Goal: Task Accomplishment & Management: Use online tool/utility

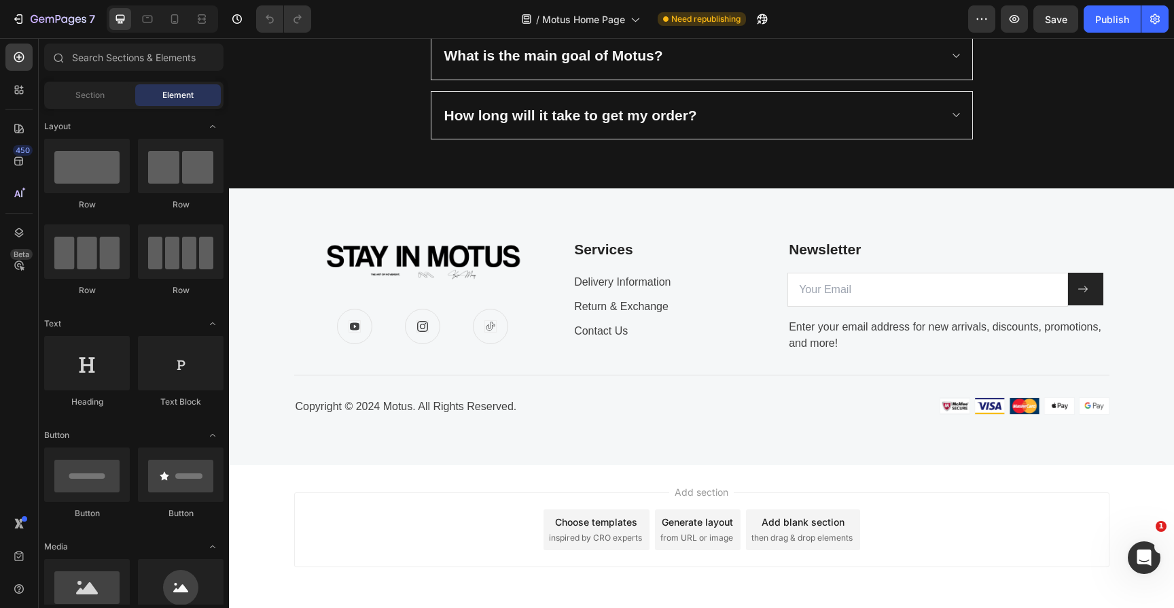
scroll to position [2306, 0]
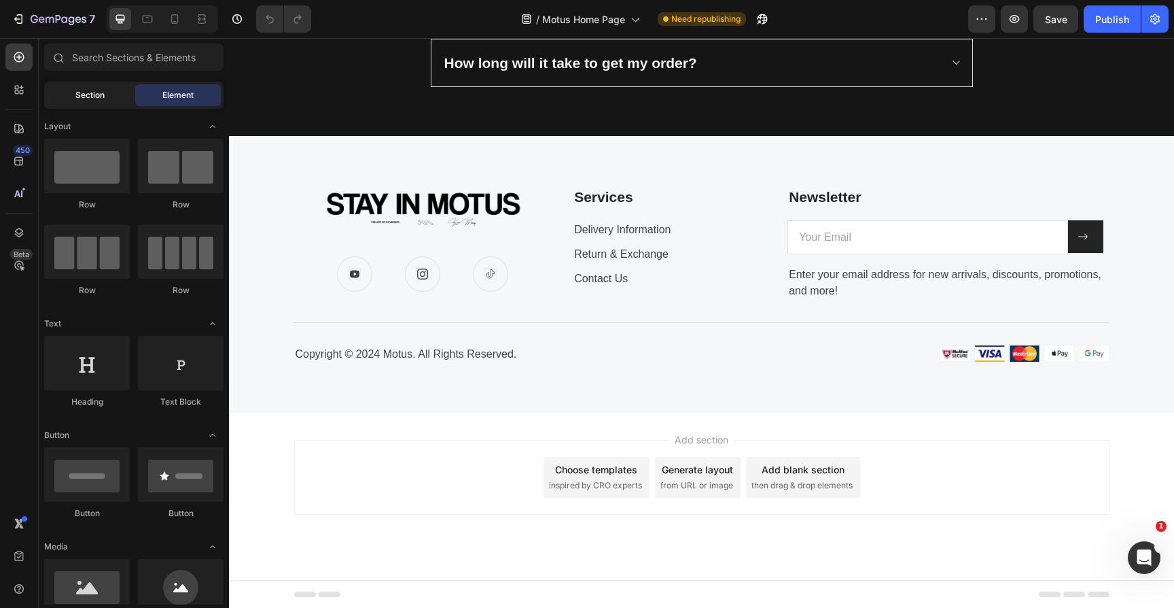
click at [101, 88] on div "Section" at bounding box center [90, 95] width 86 height 22
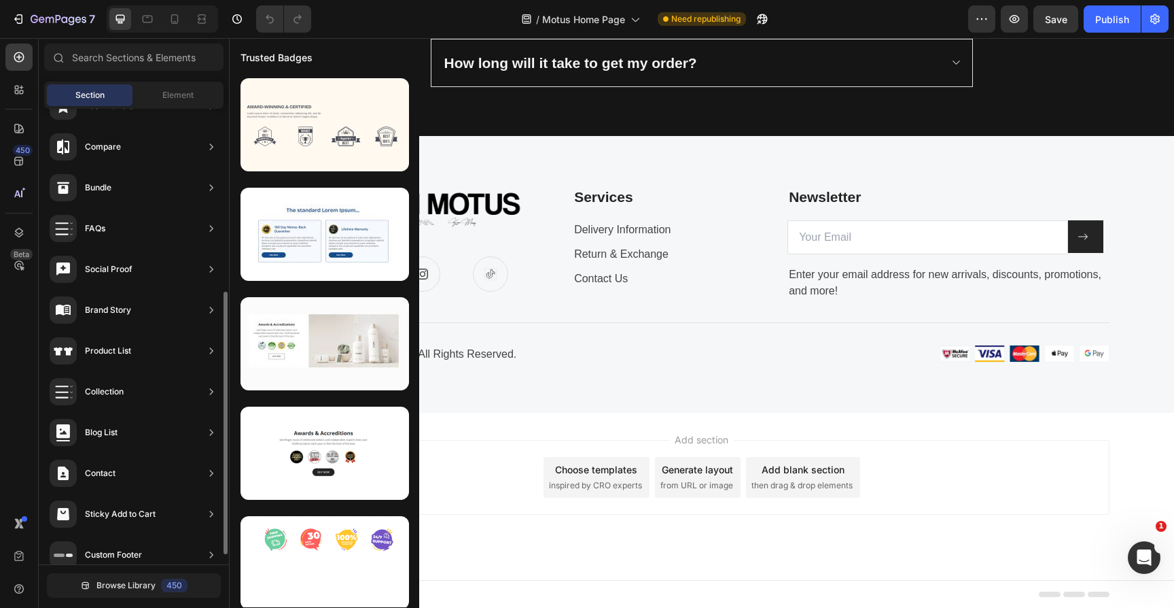
scroll to position [333, 0]
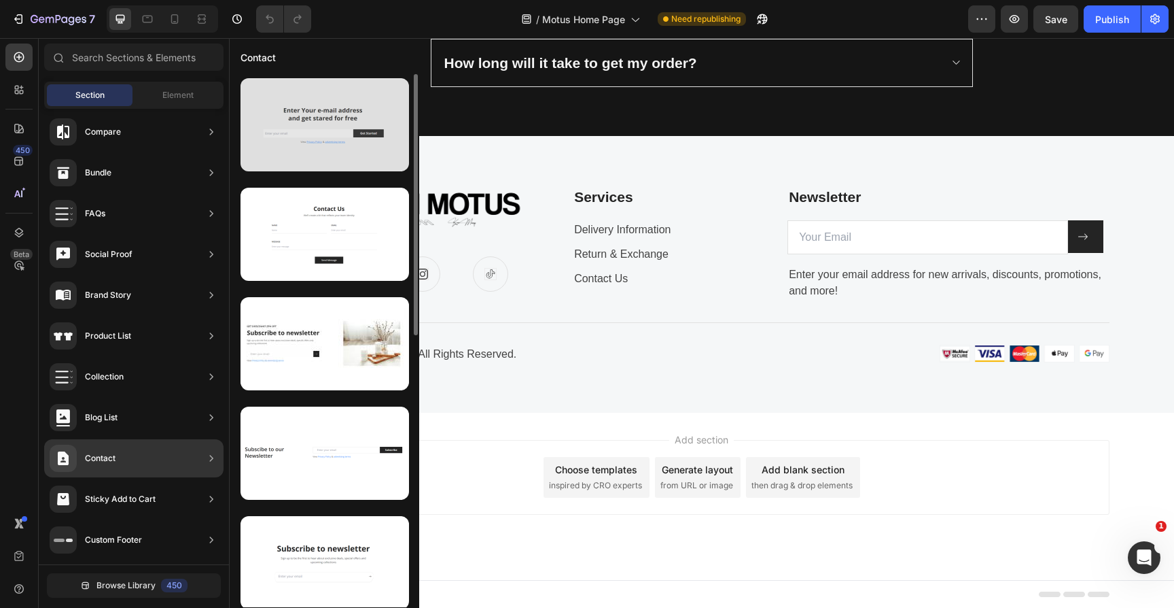
click at [330, 154] on div at bounding box center [325, 124] width 169 height 93
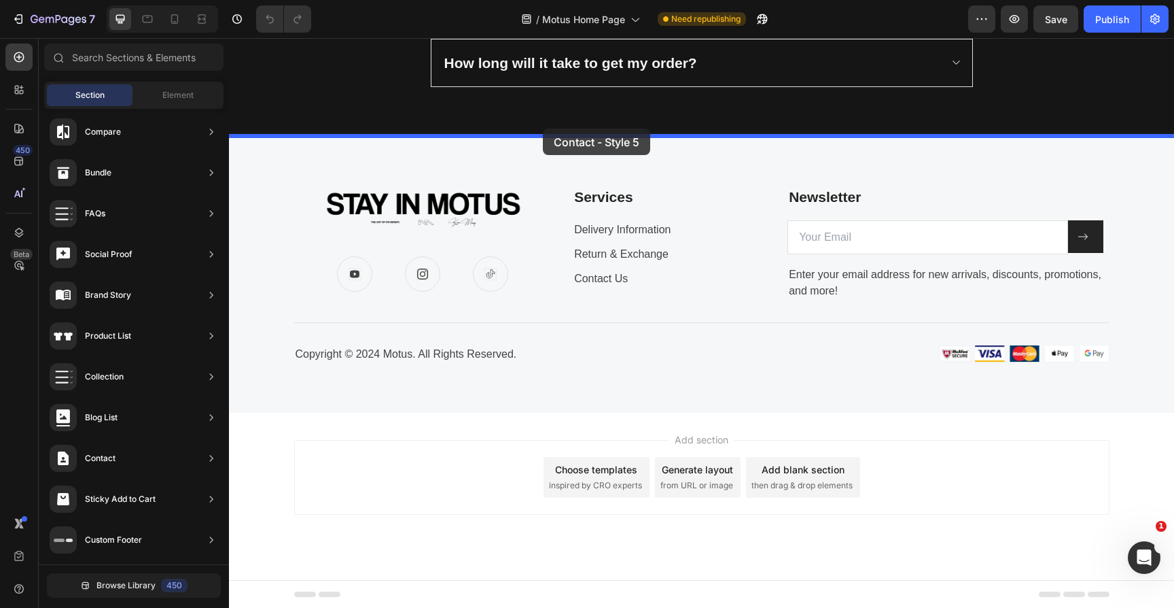
drag, startPoint x: 555, startPoint y: 287, endPoint x: 542, endPoint y: 130, distance: 157.5
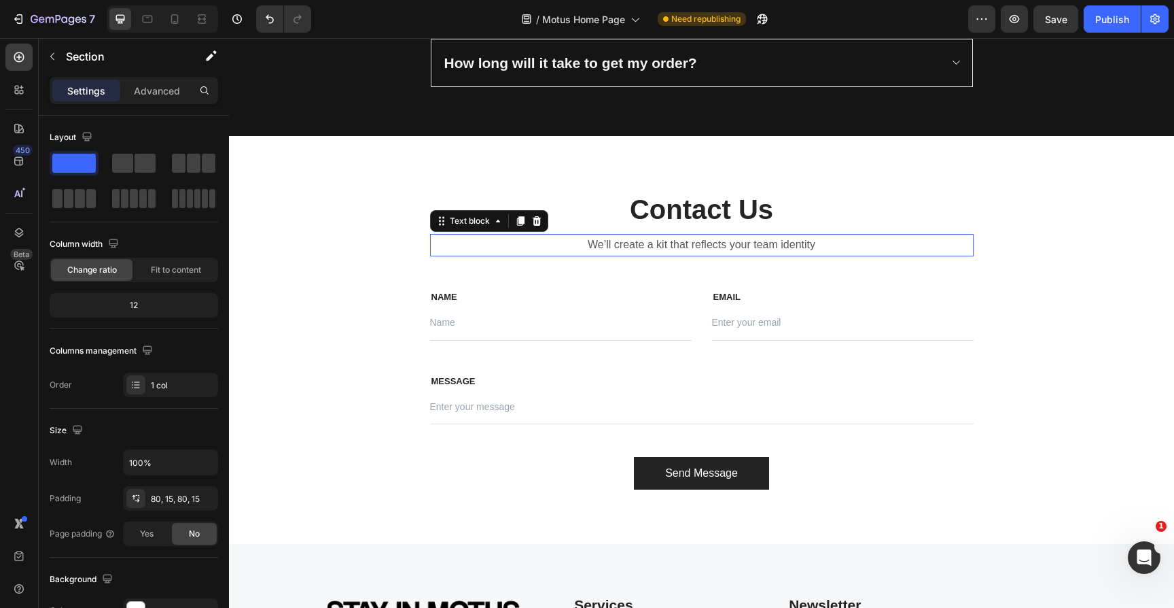
click at [728, 243] on p "We’ll create a kit that reflects your team identity" at bounding box center [702, 245] width 541 height 20
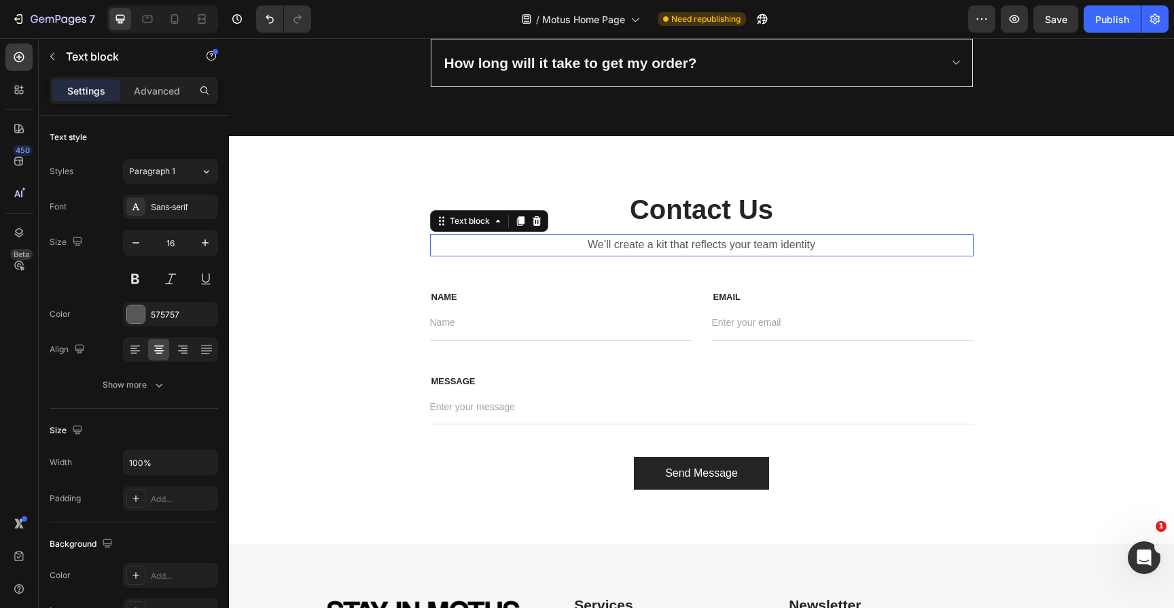
click at [728, 243] on p "We’ll create a kit that reflects your team identity" at bounding box center [702, 245] width 541 height 20
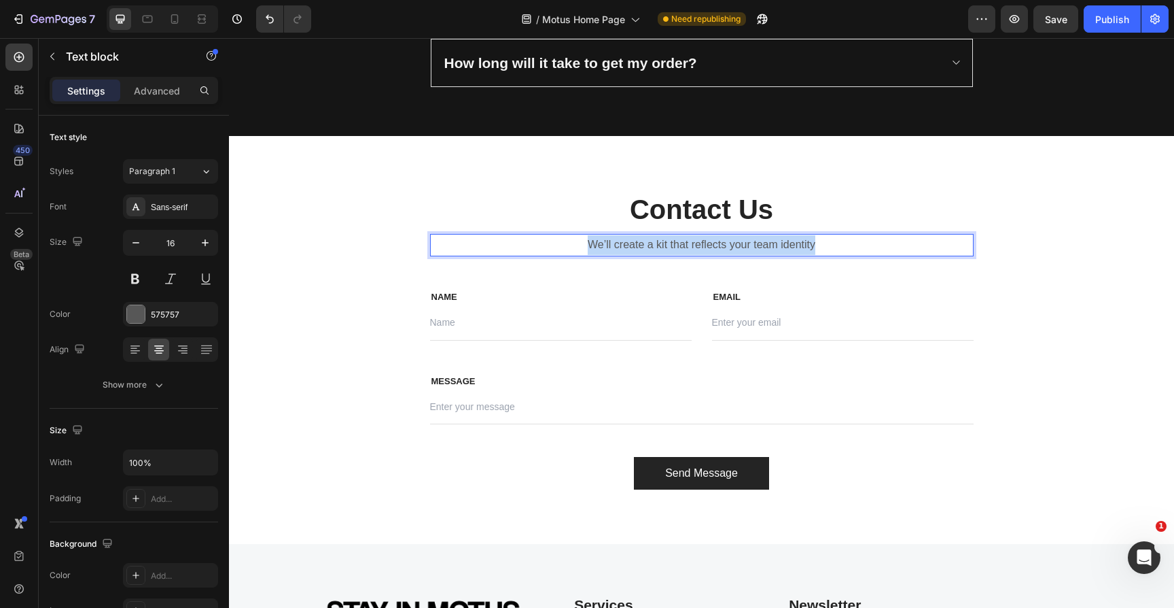
click at [728, 243] on p "We’ll create a kit that reflects your team identity" at bounding box center [702, 245] width 541 height 20
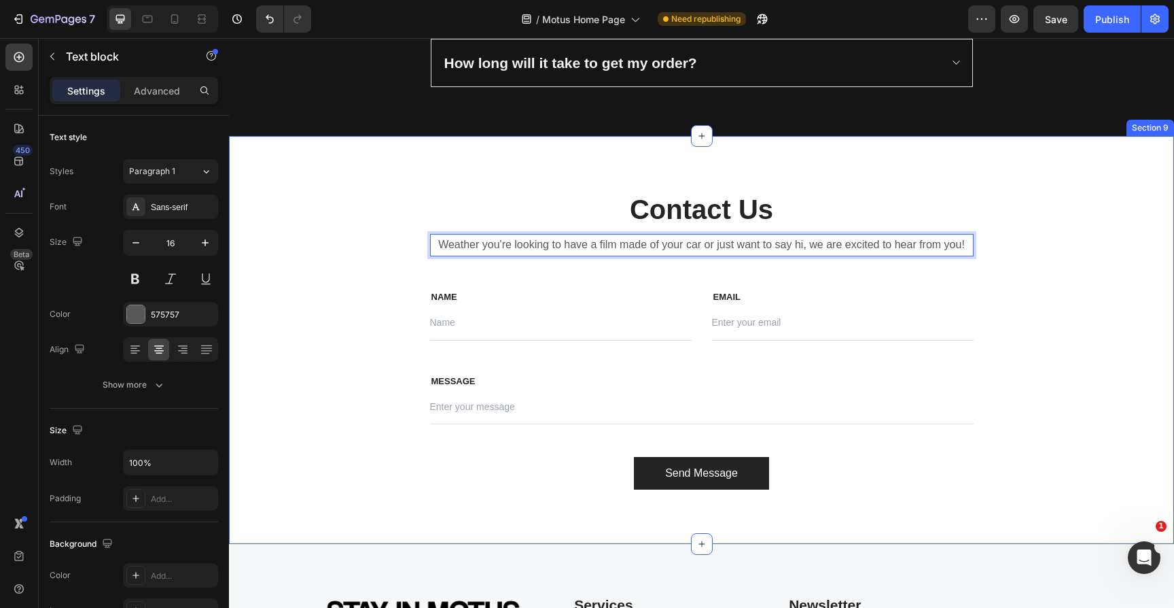
click at [1133, 193] on div "Contact Us Heading Weather you're looking to have a film made of your car or ju…" at bounding box center [701, 339] width 925 height 299
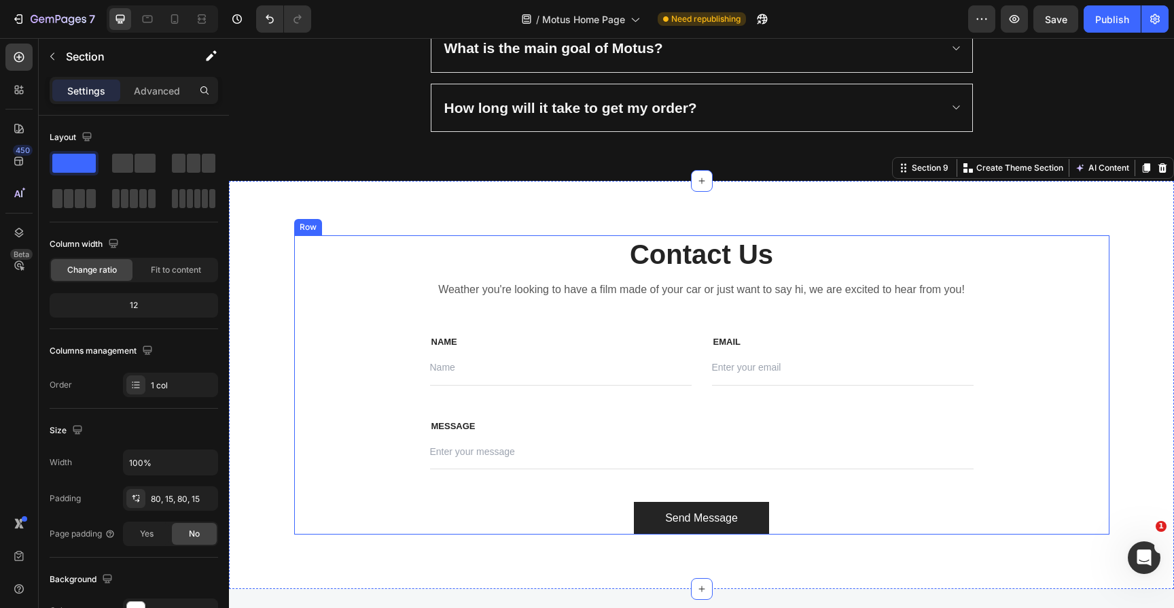
scroll to position [2266, 0]
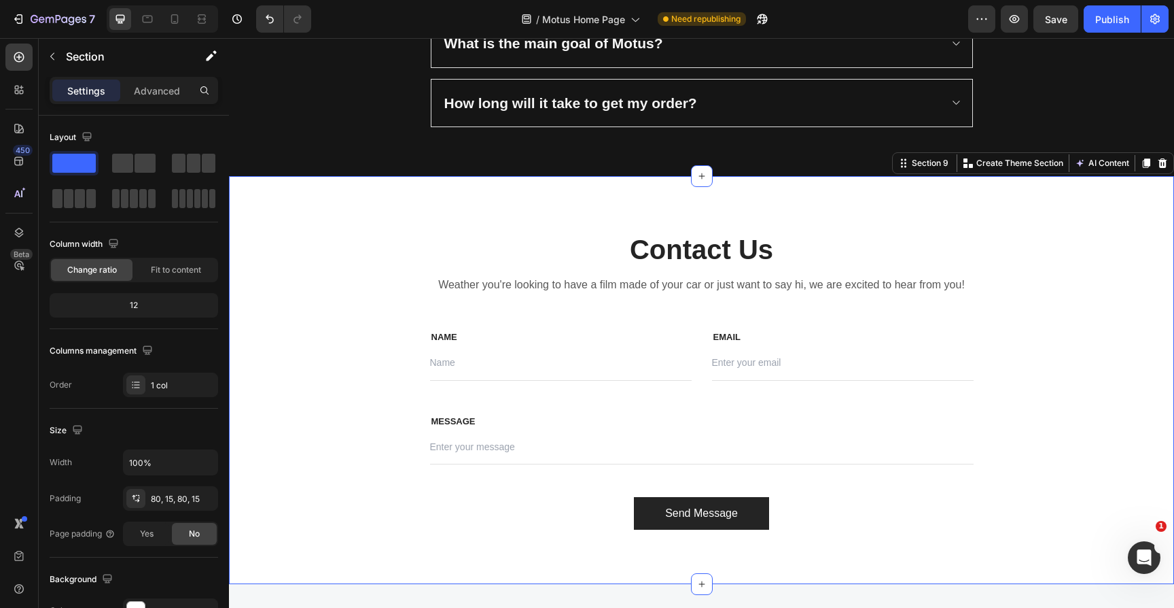
click at [267, 246] on div "Contact Us Heading Weather you're looking to have a film made of your car or ju…" at bounding box center [701, 379] width 925 height 299
click at [166, 90] on p "Advanced" at bounding box center [157, 91] width 46 height 14
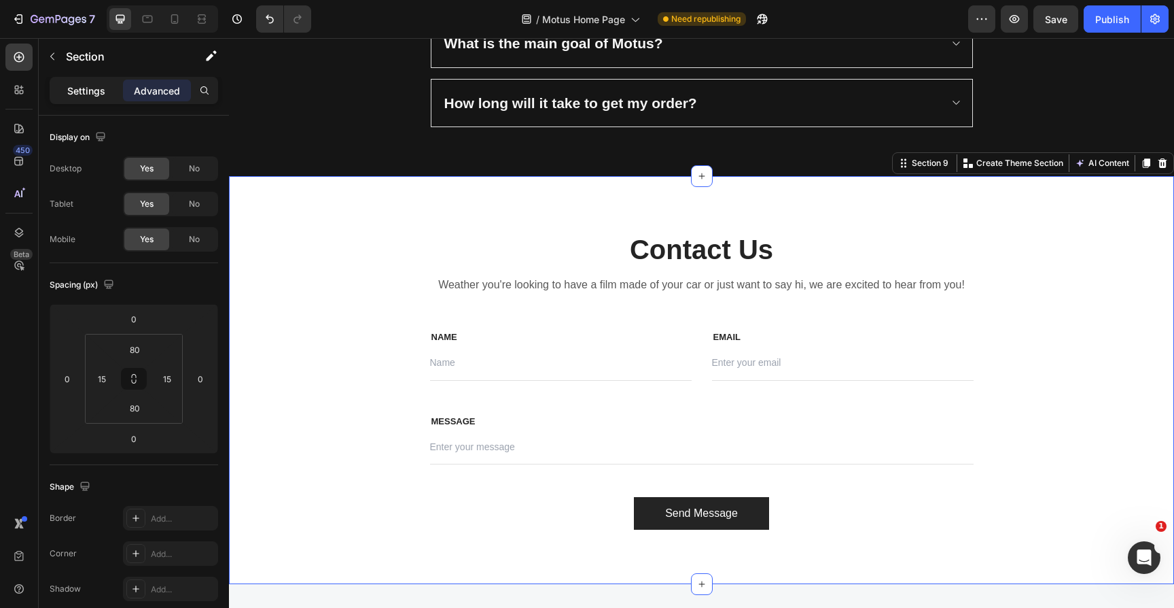
click at [80, 93] on p "Settings" at bounding box center [86, 91] width 38 height 14
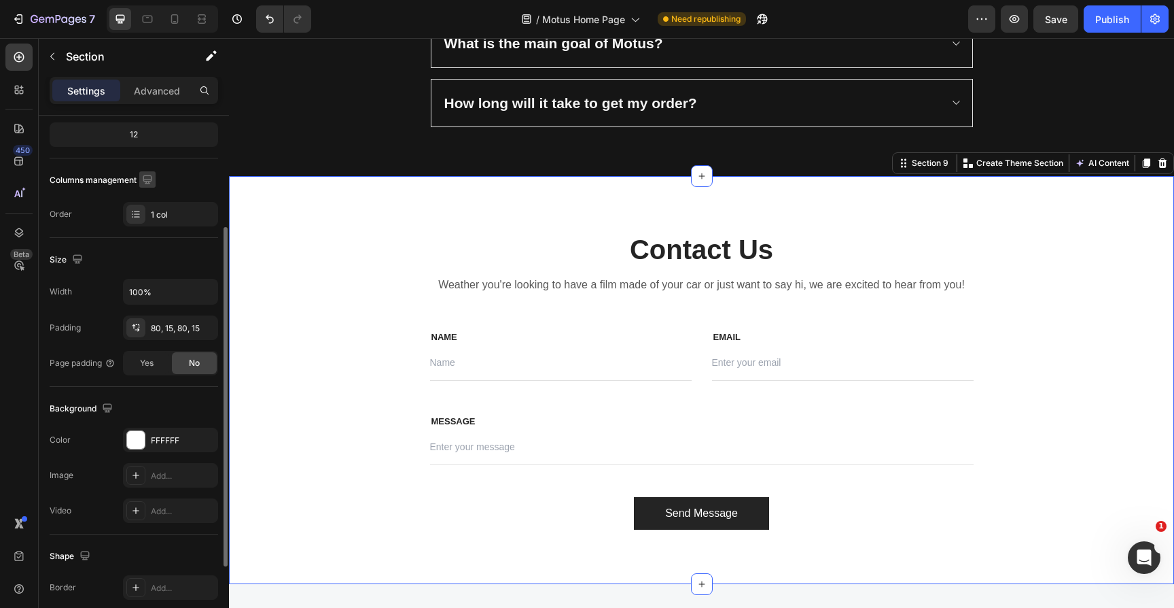
scroll to position [179, 0]
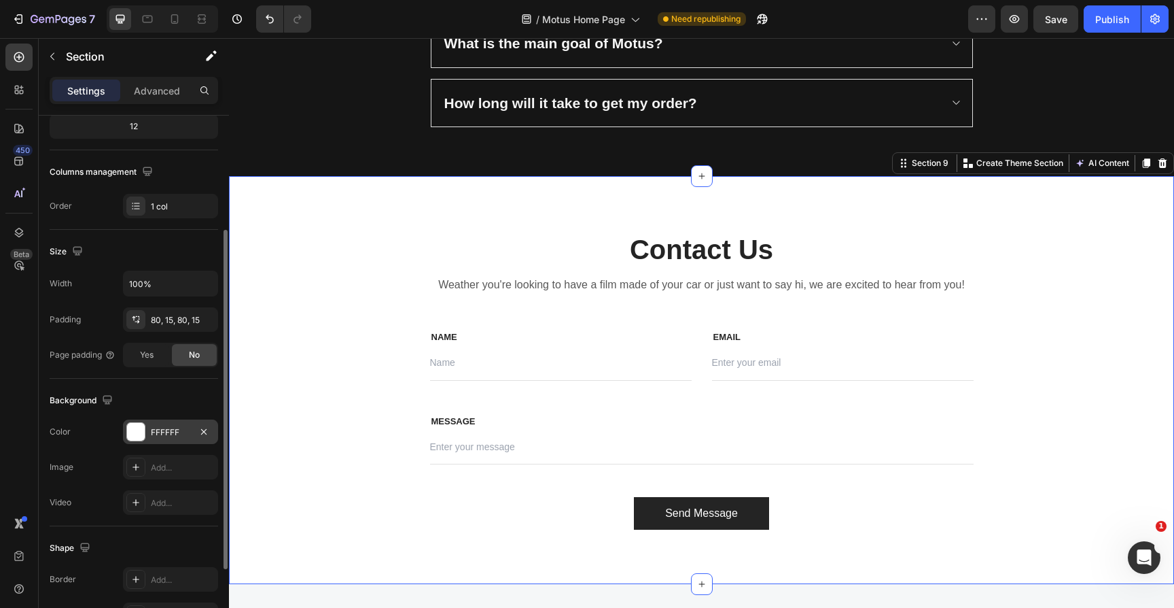
click at [140, 427] on div at bounding box center [136, 432] width 18 height 18
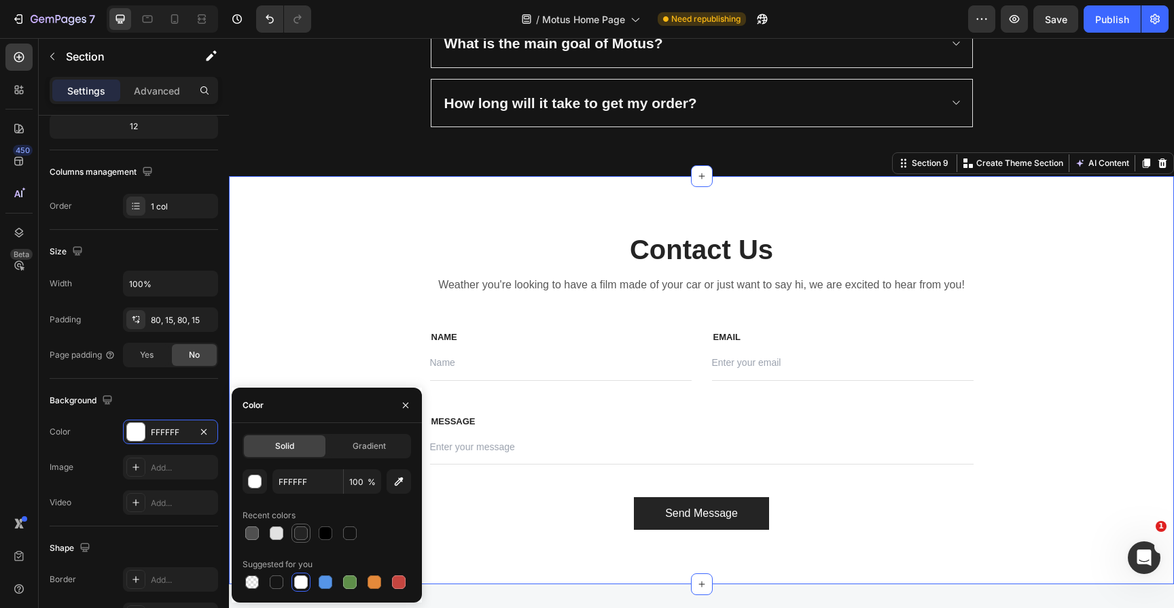
click at [306, 533] on div at bounding box center [301, 533] width 14 height 14
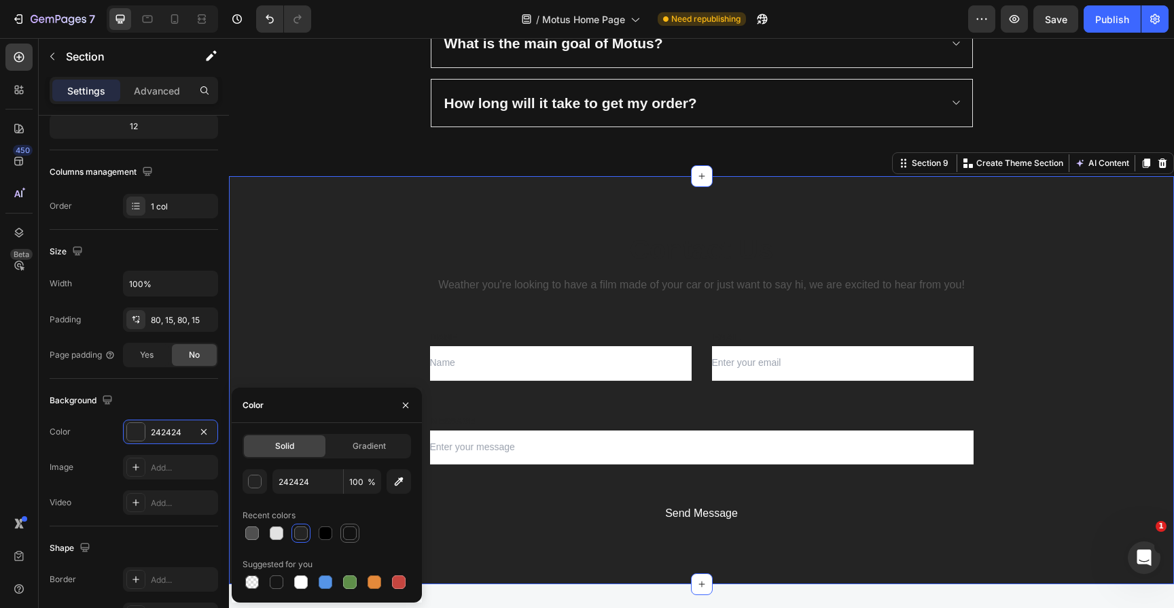
click at [358, 537] on div at bounding box center [349, 532] width 19 height 19
type input "121212"
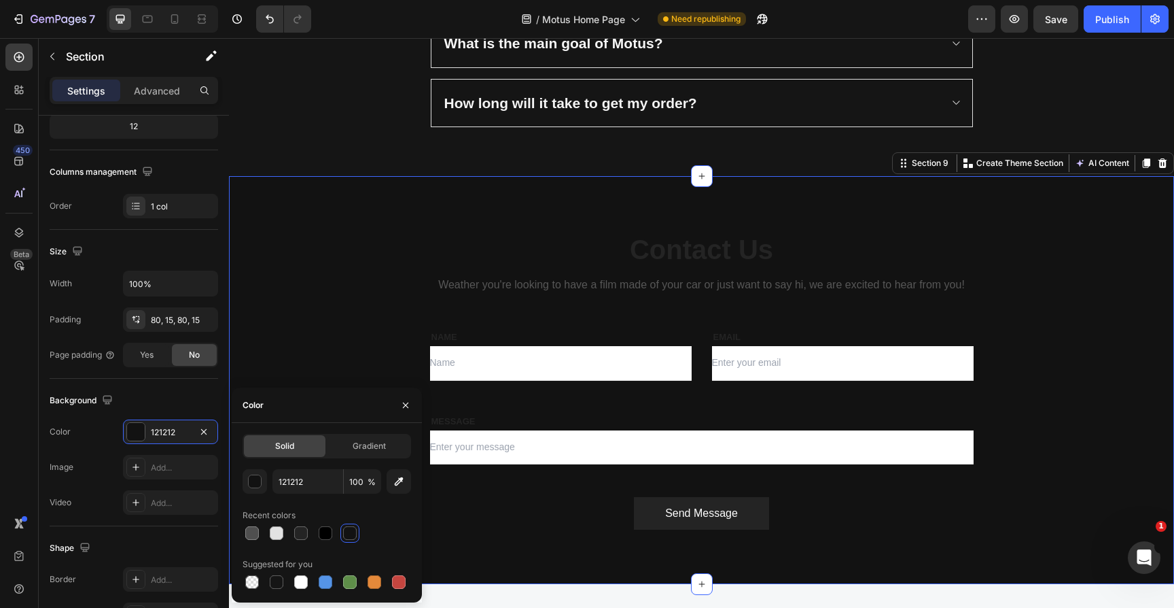
click at [359, 194] on div "Contact Us Heading Weather you're looking to have a film made of your car or ju…" at bounding box center [701, 380] width 945 height 408
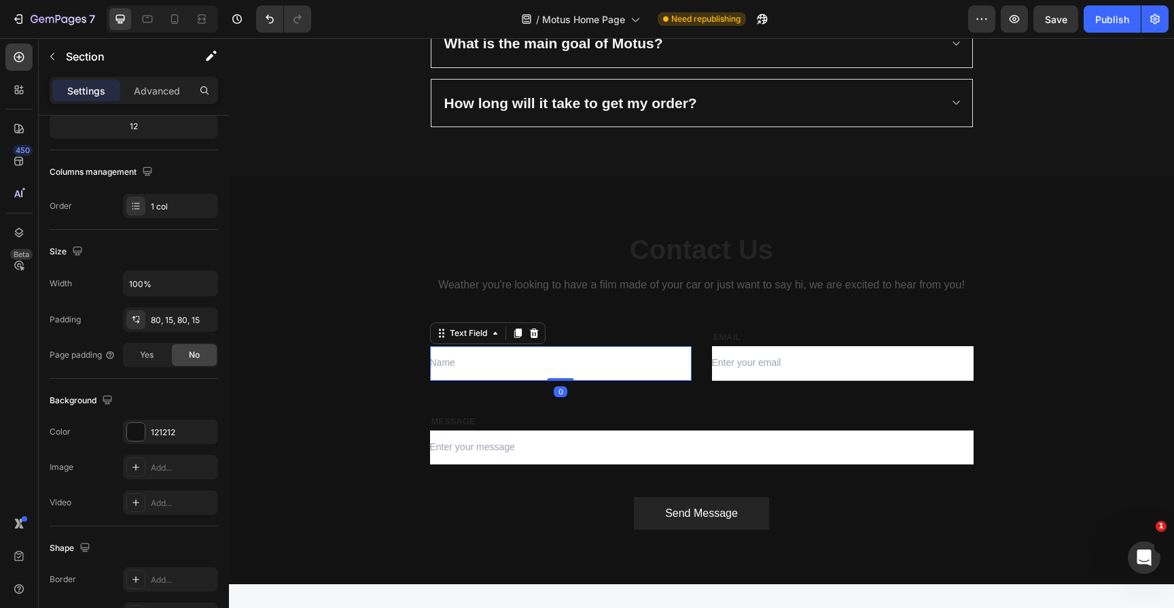
click at [472, 355] on input "text" at bounding box center [561, 363] width 262 height 34
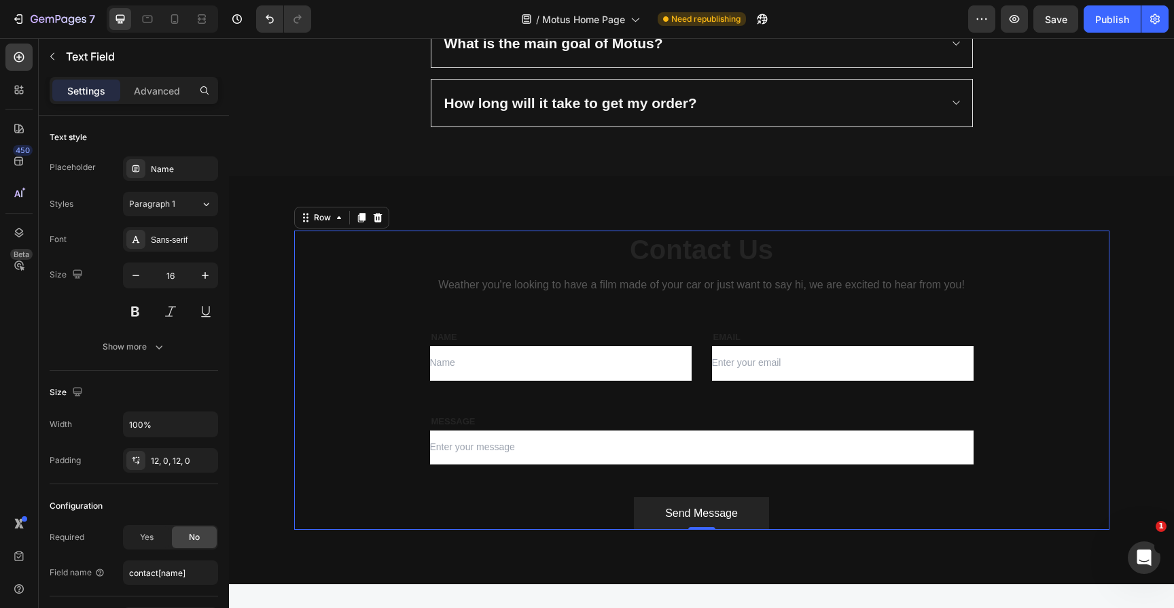
click at [321, 286] on div "Contact Us Heading Weather you're looking to have a film made of your car or ju…" at bounding box center [701, 379] width 815 height 299
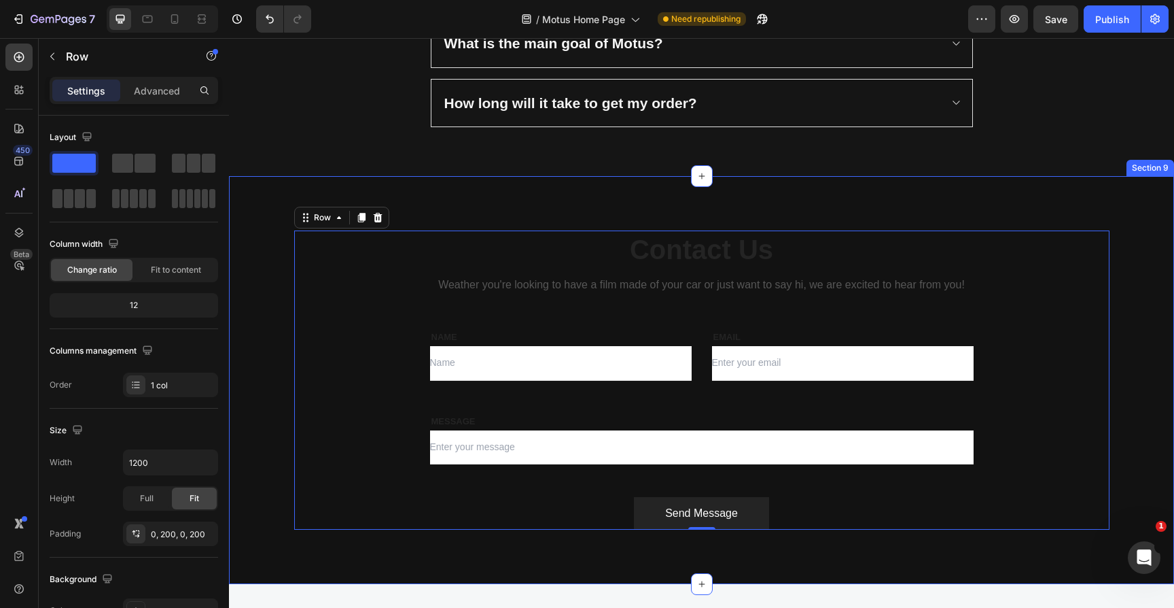
click at [260, 273] on div "Contact Us Heading Weather you're looking to have a film made of your car or ju…" at bounding box center [701, 379] width 925 height 299
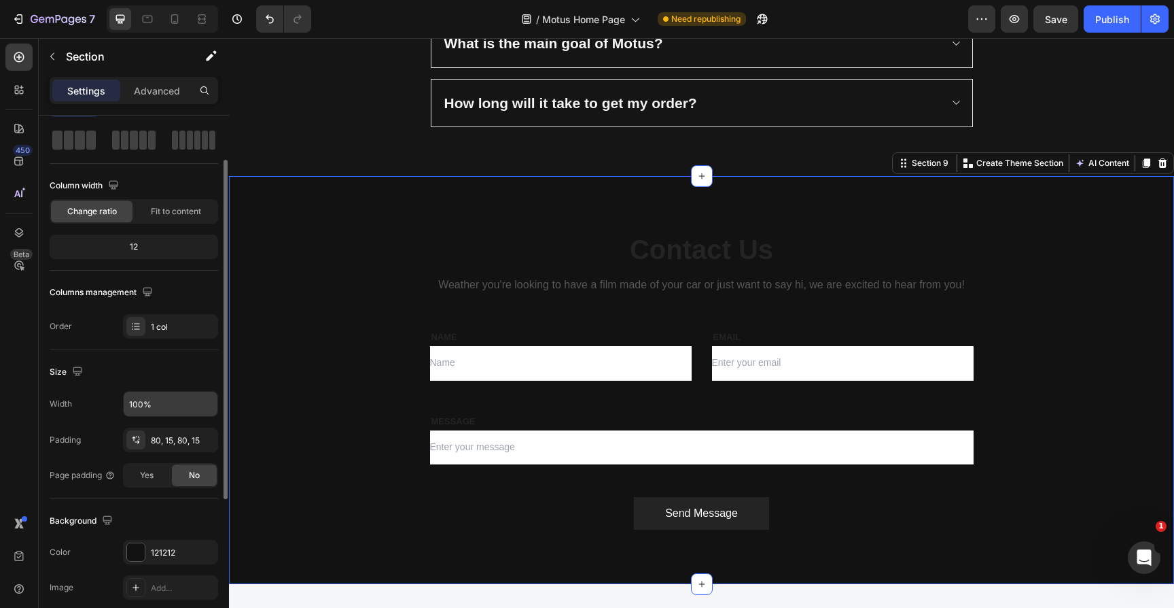
scroll to position [71, 0]
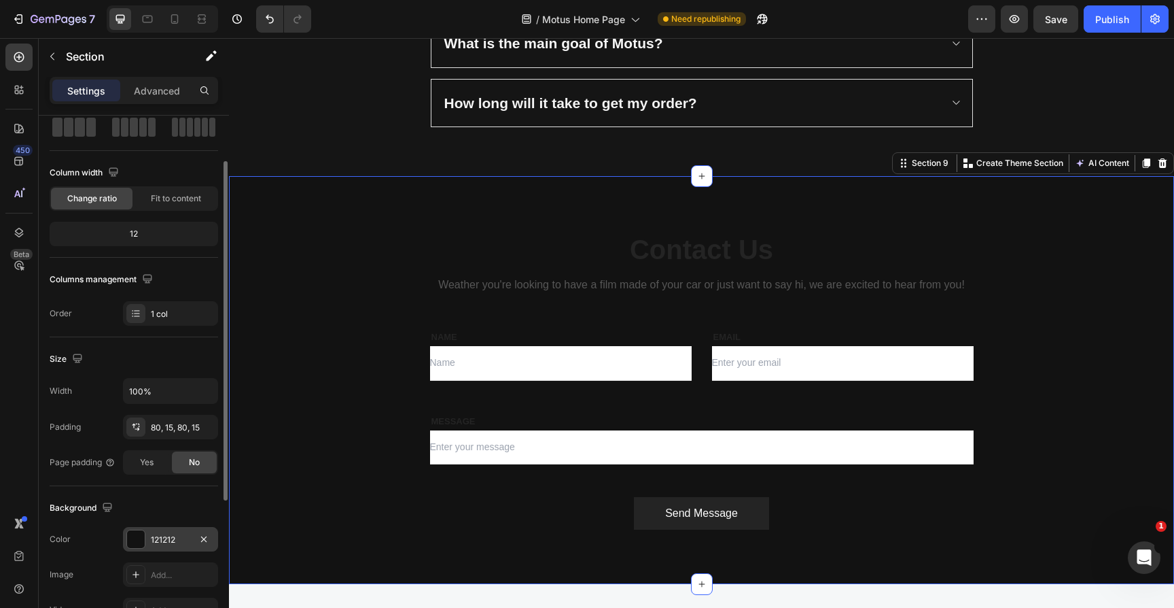
click at [137, 536] on div at bounding box center [136, 539] width 18 height 18
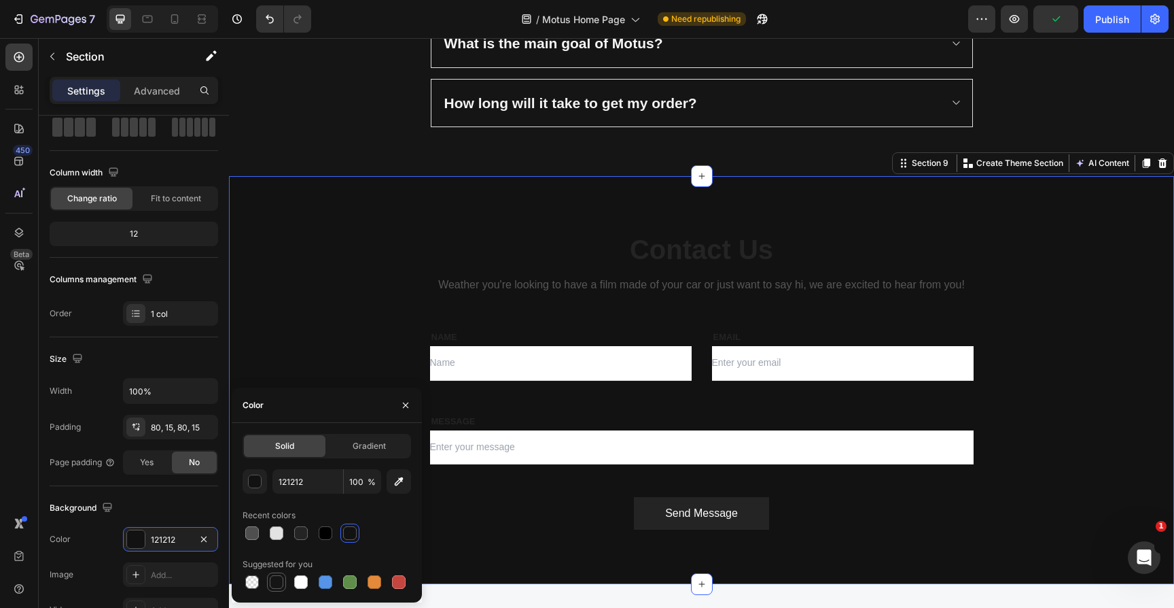
click at [281, 590] on div at bounding box center [276, 581] width 19 height 19
type input "151515"
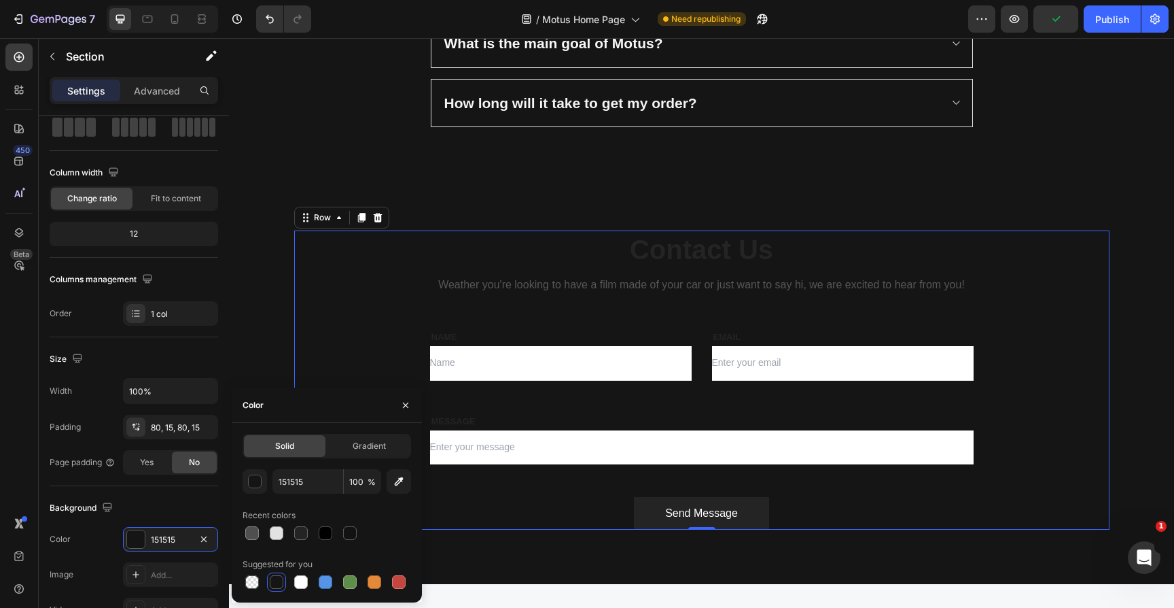
click at [311, 254] on div "Contact Us Heading Weather you're looking to have a film made of your car or ju…" at bounding box center [701, 379] width 815 height 299
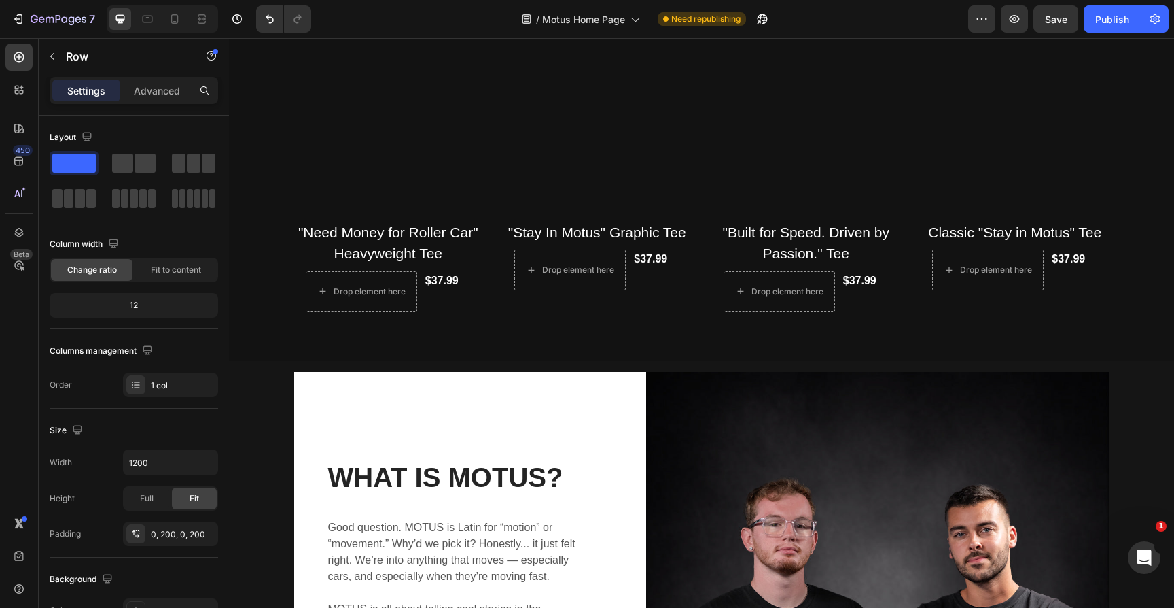
scroll to position [565, 0]
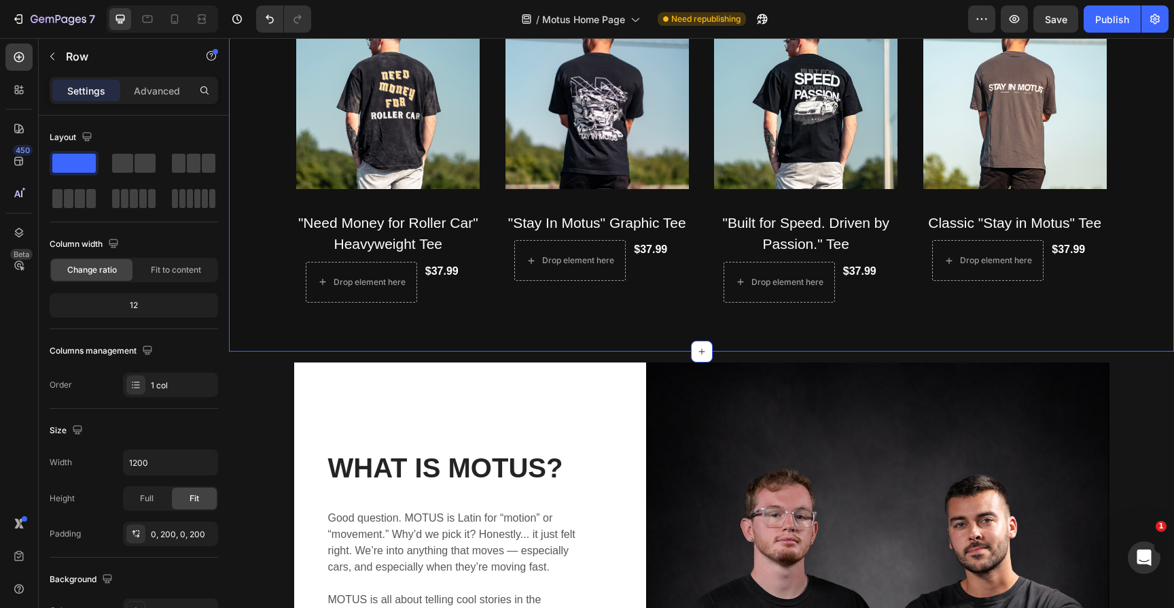
click at [260, 266] on div "Help support our vision! Text block Shop Motus Merchandise Heading (P) Images "…" at bounding box center [701, 96] width 925 height 412
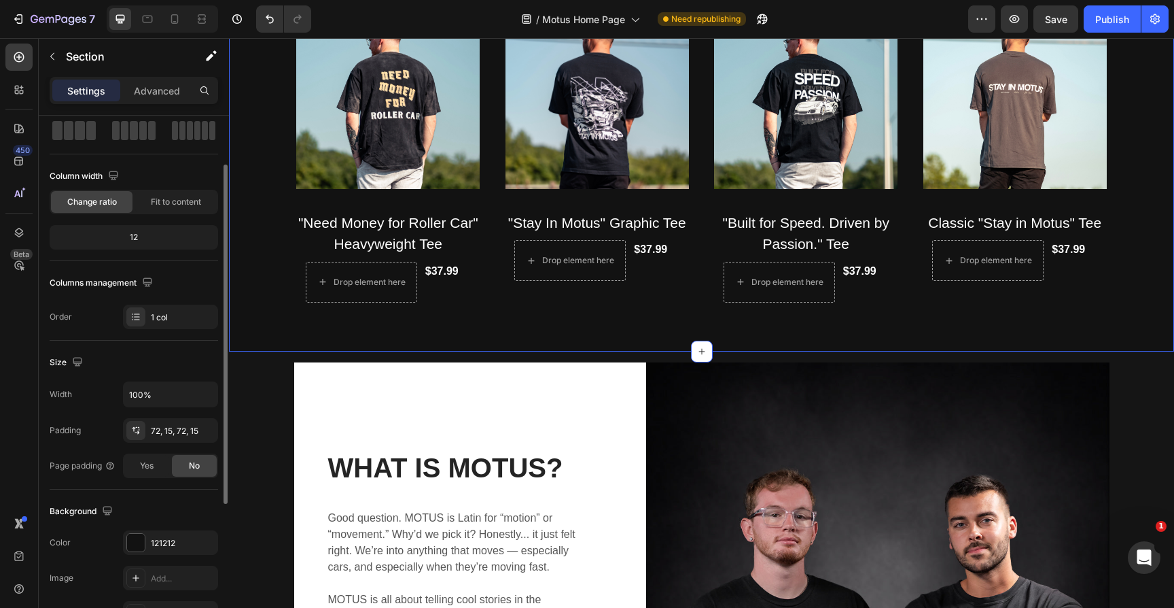
scroll to position [76, 0]
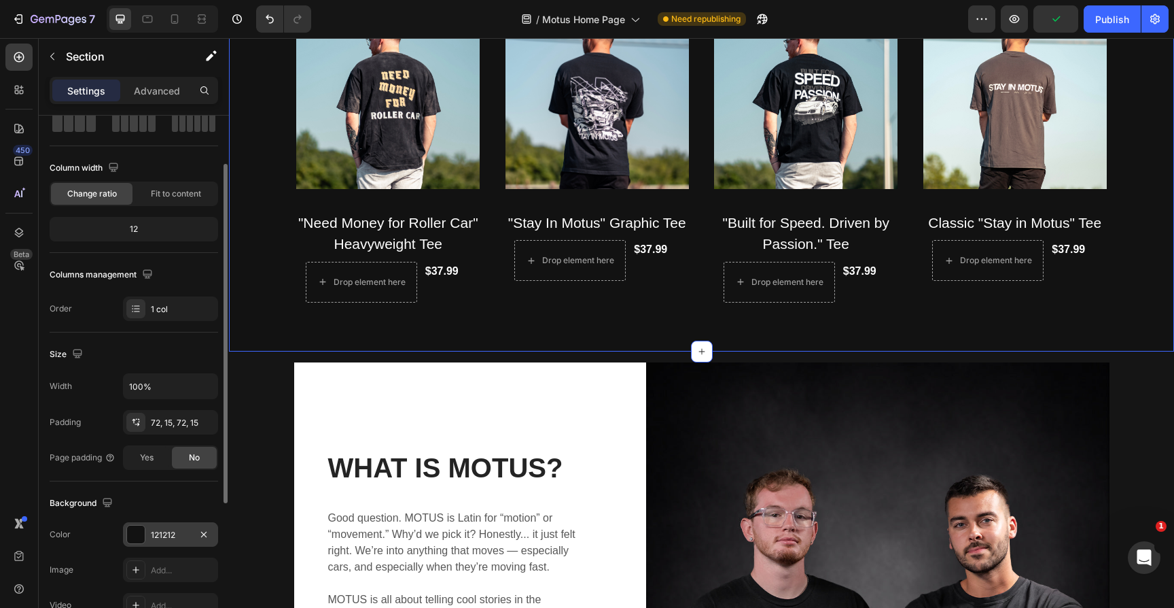
click at [140, 530] on div at bounding box center [136, 534] width 18 height 18
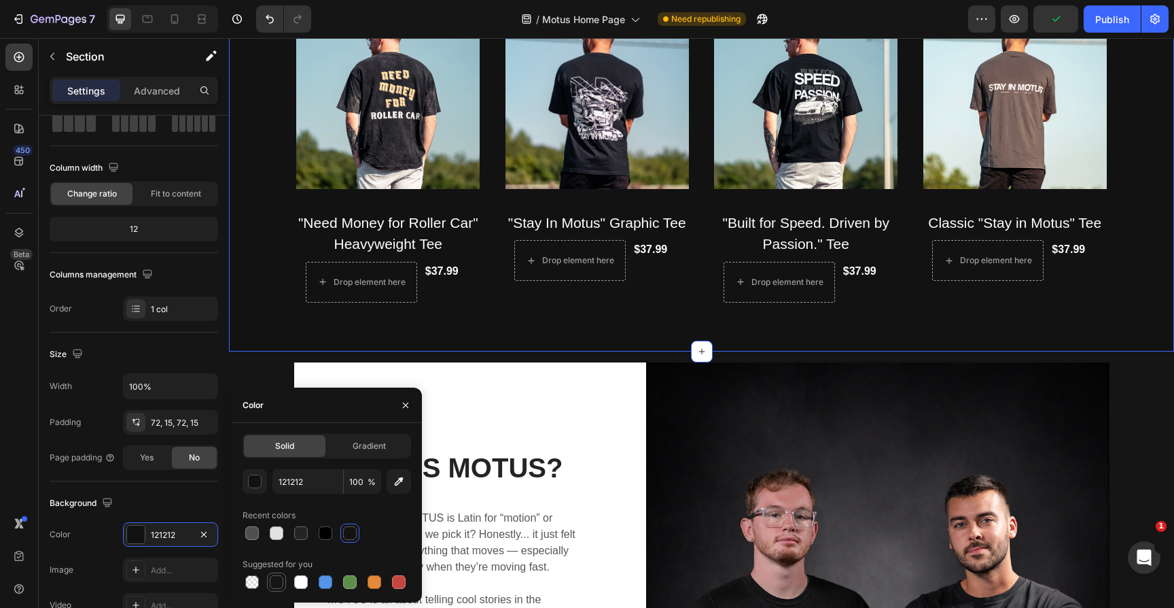
click at [273, 585] on div at bounding box center [277, 582] width 14 height 14
type input "151515"
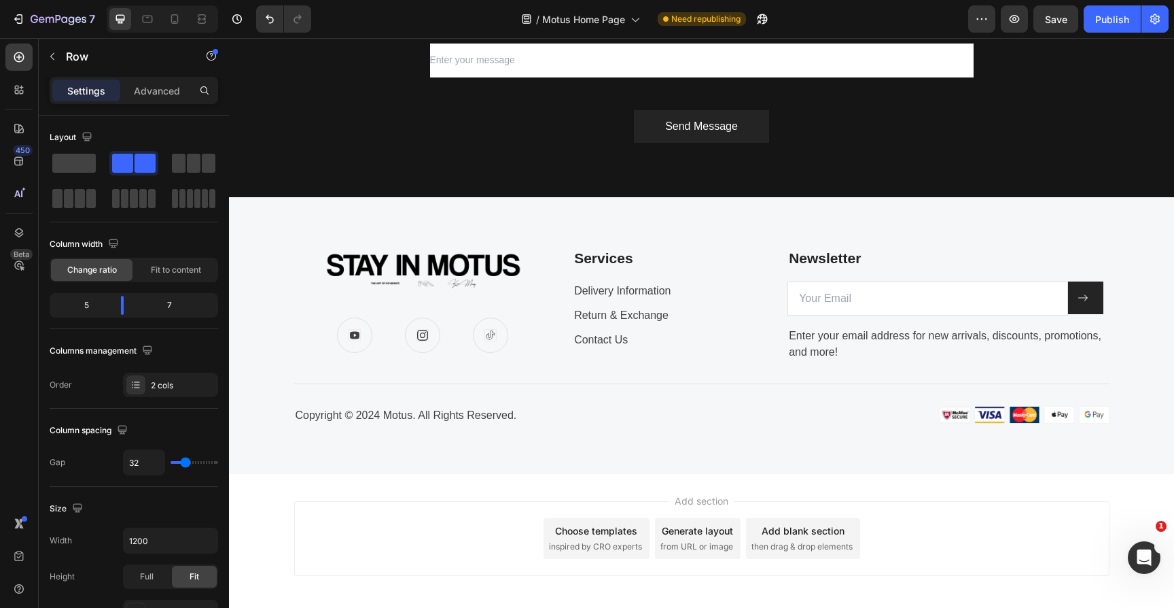
scroll to position [2709, 0]
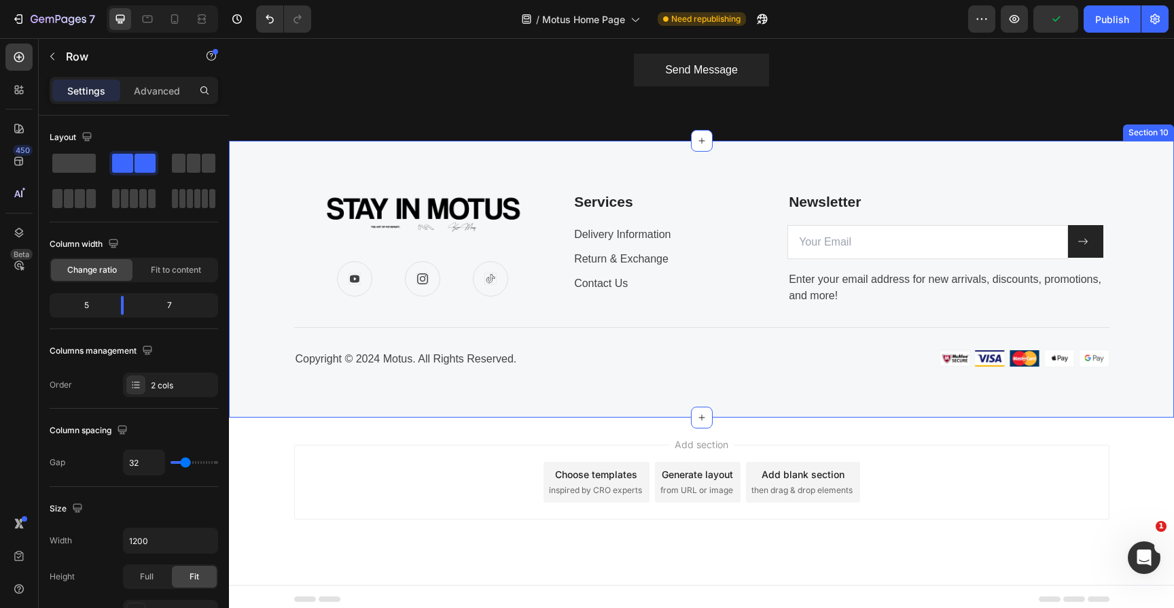
click at [262, 342] on div "Image Icon Icon Icon Row Services Text block Delivery Information Text block Re…" at bounding box center [701, 279] width 925 height 179
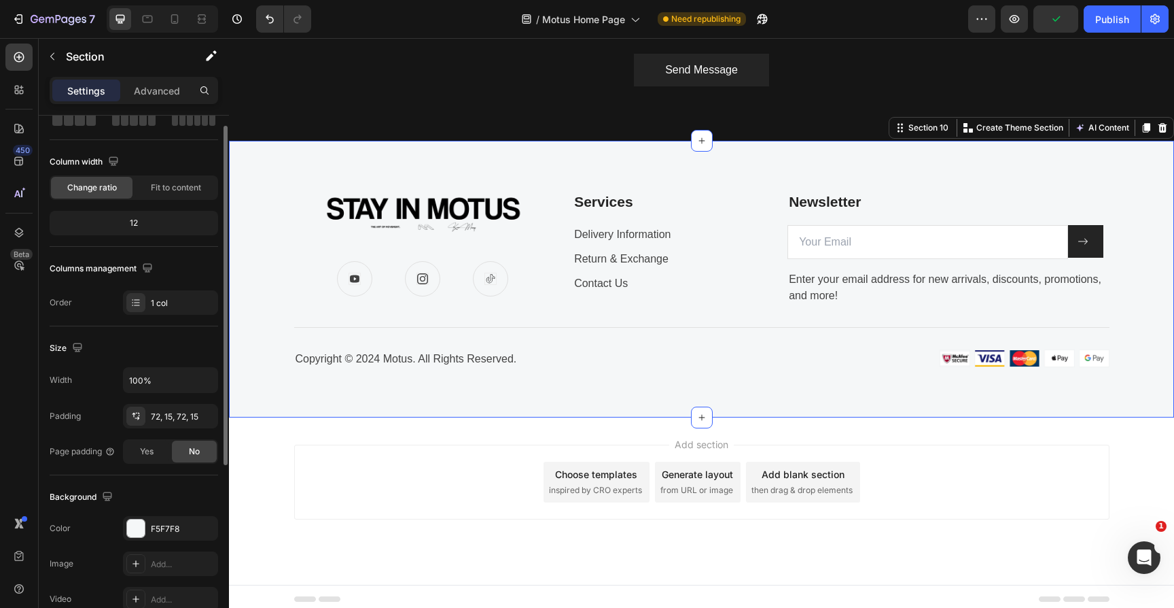
scroll to position [90, 0]
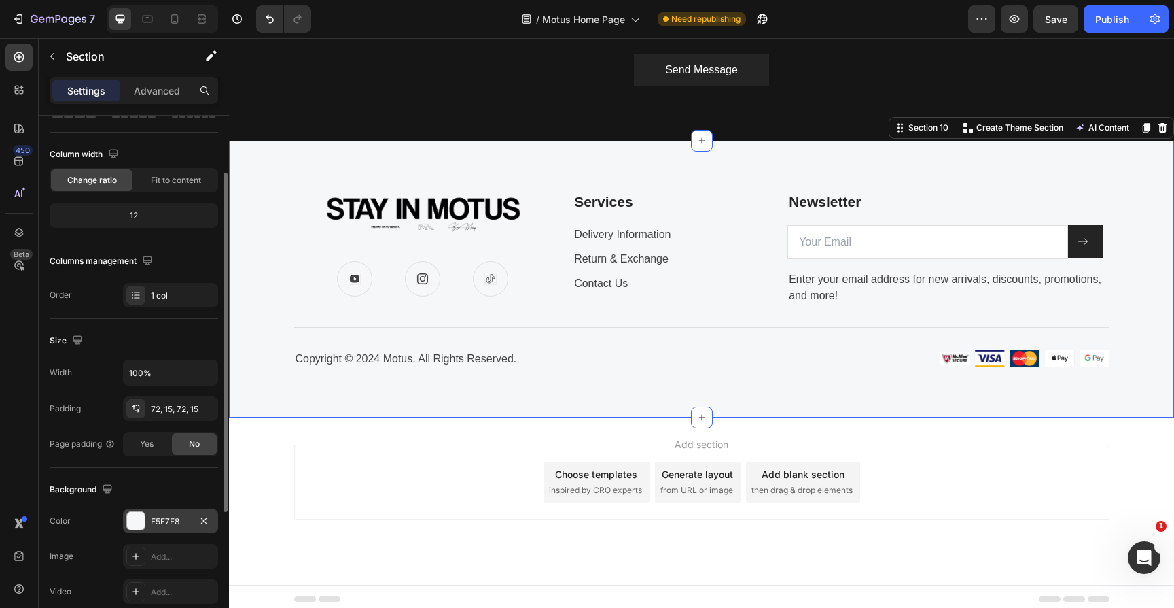
click at [144, 517] on div at bounding box center [136, 521] width 18 height 18
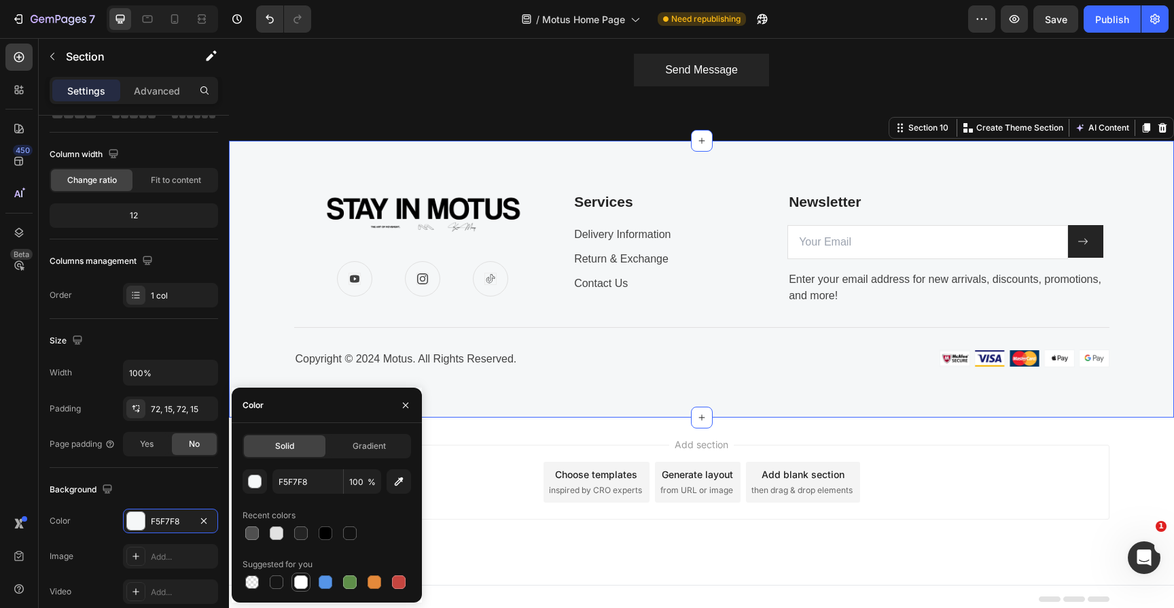
click at [303, 583] on div at bounding box center [301, 582] width 14 height 14
type input "FFFFFF"
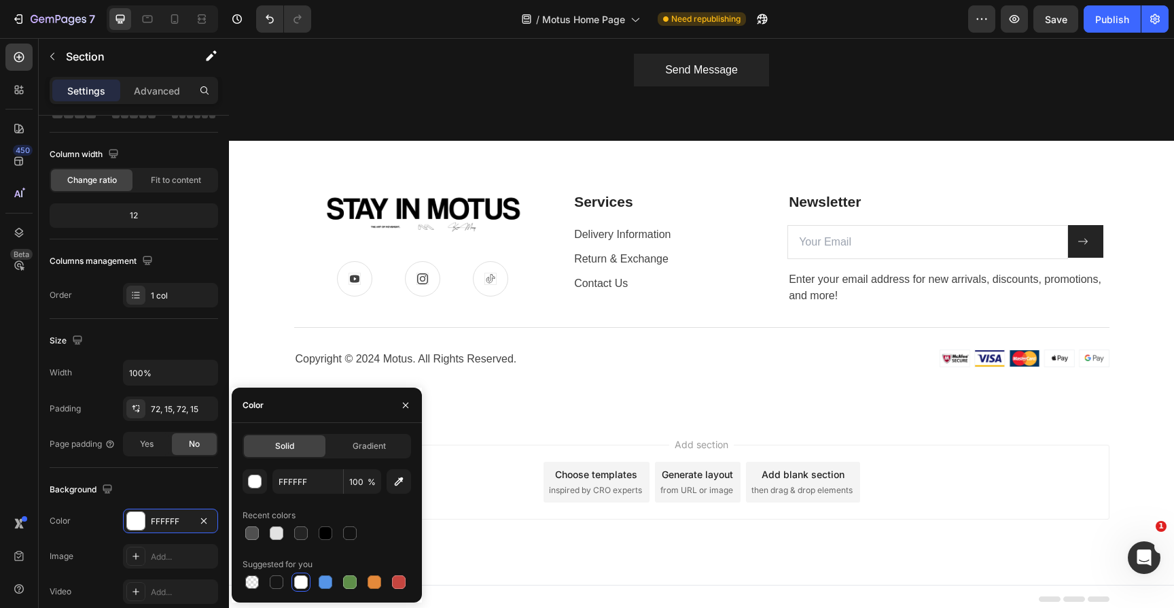
click at [457, 523] on div "Add section Choose templates inspired by CRO experts Generate layout from URL o…" at bounding box center [701, 500] width 945 height 167
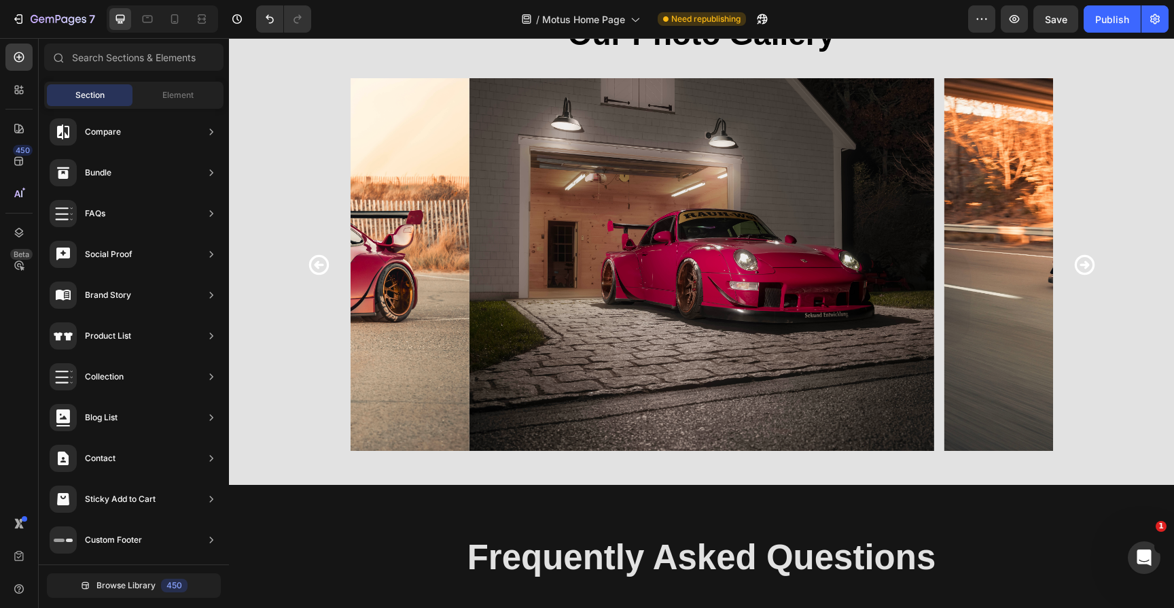
scroll to position [1608, 0]
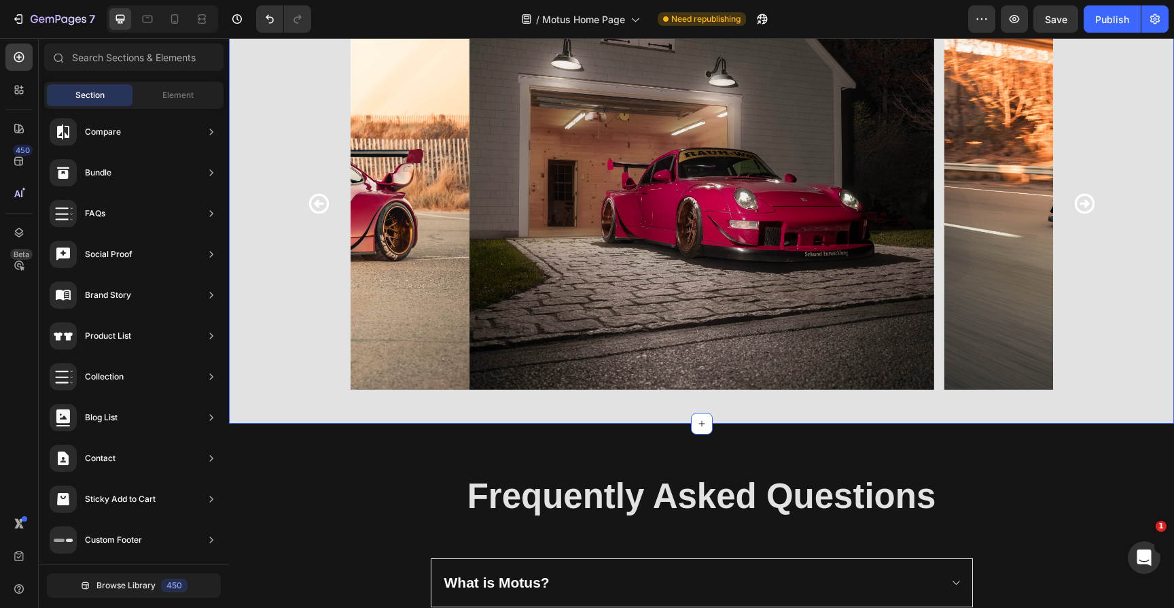
click at [306, 399] on div "Image Image Image Image Image Image Image Image Image Image Image Image Image I…" at bounding box center [701, 220] width 945 height 406
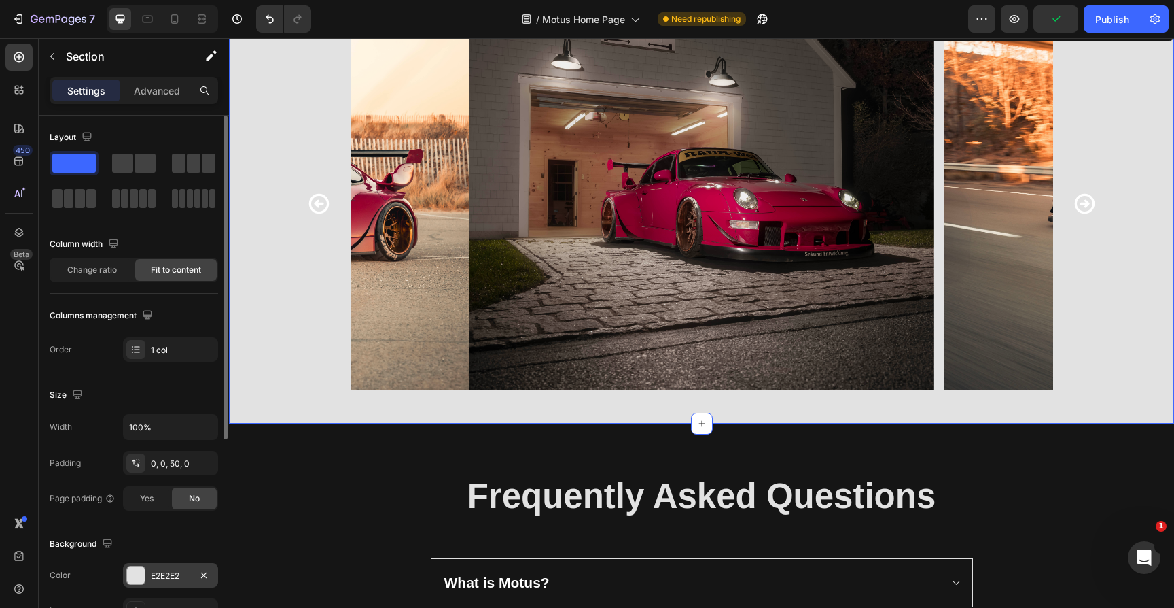
click at [136, 572] on div at bounding box center [136, 575] width 18 height 18
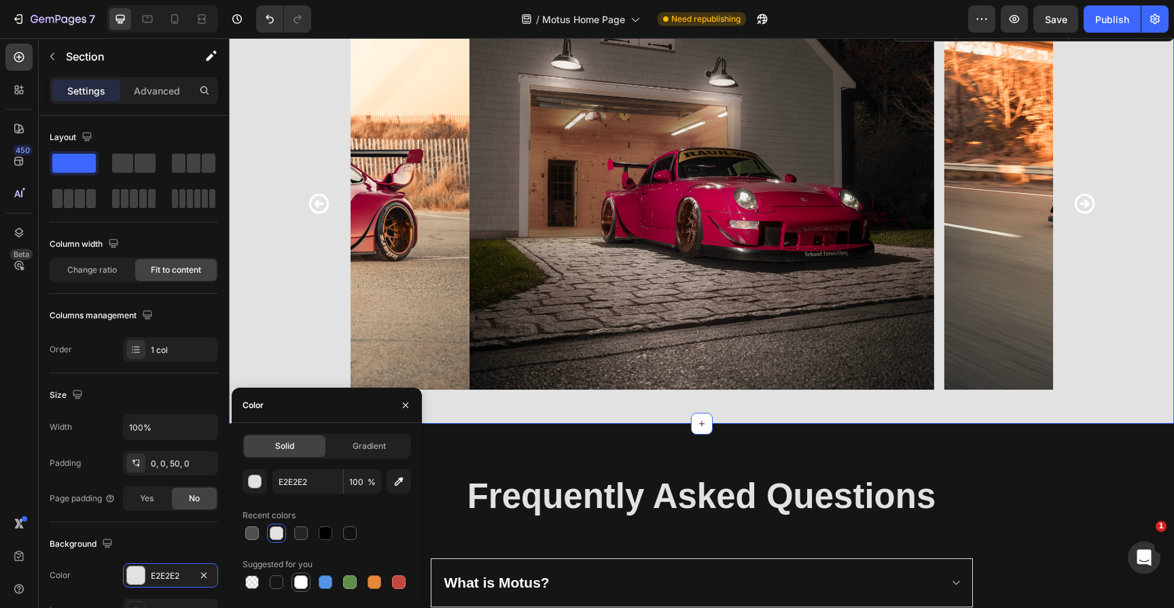
click at [300, 580] on div at bounding box center [301, 582] width 14 height 14
type input "FFFFFF"
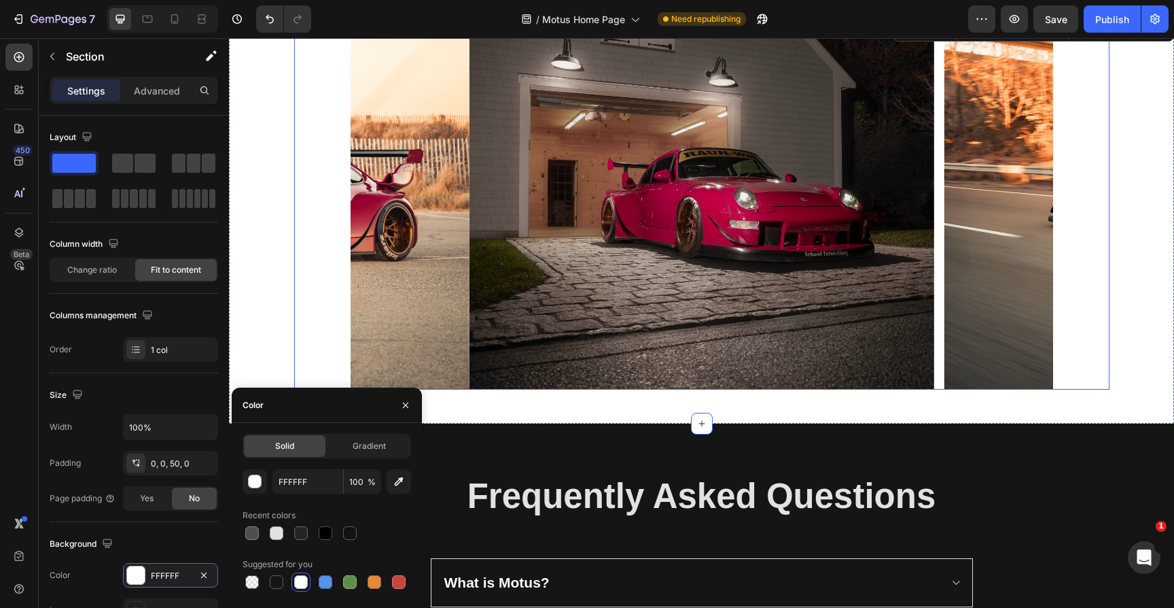
click at [317, 199] on icon "Carousel Back Arrow" at bounding box center [319, 204] width 24 height 24
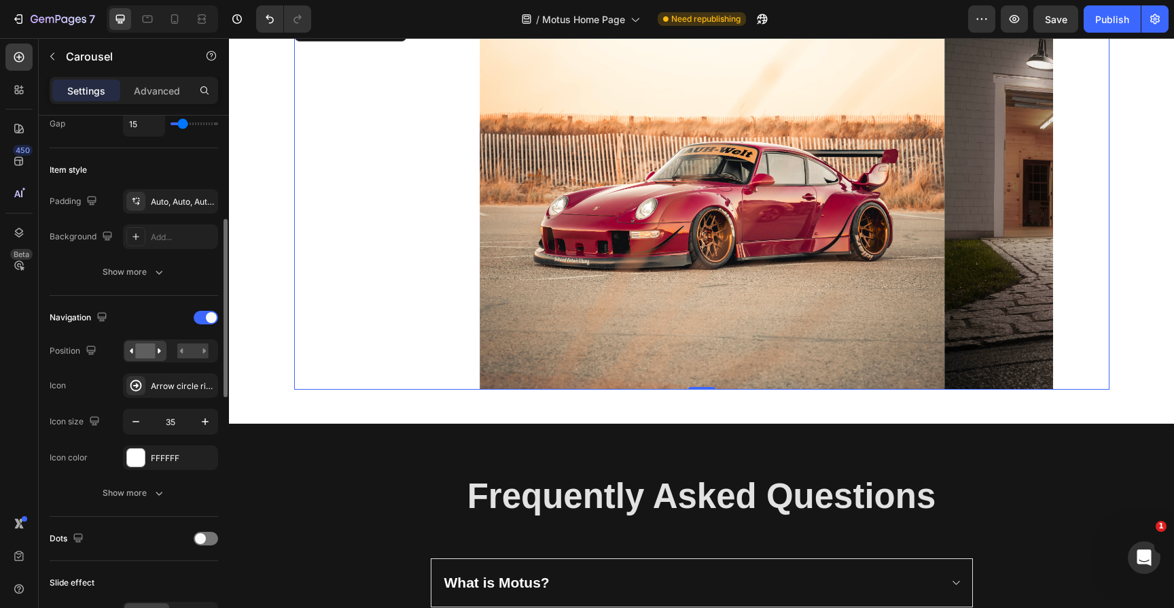
scroll to position [300, 0]
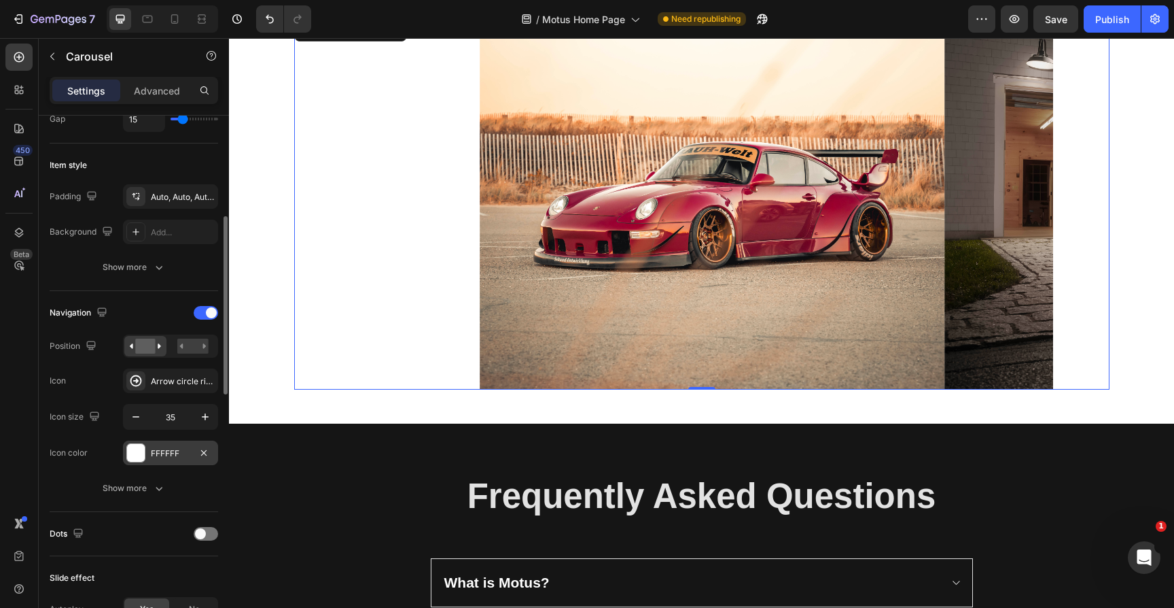
click at [134, 459] on div at bounding box center [136, 453] width 18 height 18
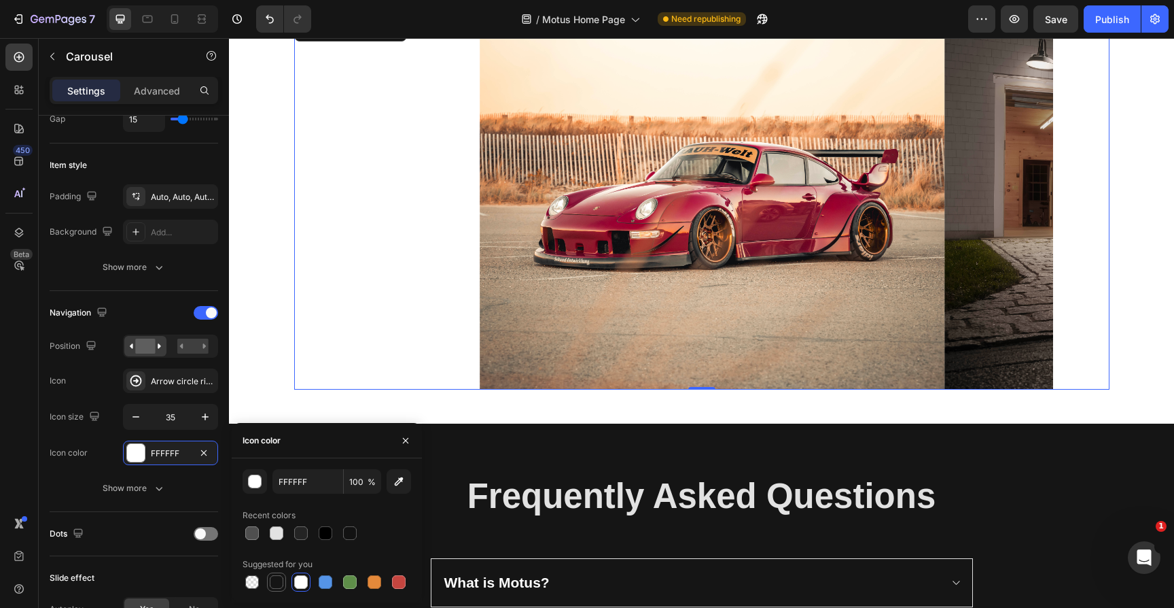
click at [275, 583] on div at bounding box center [277, 582] width 14 height 14
type input "151515"
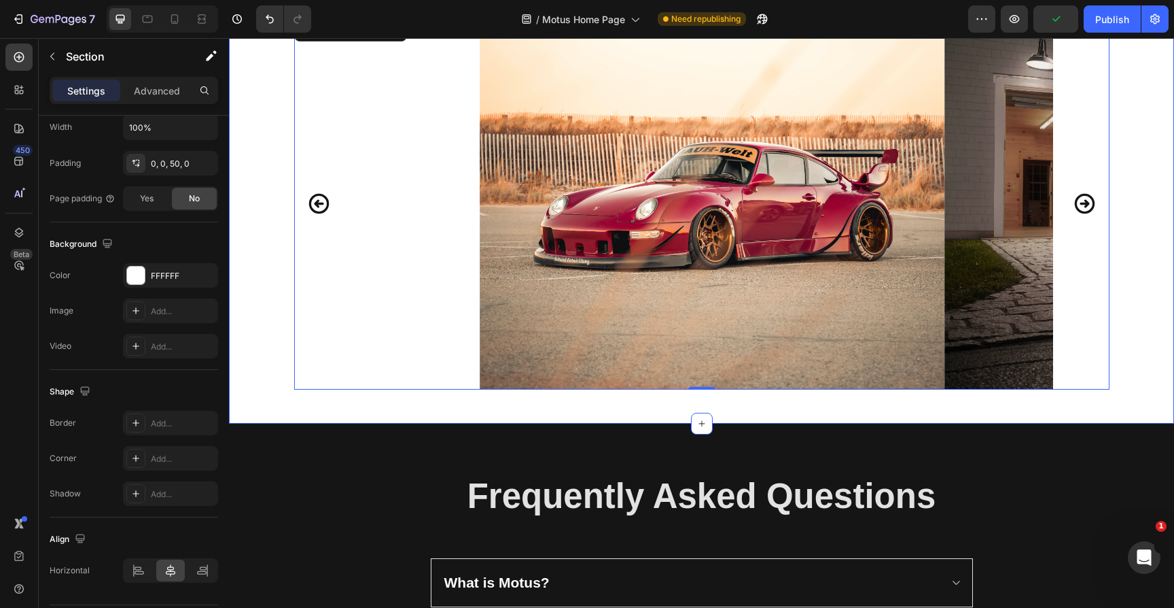
click at [279, 404] on div "Image Image Image Image Image Image Image Image Image Image Image Image Image I…" at bounding box center [701, 220] width 945 height 406
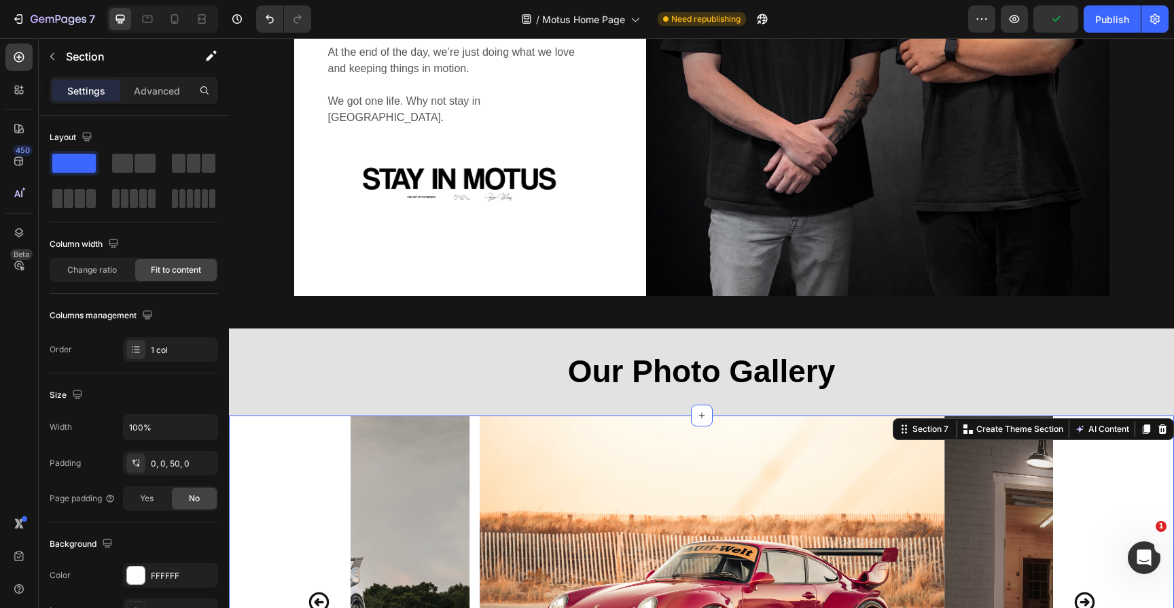
scroll to position [1207, 0]
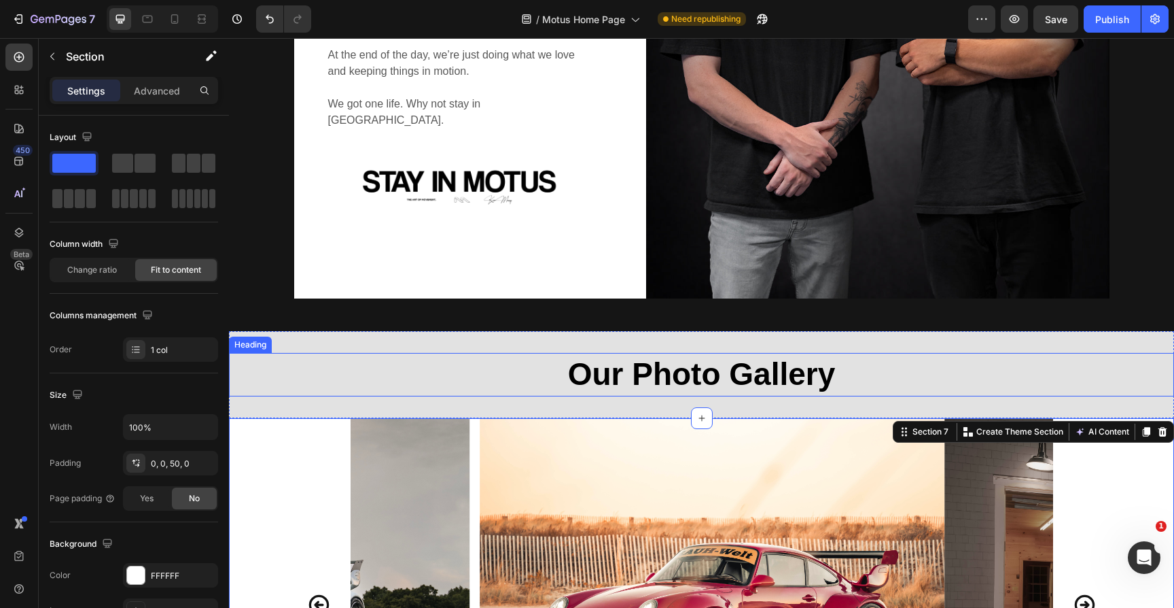
click at [306, 389] on h2 "Our Photo Gallery" at bounding box center [701, 374] width 815 height 43
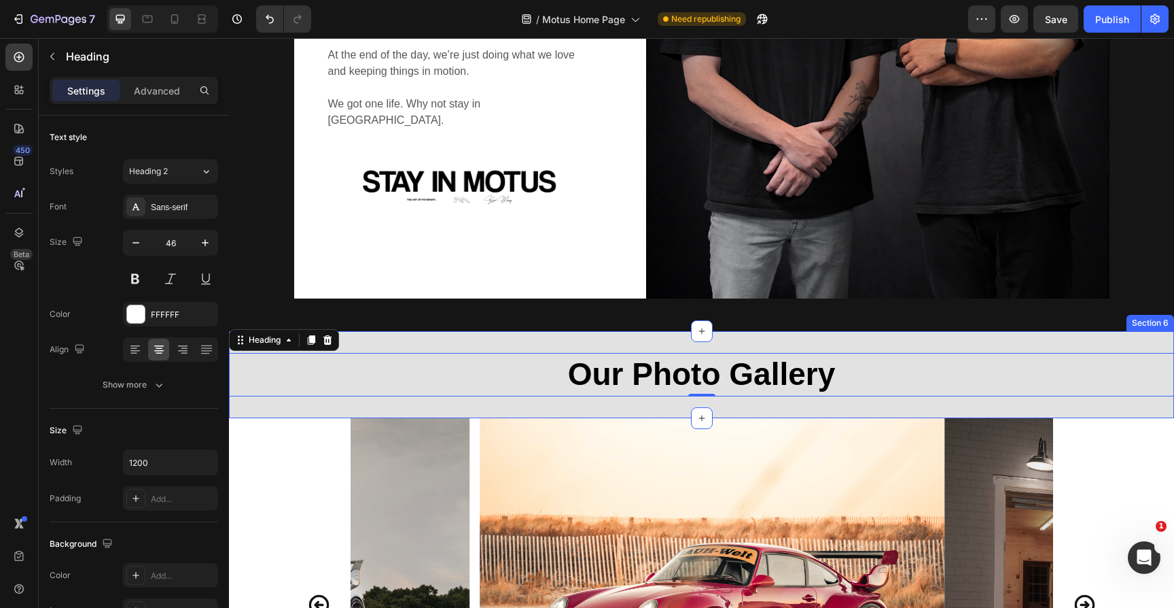
click at [290, 407] on div "Our Photo Gallery Heading 0 Section 6" at bounding box center [701, 374] width 945 height 87
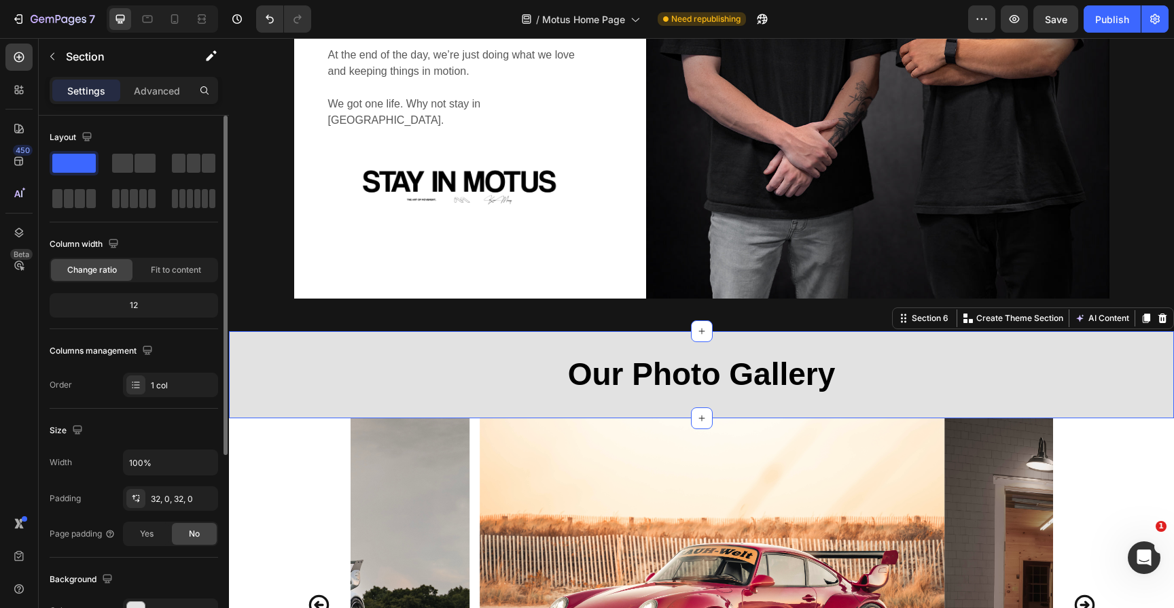
scroll to position [39, 0]
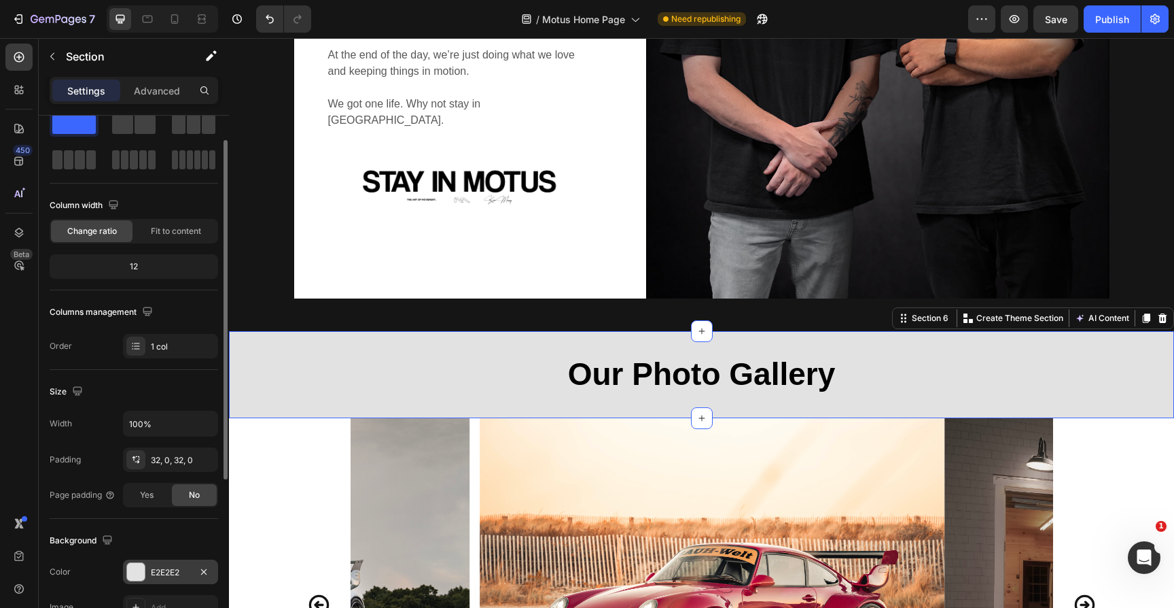
click at [139, 569] on div at bounding box center [136, 572] width 18 height 18
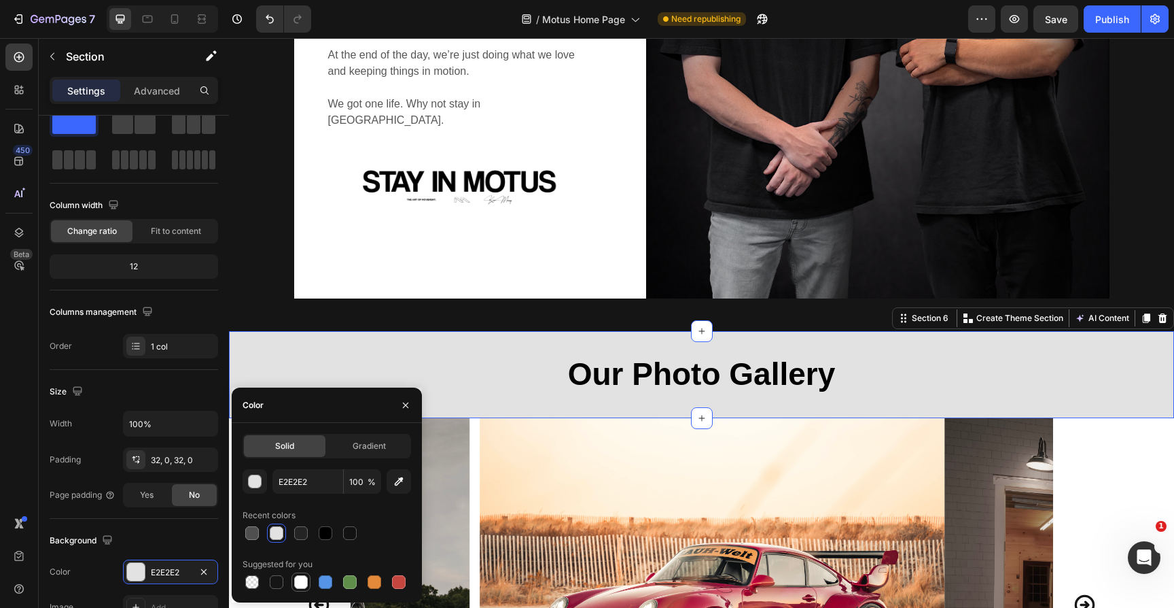
click at [299, 575] on div at bounding box center [301, 582] width 14 height 14
type input "FFFFFF"
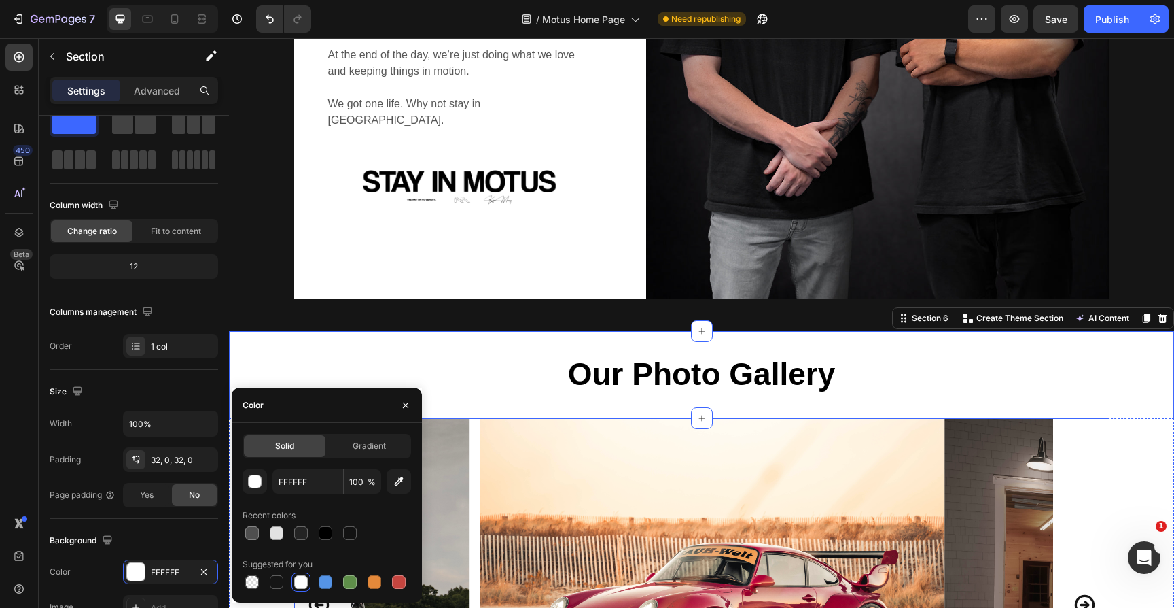
click at [474, 428] on div "Image Image Image Image Image Image Image Image Image Image Image Image Image I…" at bounding box center [702, 604] width 703 height 372
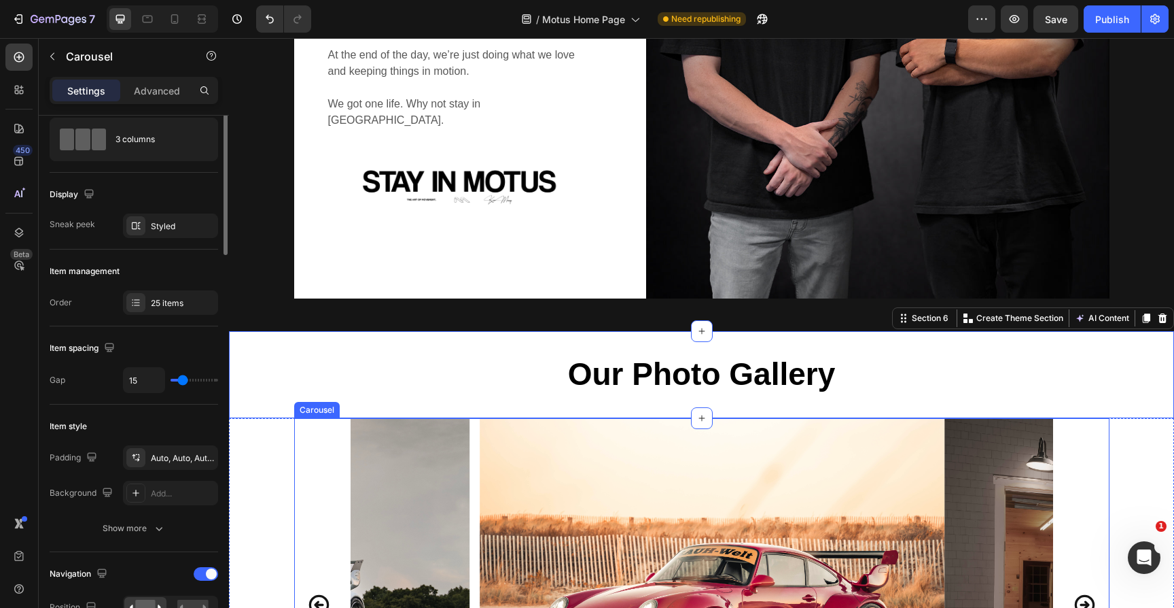
scroll to position [0, 0]
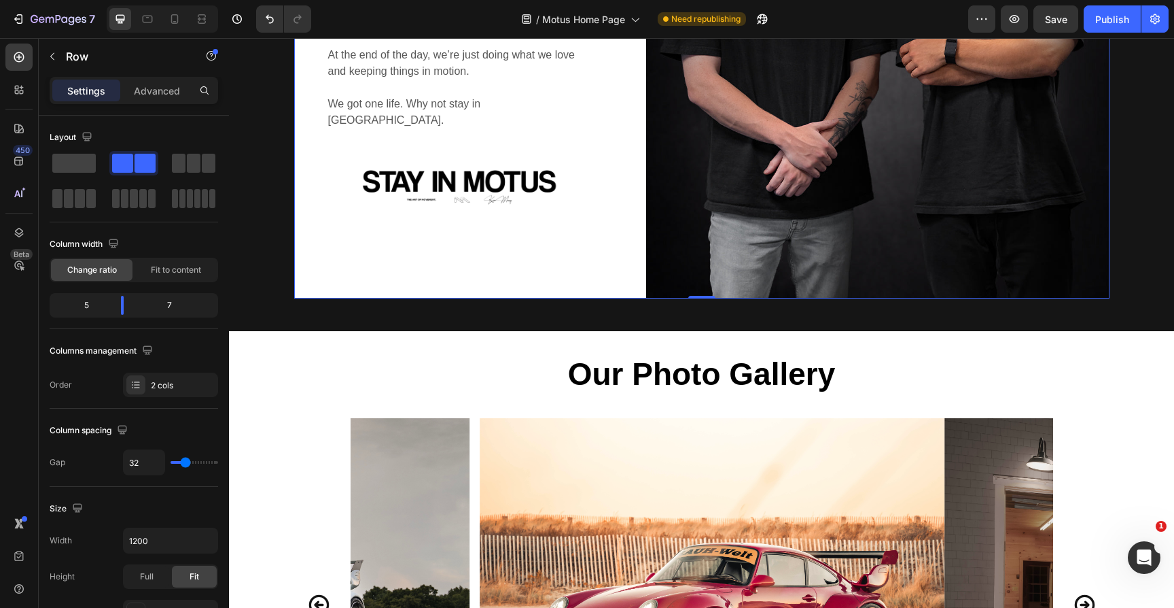
click at [338, 274] on div "WHAT IS MOTUS? Heading Good question. MOTUS is Latin for “motion” or “movement.…" at bounding box center [459, 9] width 331 height 579
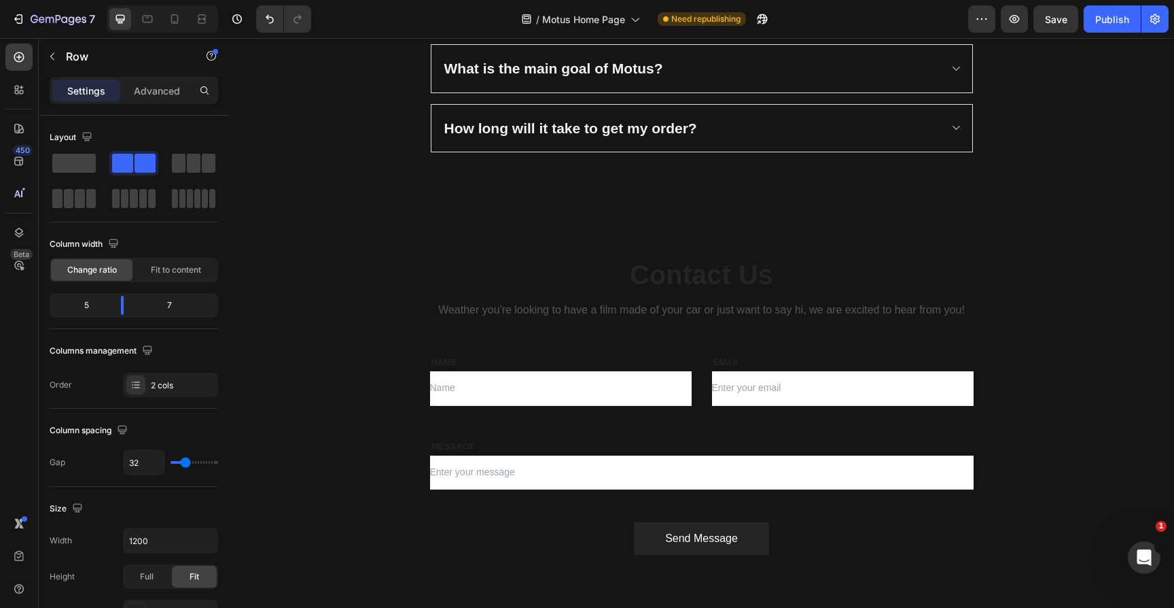
scroll to position [2198, 0]
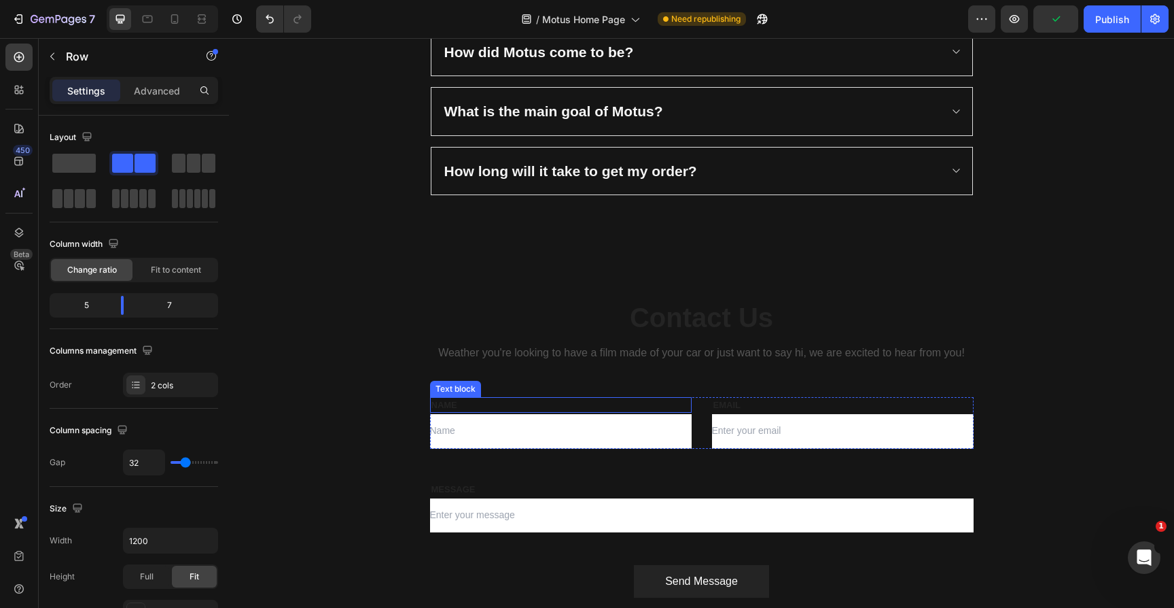
click at [451, 402] on p "NAME" at bounding box center [561, 405] width 259 height 14
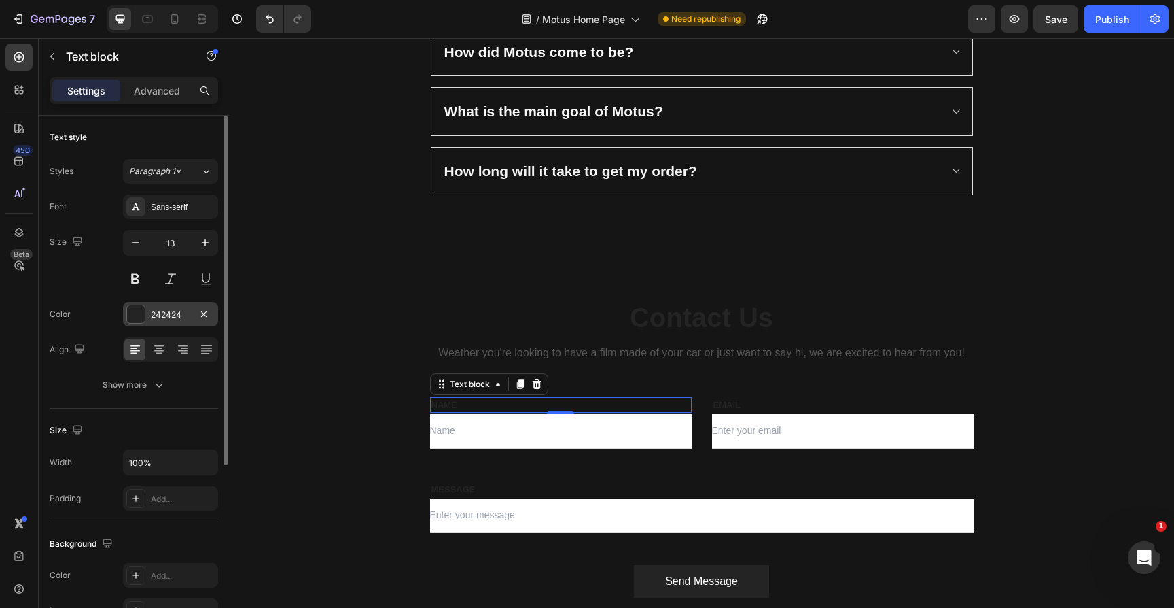
click at [138, 315] on div at bounding box center [136, 314] width 18 height 18
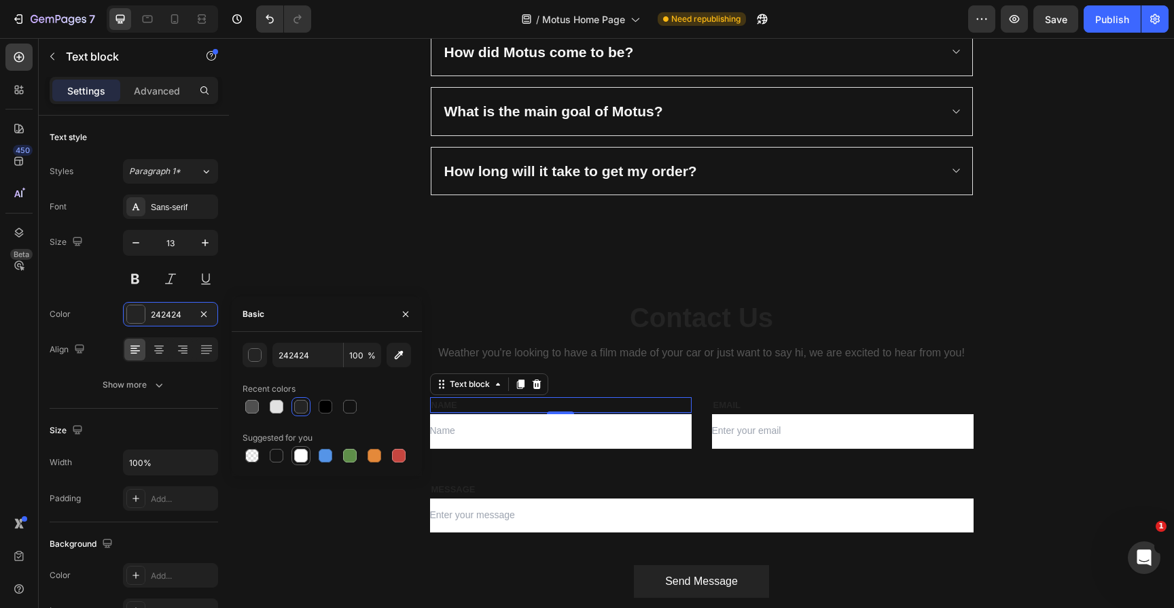
click at [306, 463] on div at bounding box center [301, 455] width 19 height 19
type input "FFFFFF"
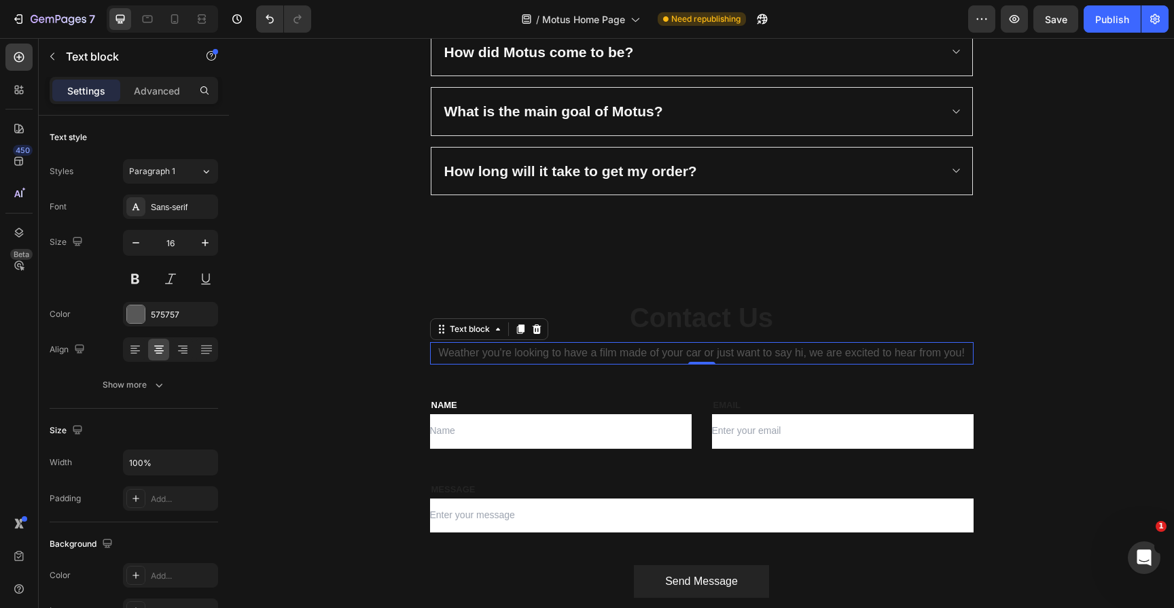
click at [531, 353] on p "Weather you're looking to have a film made of your car or just want to say hi, …" at bounding box center [702, 353] width 541 height 20
click at [143, 315] on div at bounding box center [136, 314] width 18 height 18
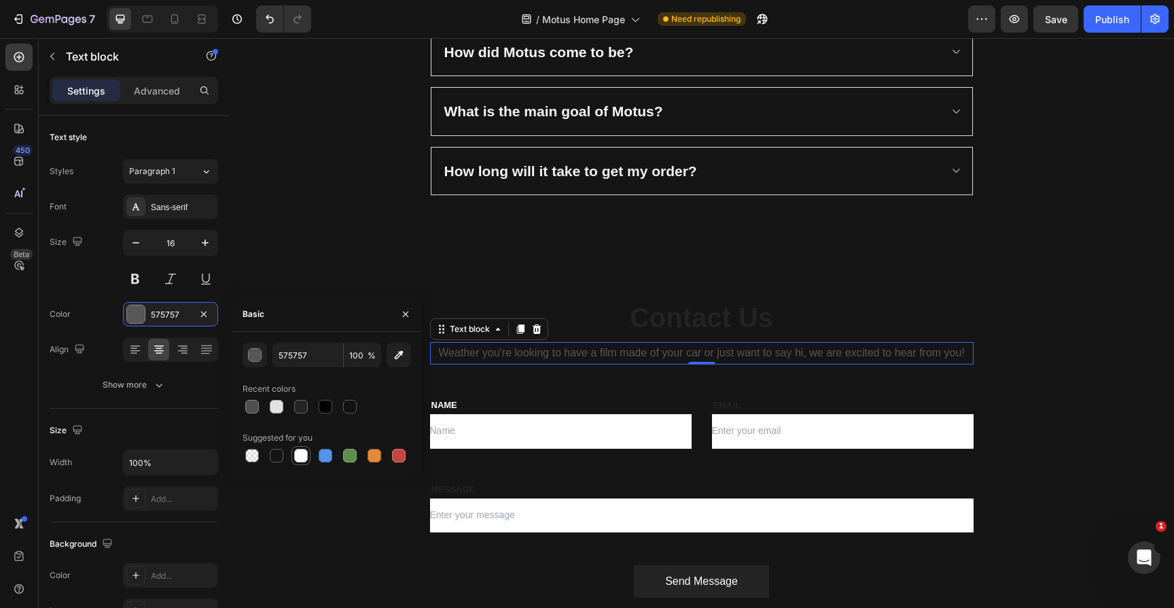
click at [300, 452] on div at bounding box center [301, 456] width 14 height 14
type input "FFFFFF"
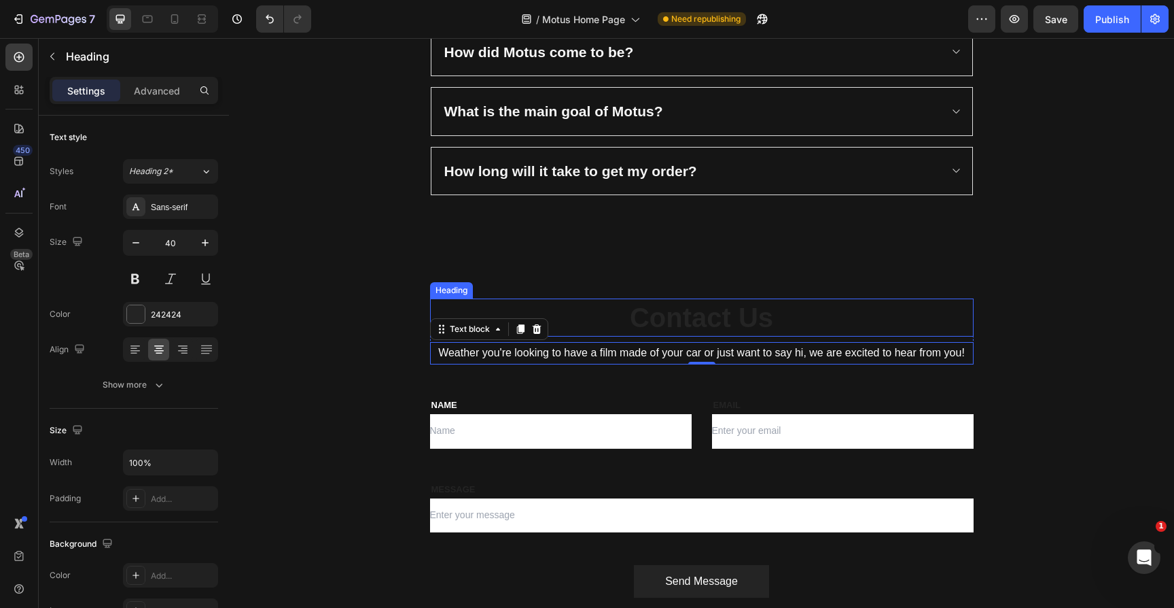
click at [680, 319] on p "Contact Us" at bounding box center [702, 317] width 541 height 35
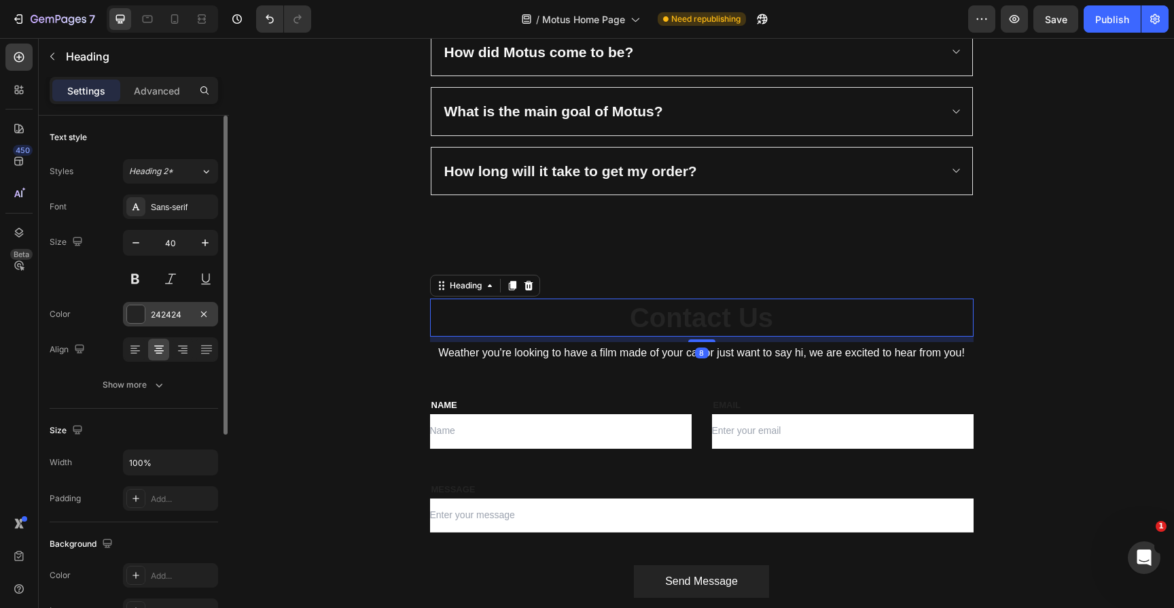
click at [140, 314] on div at bounding box center [136, 314] width 18 height 18
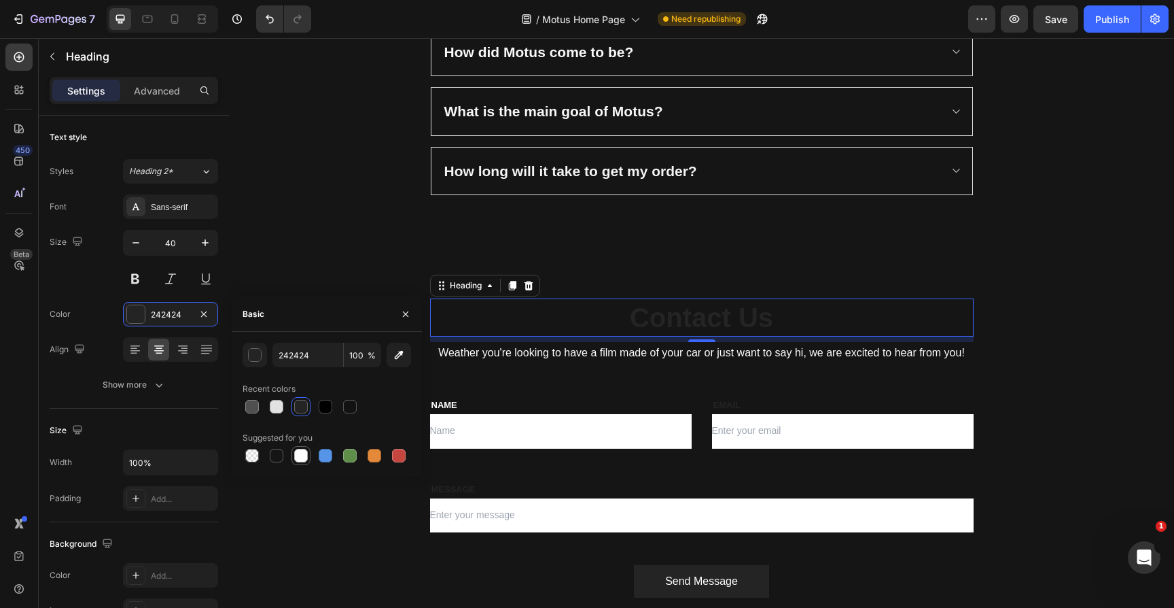
click at [303, 451] on div at bounding box center [301, 456] width 14 height 14
type input "FFFFFF"
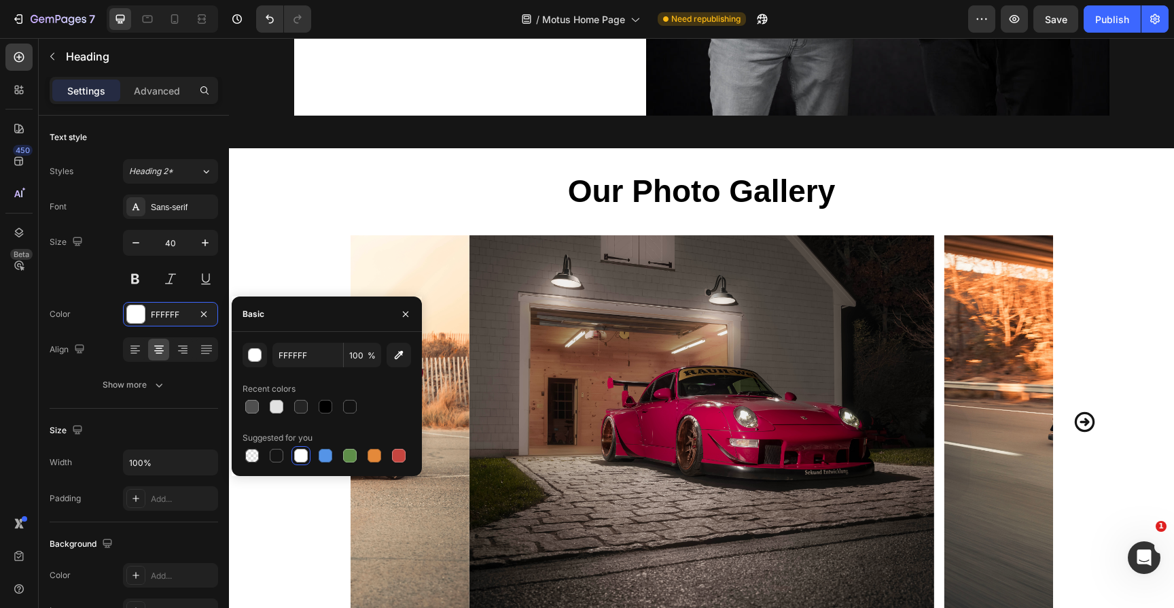
scroll to position [1351, 0]
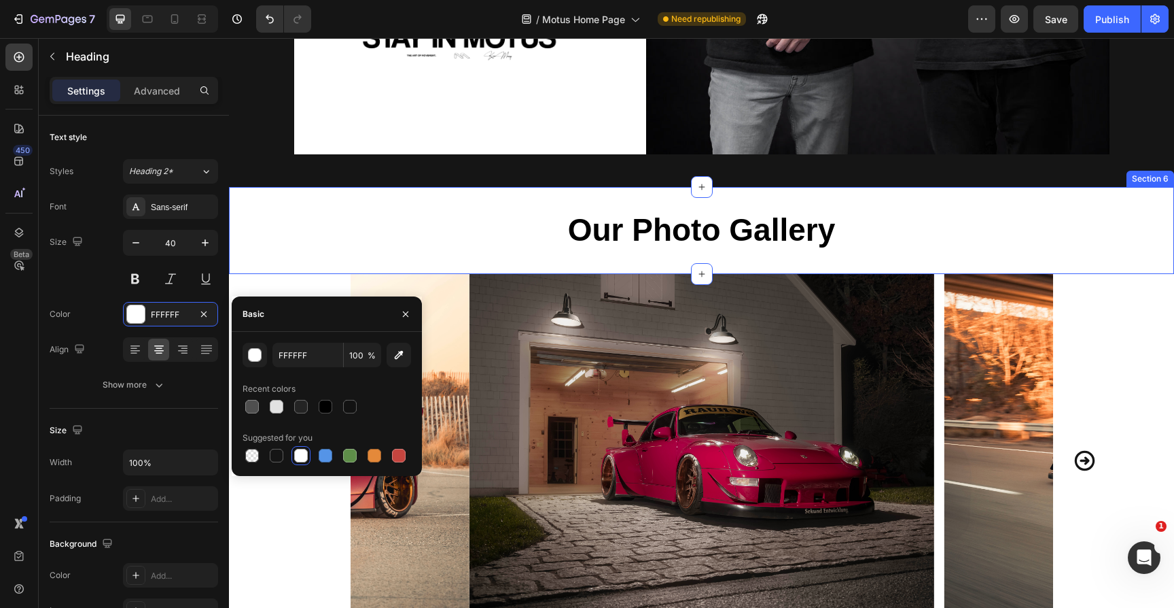
click at [324, 198] on div "Our Photo Gallery Heading Section 6" at bounding box center [701, 230] width 945 height 87
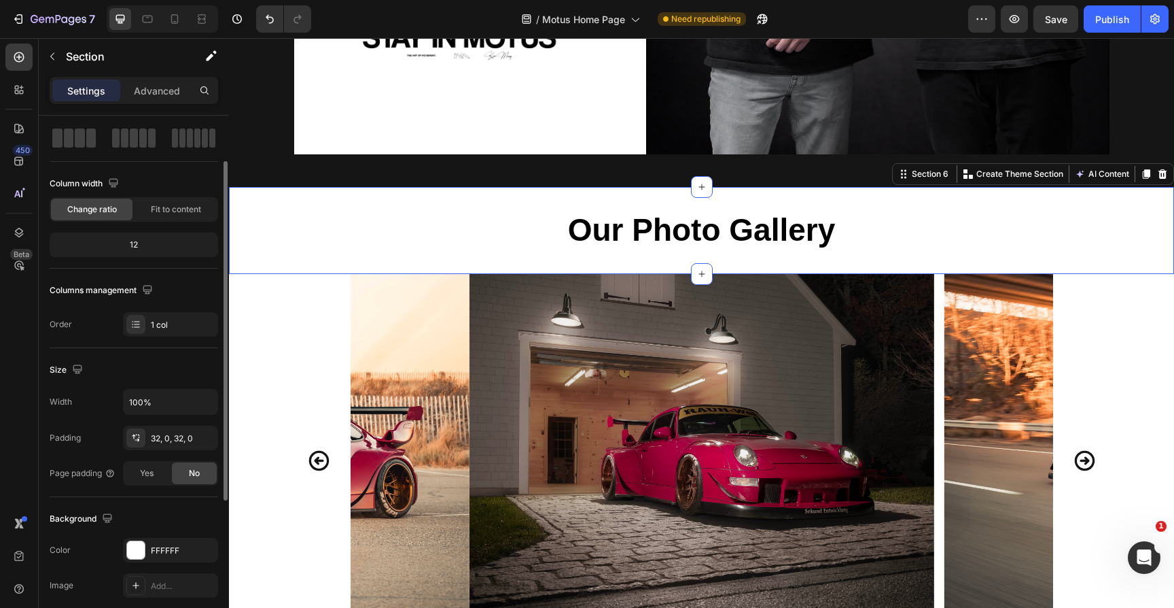
scroll to position [65, 0]
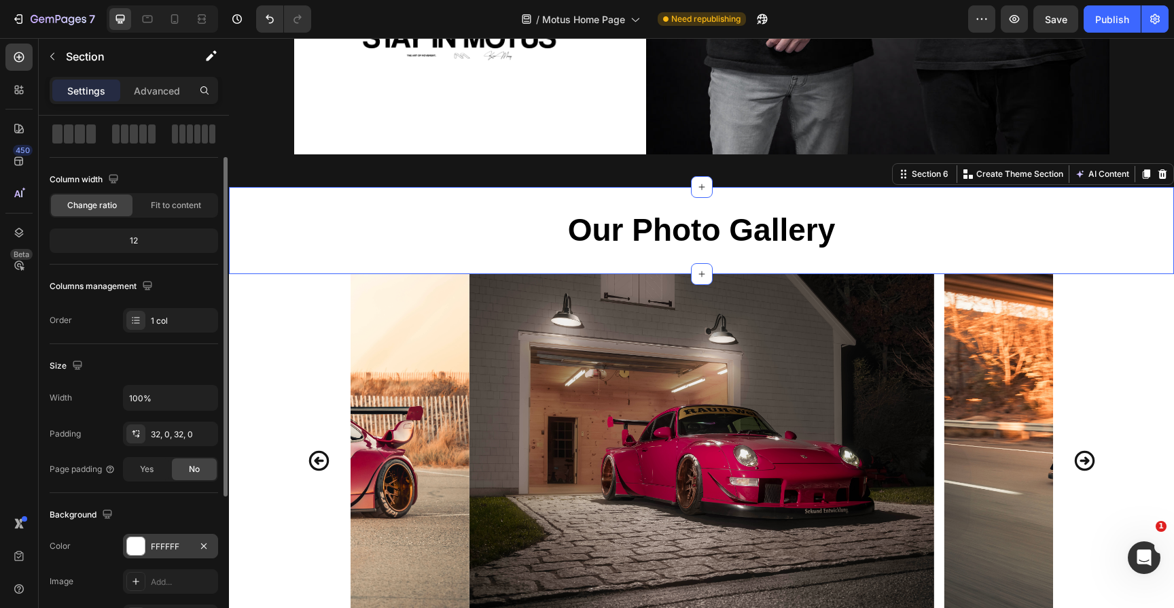
click at [135, 546] on div at bounding box center [136, 546] width 18 height 18
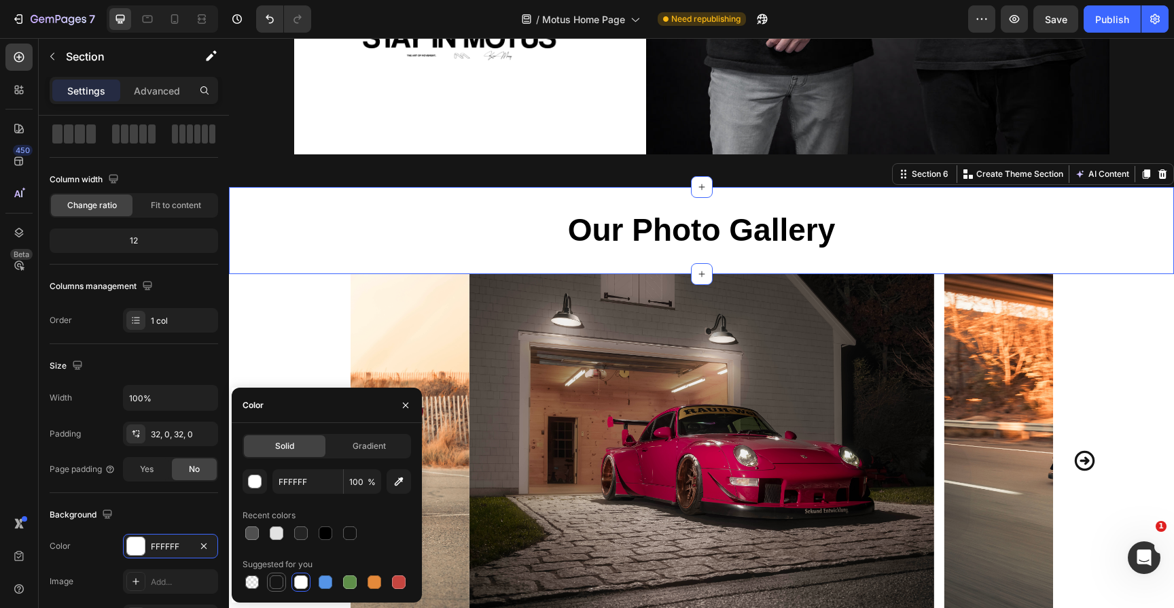
click at [279, 581] on div at bounding box center [277, 582] width 14 height 14
type input "151515"
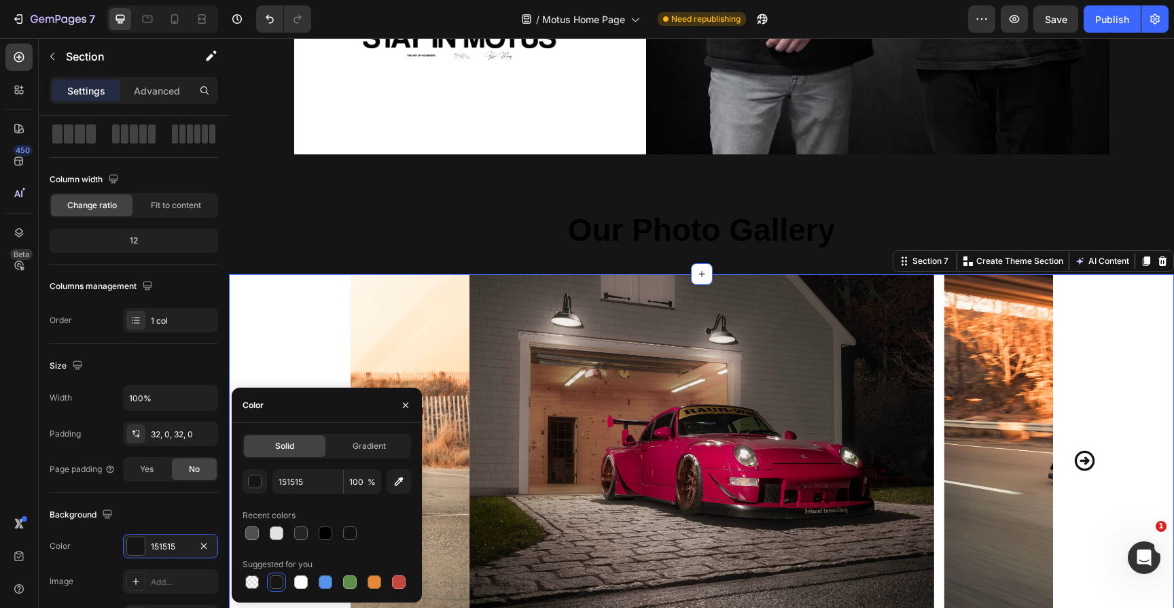
click at [262, 318] on div "Image Image Image Image Image Image Image Image Image Image Image Image Image I…" at bounding box center [701, 477] width 945 height 406
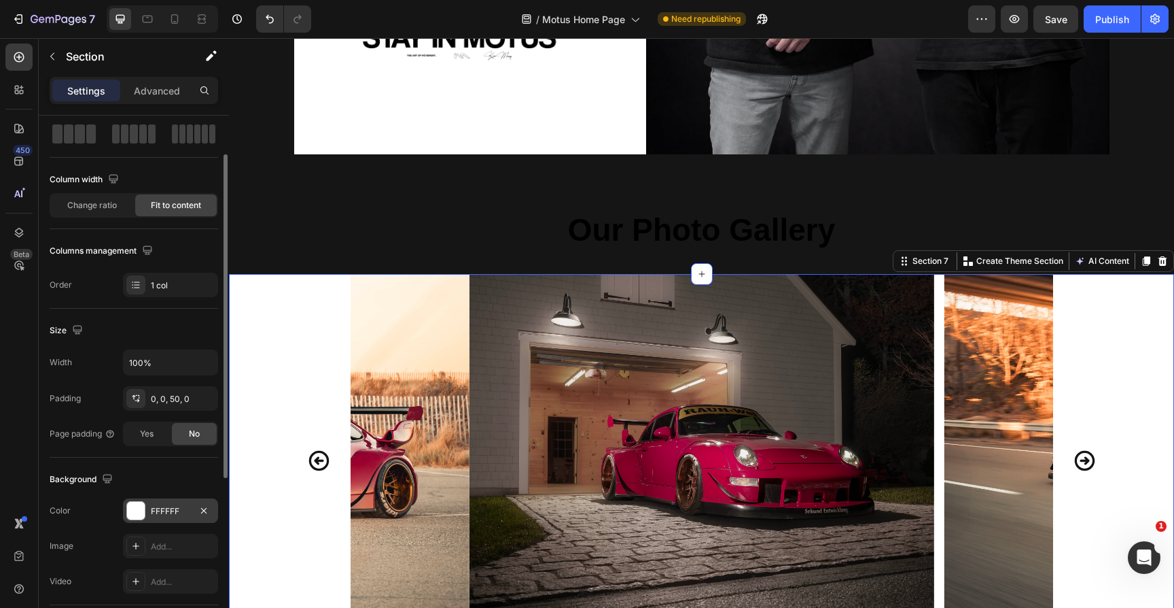
click at [137, 508] on div at bounding box center [136, 511] width 18 height 18
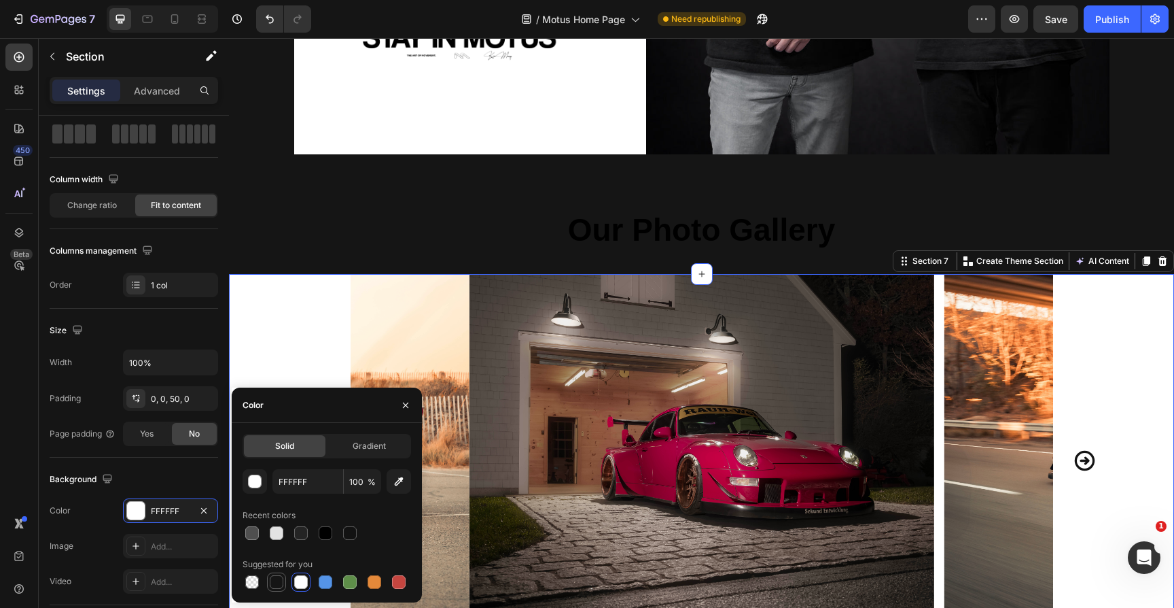
click at [278, 583] on div at bounding box center [277, 582] width 14 height 14
type input "151515"
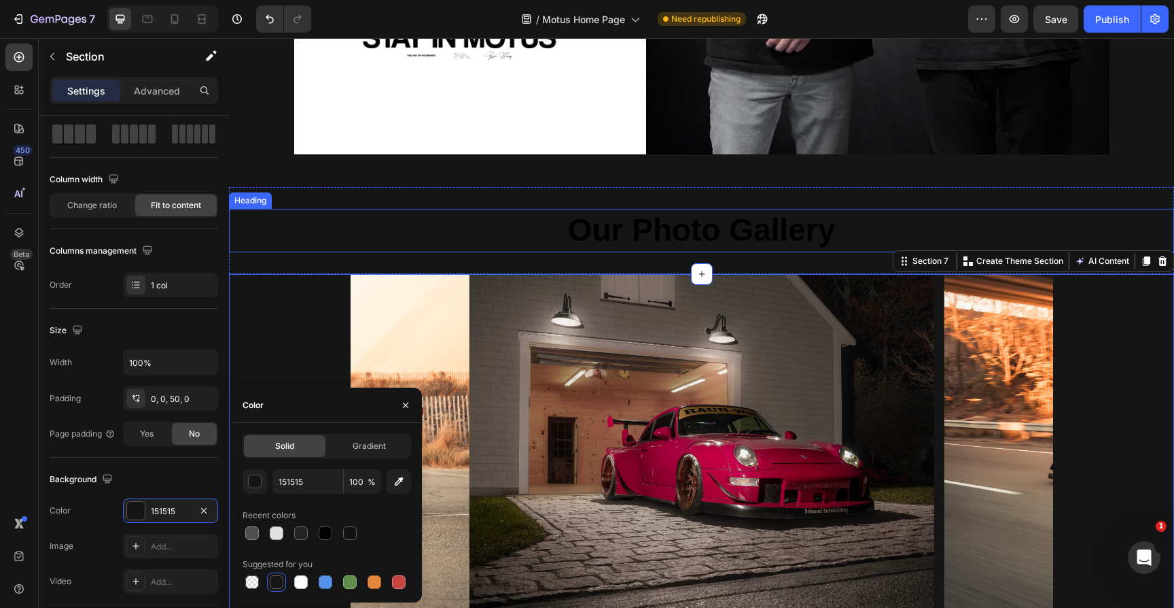
click at [587, 234] on strong "Our Photo Gallery" at bounding box center [702, 229] width 268 height 35
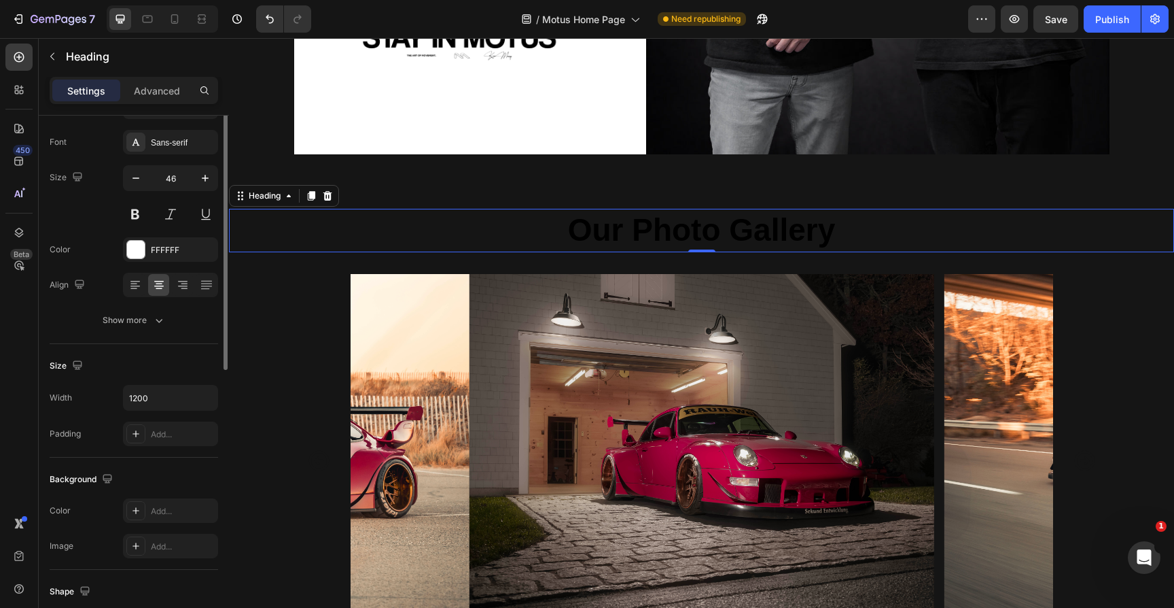
scroll to position [0, 0]
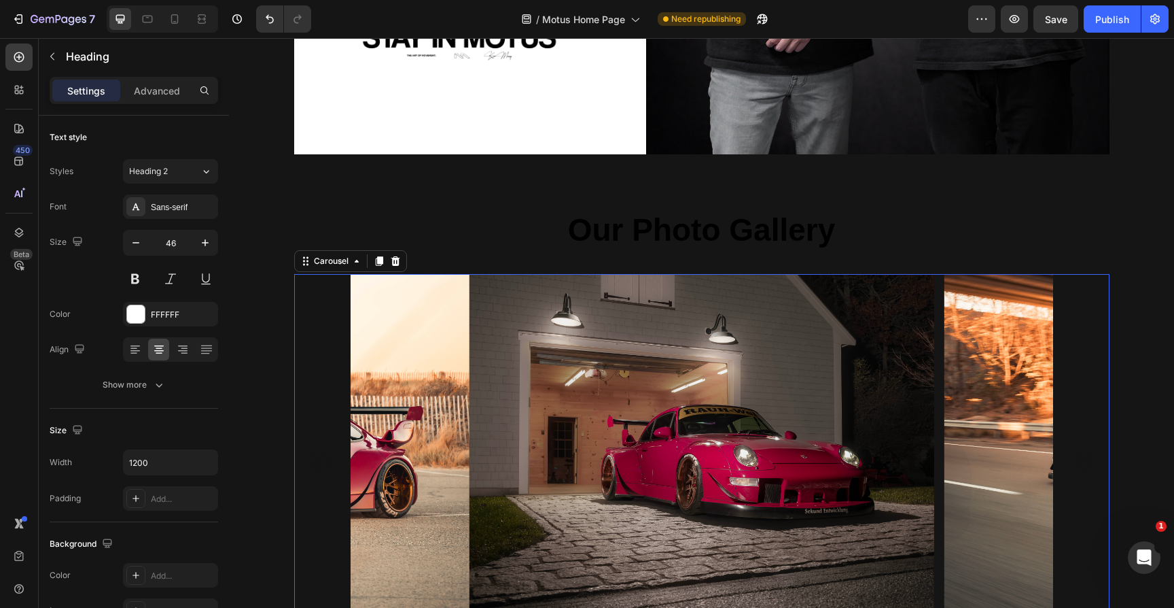
click at [319, 460] on icon "Carousel Back Arrow" at bounding box center [319, 460] width 20 height 20
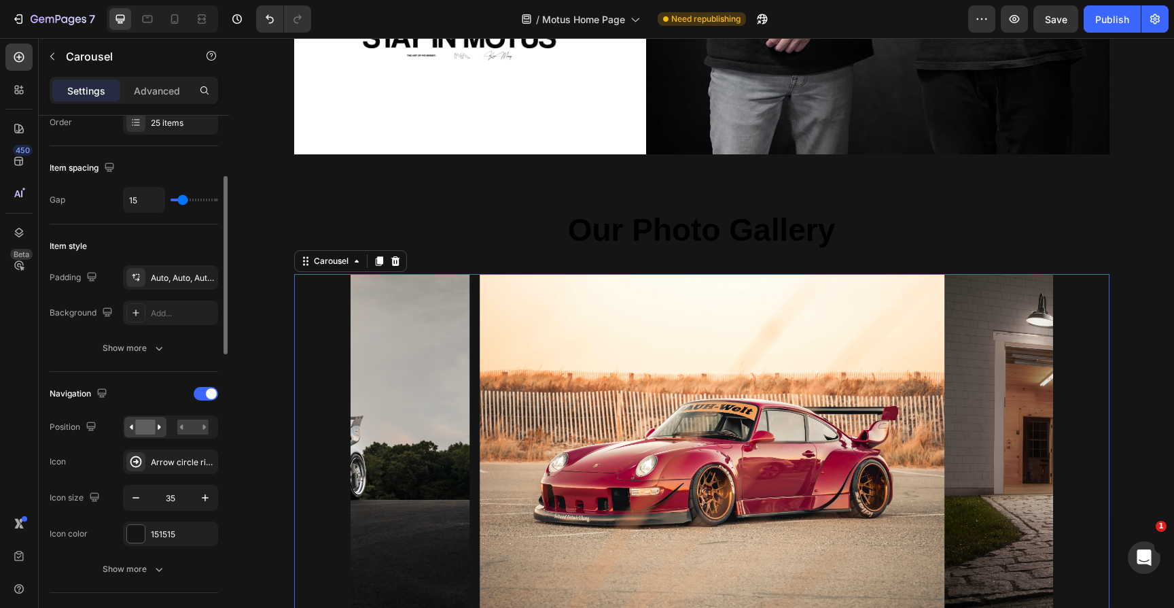
scroll to position [220, 0]
click at [144, 529] on div at bounding box center [136, 533] width 18 height 18
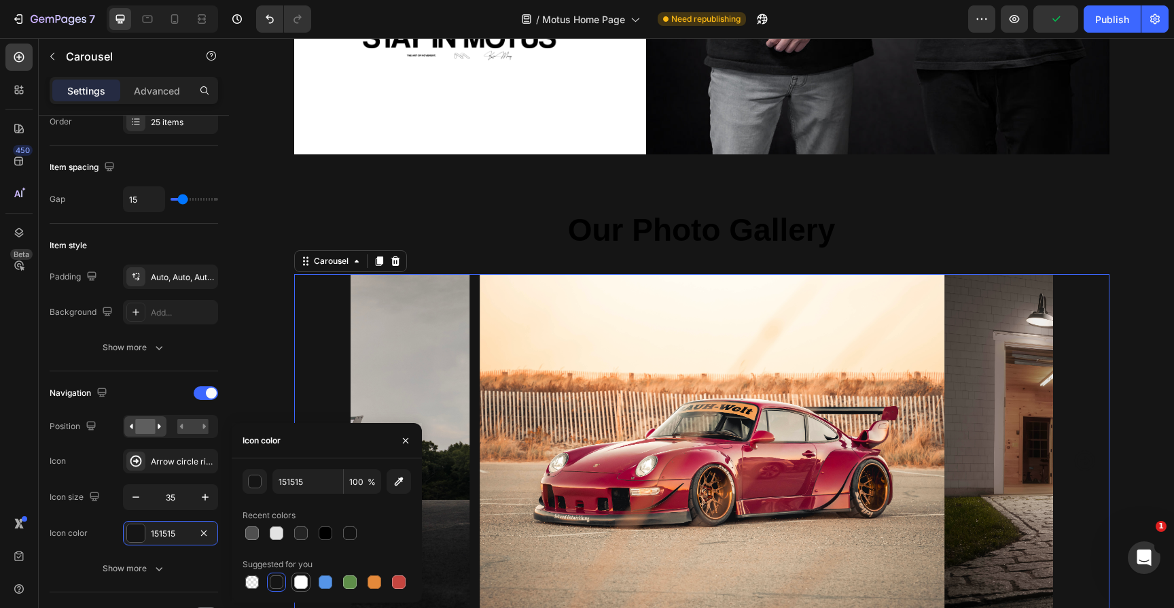
click at [306, 580] on div at bounding box center [301, 582] width 14 height 14
type input "FFFFFF"
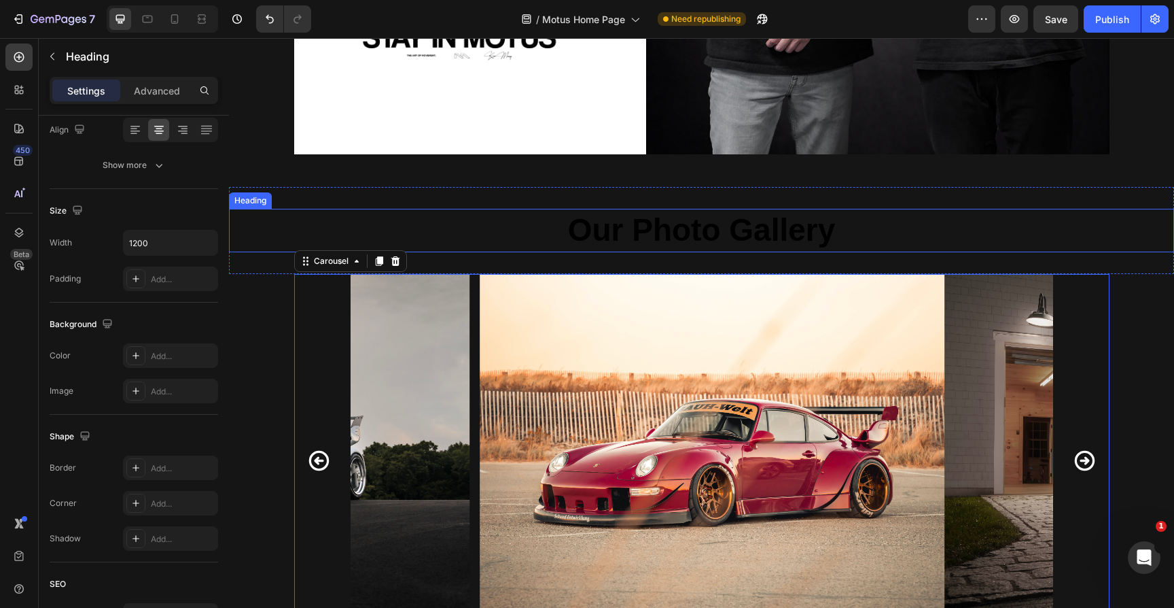
click at [622, 230] on strong "Our Photo Gallery" at bounding box center [702, 229] width 268 height 35
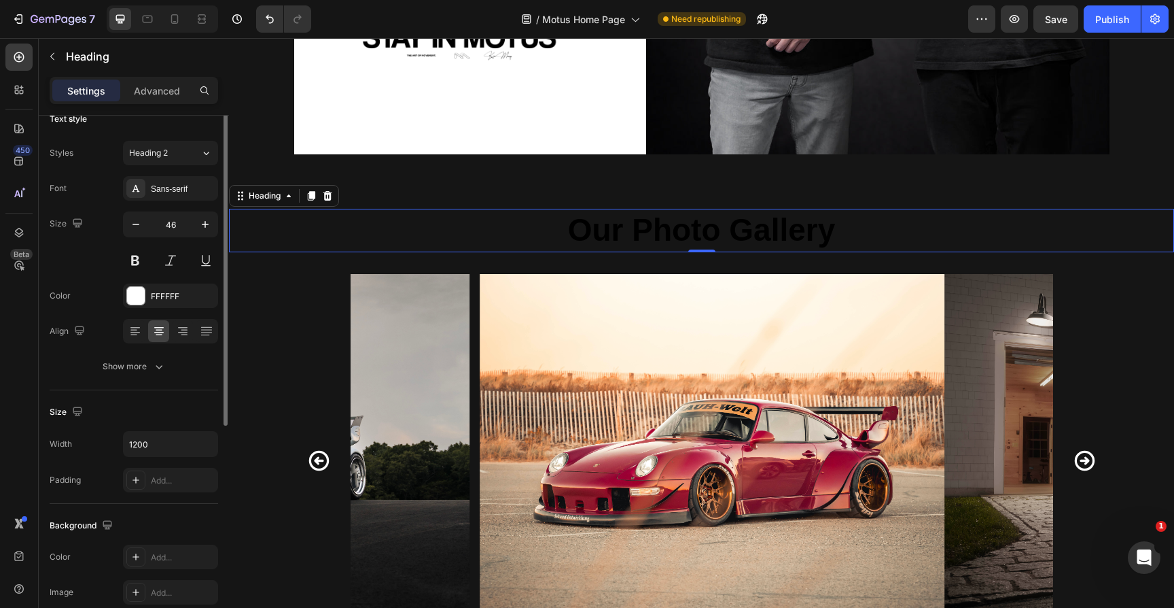
scroll to position [0, 0]
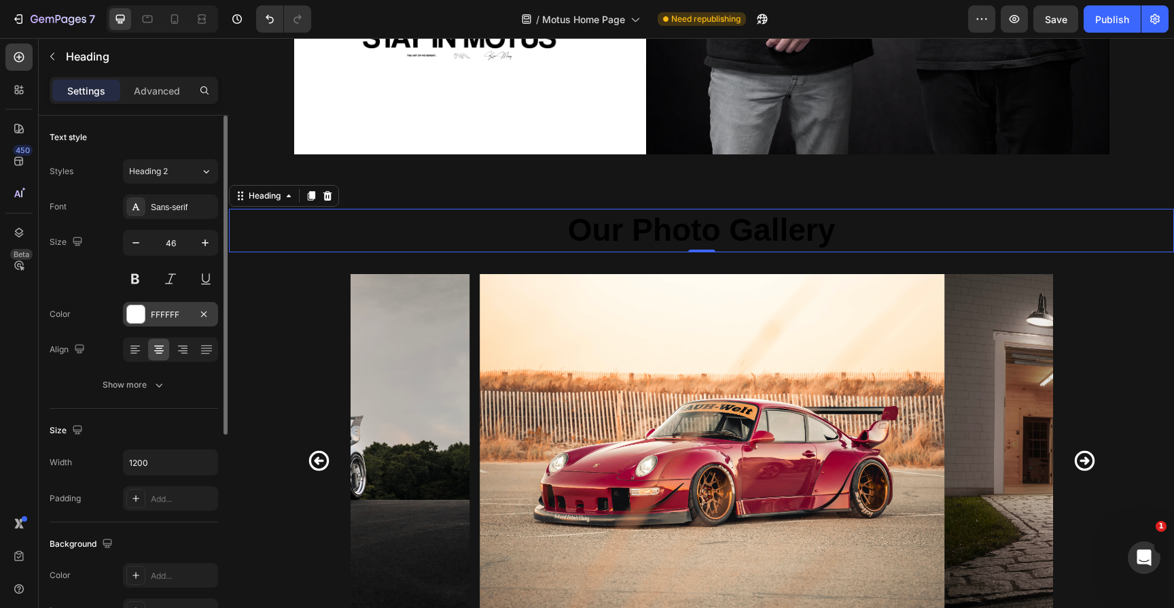
click at [139, 311] on div at bounding box center [136, 314] width 18 height 18
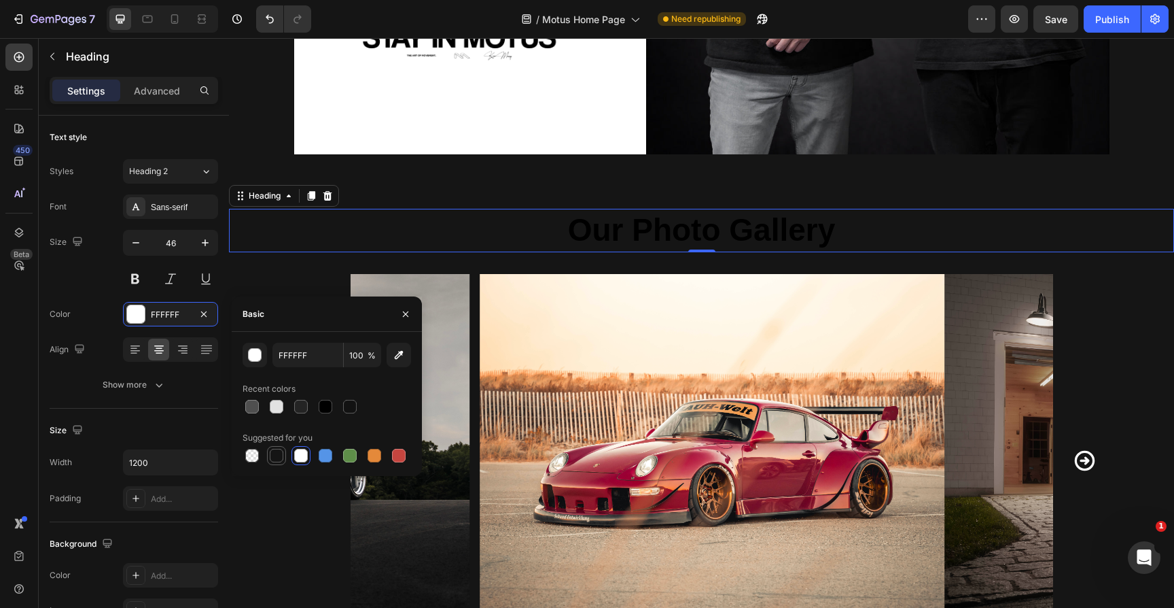
click at [277, 457] on div at bounding box center [277, 456] width 14 height 14
click at [304, 457] on div at bounding box center [301, 456] width 14 height 14
type input "FFFFFF"
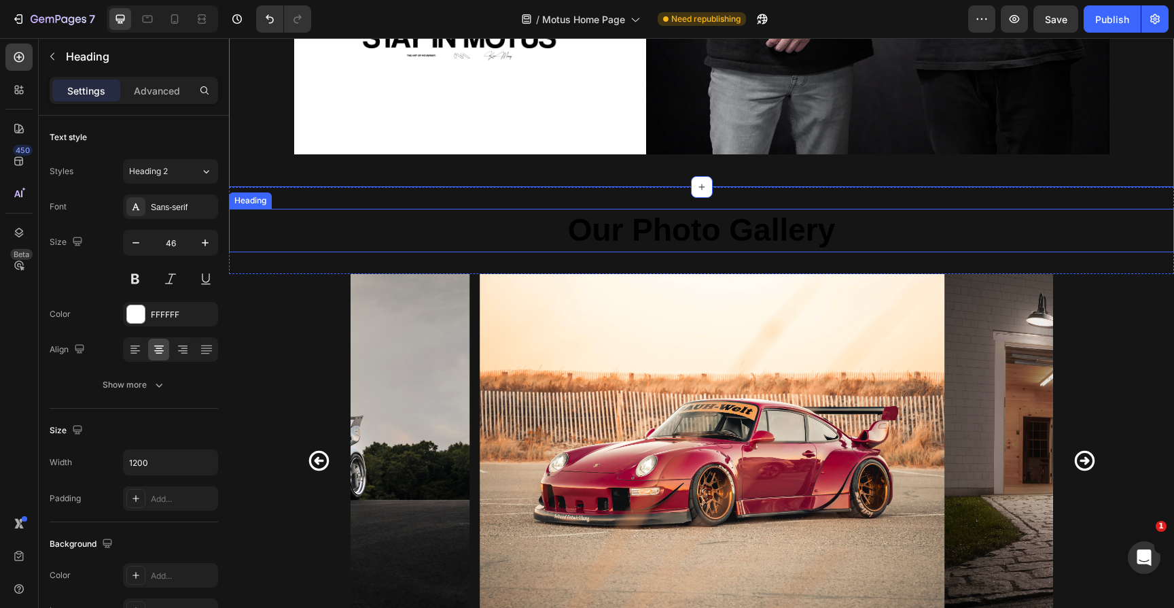
click at [601, 223] on strong "Our Photo Gallery" at bounding box center [702, 229] width 268 height 35
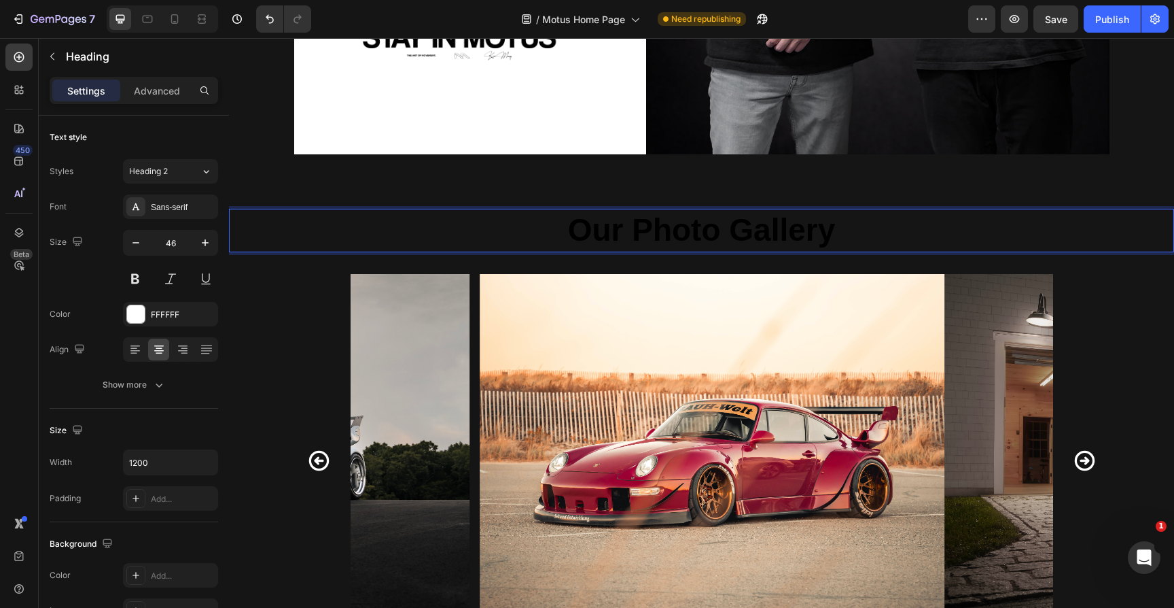
click at [596, 229] on strong "Our Photo Gallery" at bounding box center [702, 229] width 268 height 35
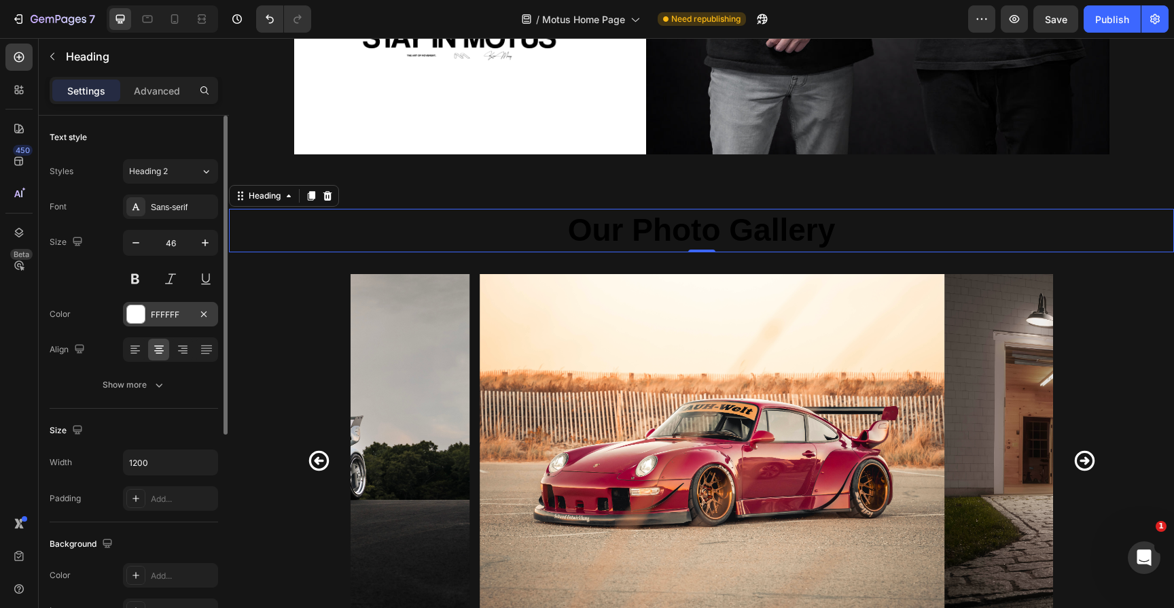
click at [135, 316] on div at bounding box center [136, 314] width 18 height 18
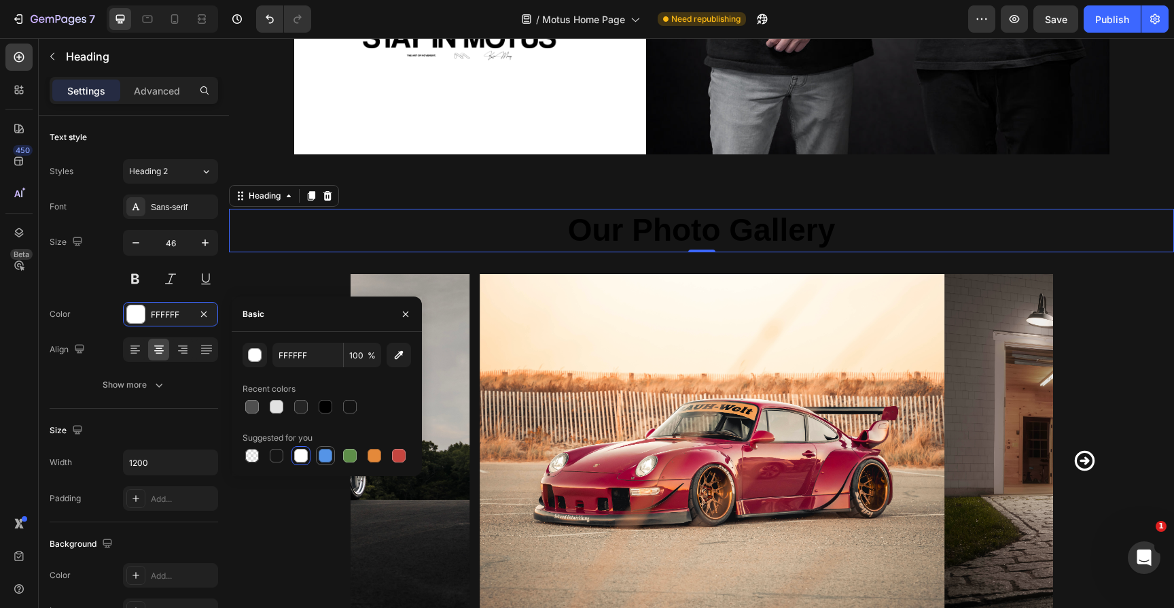
click at [319, 452] on div at bounding box center [326, 456] width 14 height 14
click at [294, 459] on div at bounding box center [301, 455] width 16 height 16
type input "FFFFFF"
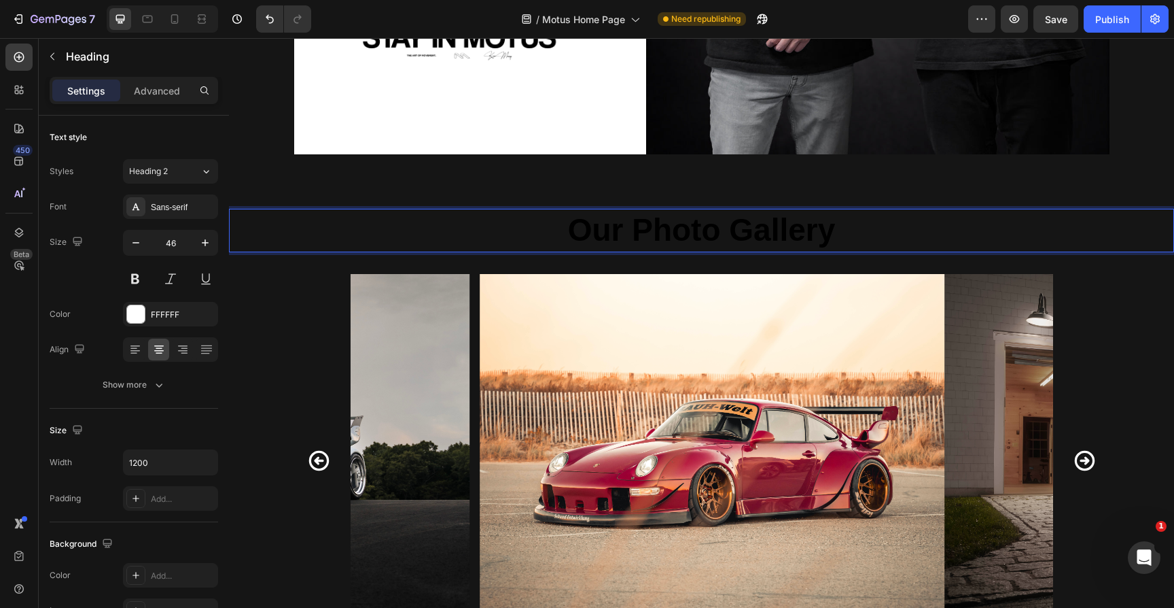
click at [636, 232] on strong "Our Photo Gallery" at bounding box center [702, 229] width 268 height 35
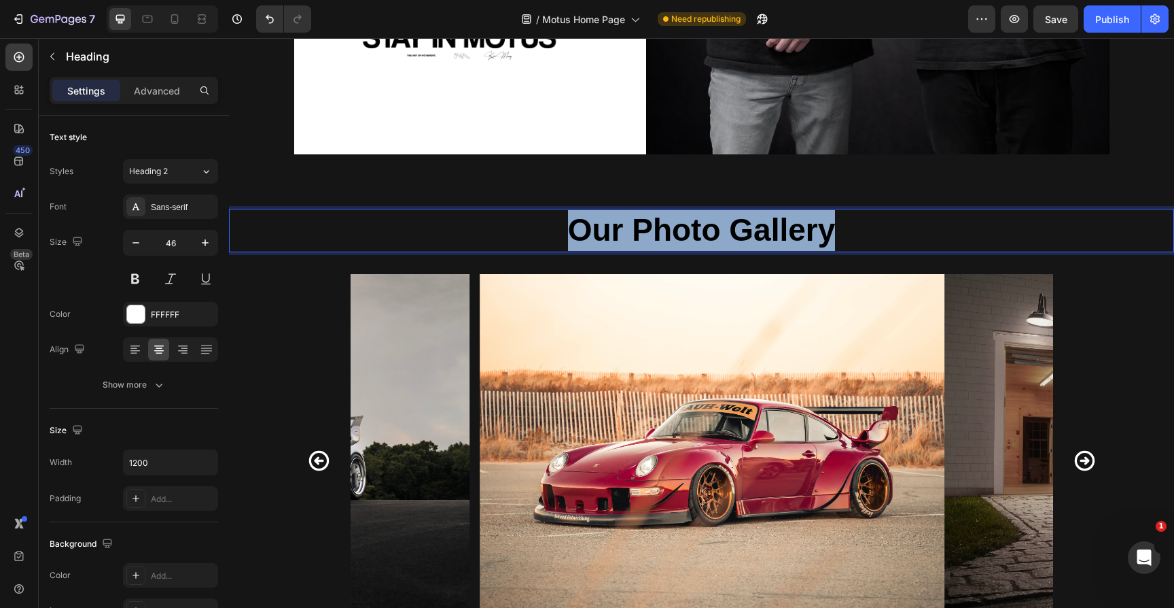
click at [636, 232] on strong "Our Photo Gallery" at bounding box center [702, 229] width 268 height 35
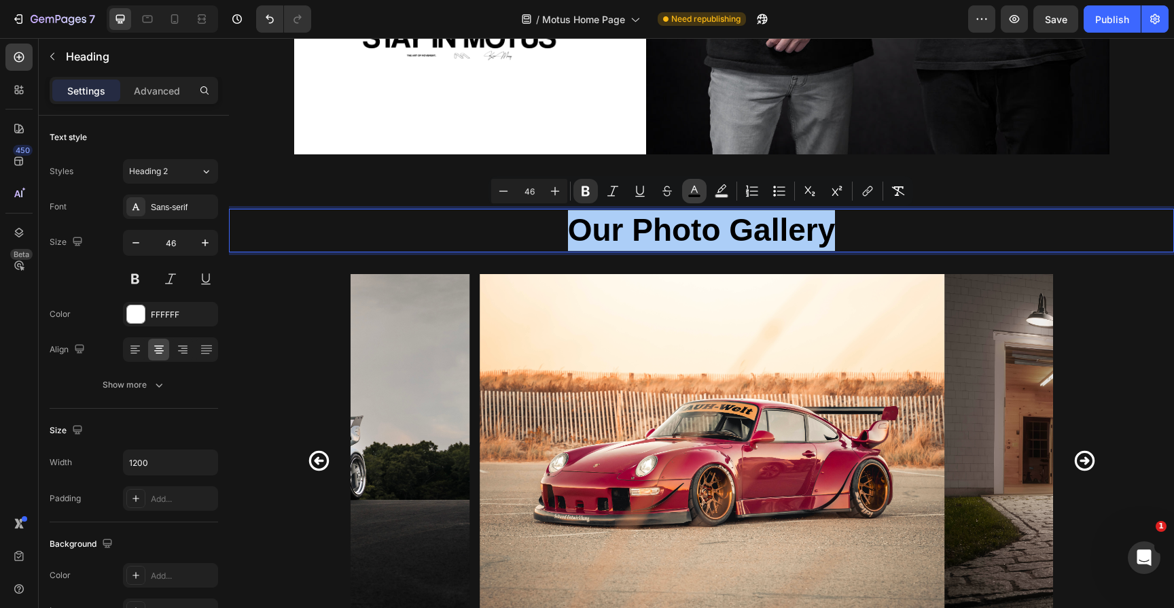
click at [694, 195] on rect "Editor contextual toolbar" at bounding box center [694, 195] width 13 height 3
type input "000000"
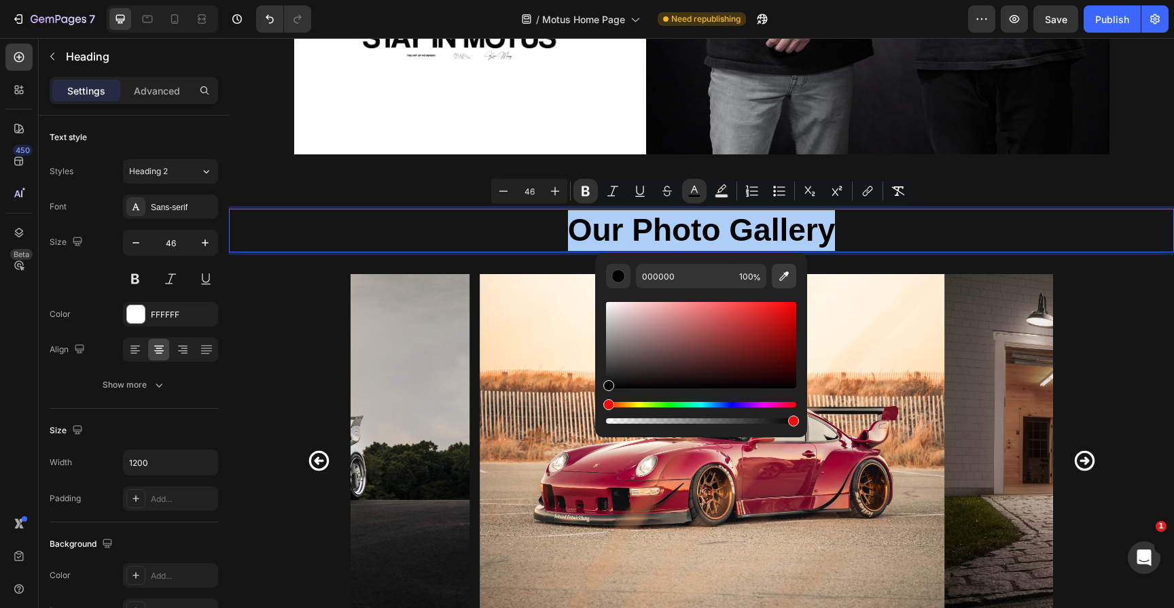
click at [784, 280] on icon "Editor contextual toolbar" at bounding box center [784, 276] width 14 height 14
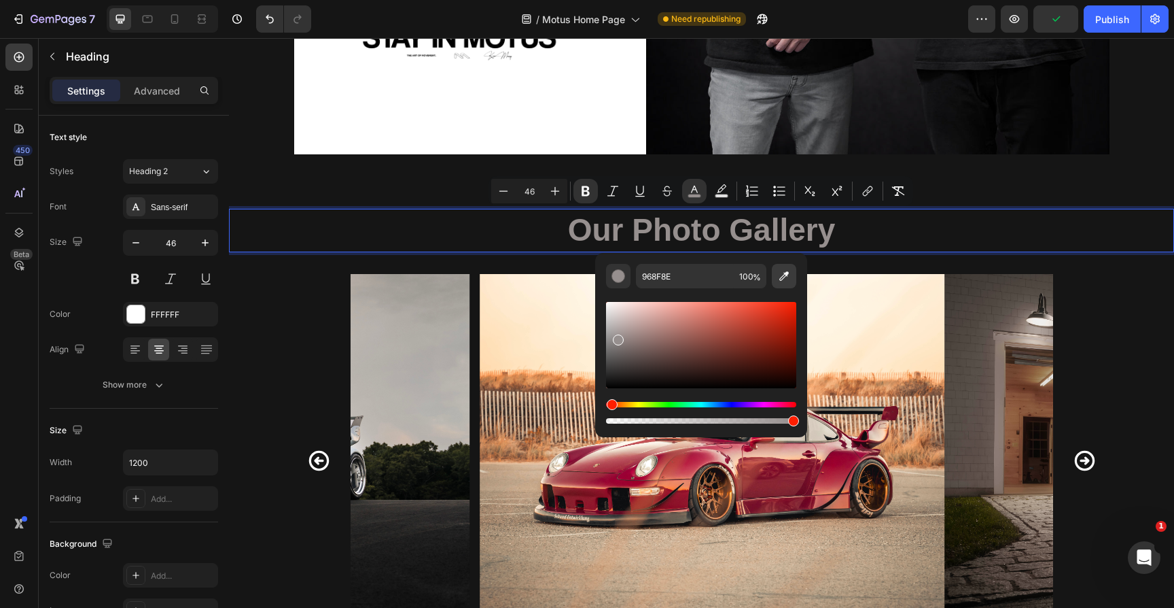
click at [786, 278] on icon "Editor contextual toolbar" at bounding box center [784, 276] width 14 height 14
type input "FFFFFF"
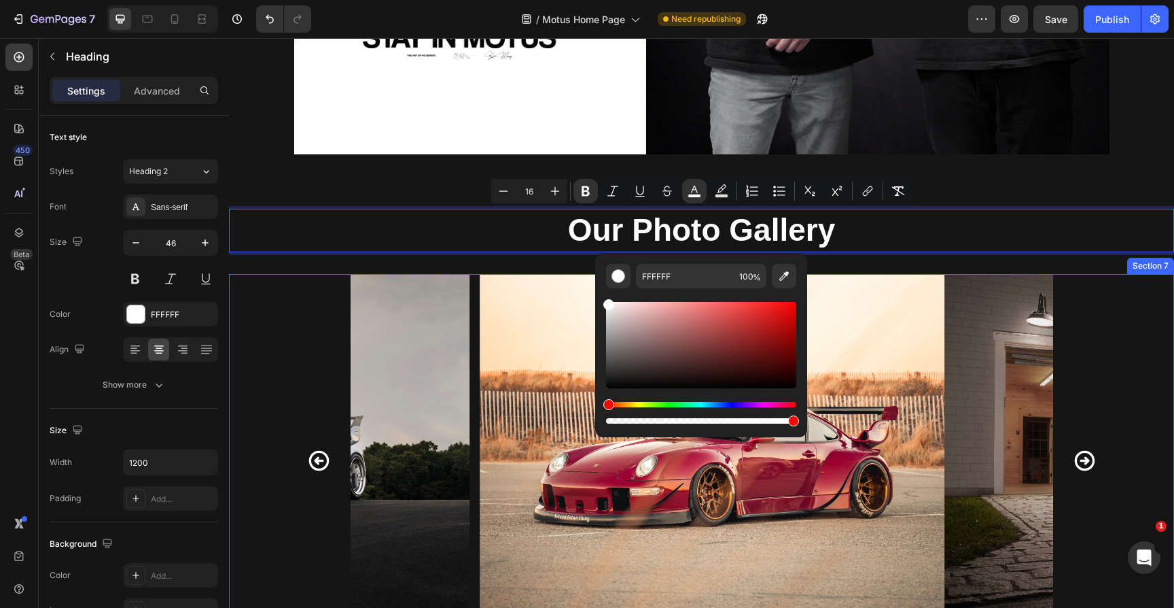
click at [263, 321] on div "Image Image Image Image Image Image Image Image Image Image Image Image Image I…" at bounding box center [701, 477] width 945 height 406
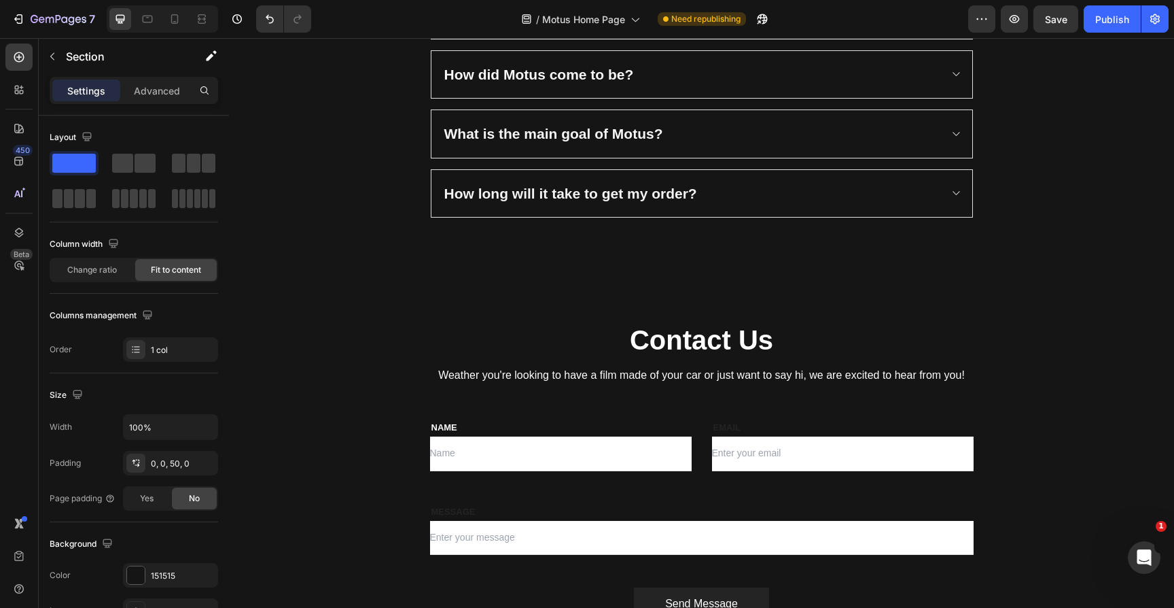
scroll to position [2166, 0]
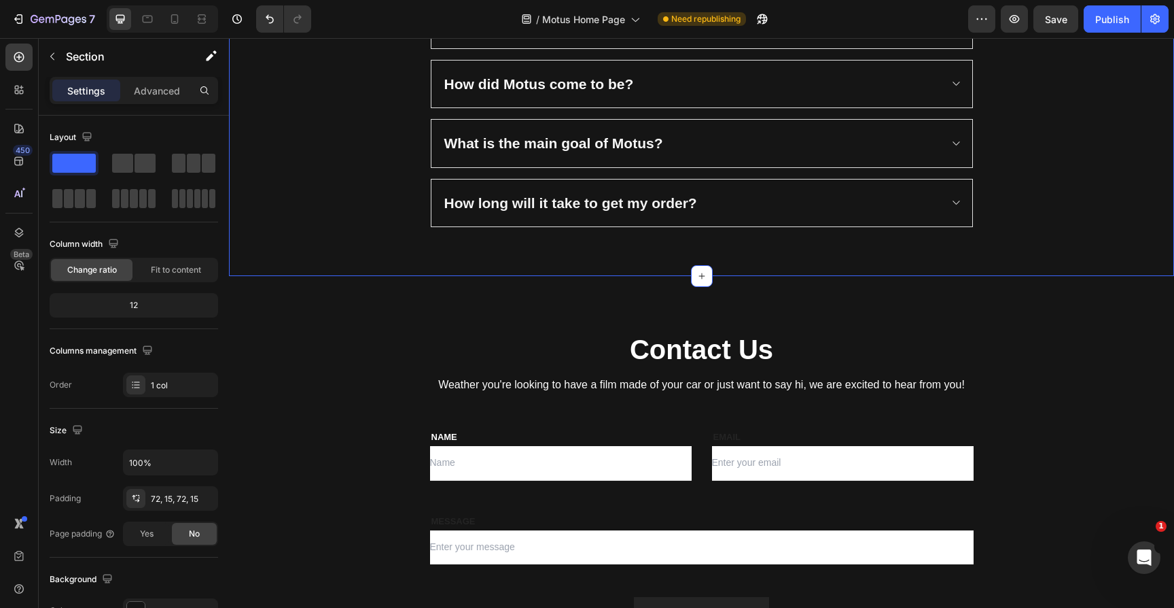
click at [318, 229] on div "Frequently Asked Questions Heading What is Motus? How did Motus come to be? Wha…" at bounding box center [701, 70] width 945 height 410
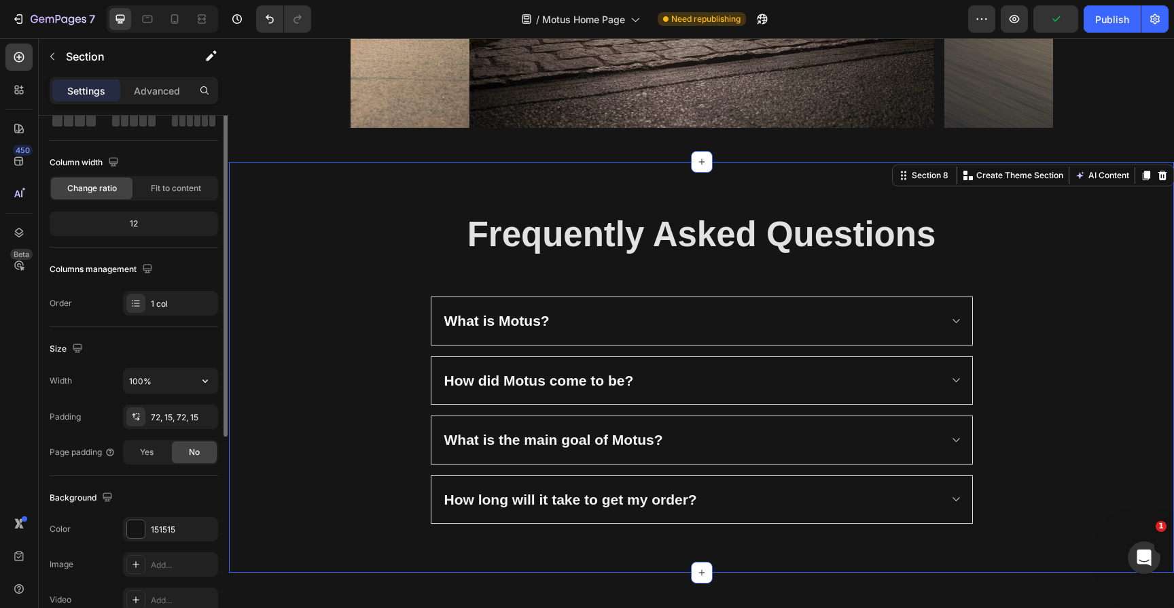
scroll to position [105, 0]
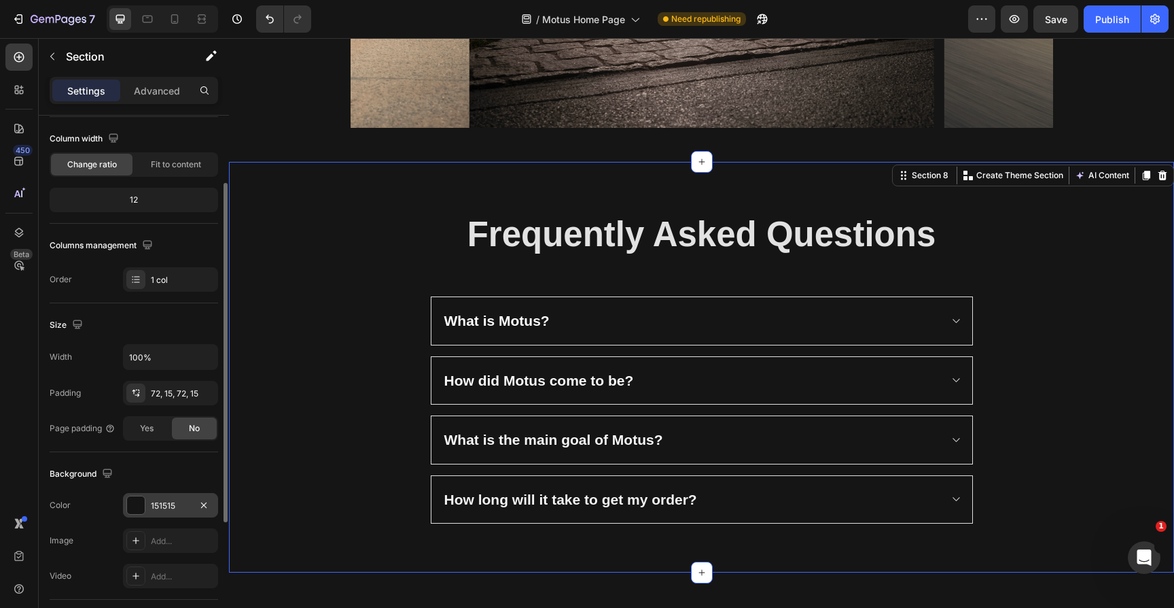
click at [133, 507] on div at bounding box center [136, 505] width 18 height 18
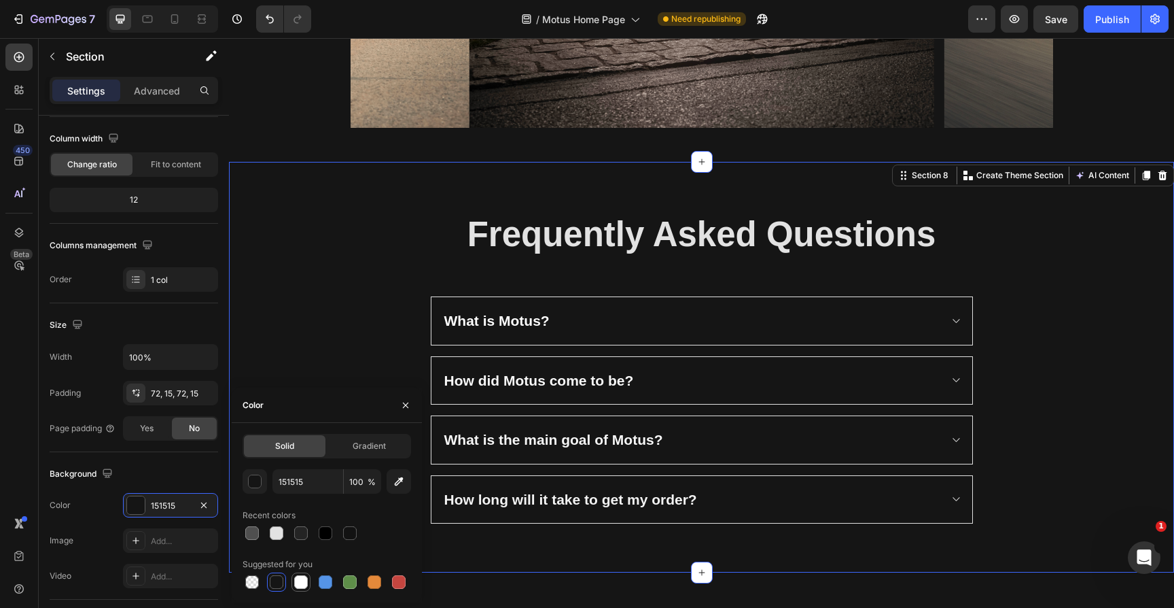
click at [301, 580] on div at bounding box center [301, 582] width 14 height 14
type input "FFFFFF"
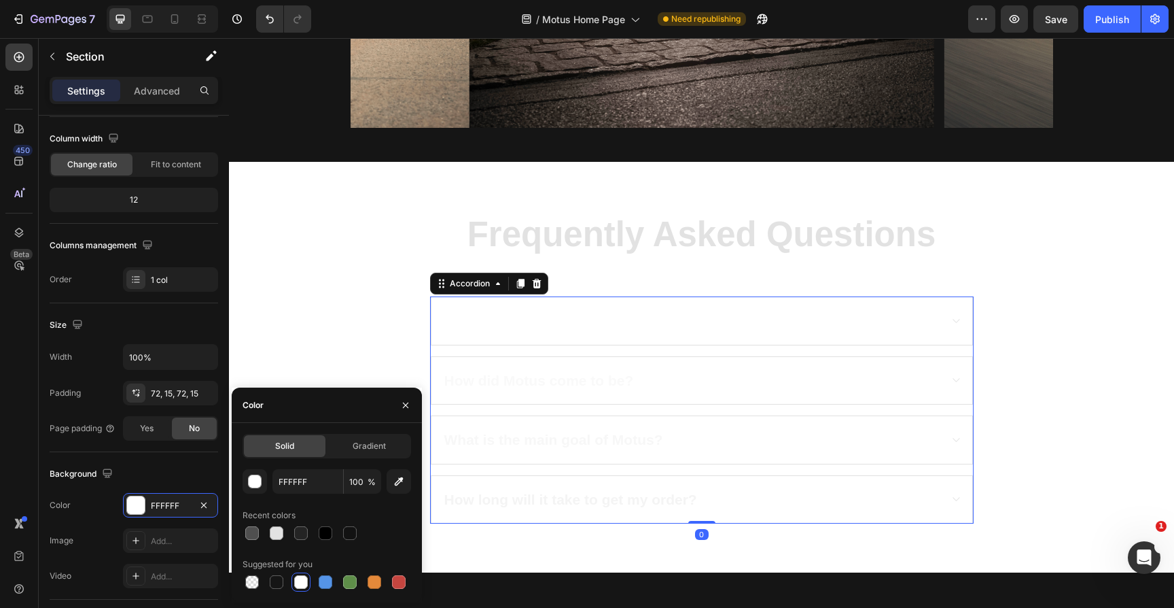
click at [580, 313] on div "What is Motus?" at bounding box center [690, 321] width 497 height 26
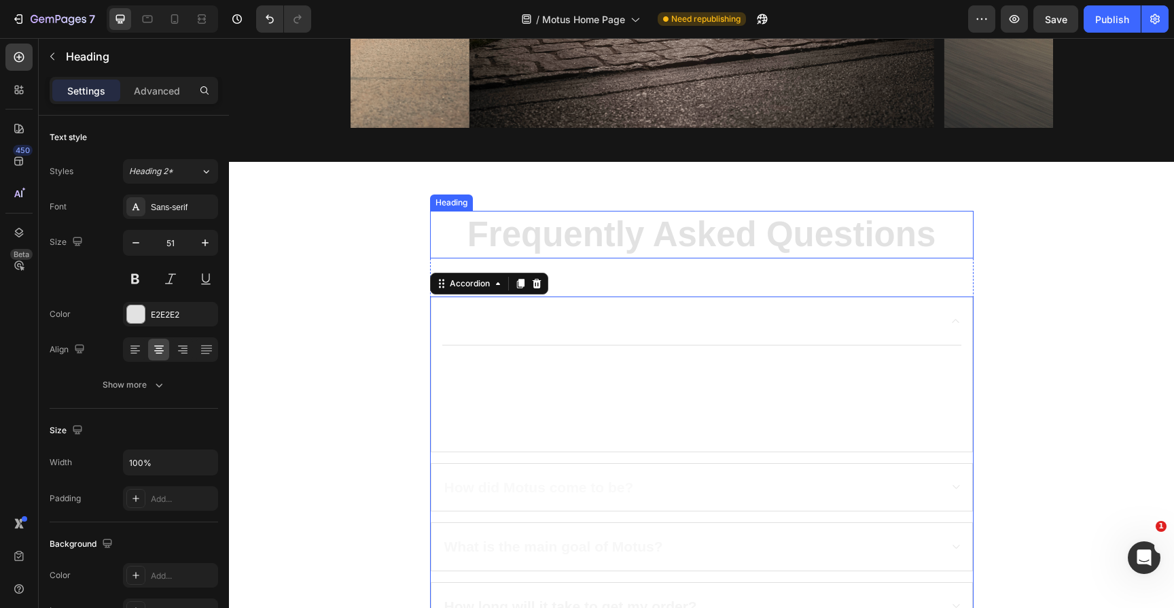
click at [577, 230] on h2 "Frequently Asked Questions" at bounding box center [702, 235] width 544 height 48
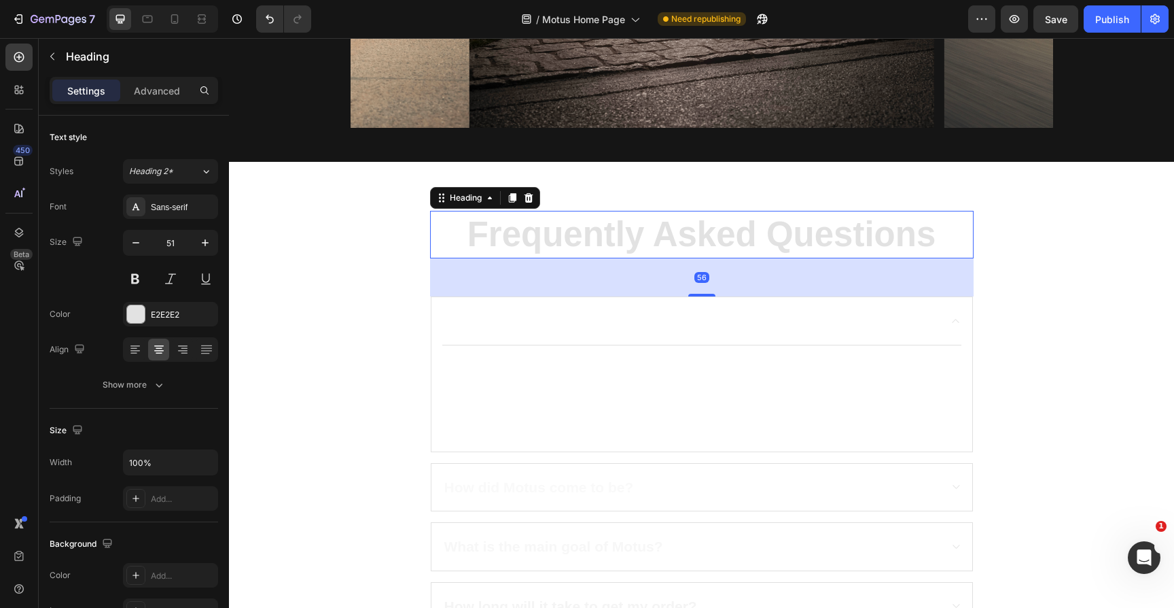
click at [554, 228] on h2 "Frequently Asked Questions" at bounding box center [702, 235] width 544 height 48
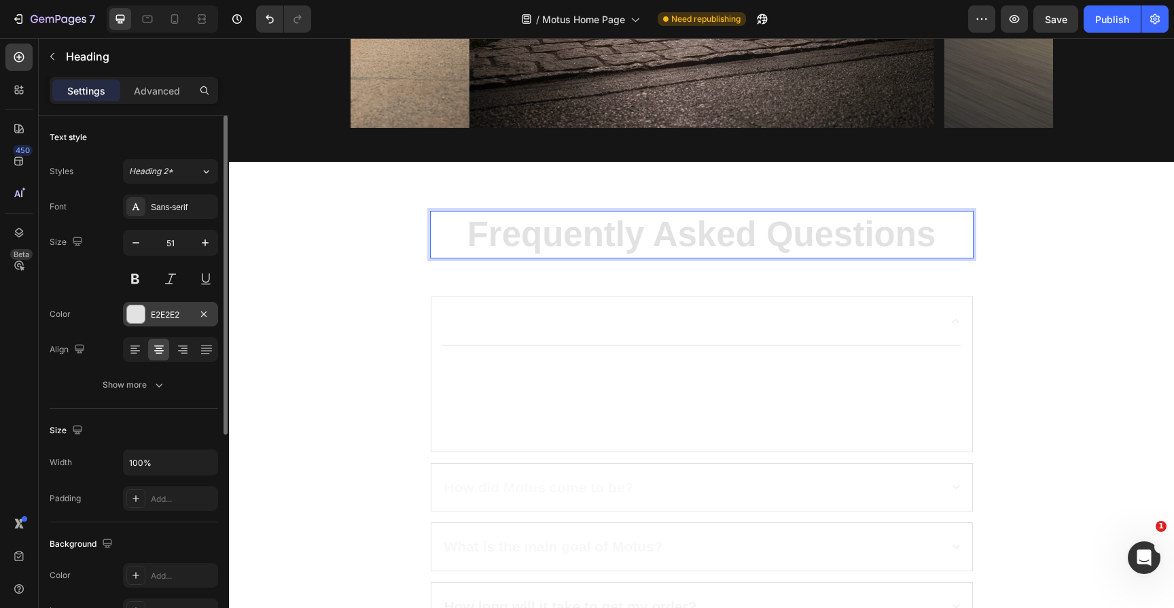
click at [139, 317] on div at bounding box center [136, 314] width 18 height 18
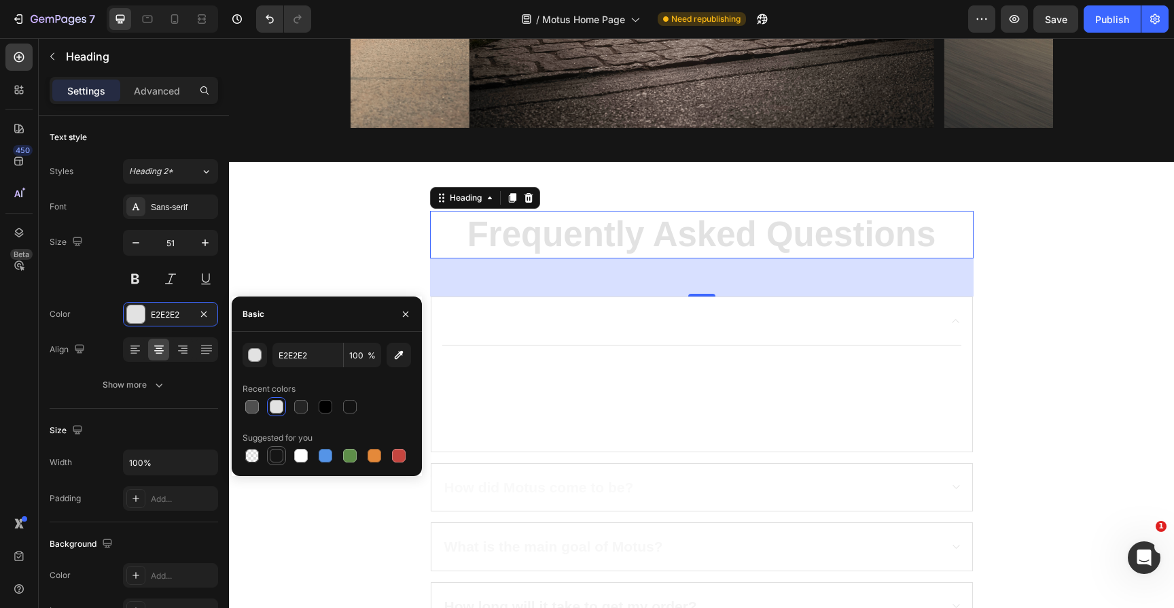
click at [282, 460] on div at bounding box center [277, 456] width 14 height 14
type input "151515"
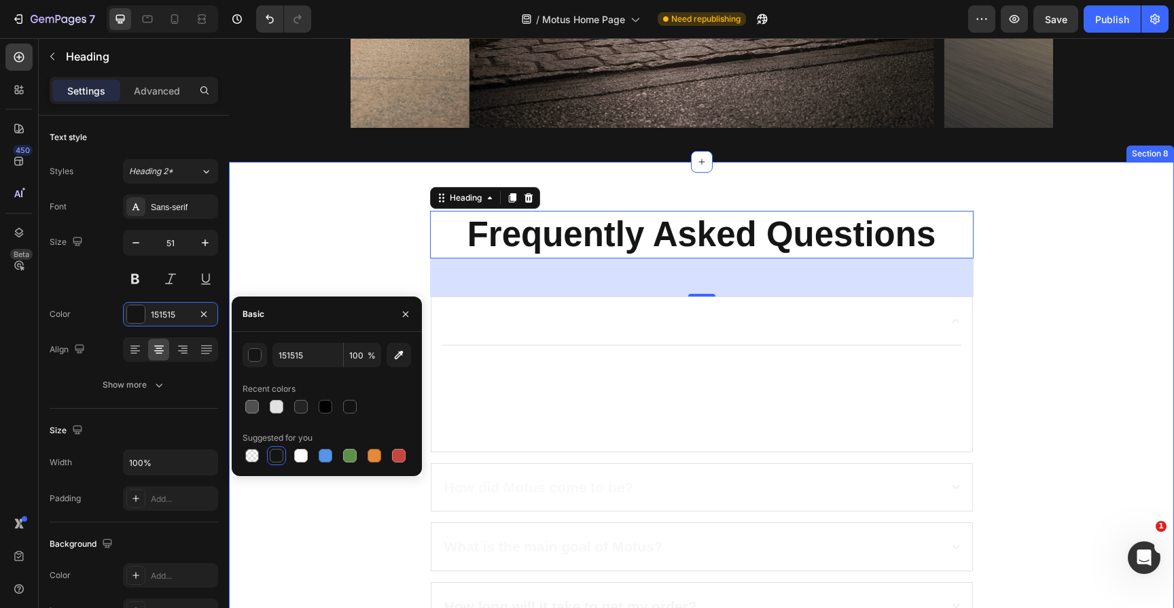
click at [336, 220] on div "Frequently Asked Questions Heading 56 What is Motus? Motus the word is a direct…" at bounding box center [701, 420] width 925 height 419
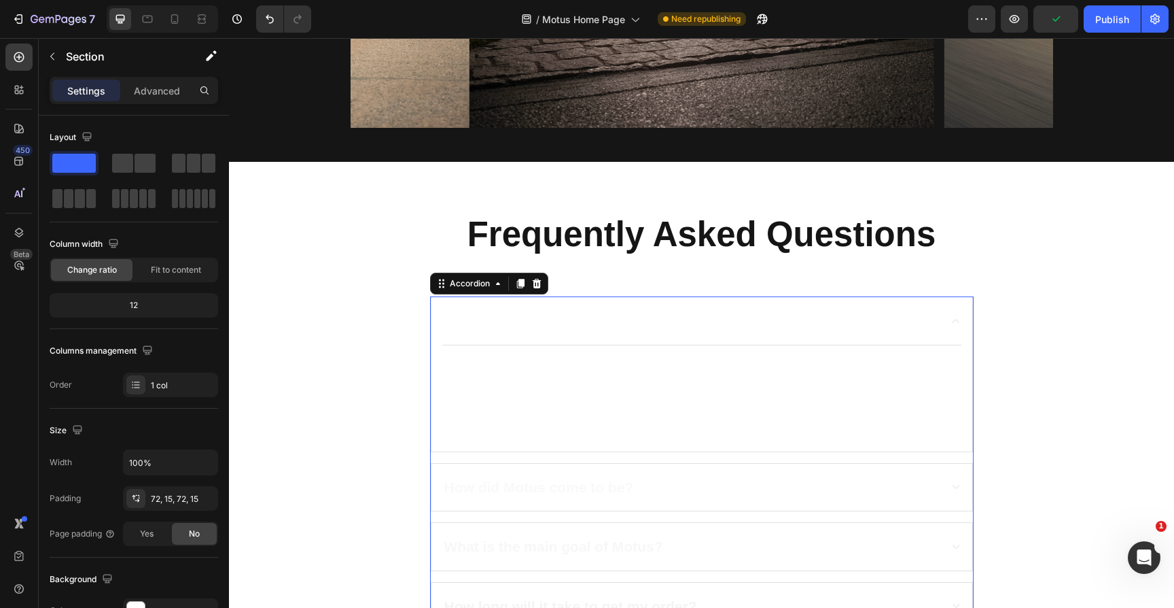
click at [435, 304] on div "What is Motus?" at bounding box center [702, 321] width 541 height 48
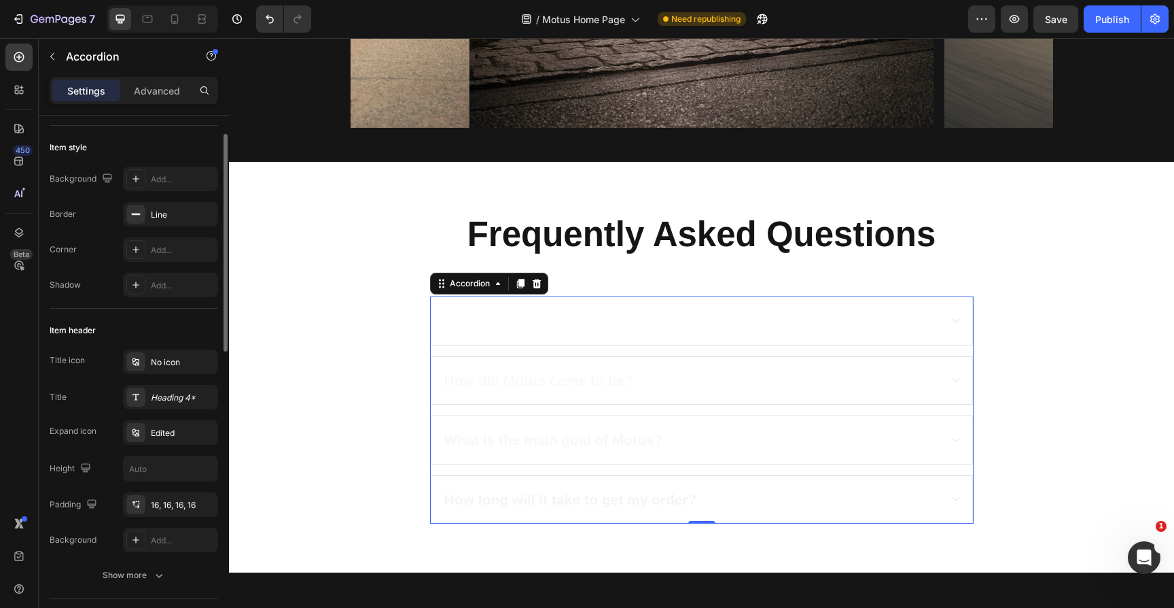
scroll to position [77, 0]
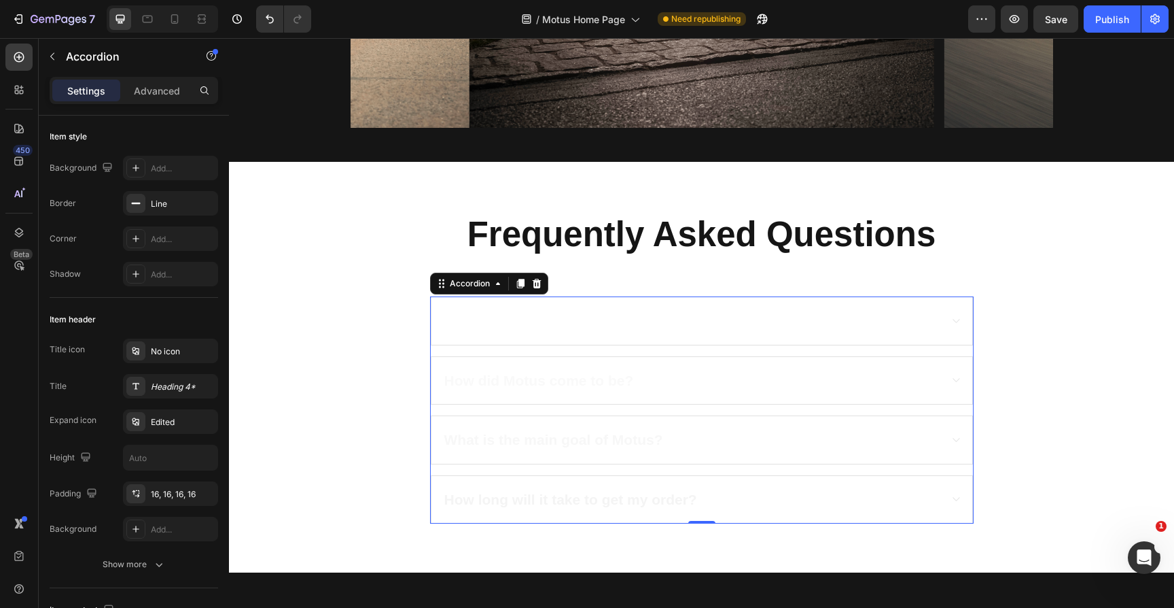
click at [528, 316] on span "What is Motus?" at bounding box center [496, 321] width 105 height 16
click at [521, 321] on span "What is Motus?" at bounding box center [496, 321] width 105 height 16
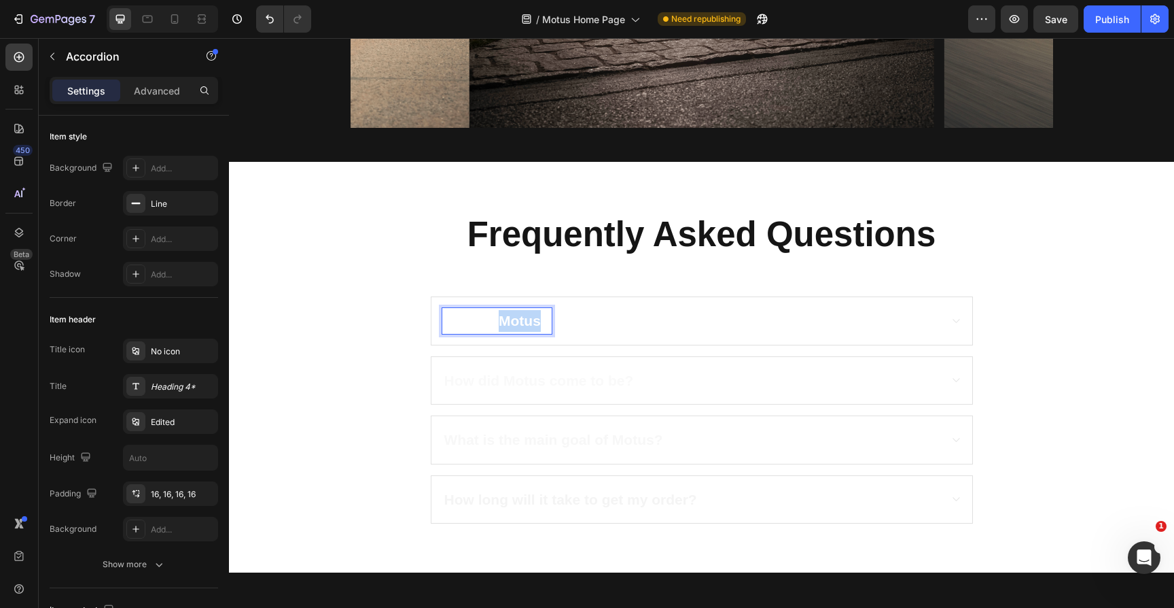
click at [521, 321] on span "What is Motus?" at bounding box center [496, 321] width 105 height 16
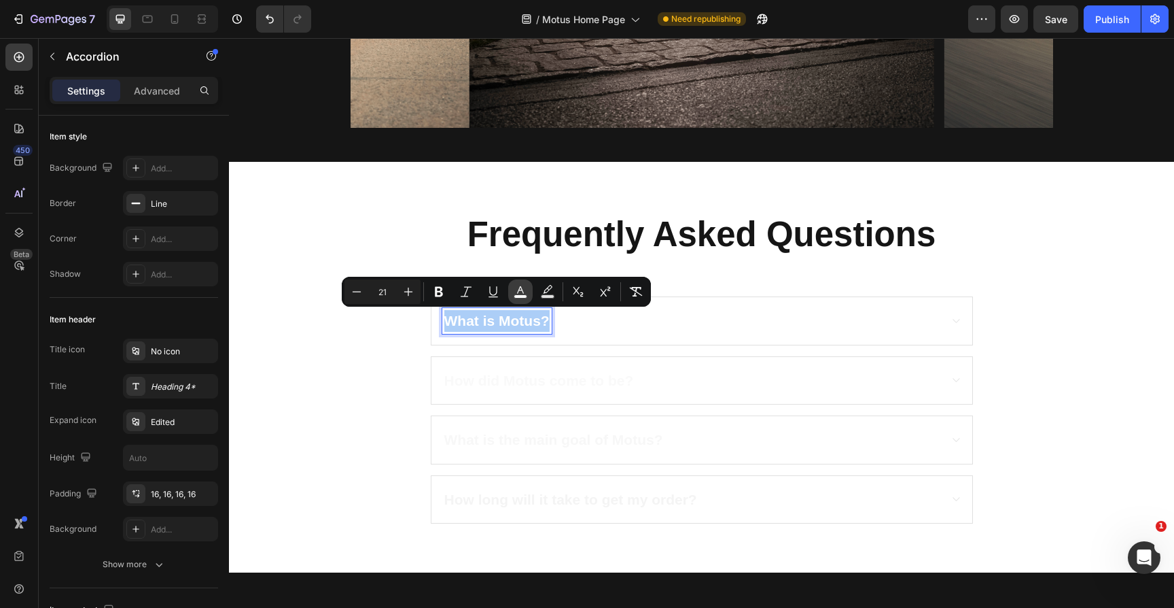
click at [525, 292] on icon "Editor contextual toolbar" at bounding box center [521, 292] width 14 height 14
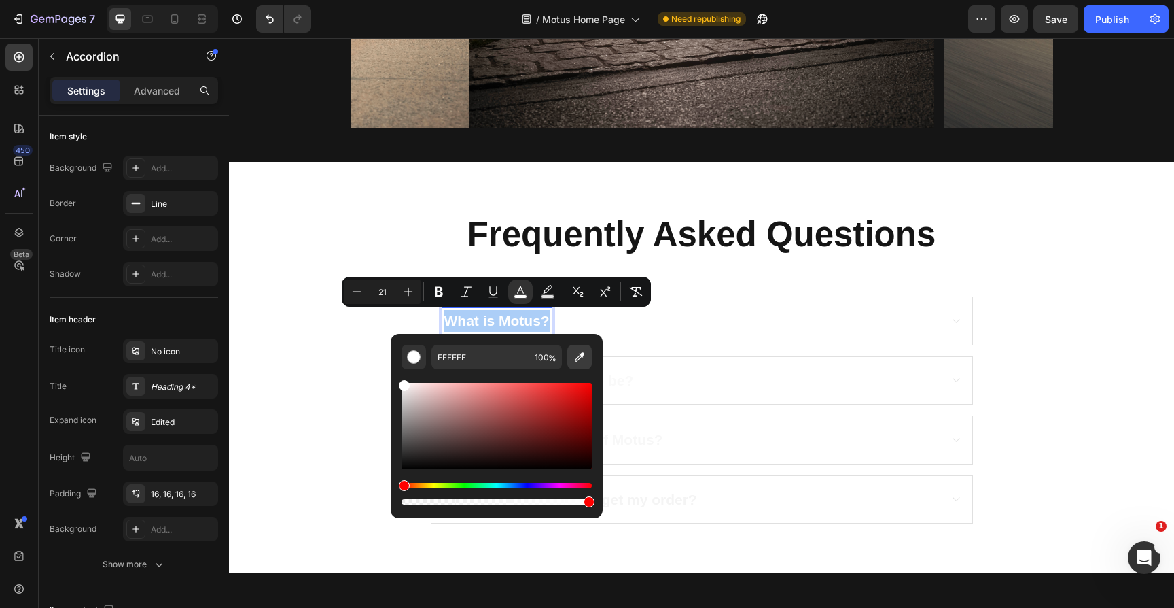
click at [580, 361] on icon "Editor contextual toolbar" at bounding box center [580, 357] width 14 height 14
type input "151515"
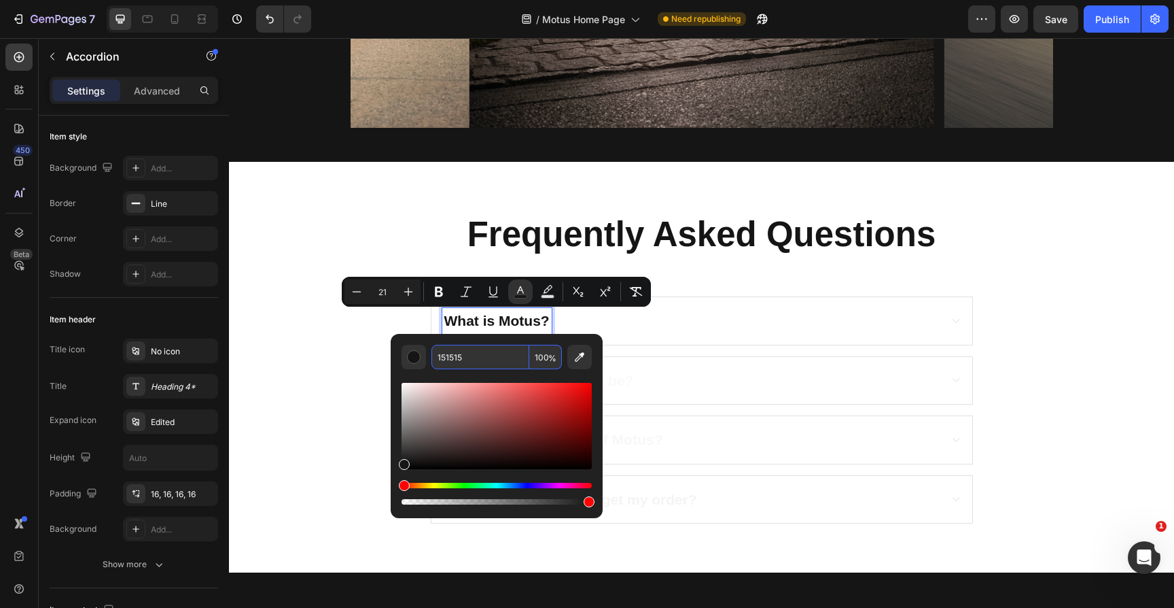
click at [456, 362] on input "151515" at bounding box center [481, 357] width 98 height 24
click at [652, 328] on div "What is Motus?" at bounding box center [690, 321] width 497 height 26
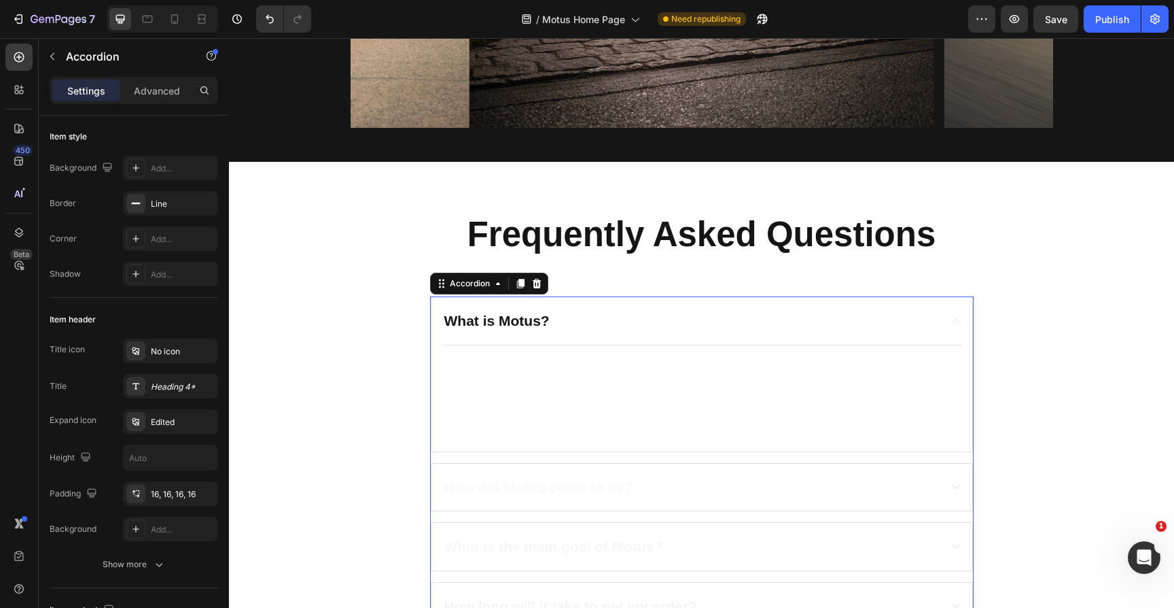
click at [652, 328] on div "What is Motus?" at bounding box center [690, 321] width 497 height 26
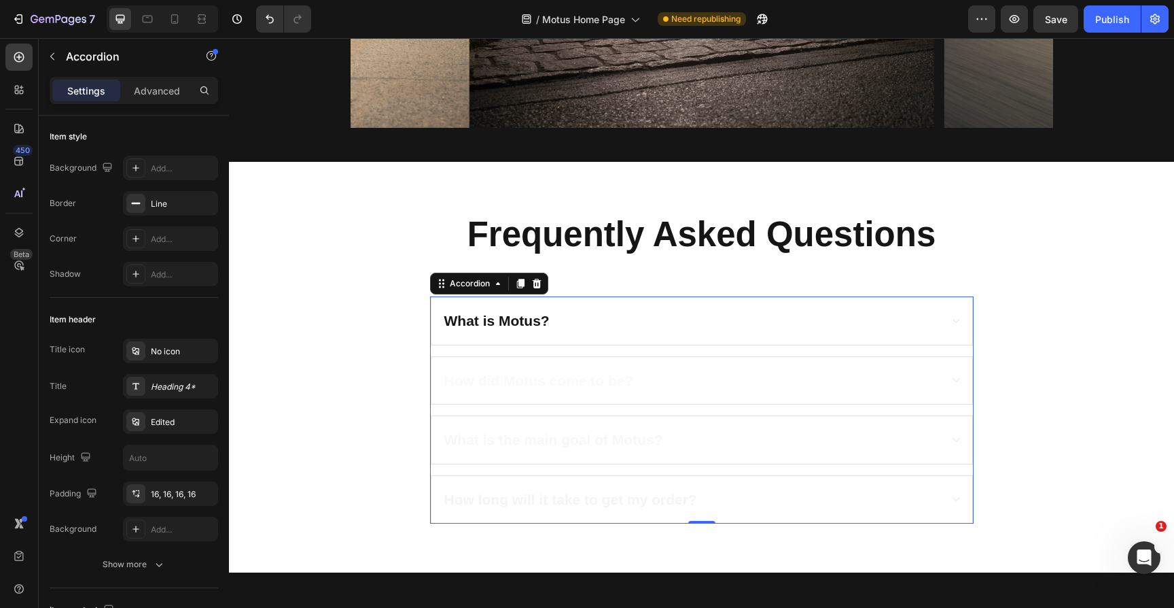
click at [597, 308] on div "What is Motus?" at bounding box center [690, 321] width 497 height 26
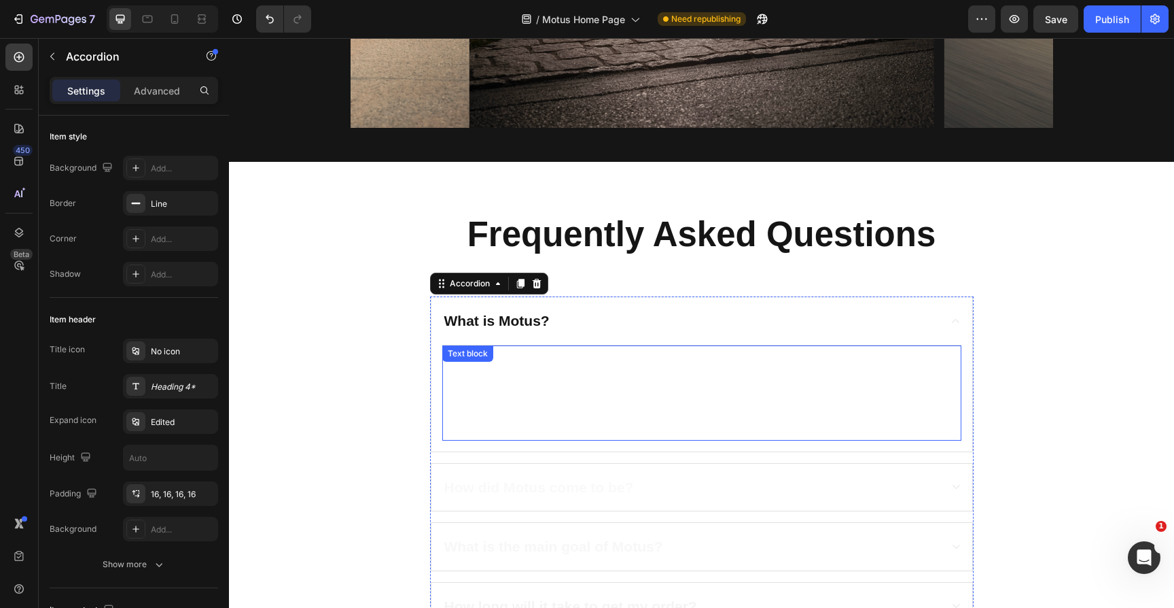
click at [521, 376] on p at bounding box center [702, 382] width 516 height 16
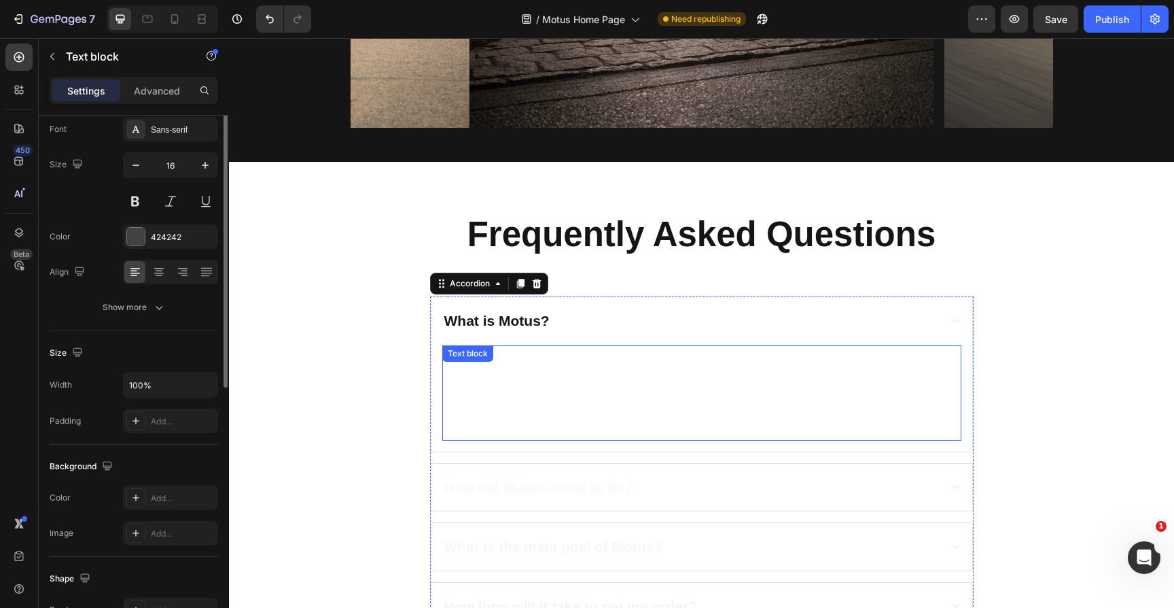
scroll to position [0, 0]
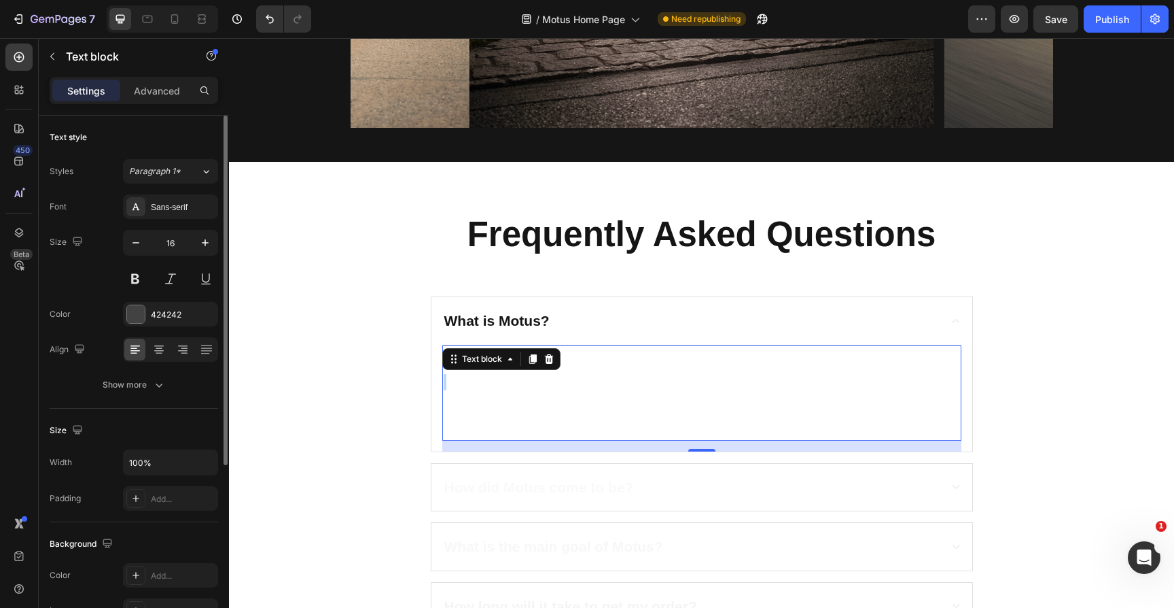
click at [521, 376] on p "Rich Text Editor. Editing area: main" at bounding box center [702, 382] width 516 height 16
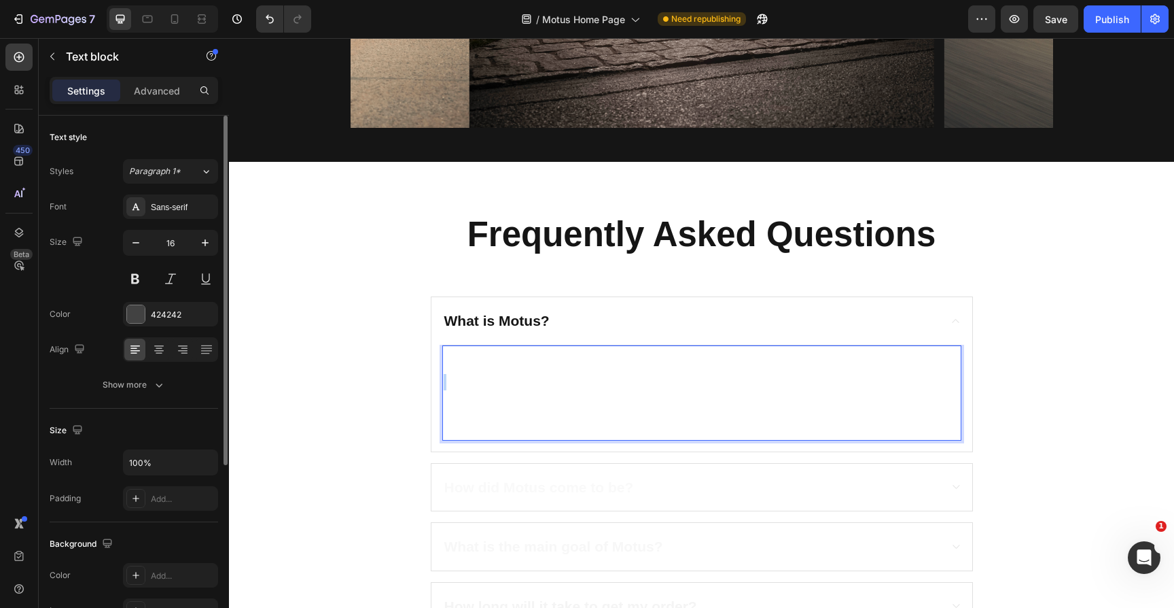
click at [521, 376] on p "Rich Text Editor. Editing area: main" at bounding box center [702, 382] width 516 height 16
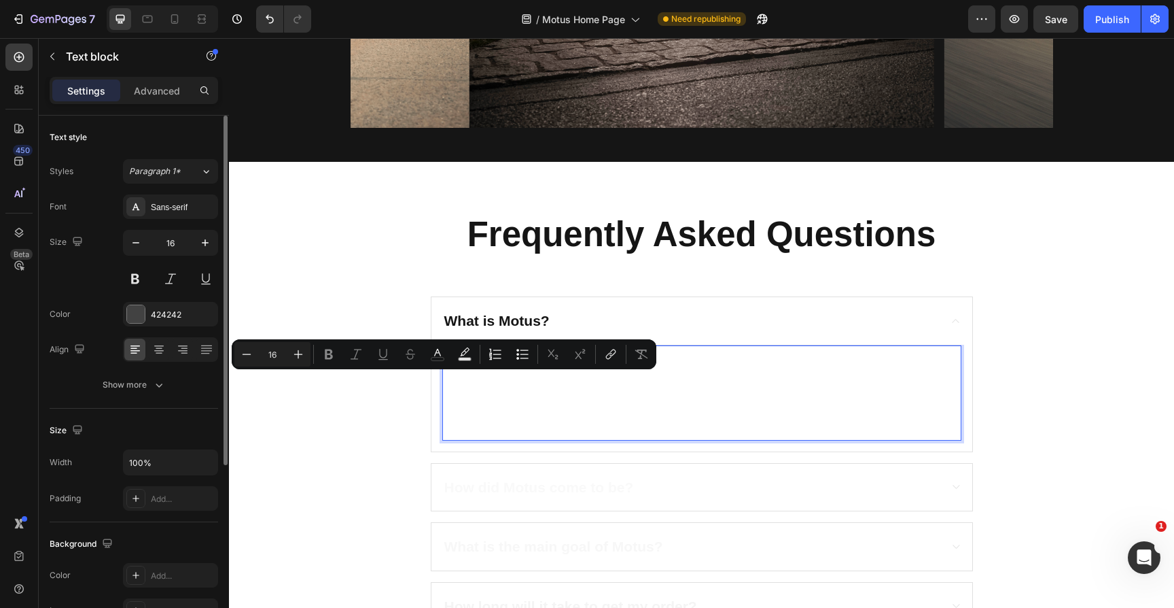
click at [482, 397] on span "Motus as a company is an automotive brand and production company based in the a…" at bounding box center [702, 414] width 516 height 44
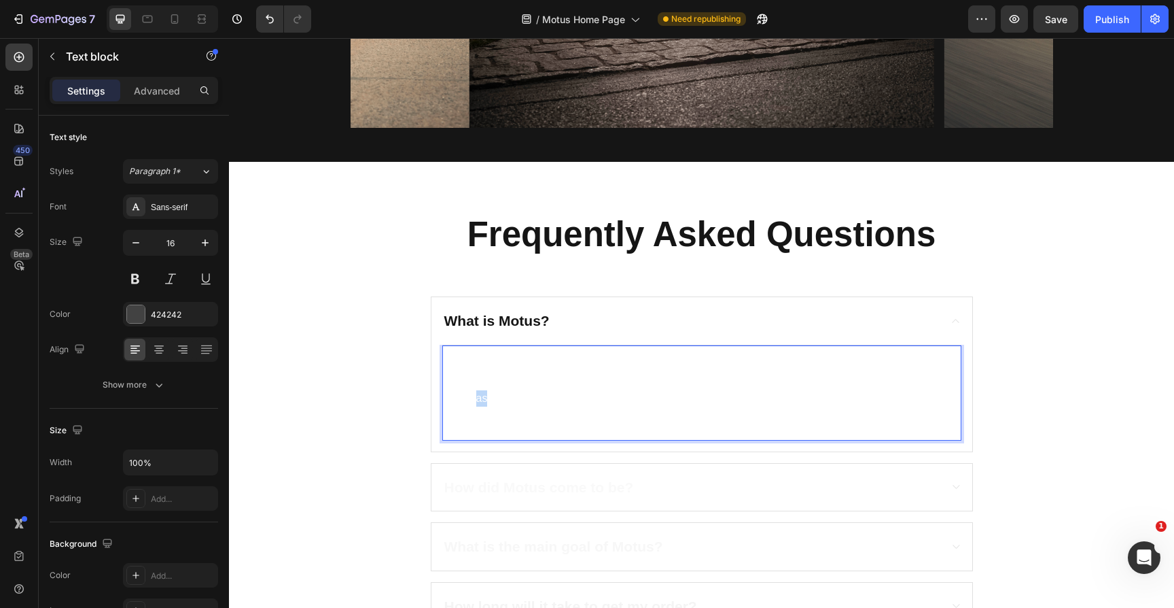
click at [482, 397] on span "Motus as a company is an automotive brand and production company based in the a…" at bounding box center [702, 414] width 516 height 44
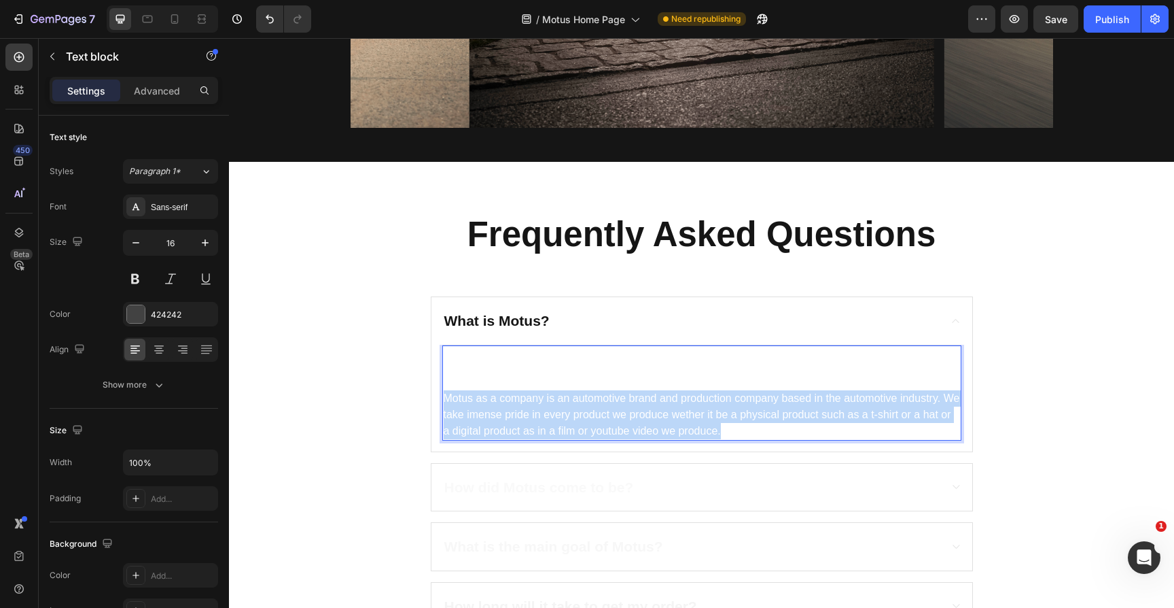
click at [482, 397] on span "Motus as a company is an automotive brand and production company based in the a…" at bounding box center [702, 414] width 516 height 44
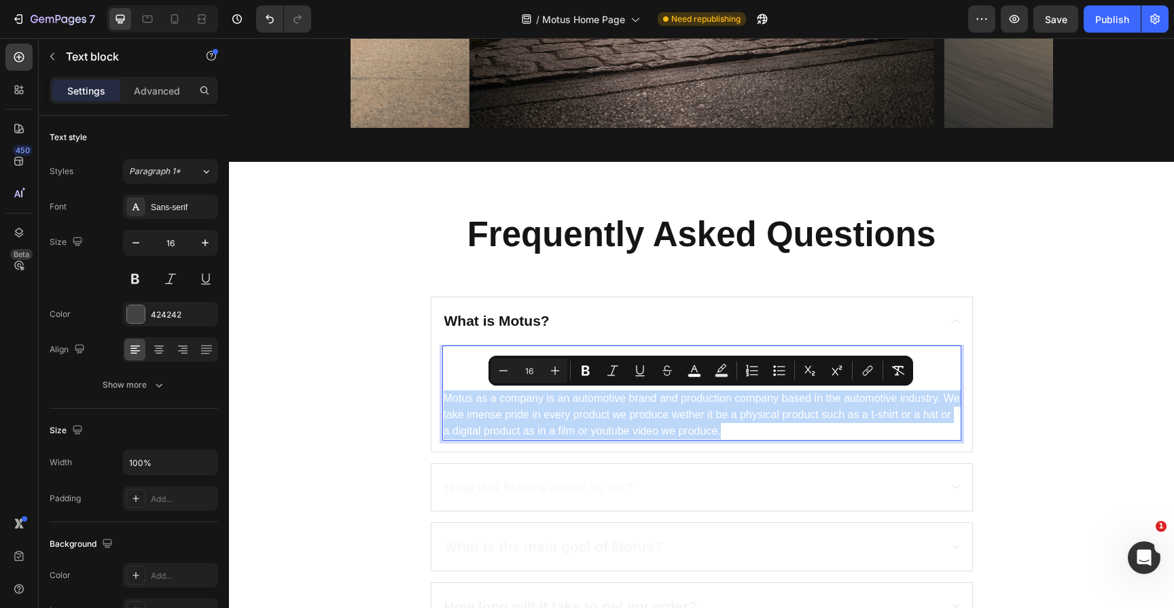
click at [482, 397] on span "Motus as a company is an automotive brand and production company based in the a…" at bounding box center [702, 414] width 516 height 44
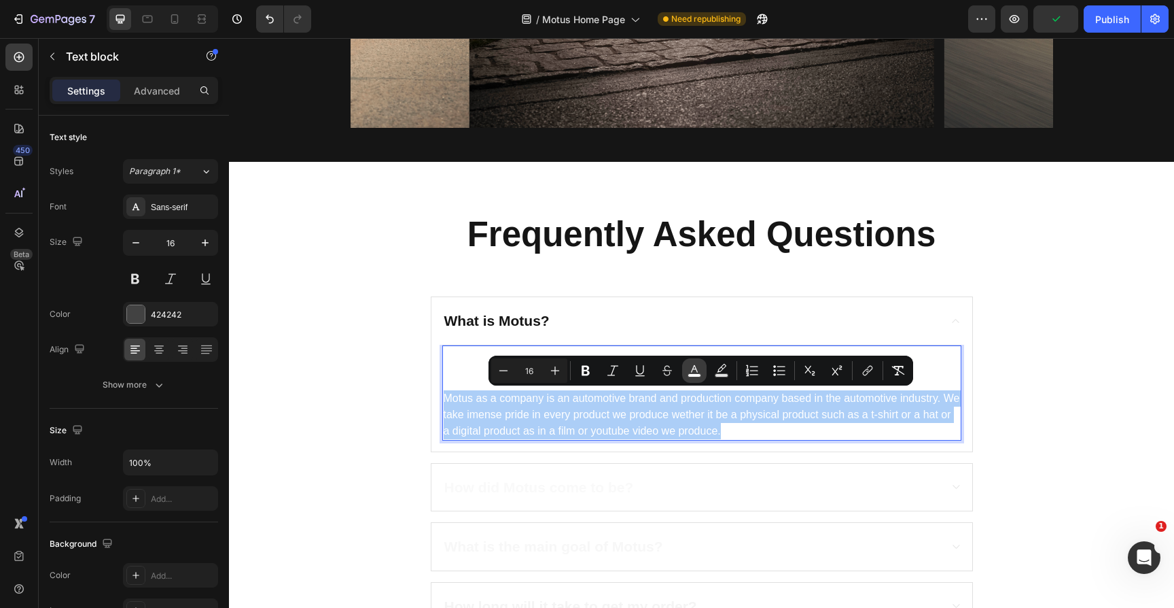
click at [692, 370] on icon "Editor contextual toolbar" at bounding box center [694, 368] width 7 height 7
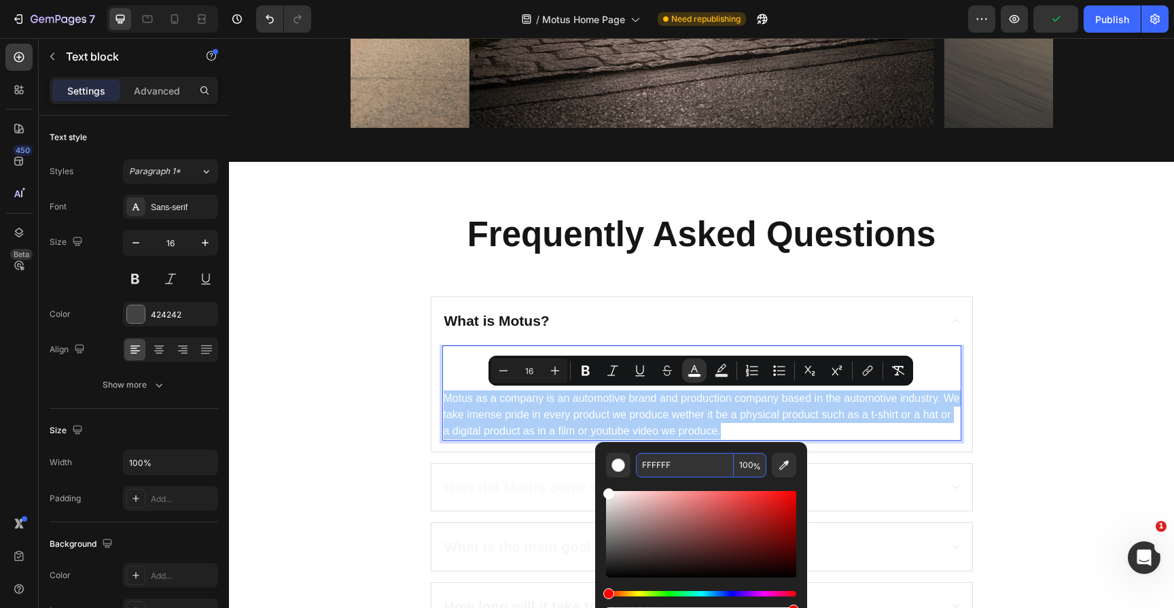
click at [656, 466] on input "FFFFFF" at bounding box center [685, 465] width 98 height 24
paste input "151515"
type input "151515"
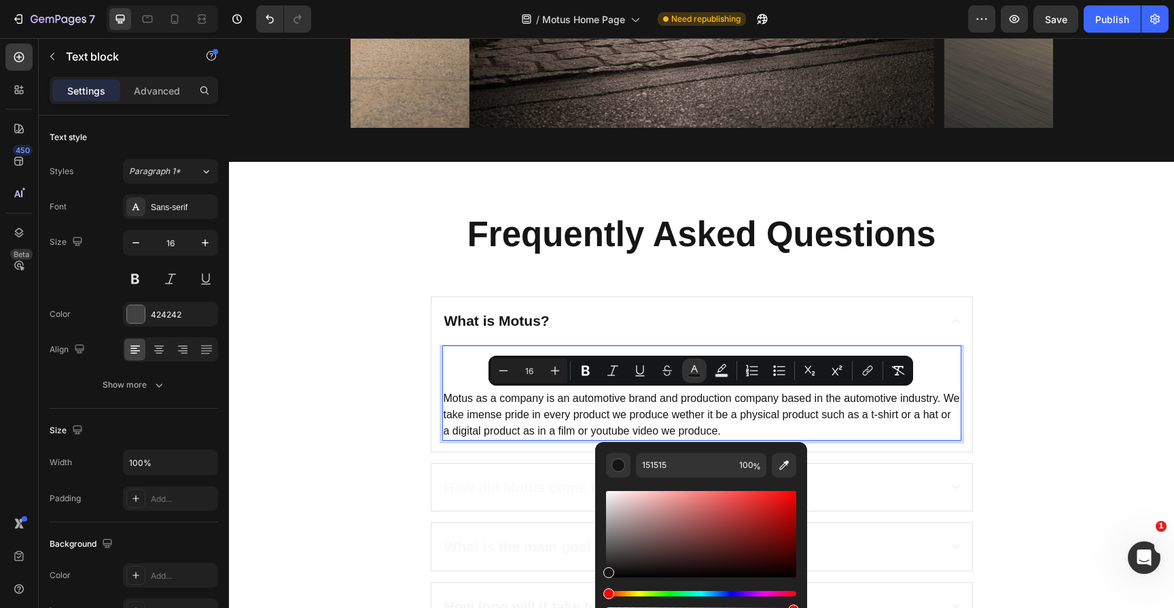
click at [457, 357] on p "Motus the word is a direct translation of "motion" or "movement" from Latin." at bounding box center [702, 365] width 516 height 16
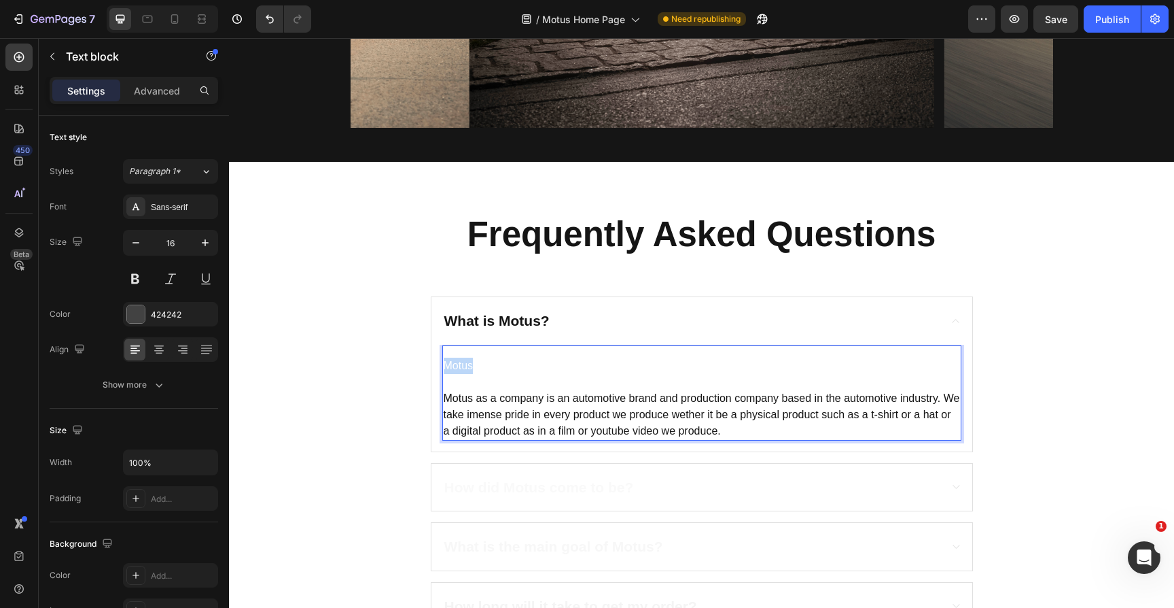
click at [457, 357] on p "Motus the word is a direct translation of "motion" or "movement" from Latin." at bounding box center [702, 365] width 516 height 16
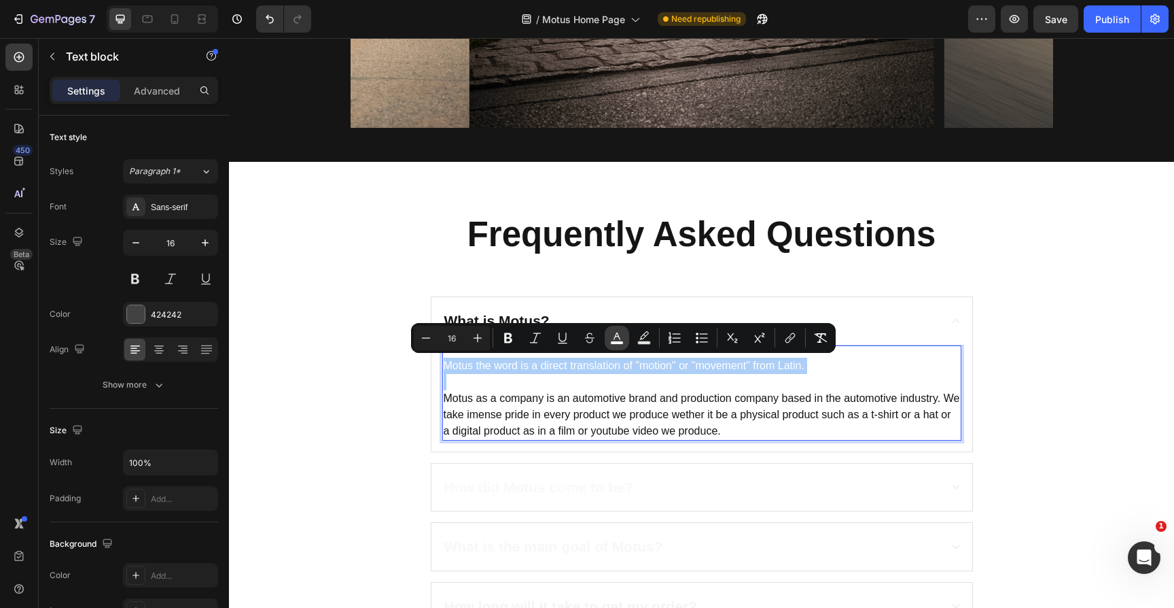
click at [622, 334] on icon "Editor contextual toolbar" at bounding box center [617, 338] width 14 height 14
type input "FFFFFF"
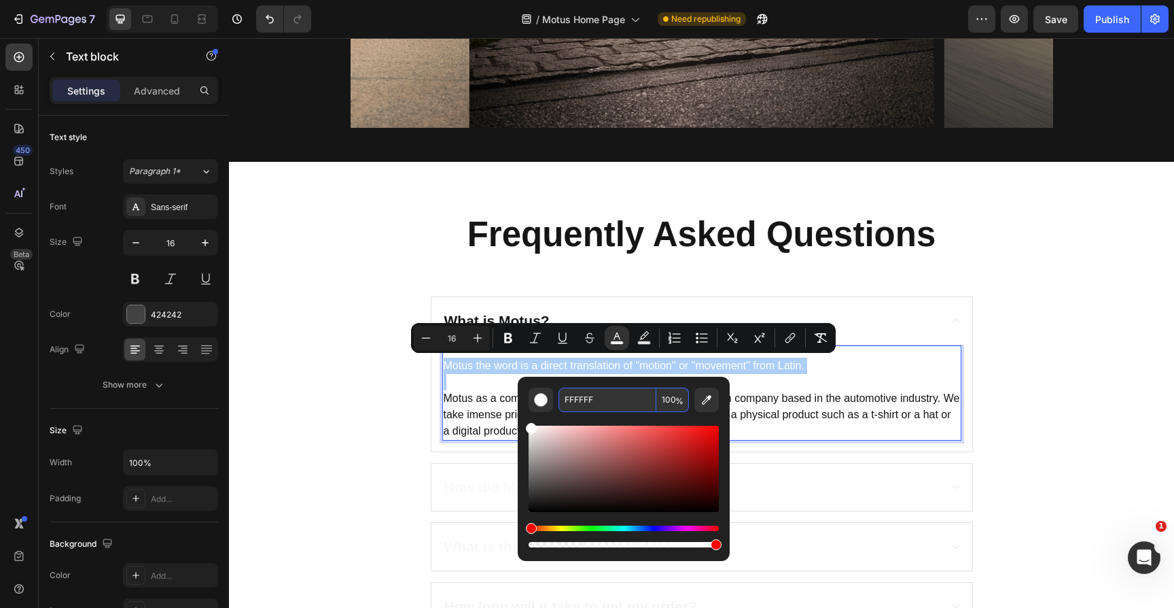
click at [580, 403] on input "FFFFFF" at bounding box center [608, 399] width 98 height 24
paste input "151515"
type input "151515"
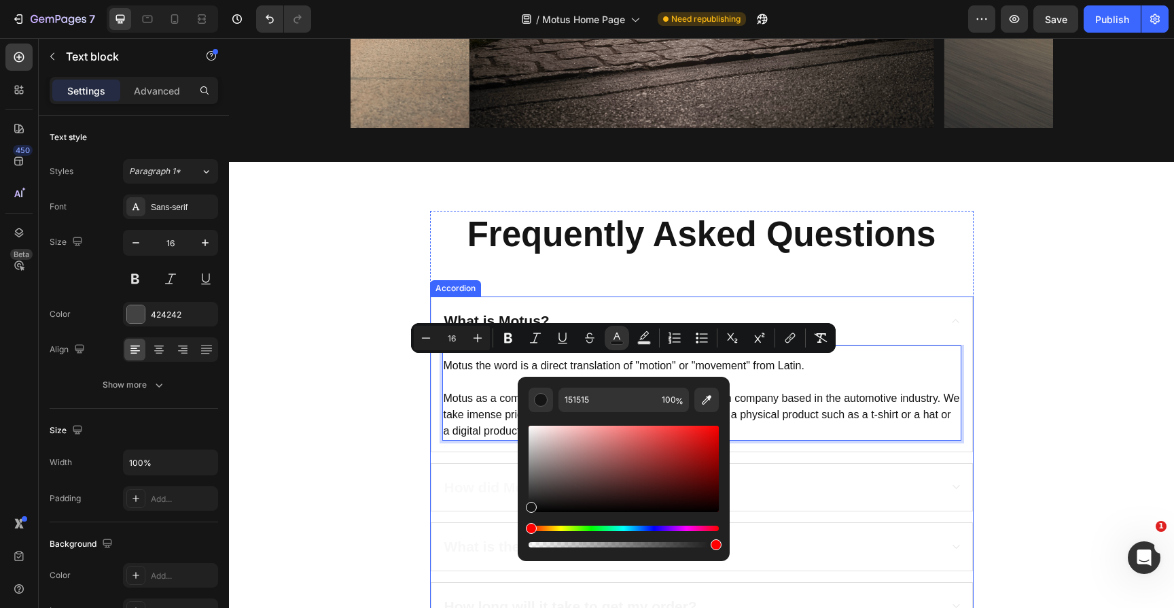
click at [476, 482] on span "How did Motus come to be?" at bounding box center [539, 487] width 190 height 16
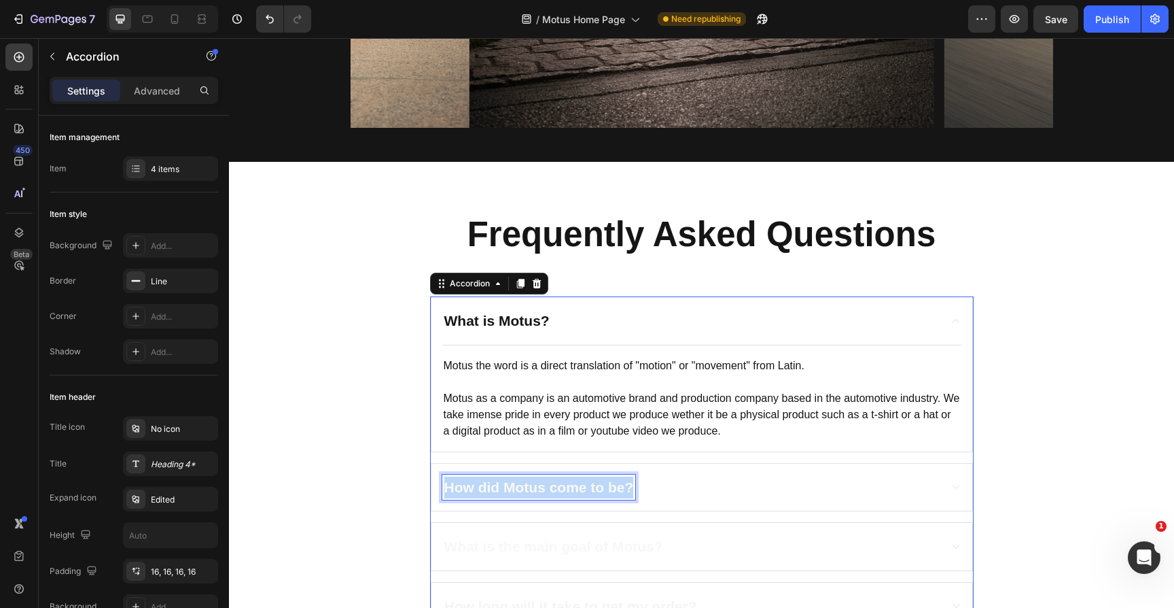
click at [476, 482] on span "How did Motus come to be?" at bounding box center [539, 487] width 190 height 16
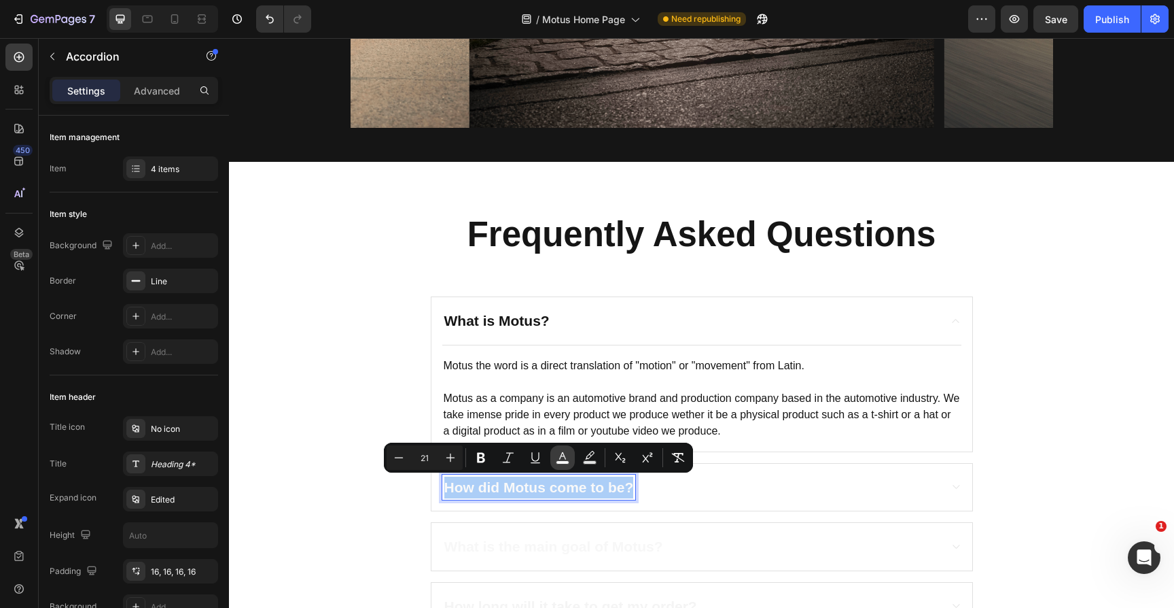
click at [567, 458] on icon "Editor contextual toolbar" at bounding box center [563, 458] width 14 height 14
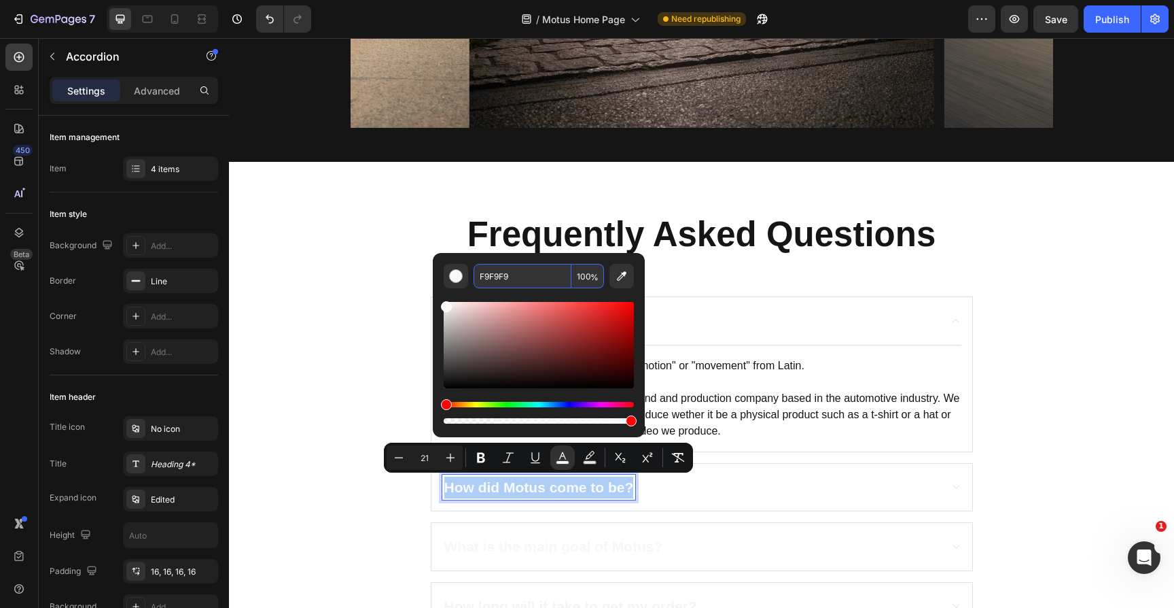
click at [487, 281] on input "F9F9F9" at bounding box center [523, 276] width 98 height 24
paste input "151515"
type input "151515"
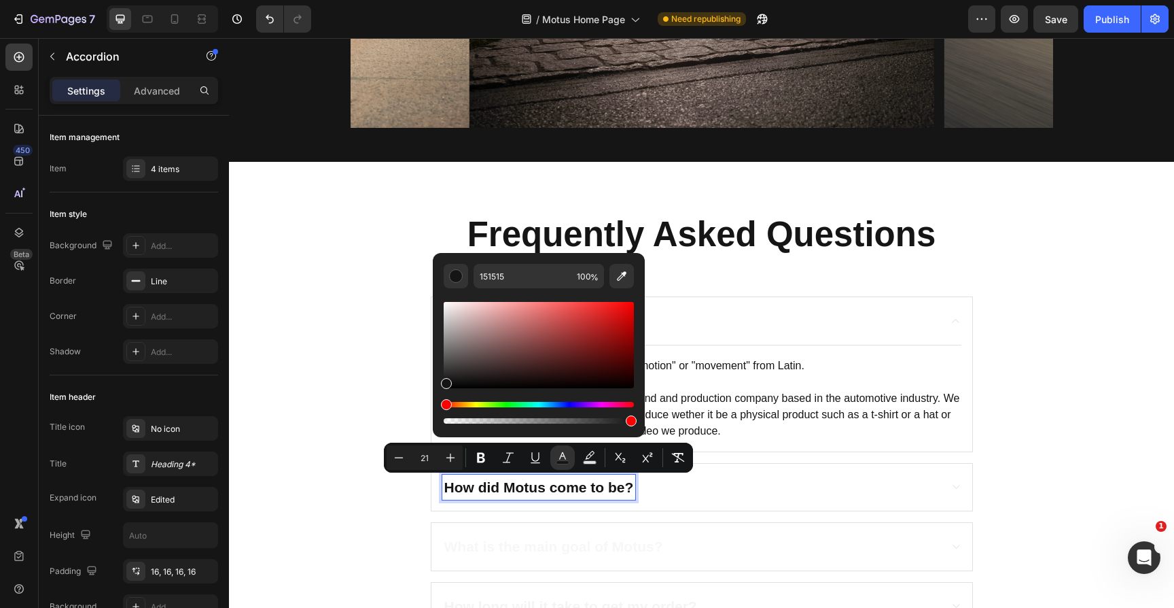
click at [549, 542] on span "What is the main goal of Motus?" at bounding box center [553, 546] width 219 height 16
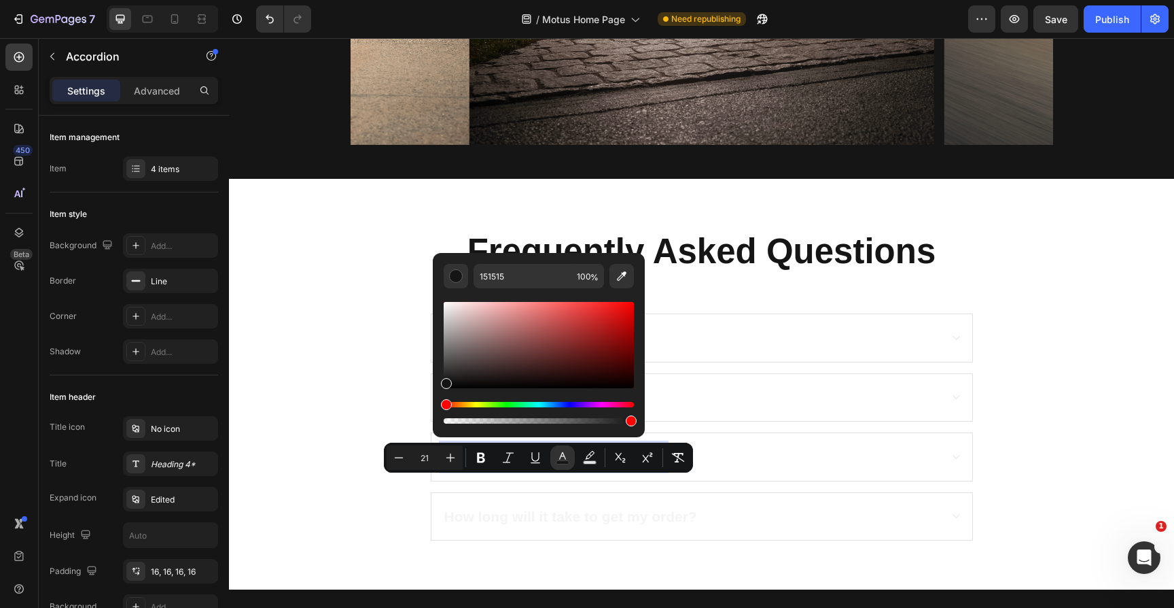
click at [549, 464] on span "What is the main goal of Motus?" at bounding box center [553, 457] width 219 height 16
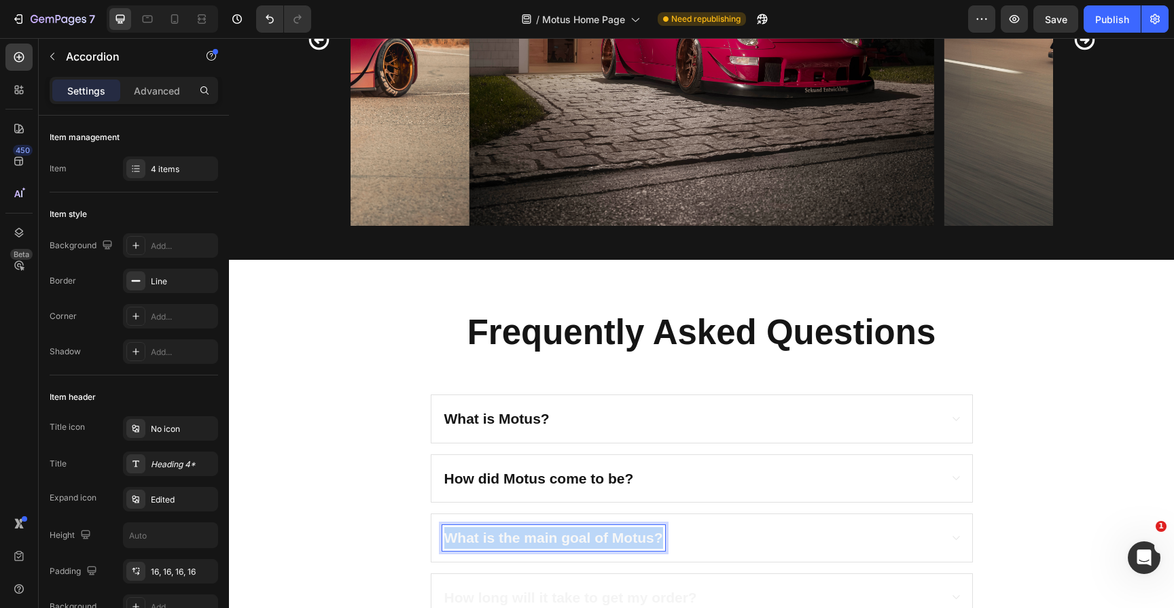
click at [549, 542] on span "What is the main goal of Motus?" at bounding box center [553, 537] width 219 height 16
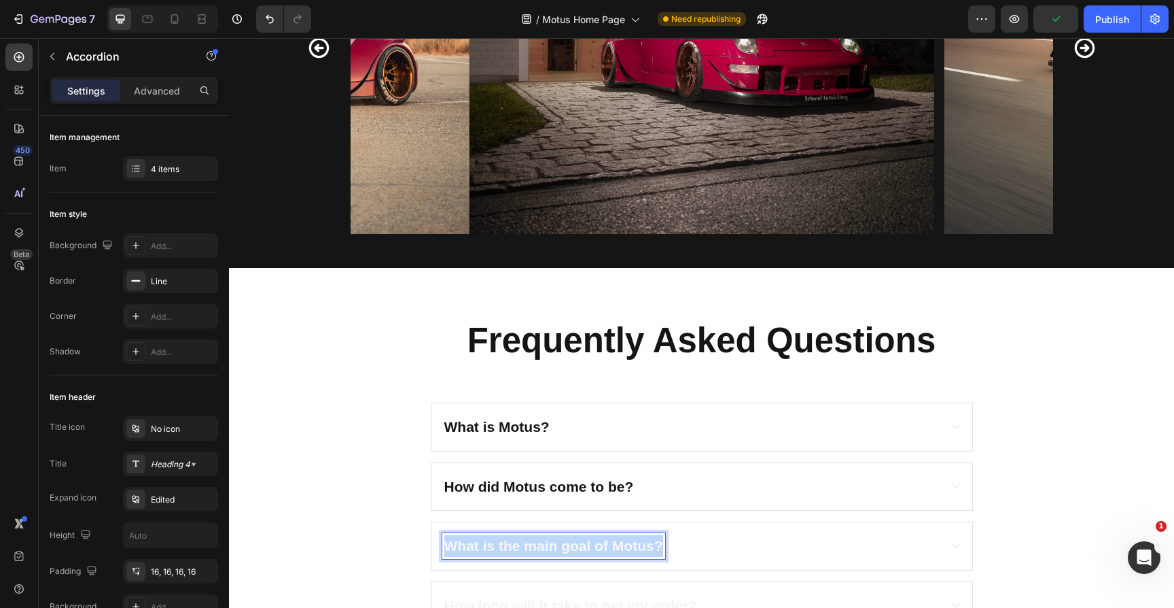
scroll to position [1763, 0]
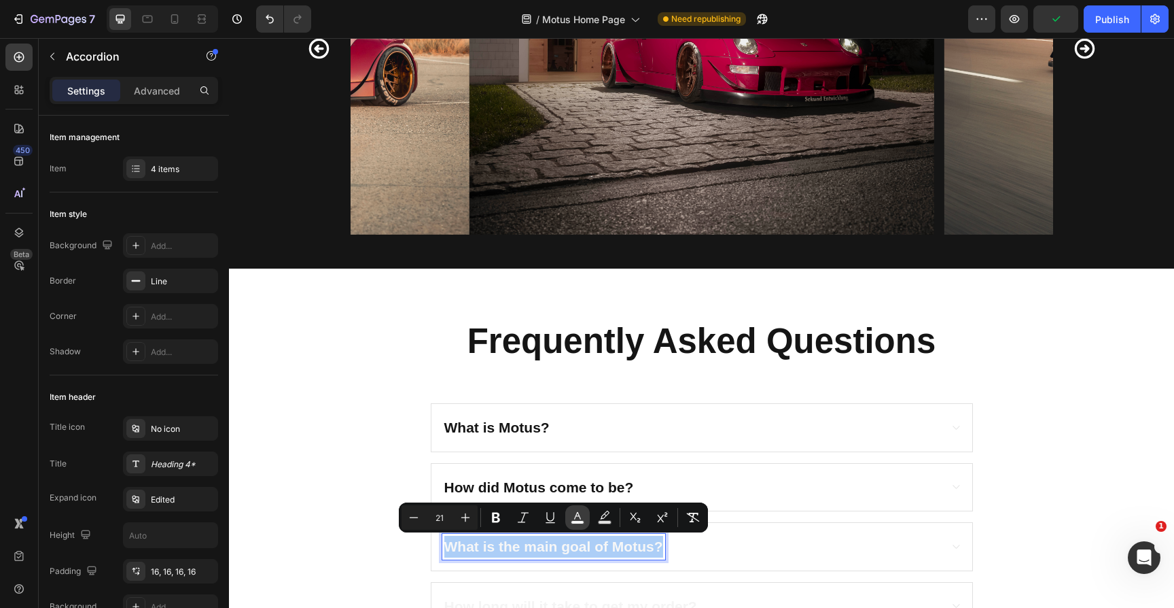
click at [574, 517] on icon "Editor contextual toolbar" at bounding box center [578, 517] width 14 height 14
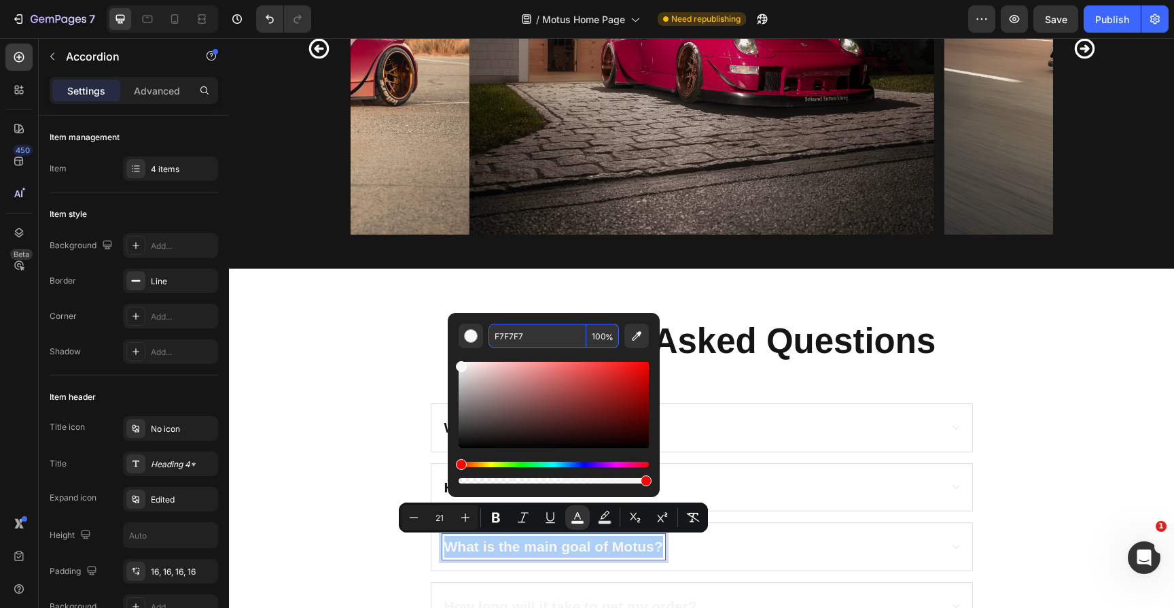
click at [510, 338] on input "F7F7F7" at bounding box center [538, 335] width 98 height 24
paste input "151515"
type input "151515"
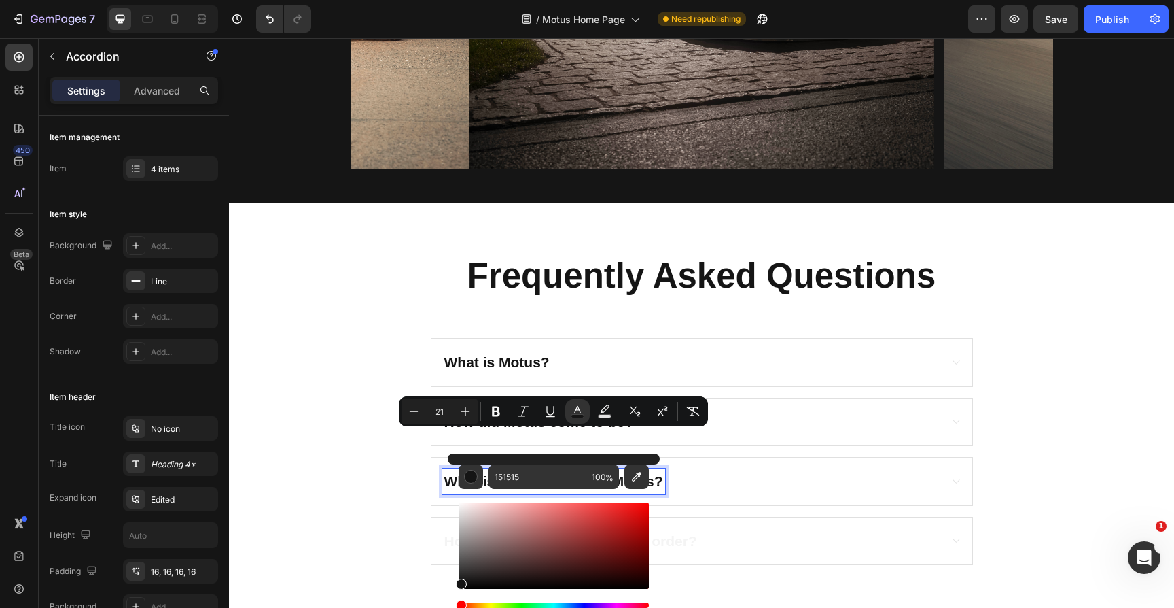
scroll to position [1869, 0]
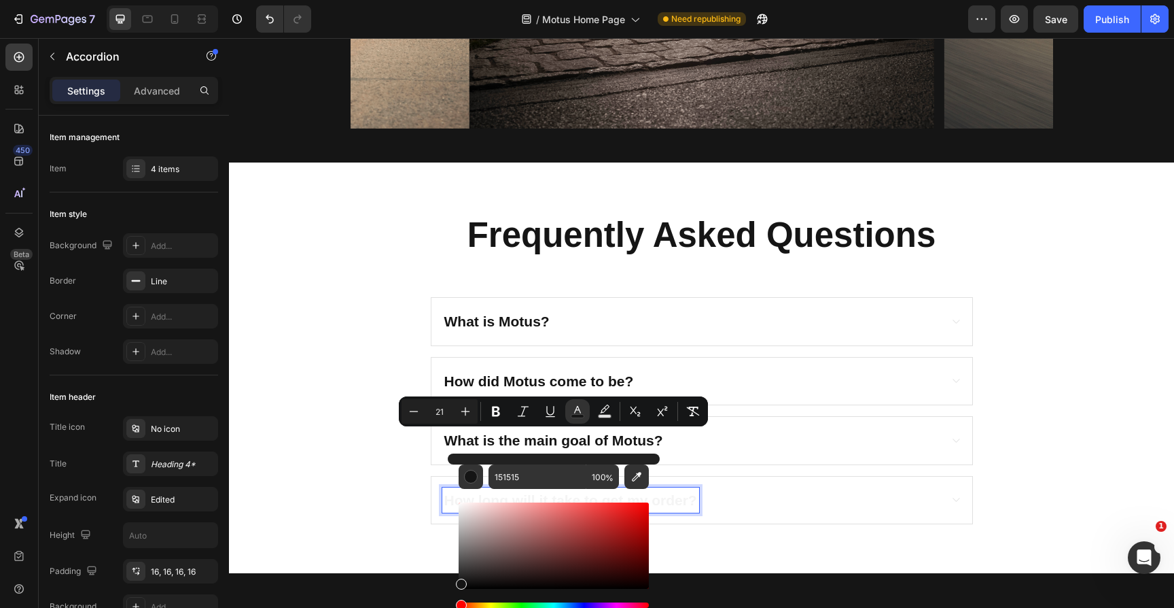
click at [675, 497] on span "How long will it take to get my order?" at bounding box center [570, 500] width 253 height 16
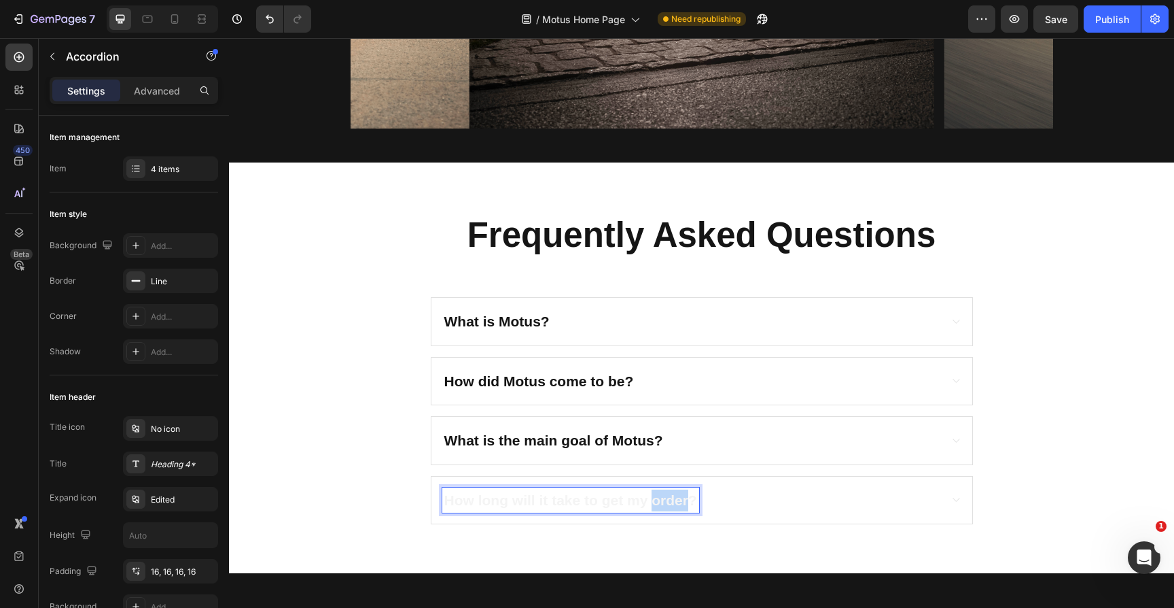
click at [675, 497] on span "How long will it take to get my order?" at bounding box center [570, 500] width 253 height 16
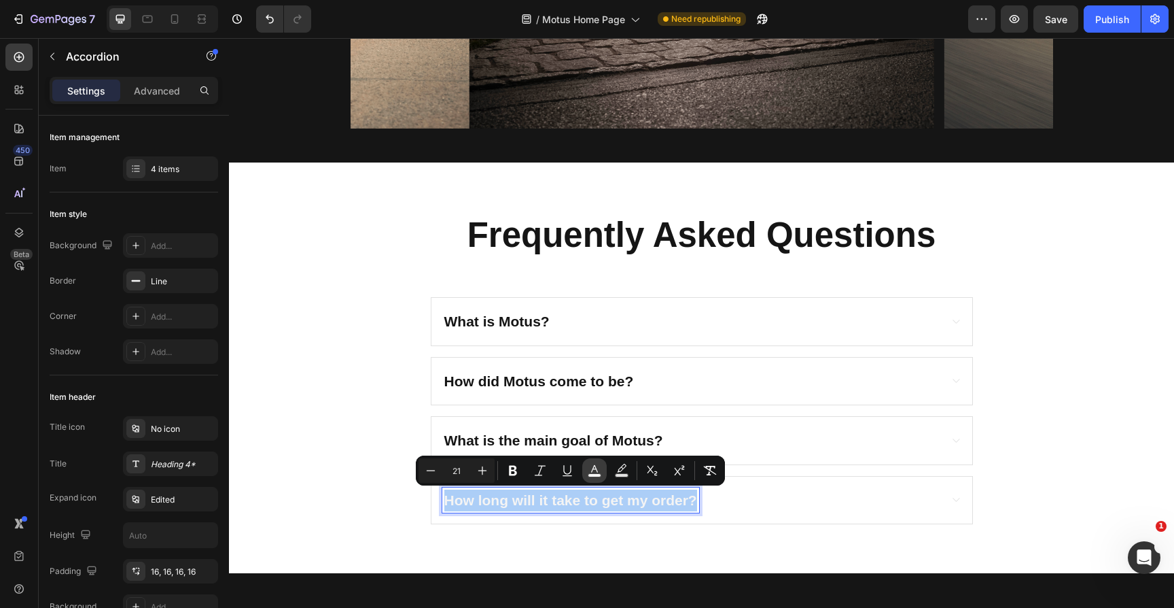
click at [596, 478] on button "color" at bounding box center [594, 470] width 24 height 24
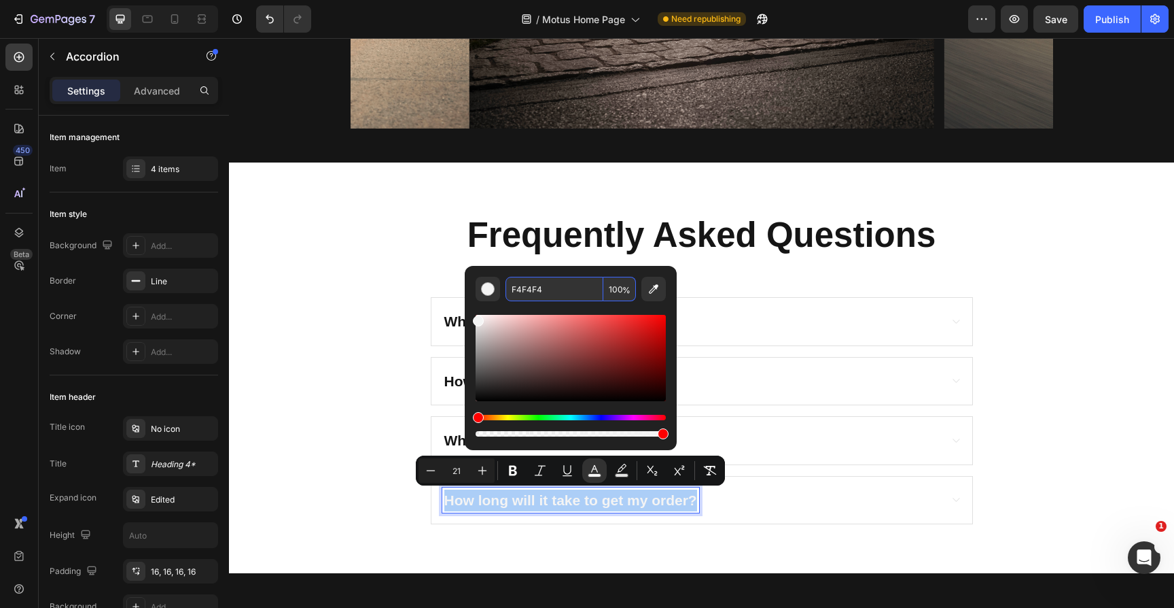
click at [545, 289] on input "F4F4F4" at bounding box center [555, 289] width 98 height 24
paste input "151515"
type input "151515"
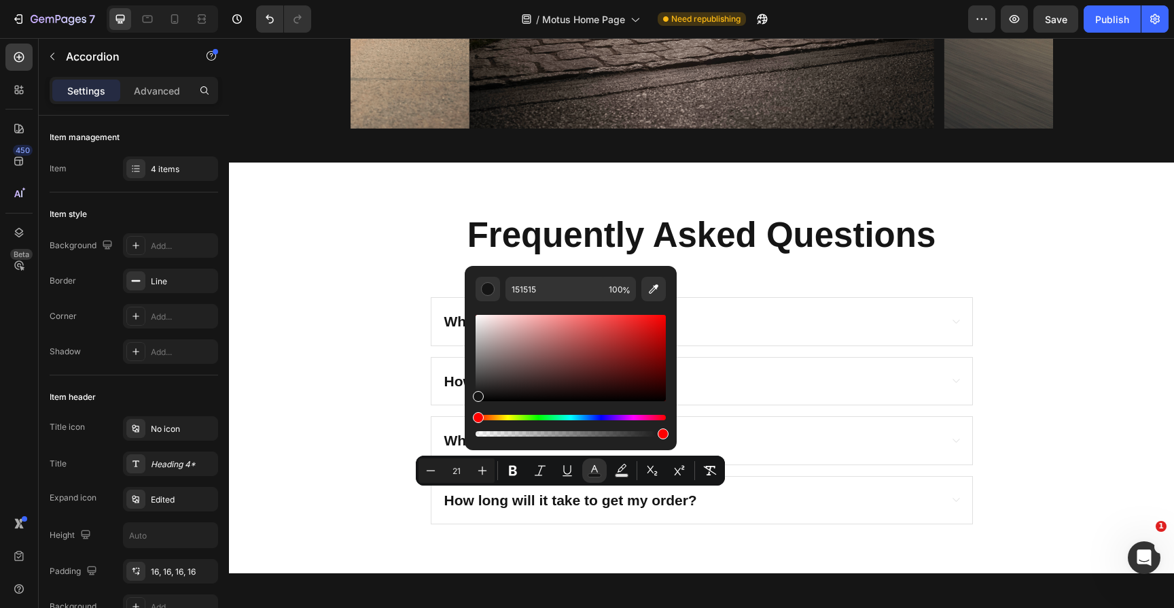
click at [708, 317] on div "What is Motus?" at bounding box center [690, 322] width 497 height 26
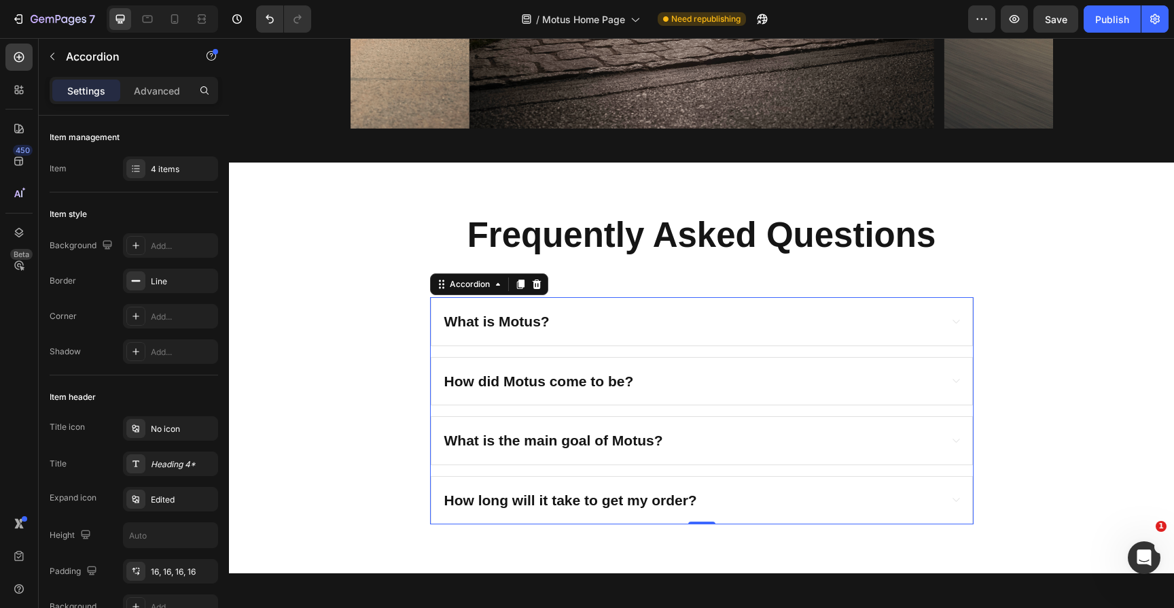
click at [683, 374] on div "How did Motus come to be?" at bounding box center [690, 381] width 497 height 26
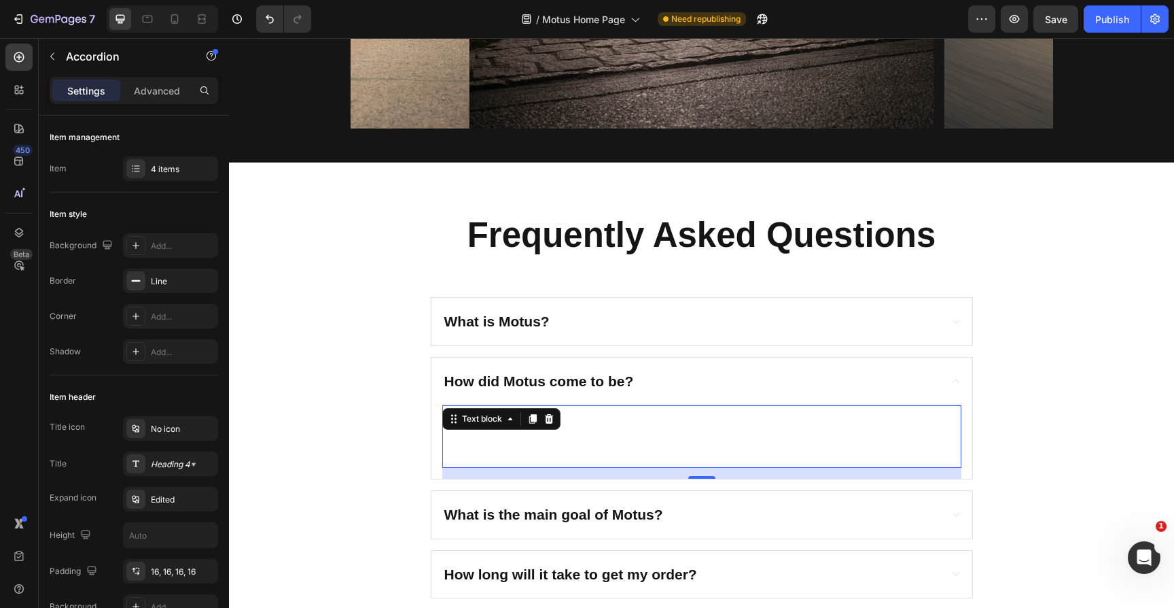
click at [576, 425] on span "The founders of the company (Owen & Zach) worked together at an automotive shop…" at bounding box center [699, 441] width 511 height 44
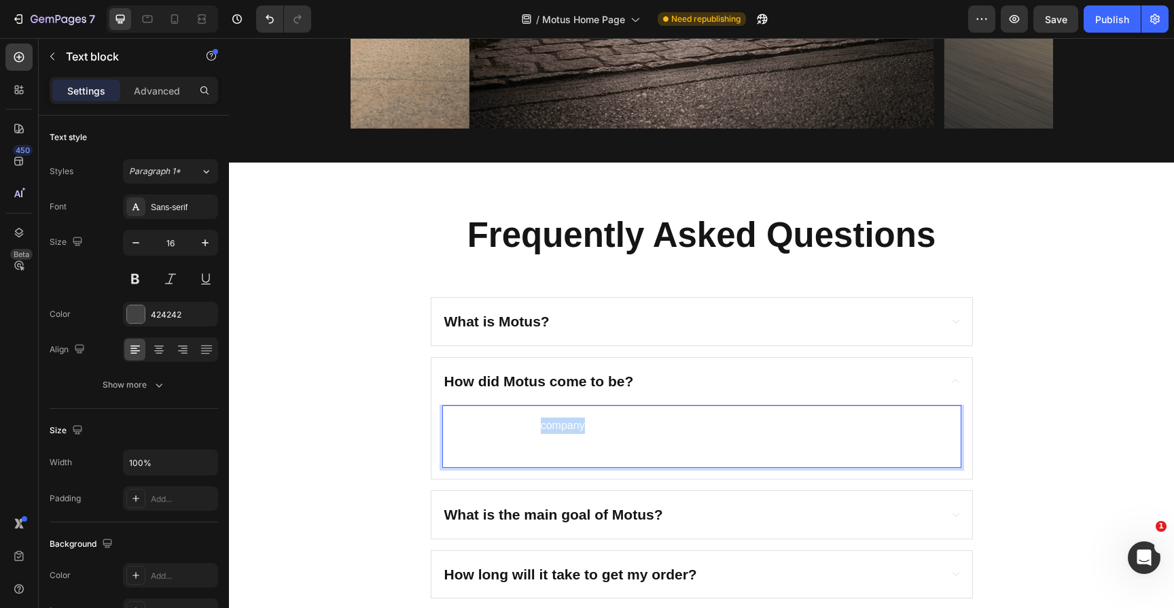
click at [576, 425] on span "The founders of the company (Owen & Zach) worked together at an automotive shop…" at bounding box center [699, 441] width 511 height 44
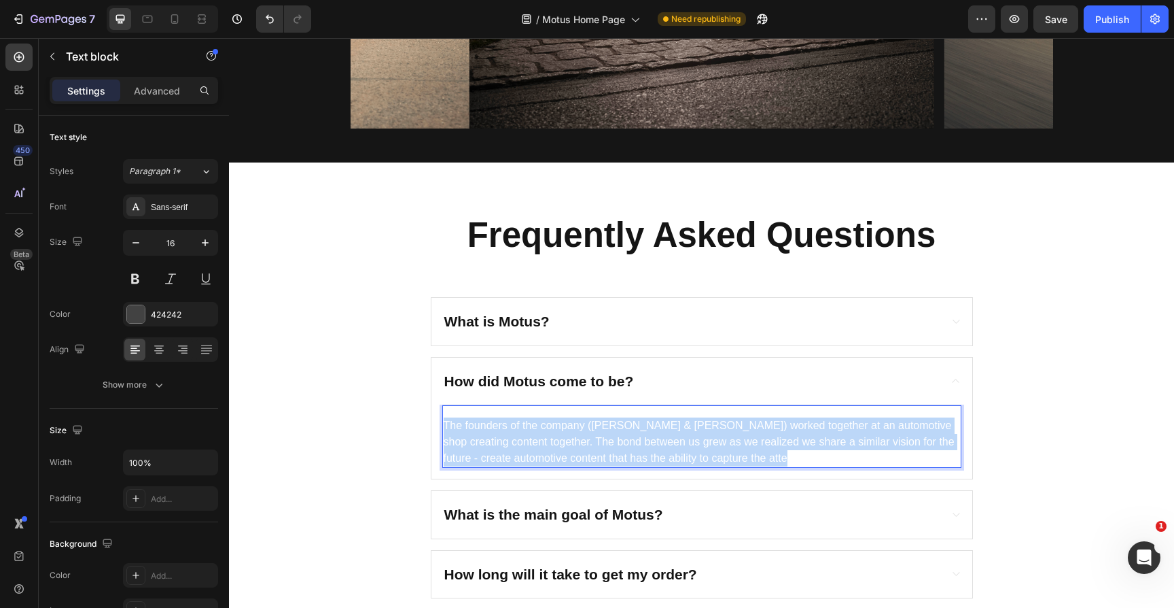
click at [576, 425] on span "The founders of the company (Owen & Zach) worked together at an automotive shop…" at bounding box center [699, 441] width 511 height 44
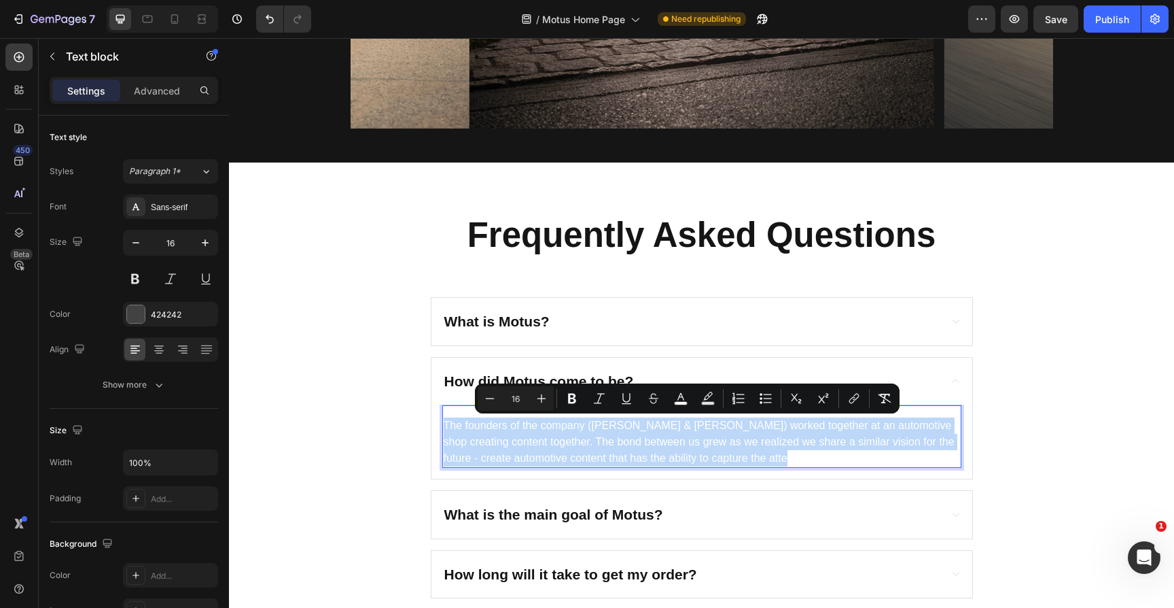
click at [576, 425] on span "The founders of the company (Owen & Zach) worked together at an automotive shop…" at bounding box center [699, 441] width 511 height 44
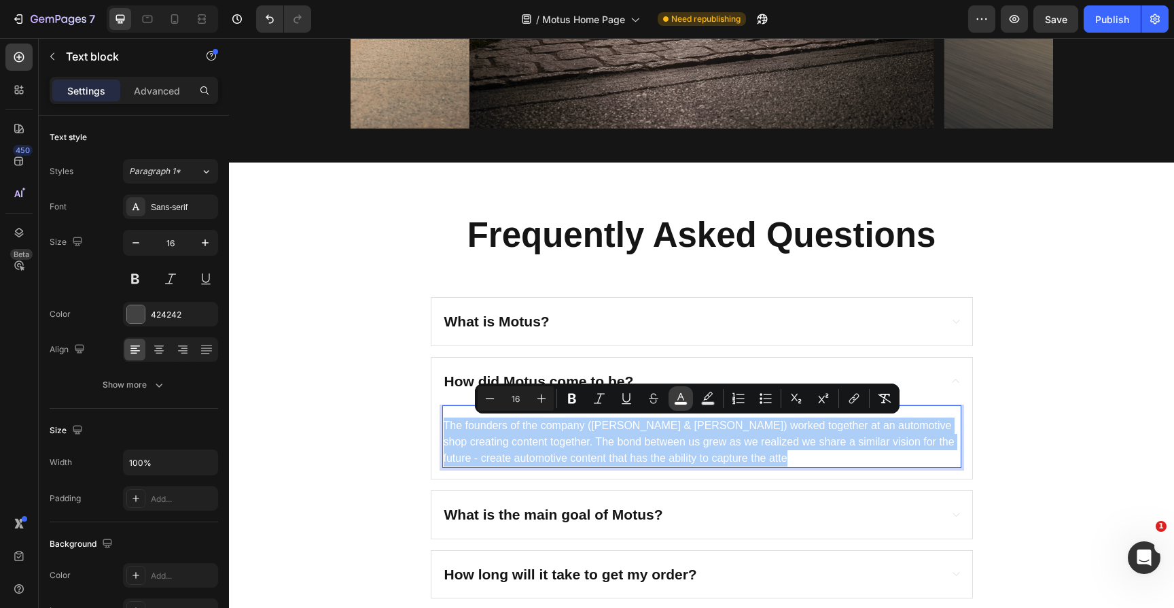
click at [677, 400] on icon "Editor contextual toolbar" at bounding box center [681, 398] width 14 height 14
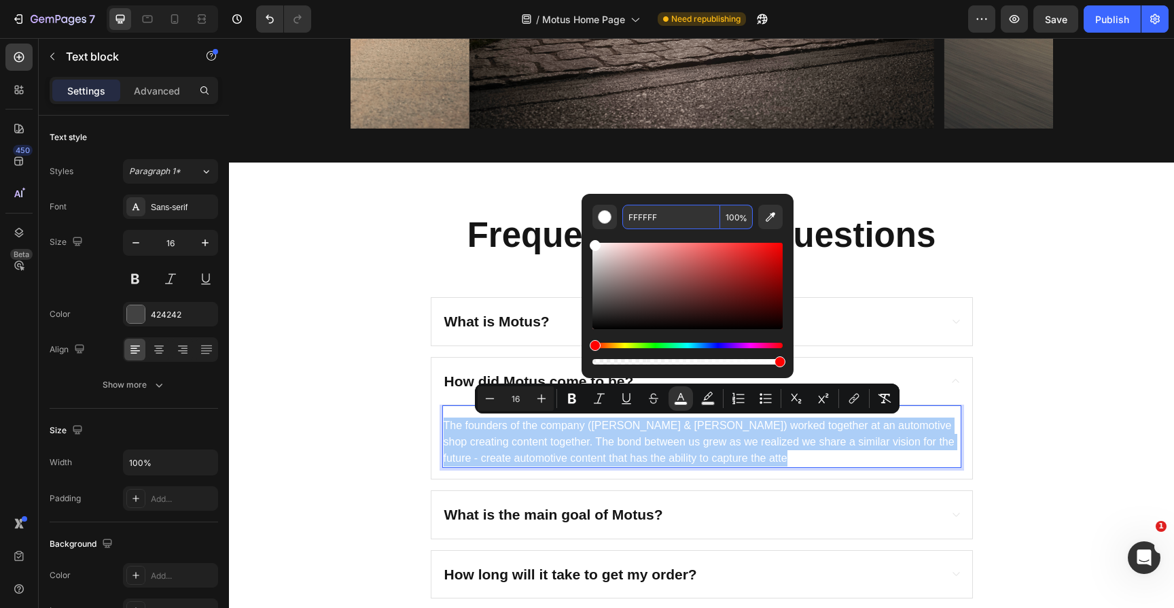
click at [640, 213] on input "FFFFFF" at bounding box center [671, 217] width 98 height 24
paste input "151515"
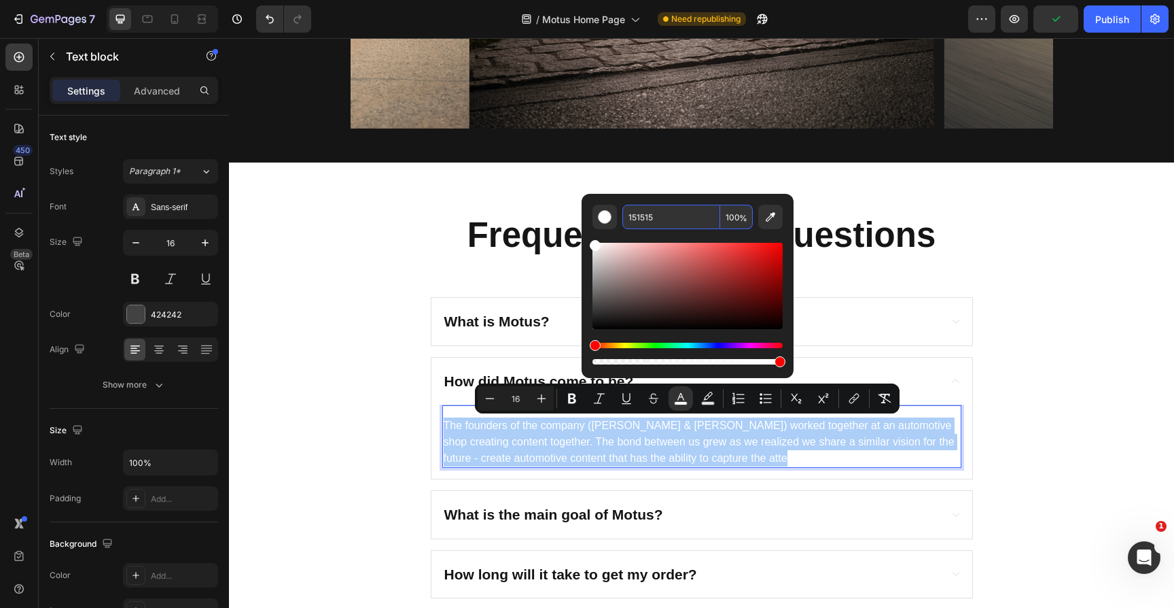
type input "151515"
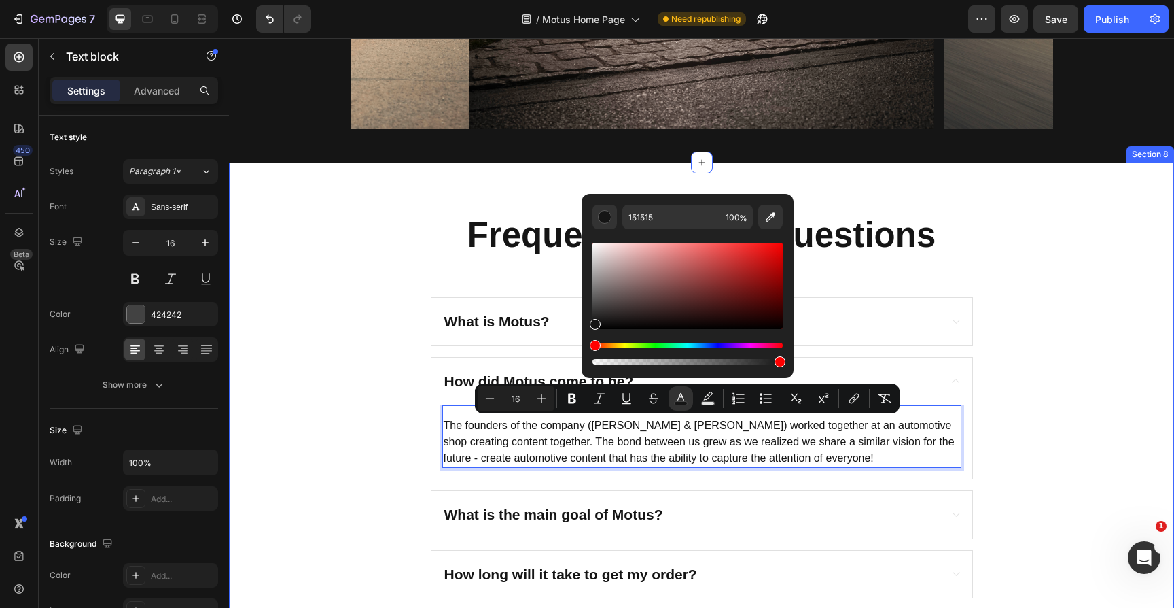
click at [375, 355] on div "Frequently Asked Questions Heading What is Motus? How did Motus come to be? The…" at bounding box center [701, 404] width 925 height 387
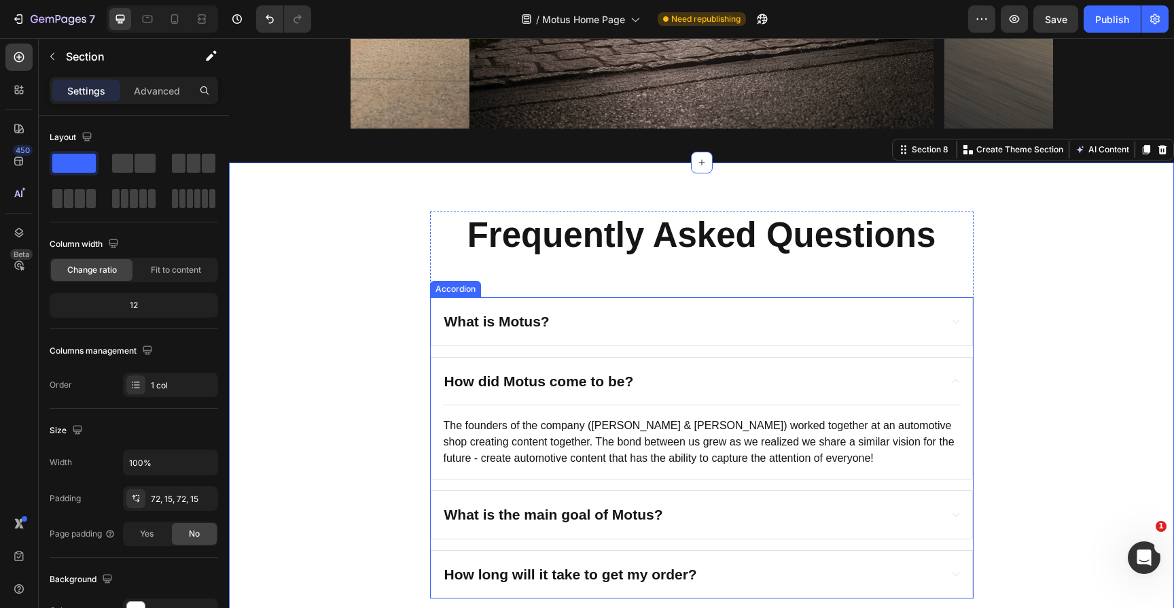
click at [527, 511] on span "What is the main goal of Motus?" at bounding box center [553, 514] width 219 height 16
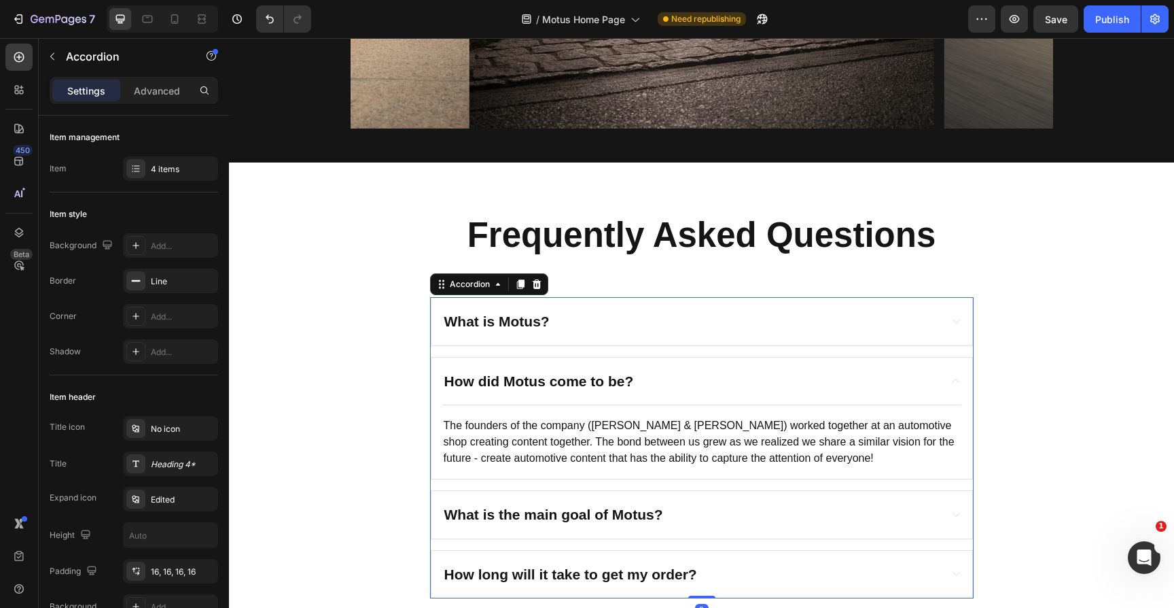
click at [676, 503] on div "What is the main goal of Motus?" at bounding box center [690, 515] width 497 height 26
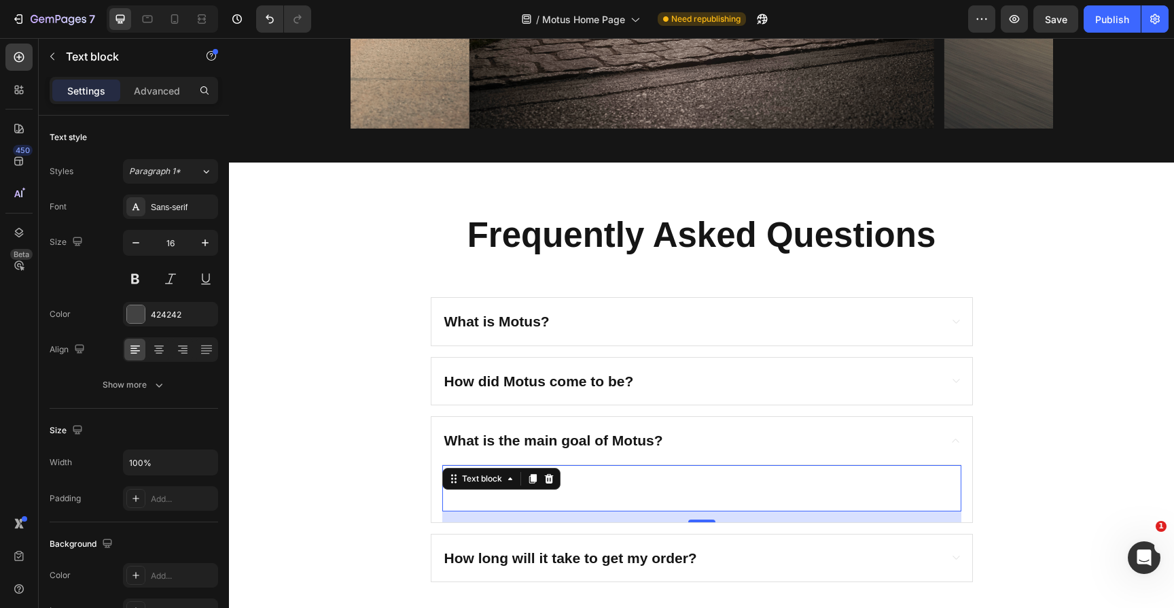
click at [653, 487] on span "The main objective - create content that inspires and then grow and expand. We'…" at bounding box center [699, 493] width 510 height 28
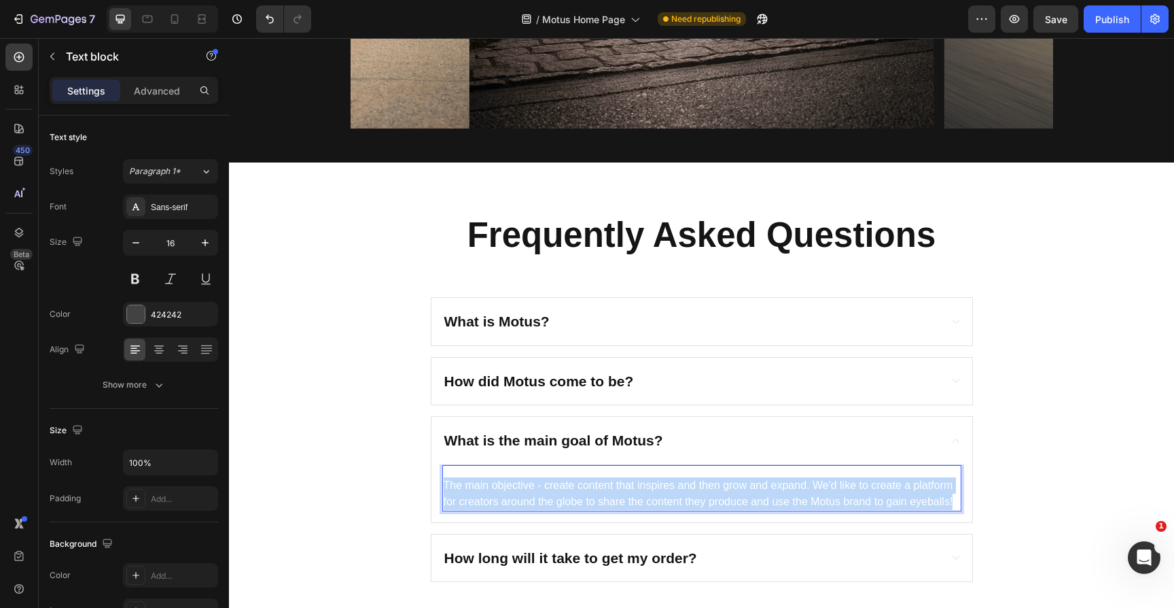
click at [653, 487] on span "The main objective - create content that inspires and then grow and expand. We'…" at bounding box center [699, 493] width 510 height 28
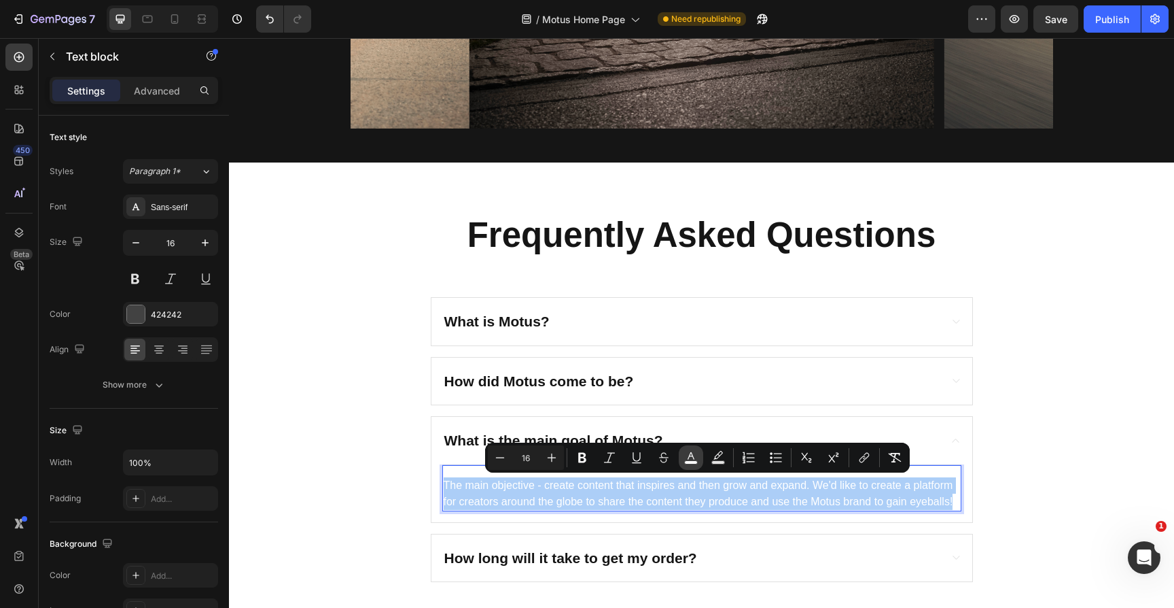
click at [697, 453] on icon "Editor contextual toolbar" at bounding box center [691, 458] width 14 height 14
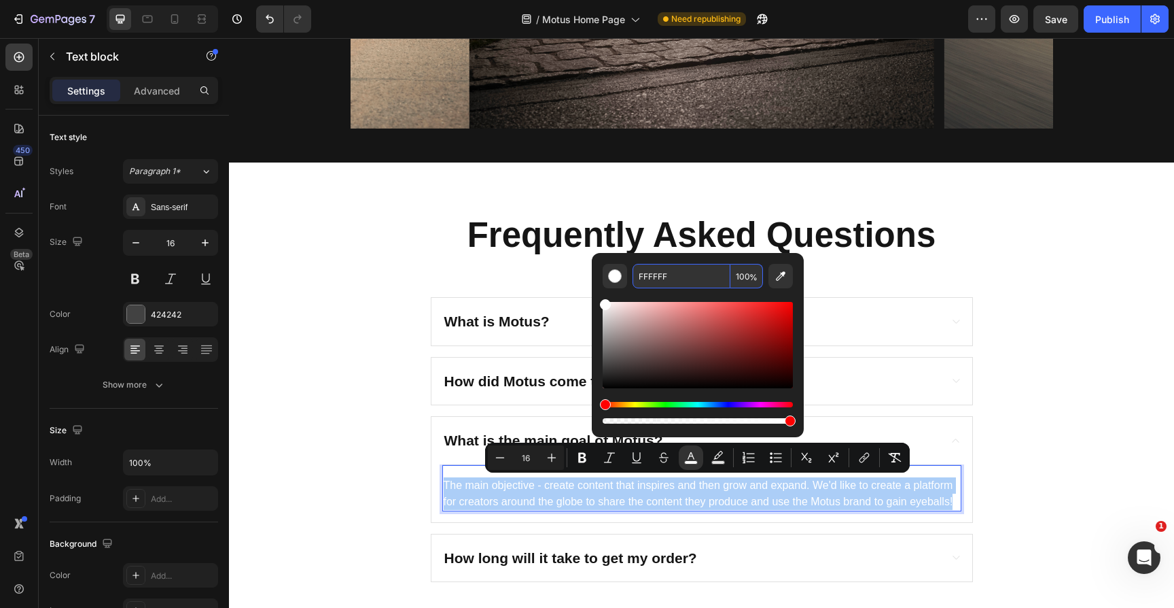
click at [663, 279] on input "FFFFFF" at bounding box center [682, 276] width 98 height 24
paste input "151515"
click at [678, 275] on input "151515F" at bounding box center [682, 276] width 98 height 24
type input "151515"
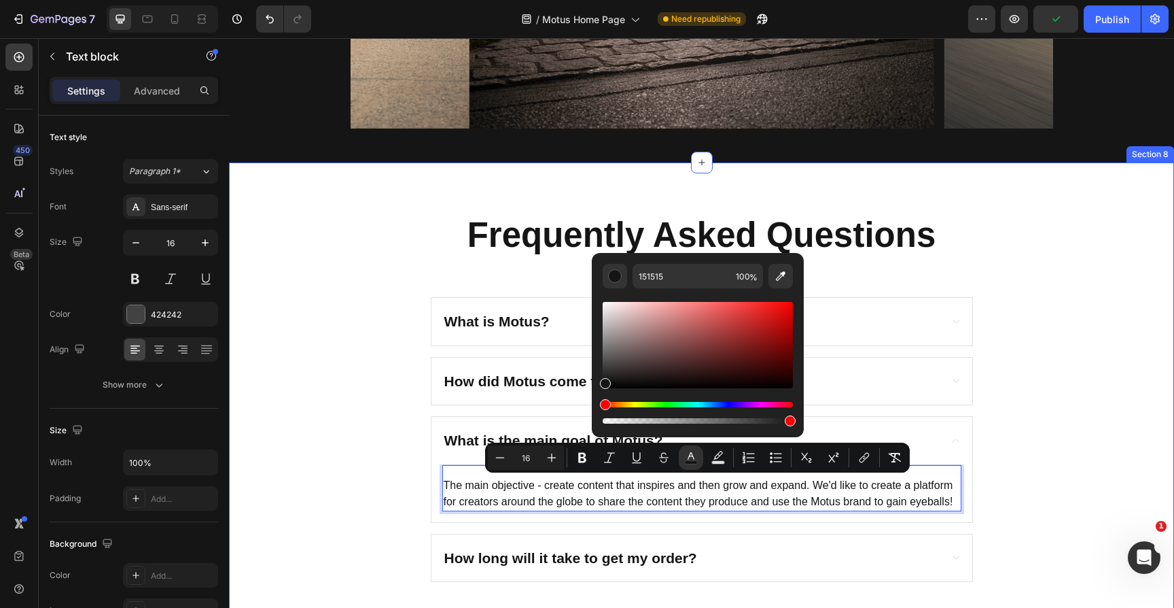
click at [1009, 352] on div "Frequently Asked Questions Heading What is Motus? How did Motus come to be? Wha…" at bounding box center [701, 396] width 925 height 370
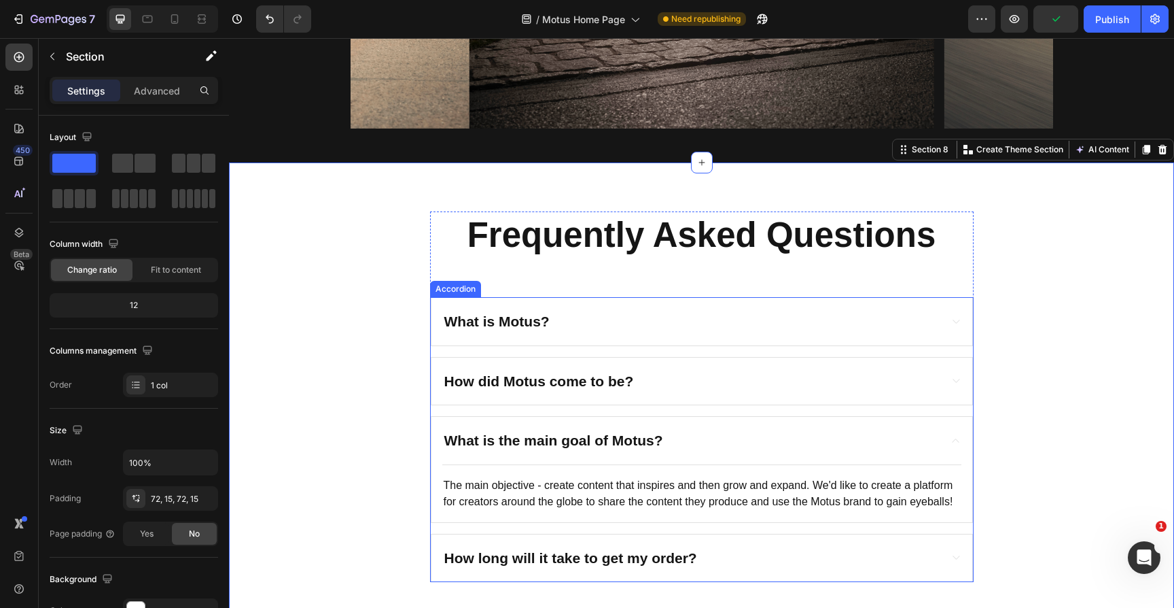
click at [632, 562] on span "How long will it take to get my order?" at bounding box center [570, 558] width 253 height 16
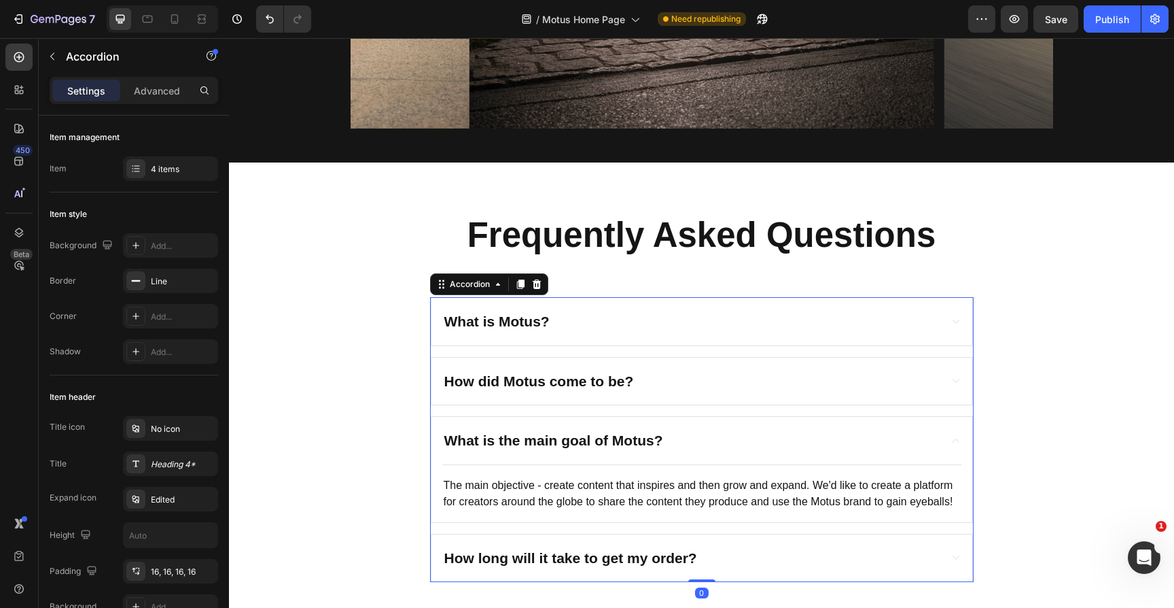
click at [721, 550] on div "How long will it take to get my order?" at bounding box center [690, 558] width 497 height 26
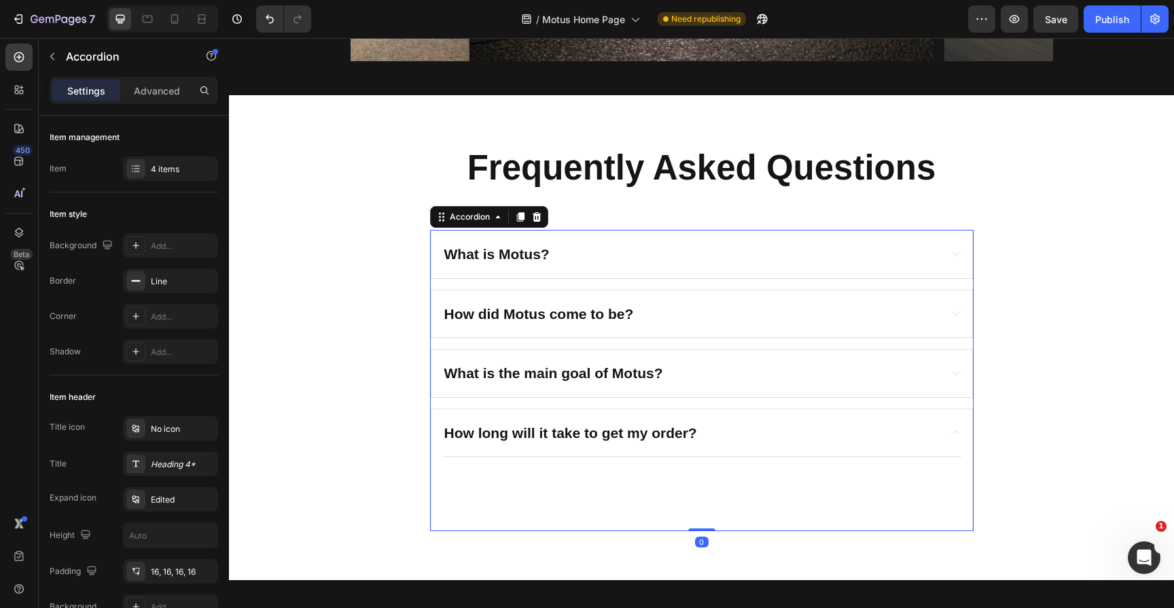
scroll to position [1937, 0]
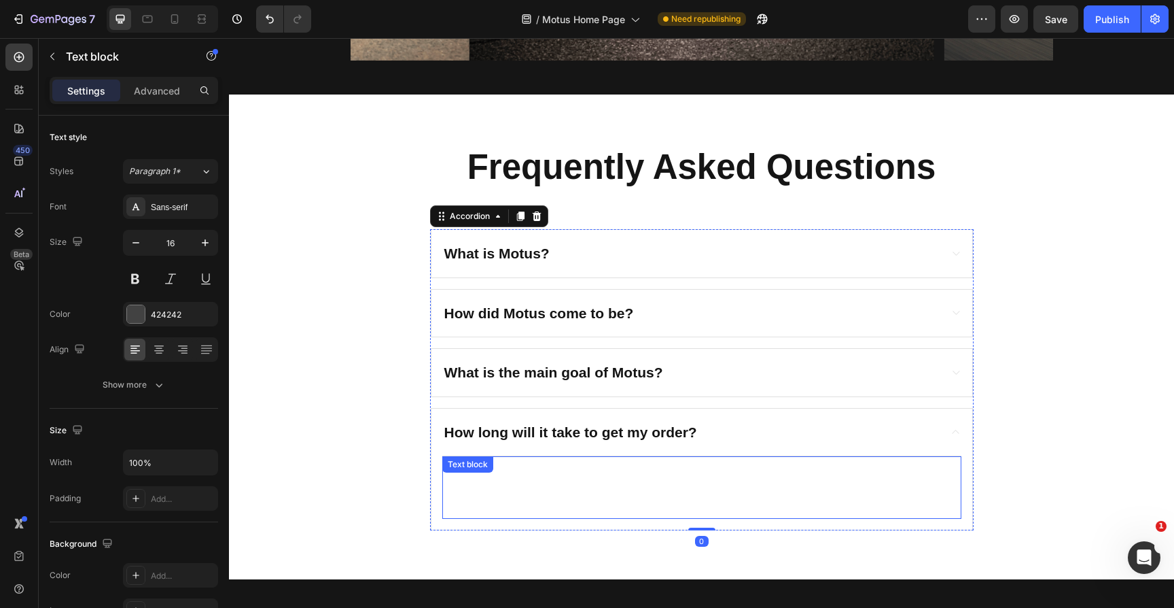
click at [652, 486] on span "As we are a brand new company as of late 2024, we are using a print on demand s…" at bounding box center [697, 492] width 506 height 44
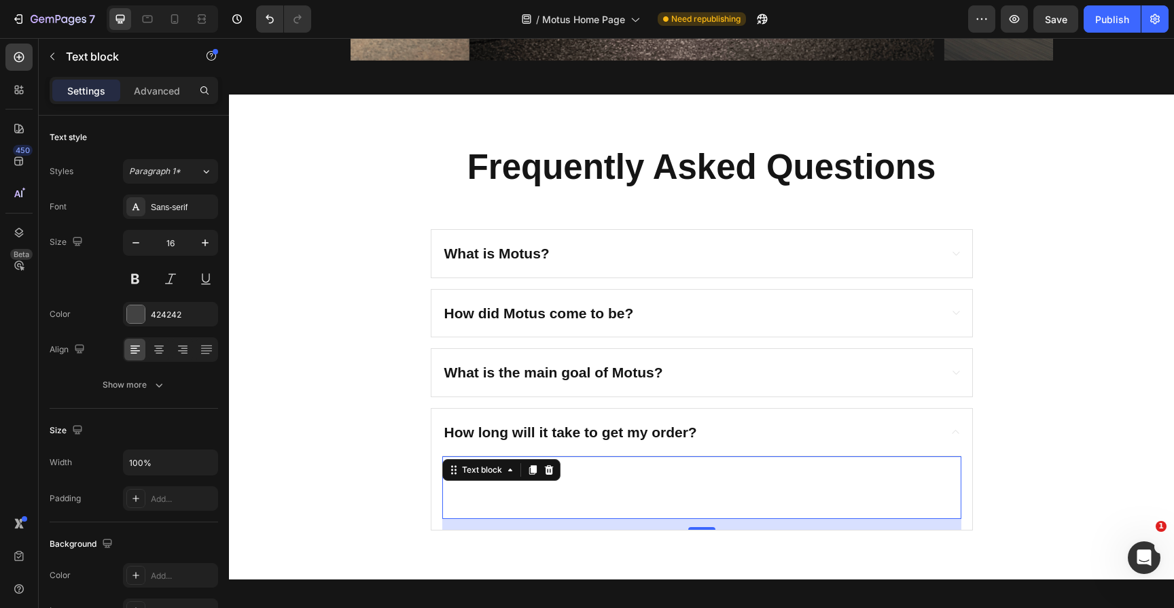
click at [652, 486] on span "As we are a brand new company as of late 2024, we are using a print on demand s…" at bounding box center [697, 492] width 506 height 44
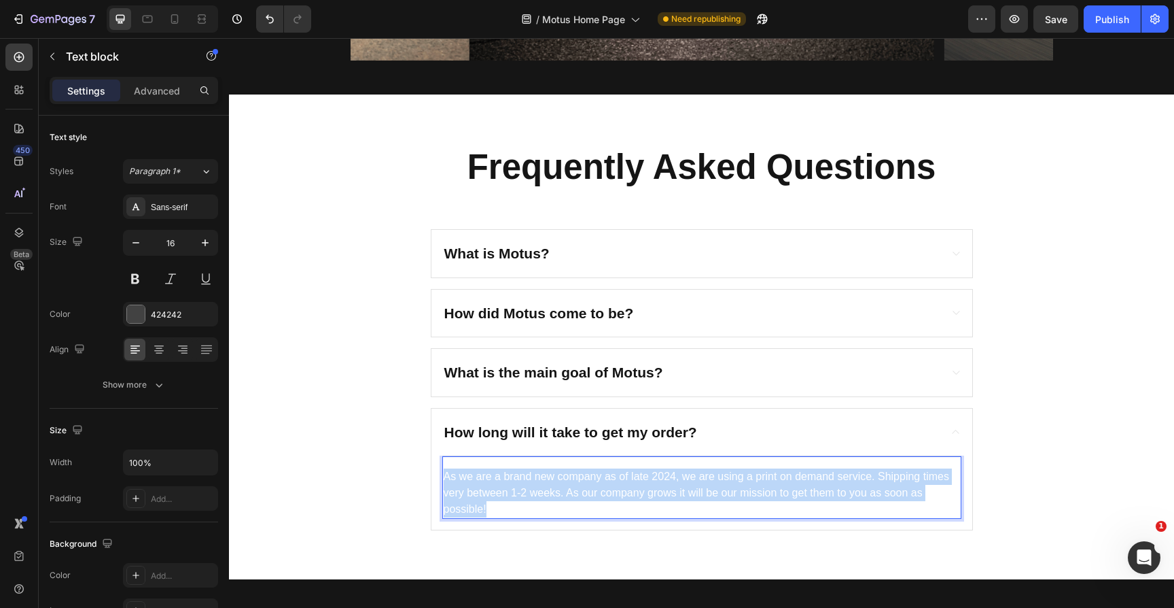
click at [652, 486] on span "As we are a brand new company as of late 2024, we are using a print on demand s…" at bounding box center [697, 492] width 506 height 44
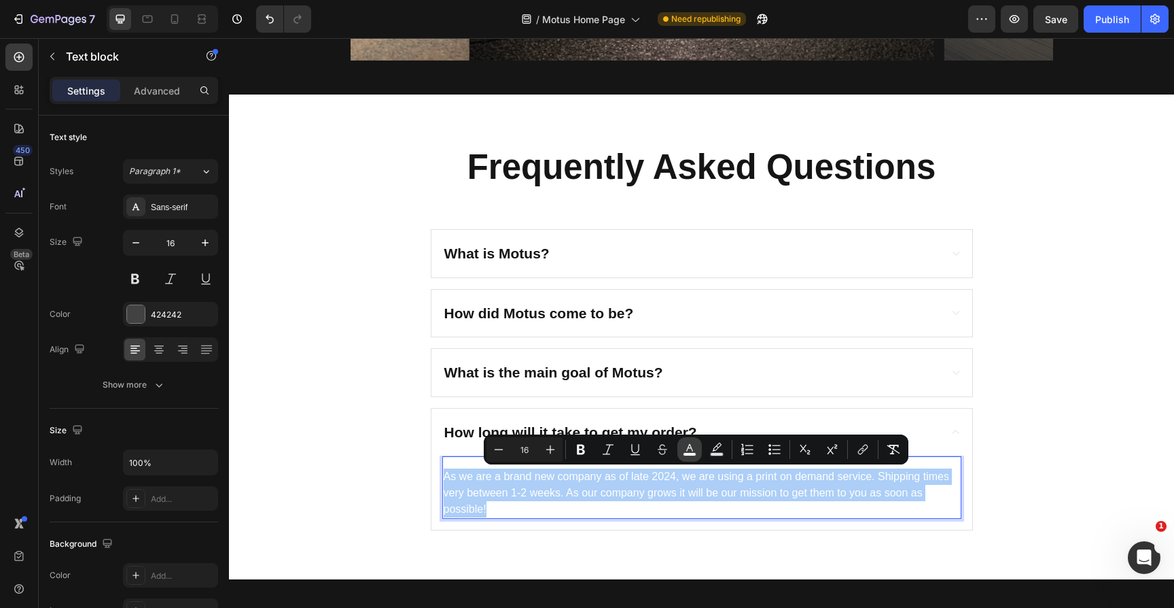
click at [687, 450] on icon "Editor contextual toolbar" at bounding box center [690, 449] width 14 height 14
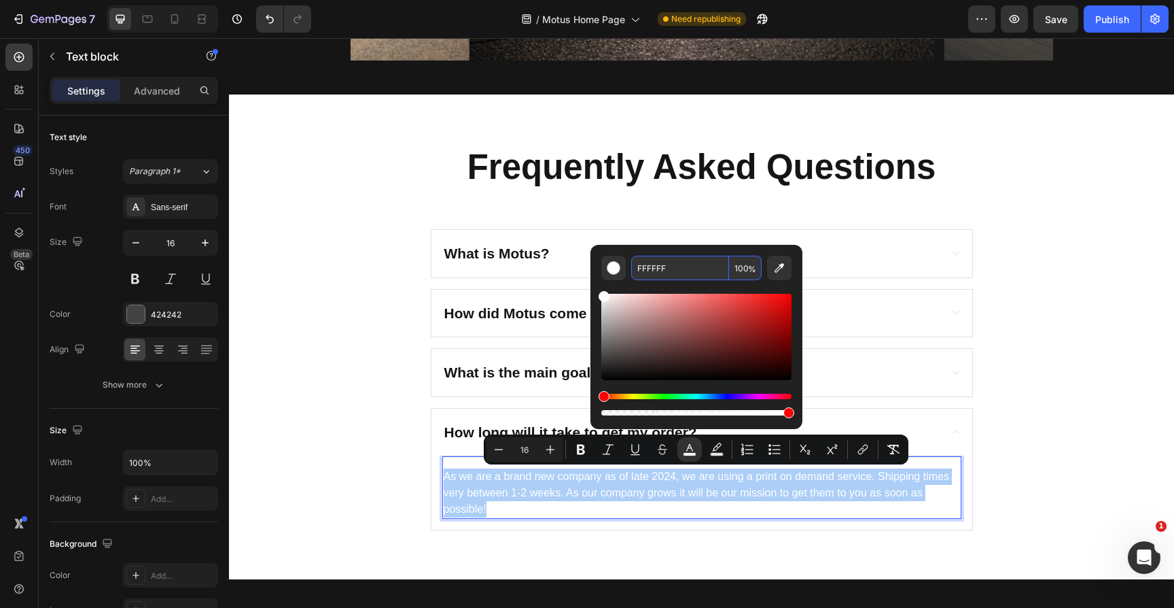
click at [669, 272] on input "FFFFFF" at bounding box center [680, 268] width 98 height 24
paste input "151515"
type input "151515"
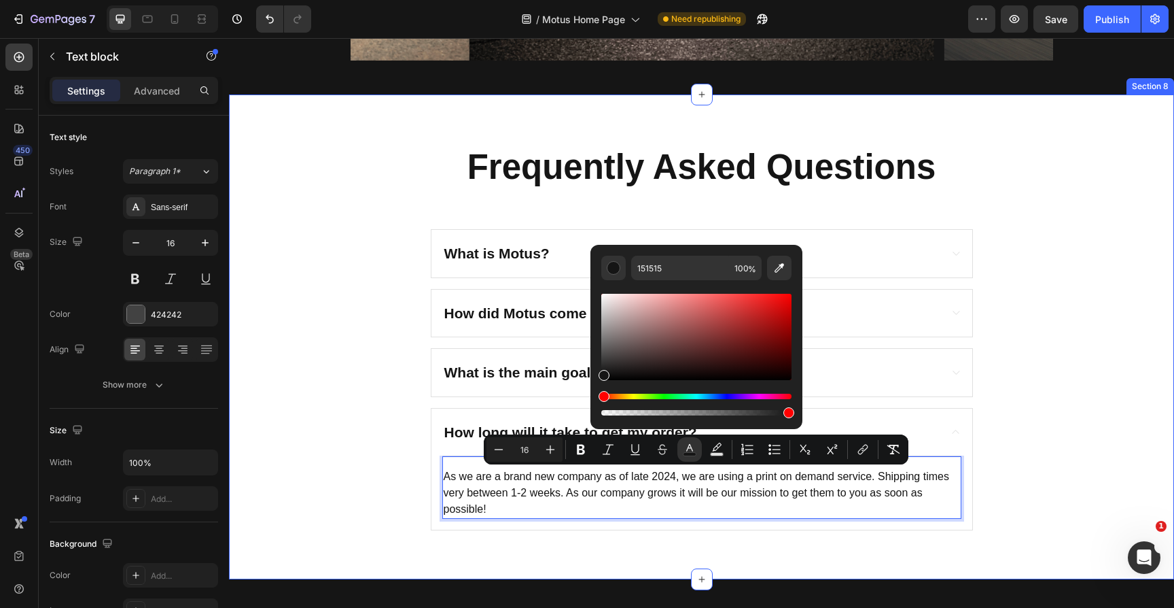
click at [1049, 319] on div "Frequently Asked Questions Heading What is Motus? How did Motus come to be? Wha…" at bounding box center [701, 336] width 925 height 387
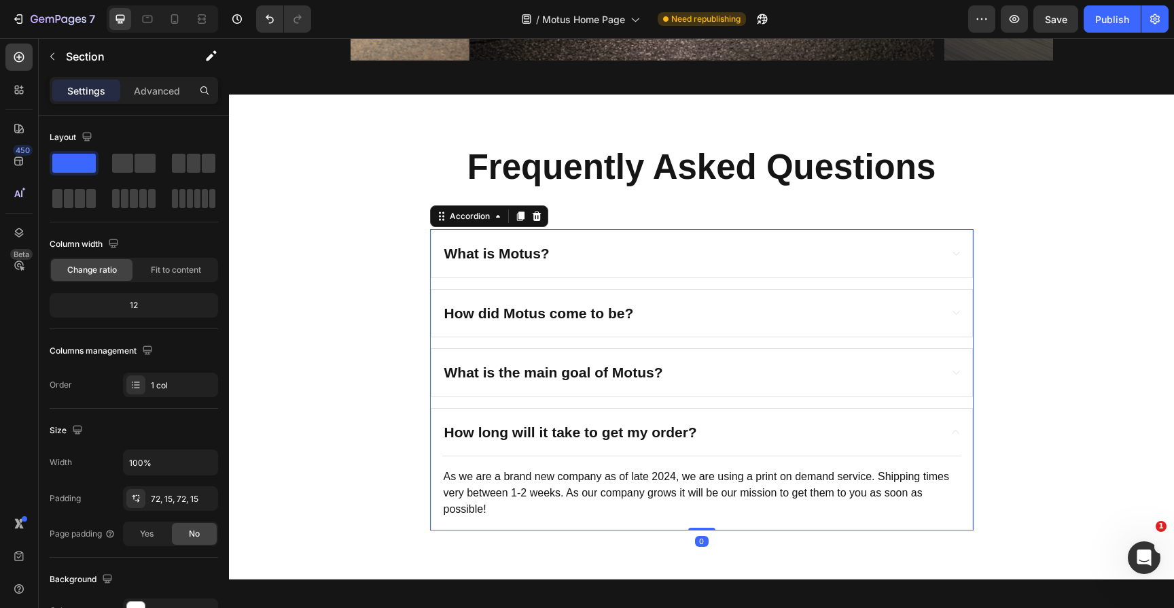
click at [894, 246] on div "What is Motus?" at bounding box center [690, 254] width 497 height 26
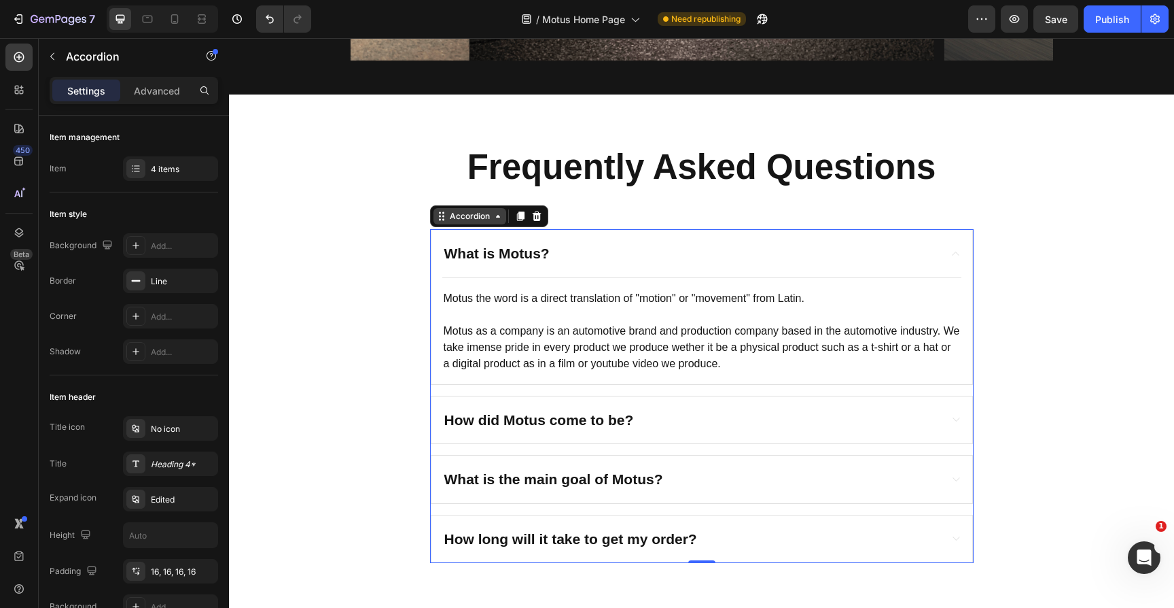
click at [447, 218] on div "Accordion" at bounding box center [470, 216] width 46 height 12
click at [168, 281] on div "Line" at bounding box center [170, 281] width 39 height 12
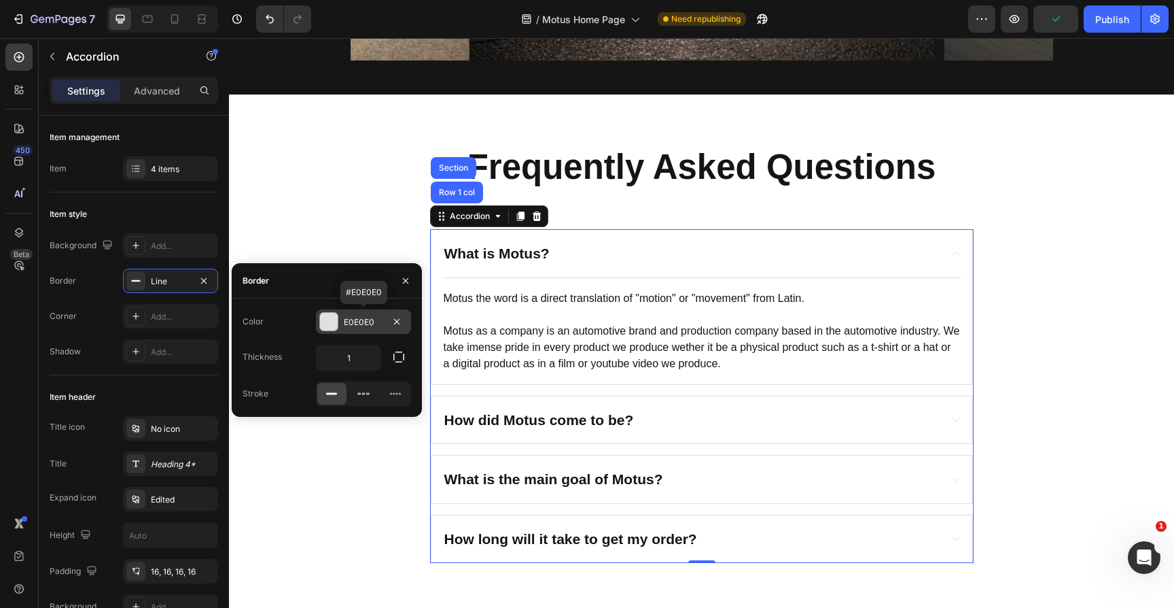
click at [334, 323] on div at bounding box center [329, 322] width 18 height 18
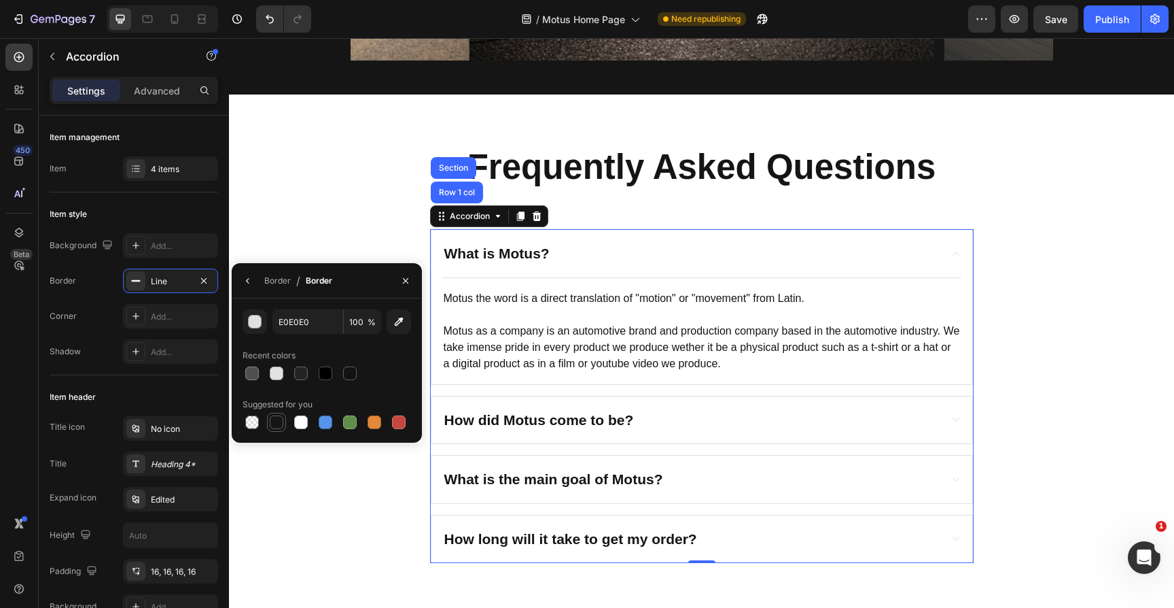
click at [273, 421] on div at bounding box center [277, 422] width 14 height 14
type input "151515"
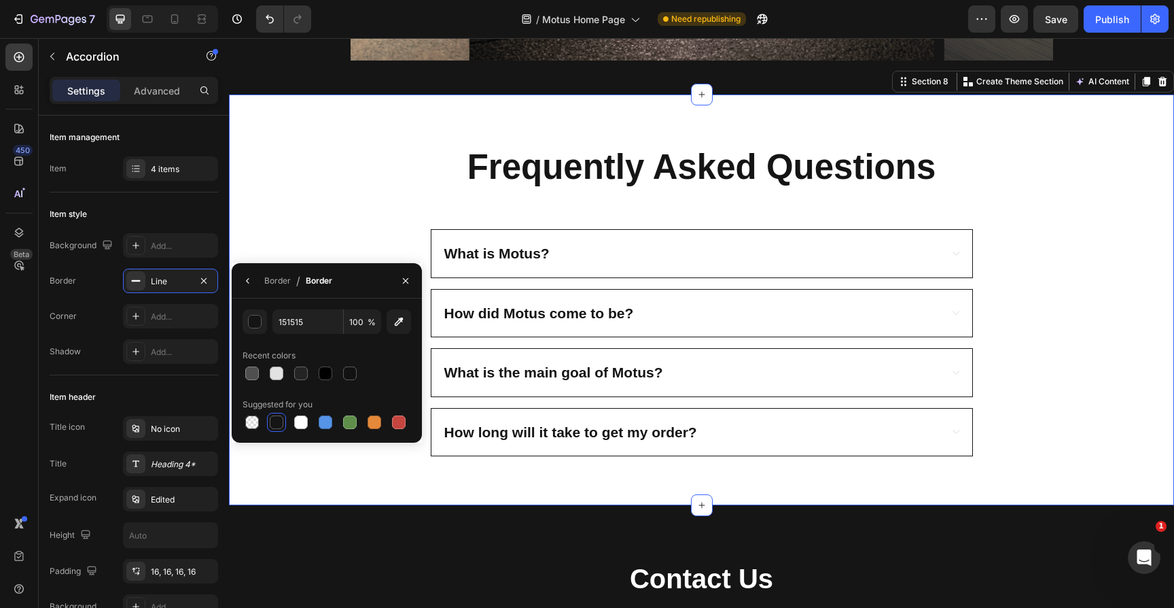
click at [365, 501] on div "Frequently Asked Questions Heading What is Motus? How did Motus come to be? Wha…" at bounding box center [701, 299] width 945 height 410
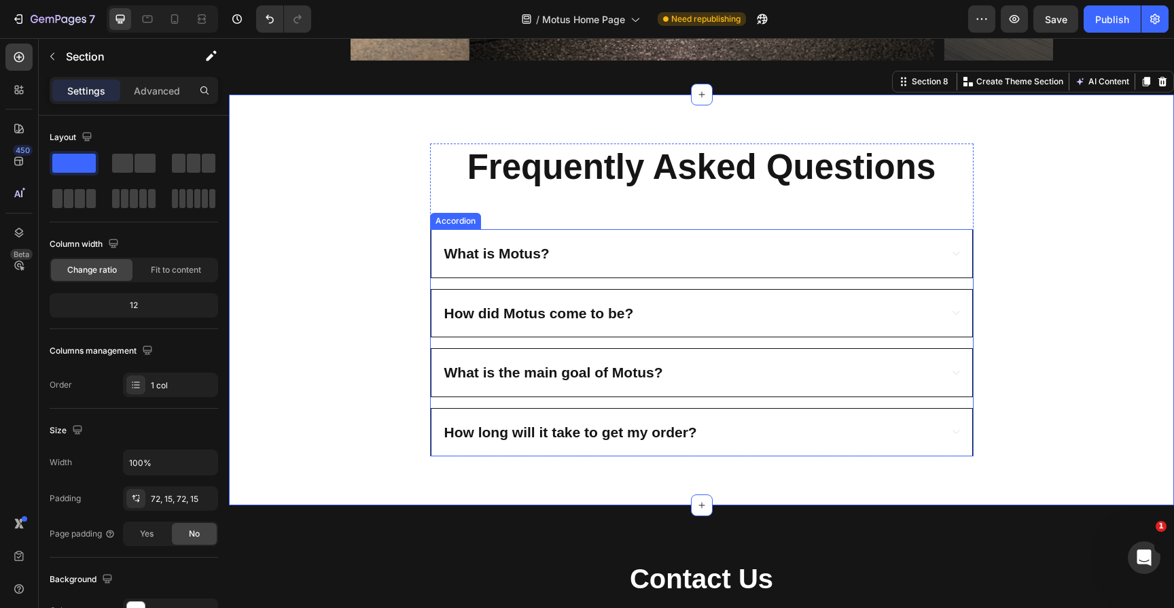
click at [551, 233] on div "What is Motus?" at bounding box center [702, 254] width 541 height 48
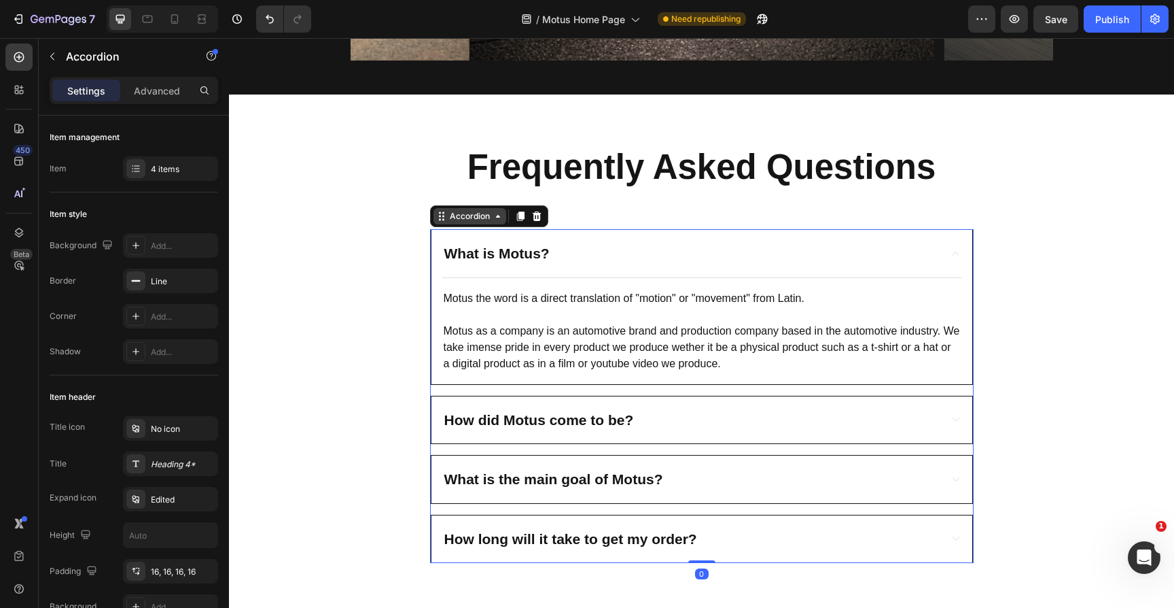
click at [463, 217] on div "Accordion" at bounding box center [470, 216] width 46 height 12
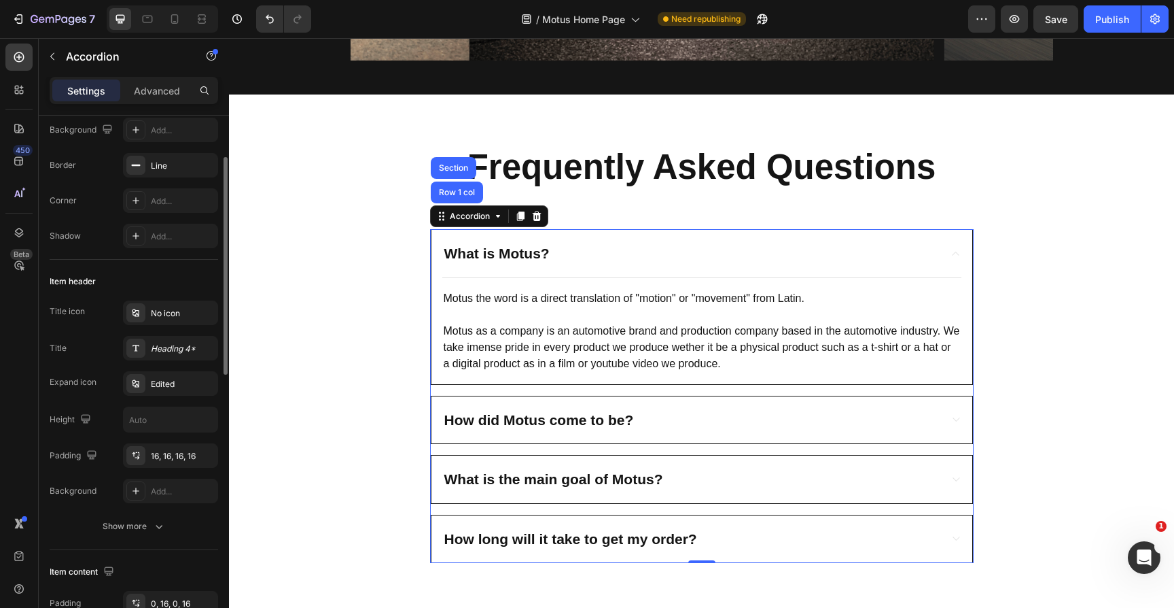
scroll to position [126, 0]
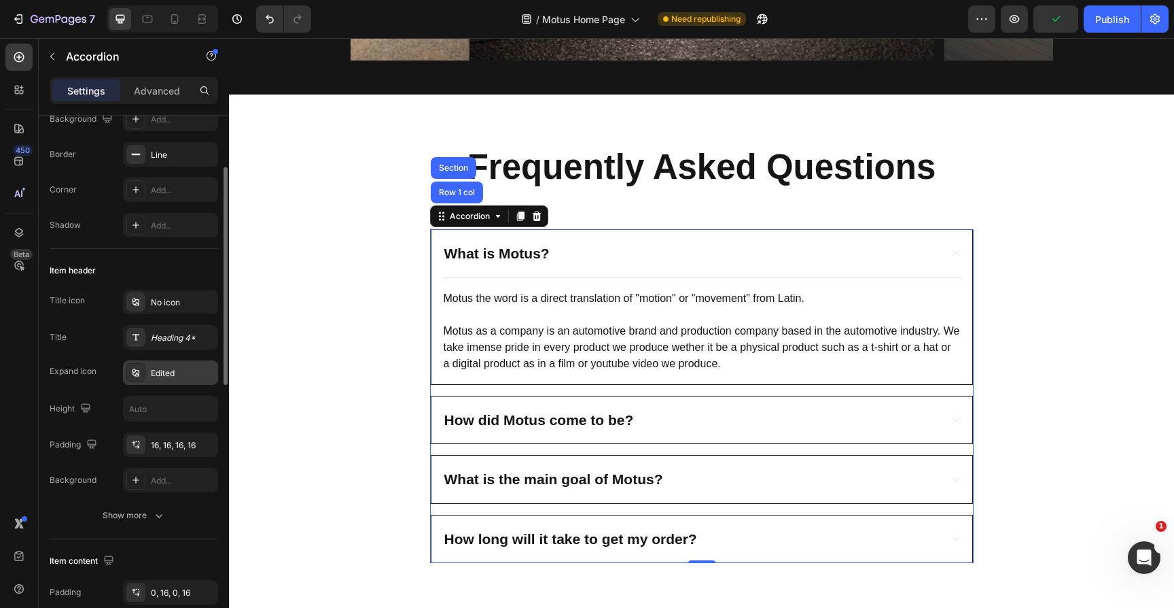
click at [168, 370] on div "Edited" at bounding box center [183, 373] width 64 height 12
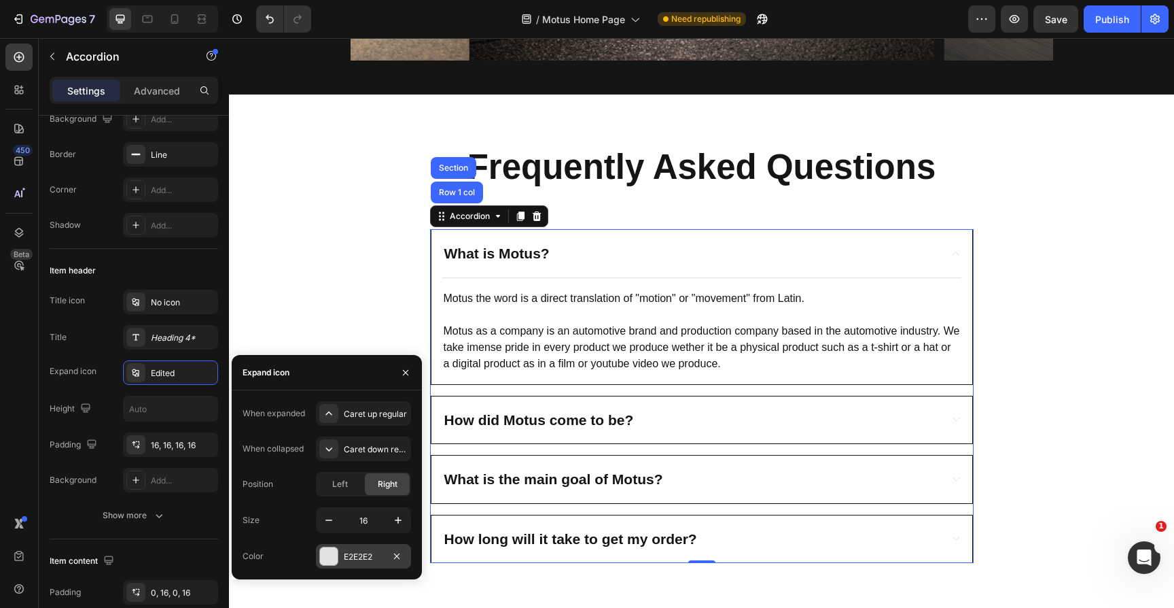
click at [330, 556] on div at bounding box center [329, 556] width 18 height 18
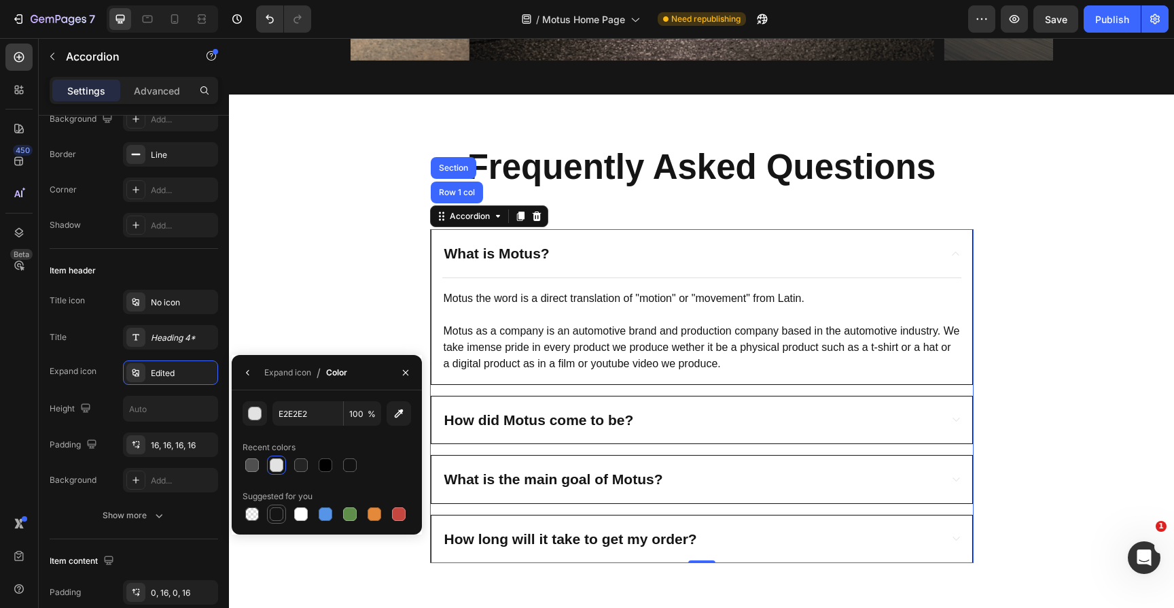
click at [273, 516] on div at bounding box center [277, 514] width 14 height 14
type input "151515"
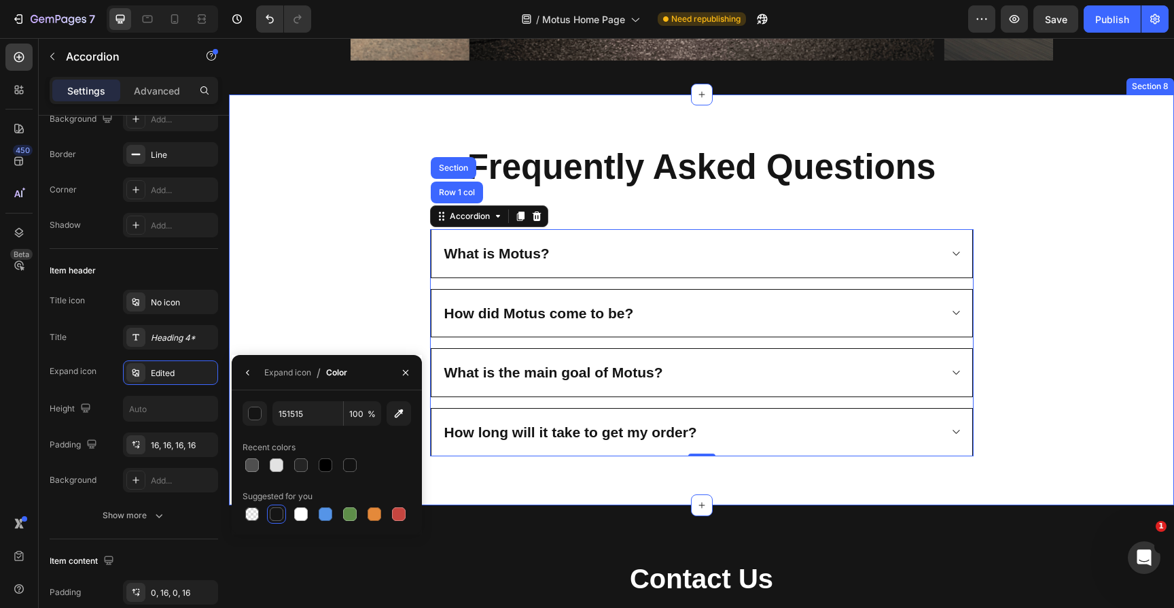
click at [1049, 262] on div "Frequently Asked Questions Heading What is Motus? How did Motus come to be? Wha…" at bounding box center [701, 299] width 925 height 313
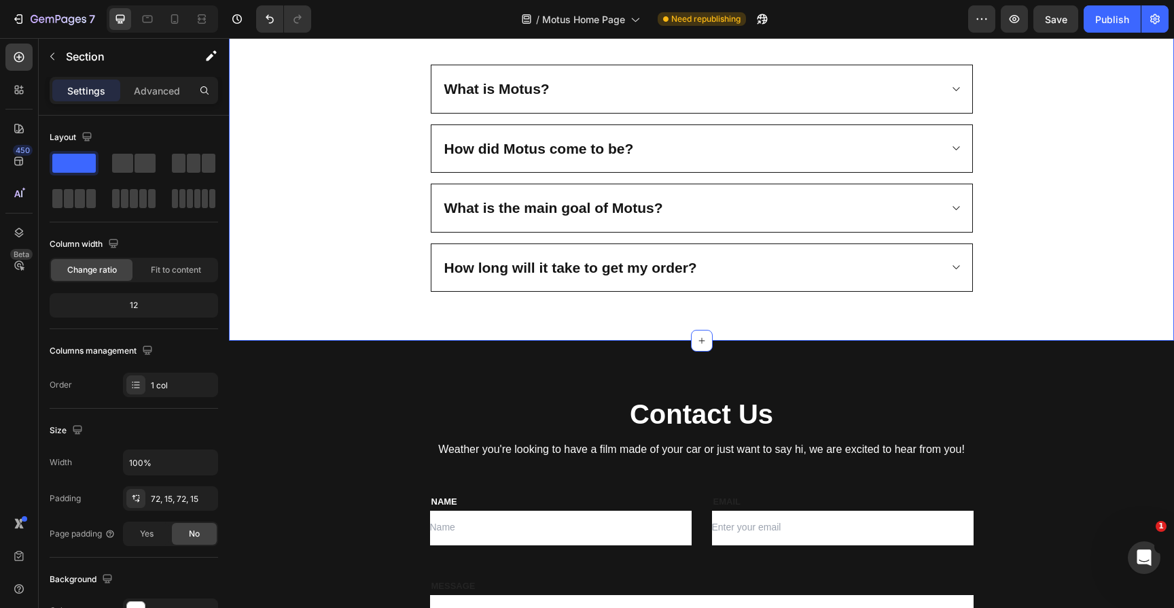
scroll to position [2104, 0]
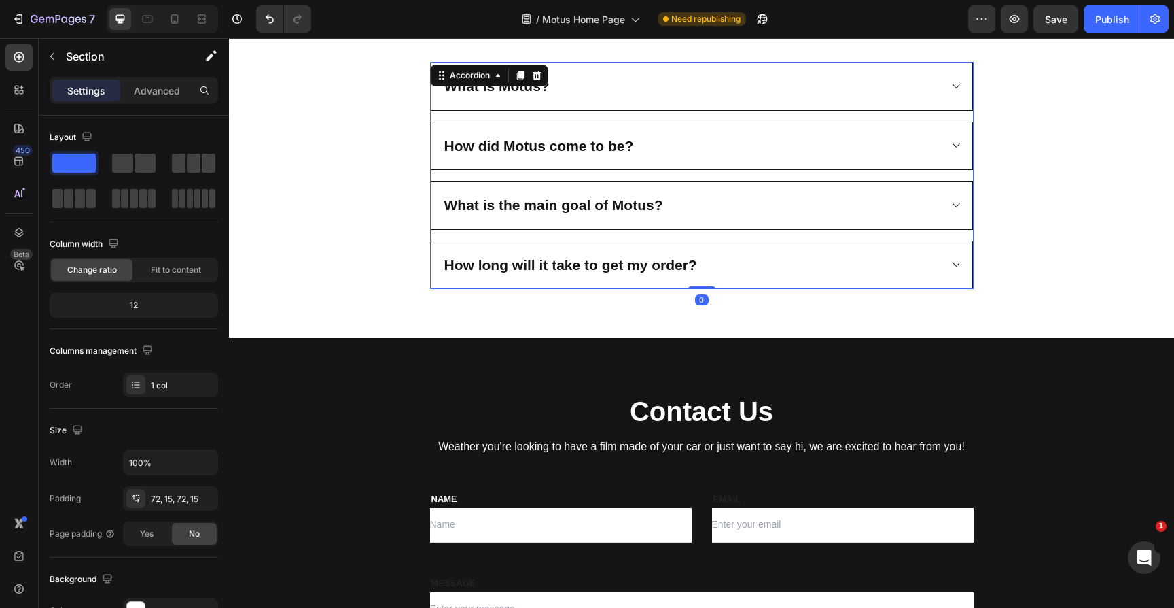
click at [946, 264] on div "How long will it take to get my order?" at bounding box center [702, 265] width 541 height 48
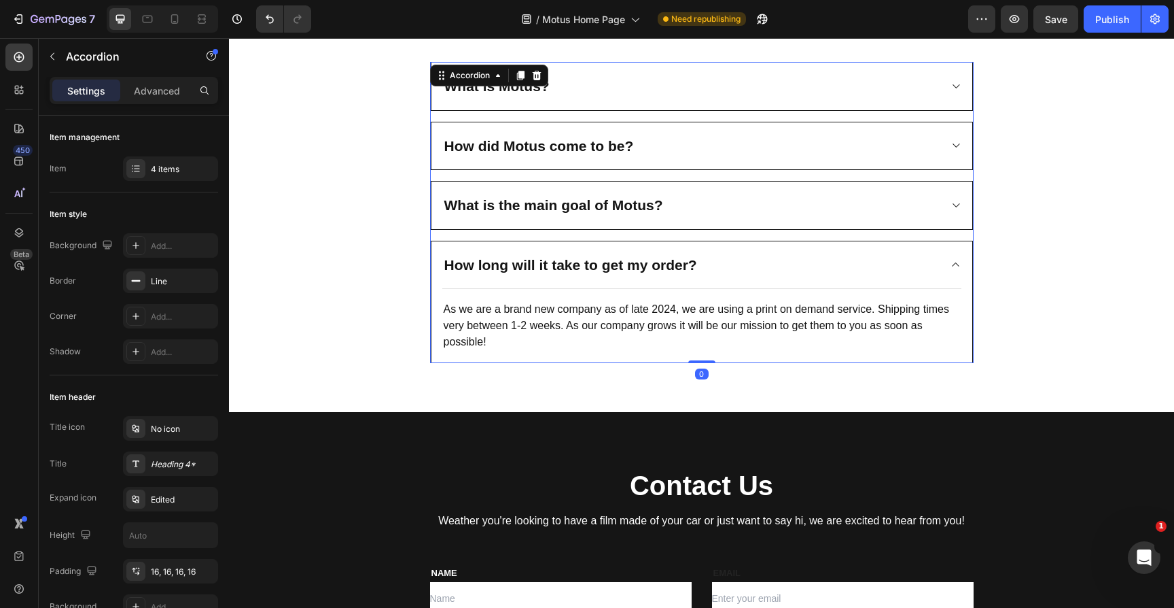
click at [946, 264] on div "How long will it take to get my order?" at bounding box center [702, 265] width 541 height 48
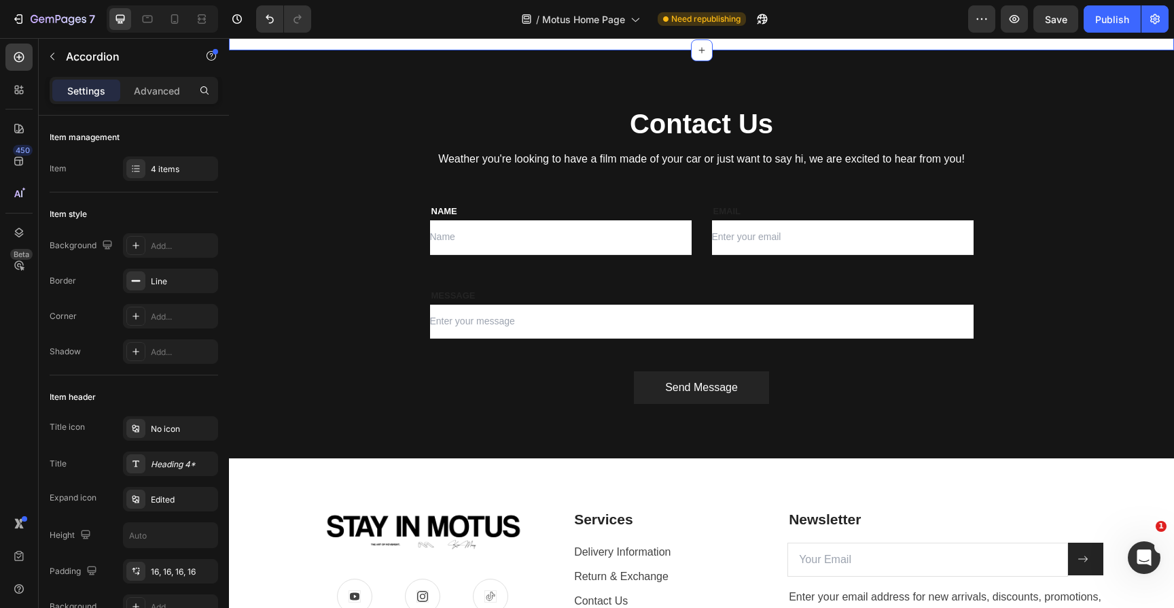
scroll to position [2393, 0]
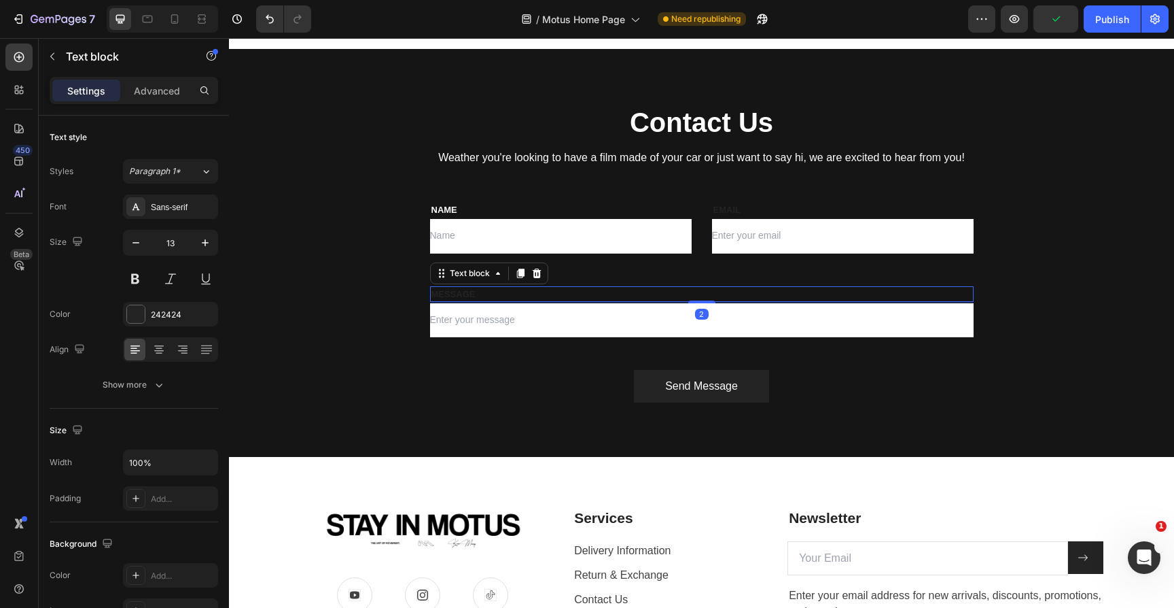
click at [465, 290] on p "MESSAGE" at bounding box center [702, 294] width 541 height 14
click at [141, 311] on div at bounding box center [136, 314] width 18 height 18
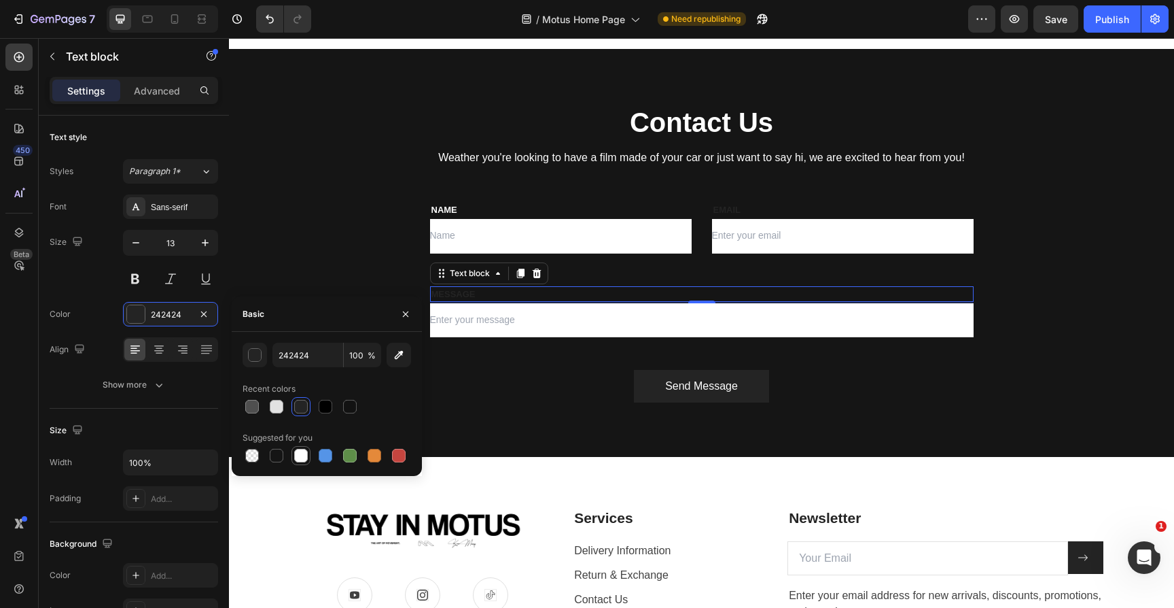
click at [298, 451] on div at bounding box center [301, 456] width 14 height 14
type input "FFFFFF"
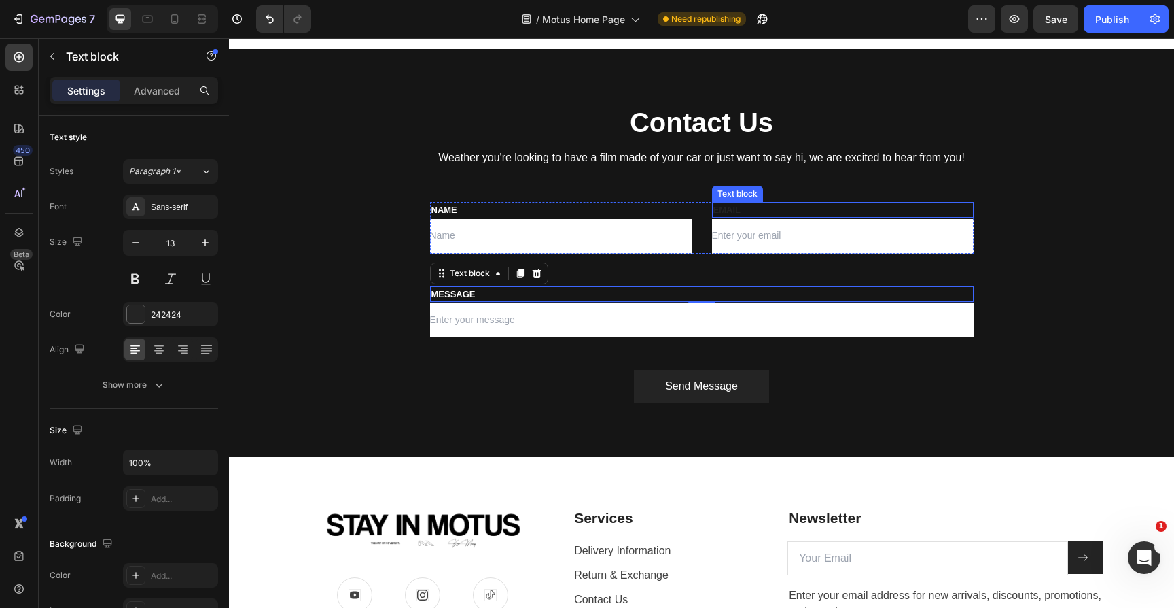
click at [733, 209] on p "EMAIL" at bounding box center [843, 210] width 259 height 14
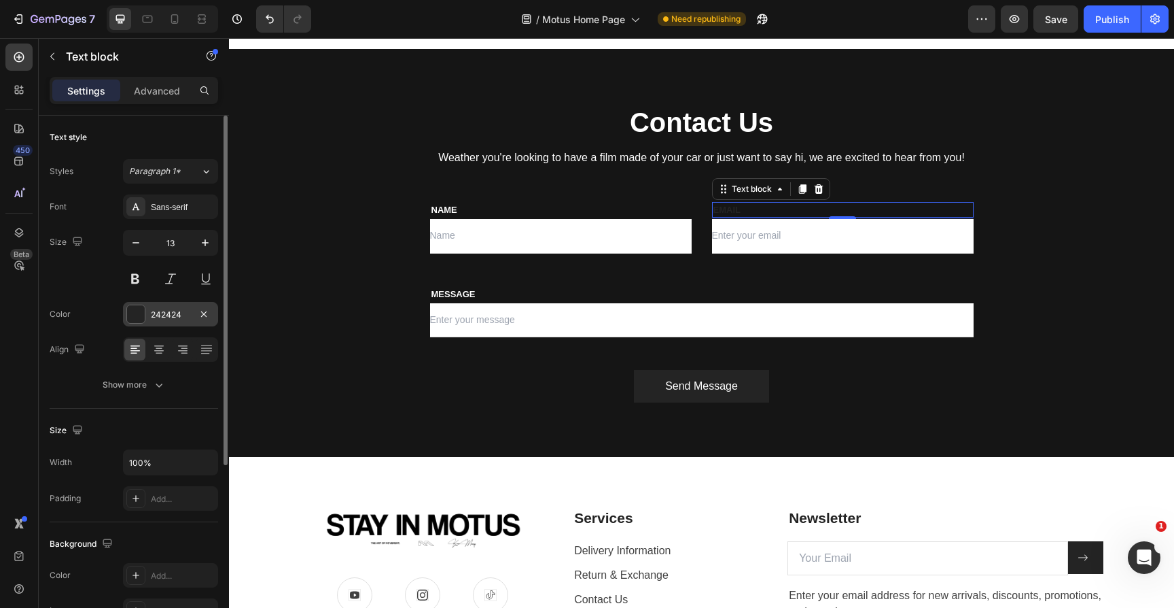
click at [141, 311] on div at bounding box center [136, 314] width 18 height 18
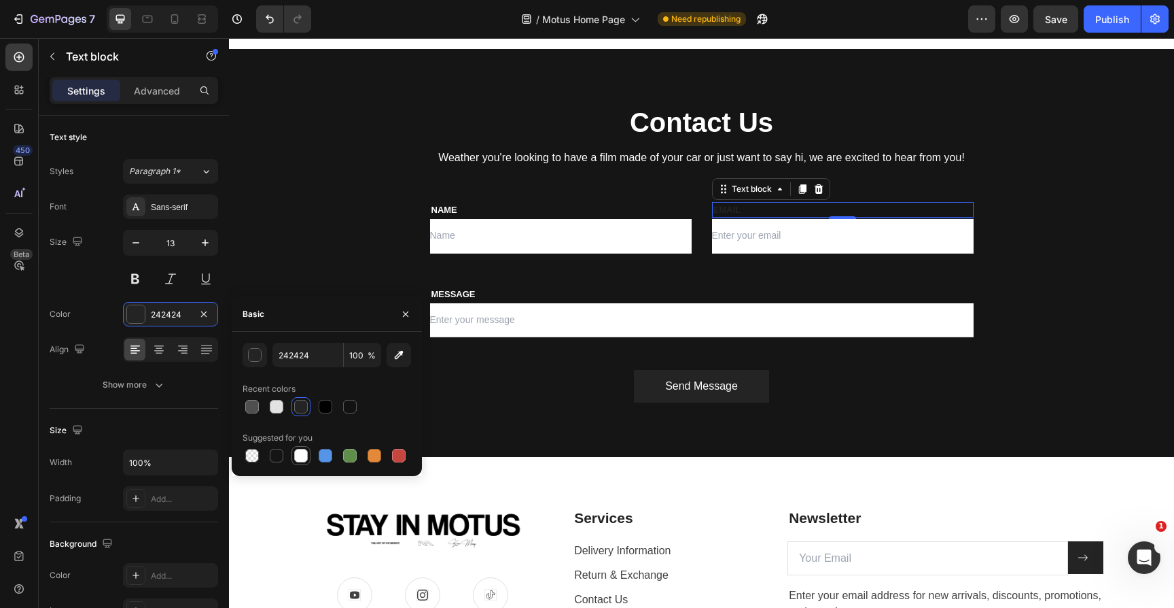
click at [303, 449] on div at bounding box center [301, 456] width 14 height 14
type input "FFFFFF"
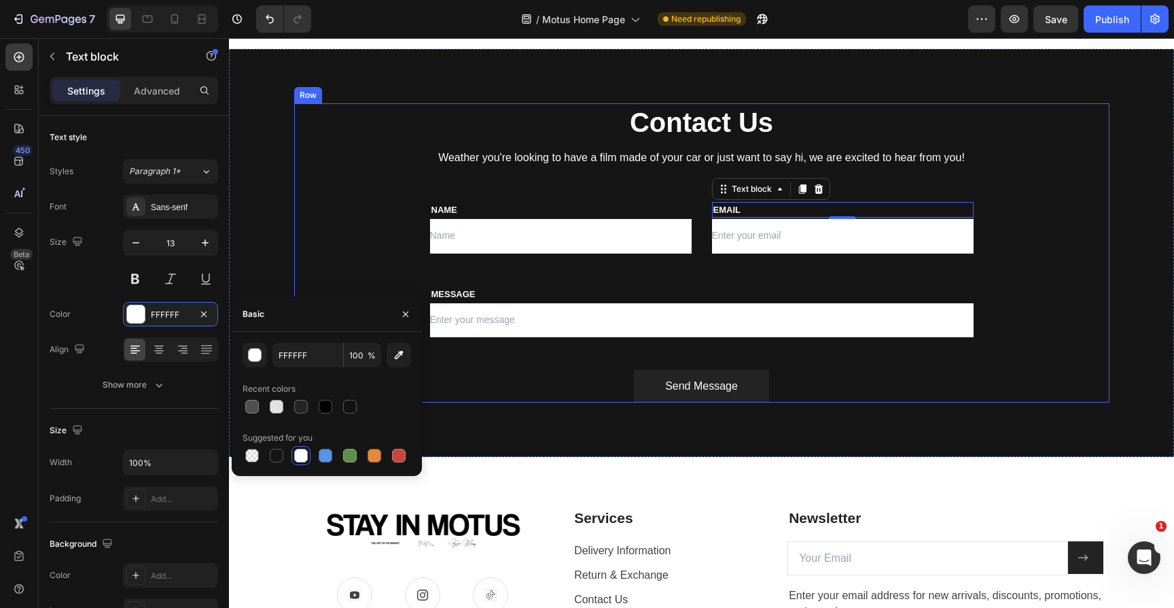
click at [340, 224] on div "Contact Us Heading Weather you're looking to have a film made of your car or ju…" at bounding box center [701, 252] width 815 height 299
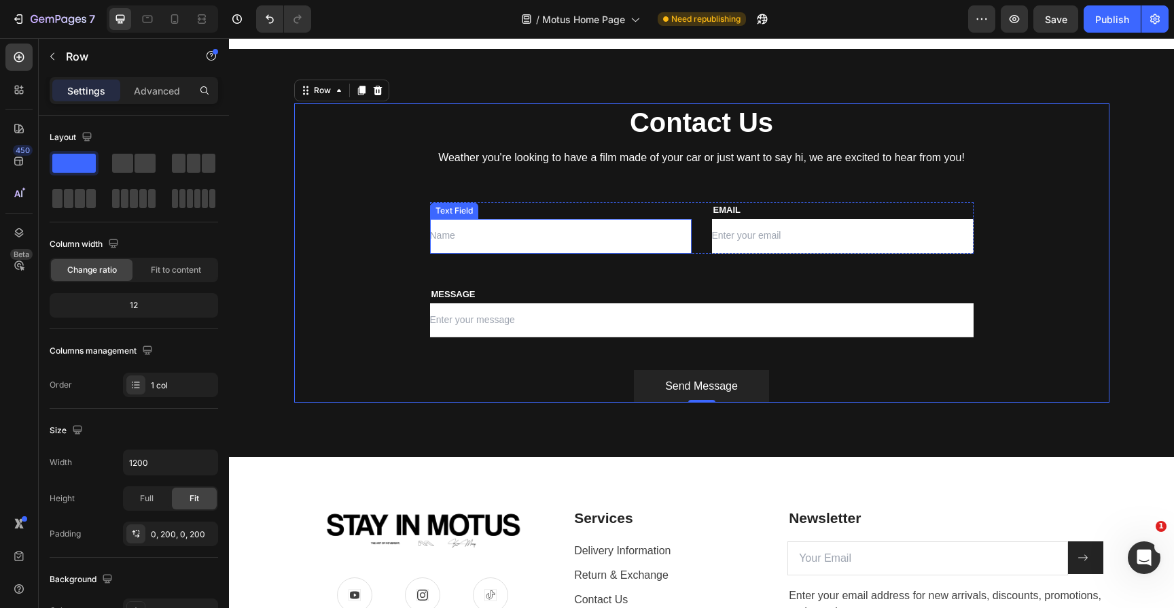
click at [533, 241] on input "text" at bounding box center [561, 236] width 262 height 34
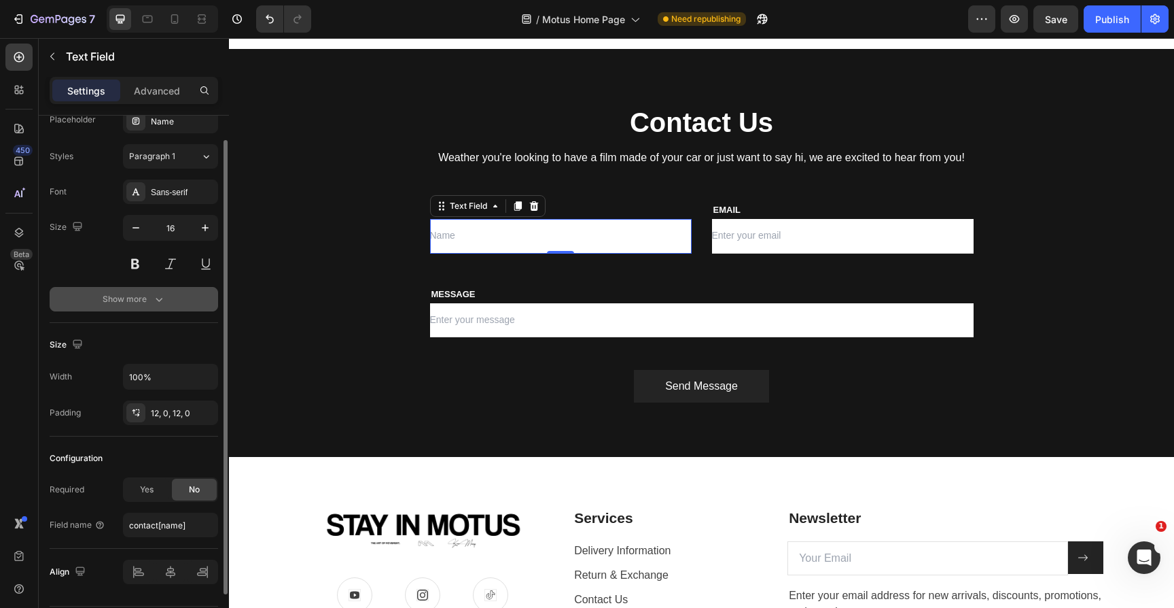
scroll to position [27, 0]
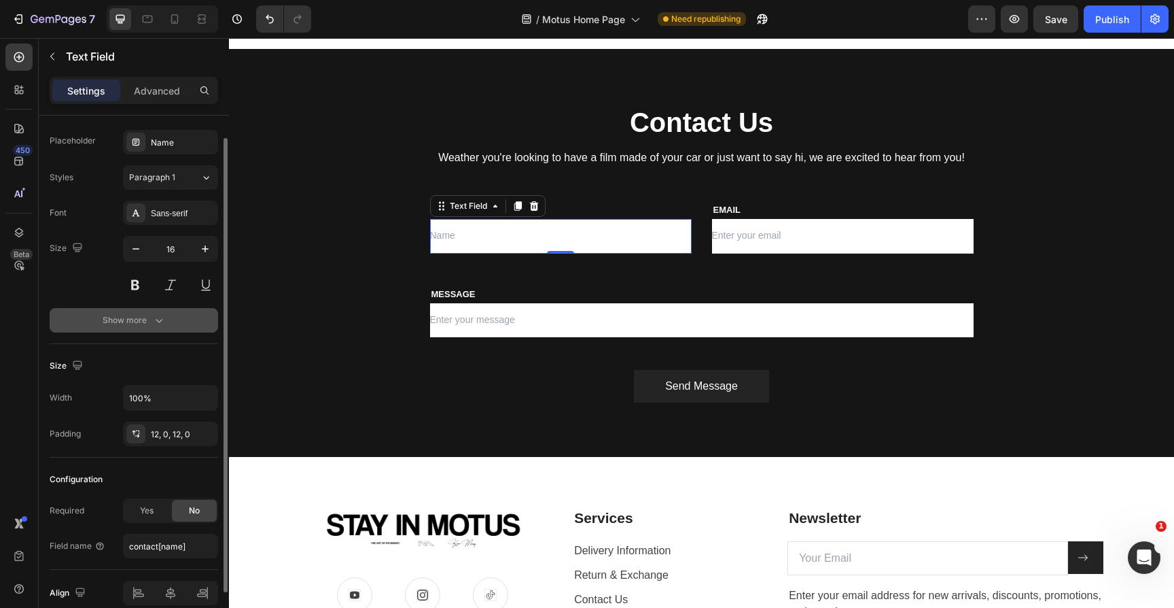
click at [154, 315] on icon "button" at bounding box center [159, 320] width 14 height 14
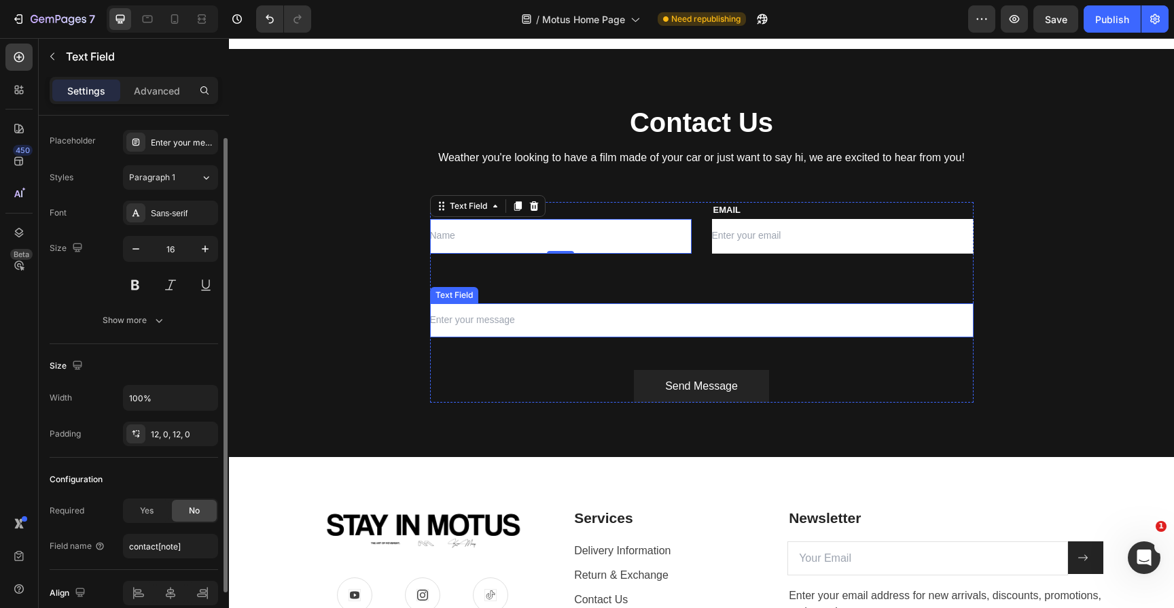
click at [496, 308] on input "text" at bounding box center [702, 320] width 544 height 34
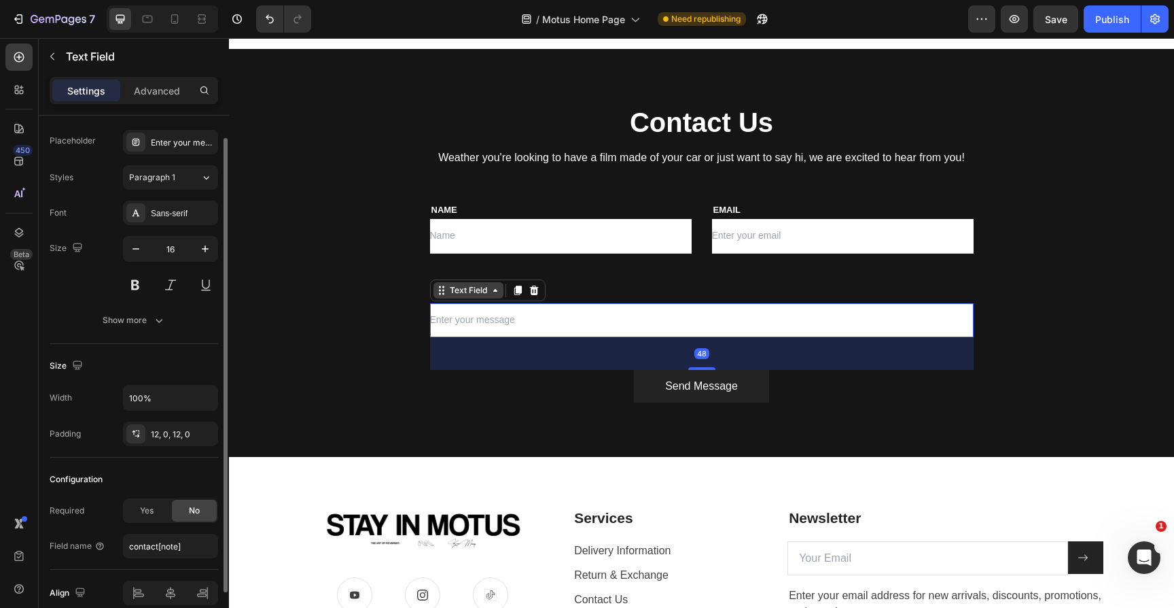
click at [471, 289] on div "Text Field" at bounding box center [468, 290] width 43 height 12
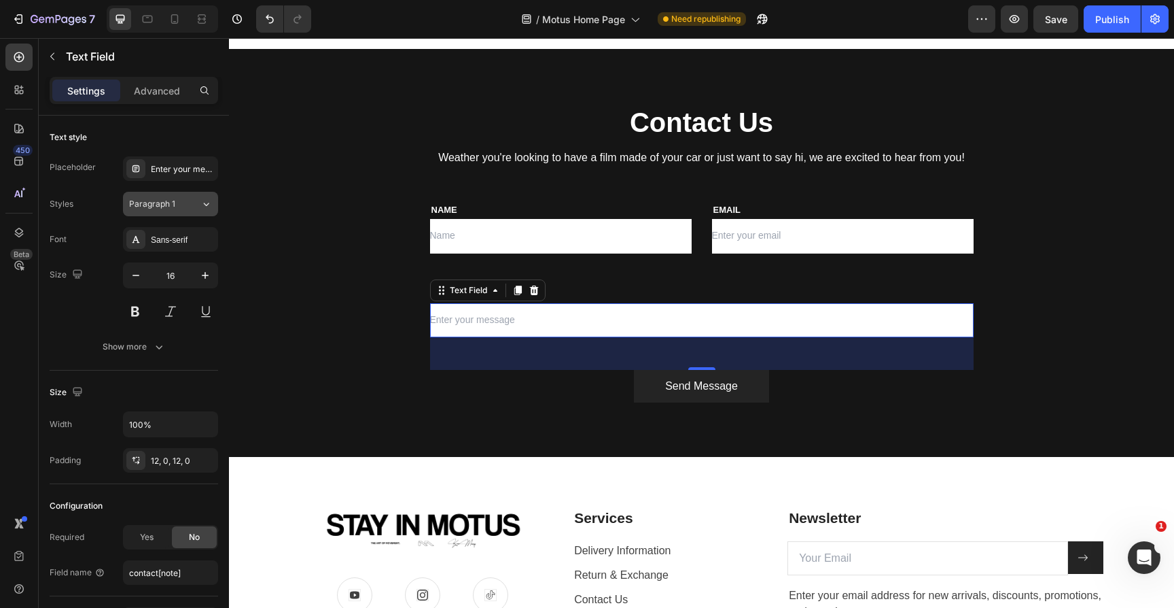
click at [188, 213] on button "Paragraph 1" at bounding box center [170, 204] width 95 height 24
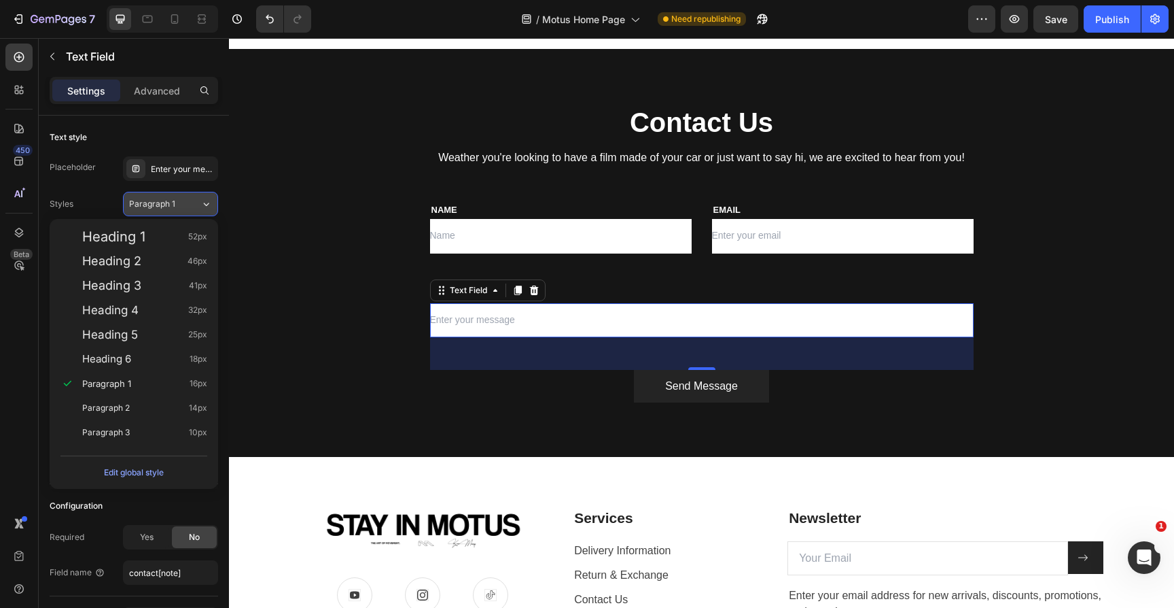
click at [188, 211] on button "Paragraph 1" at bounding box center [170, 204] width 95 height 24
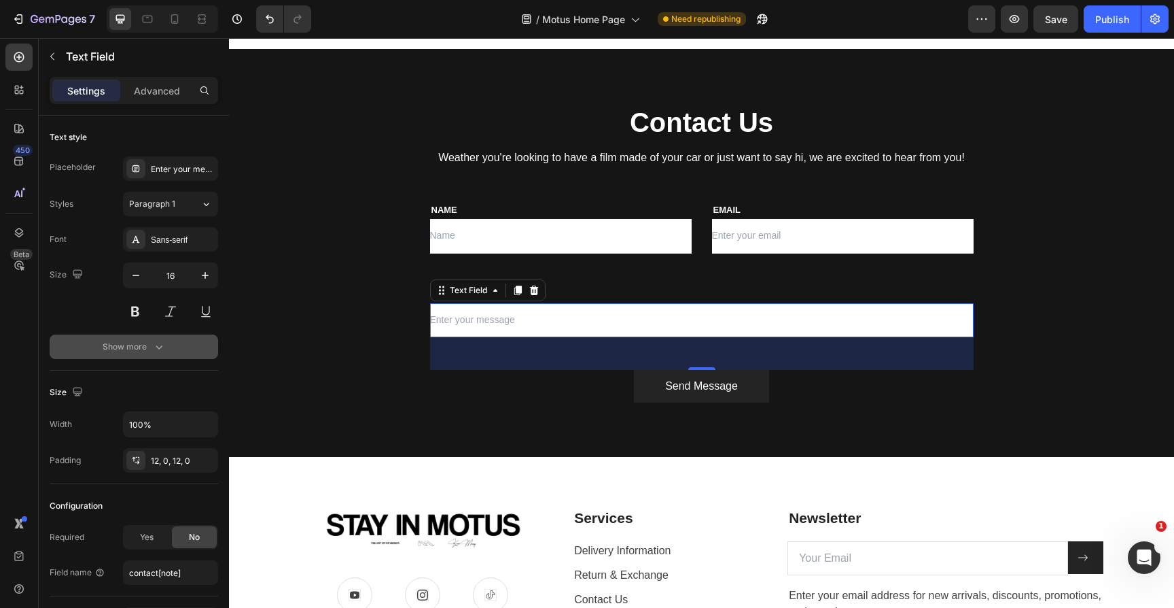
click at [153, 340] on icon "button" at bounding box center [159, 347] width 14 height 14
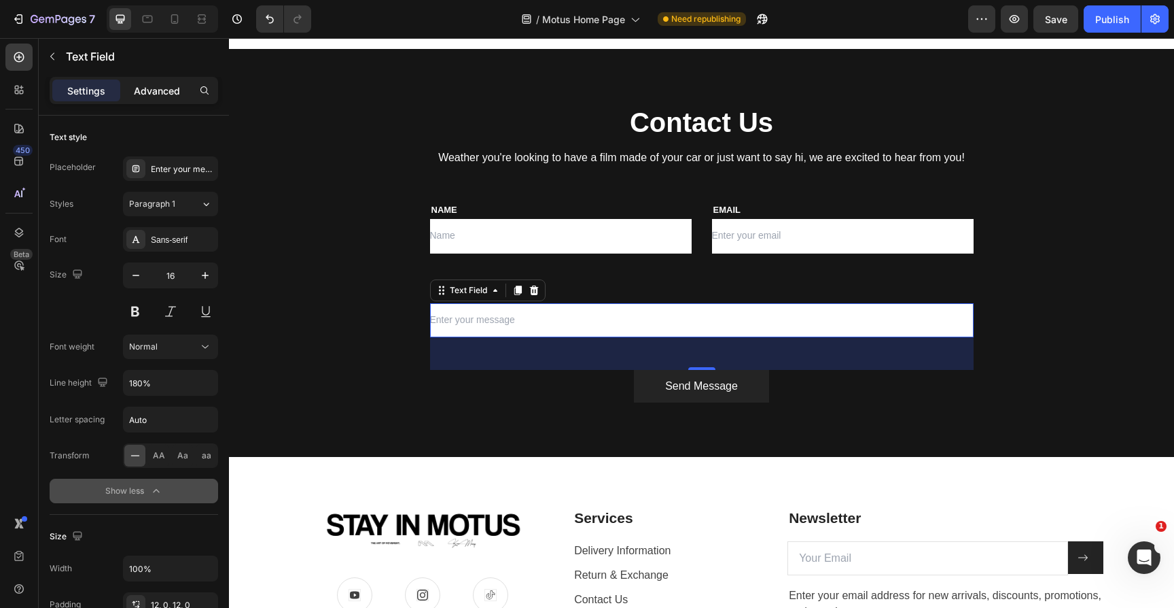
click at [159, 93] on p "Advanced" at bounding box center [157, 91] width 46 height 14
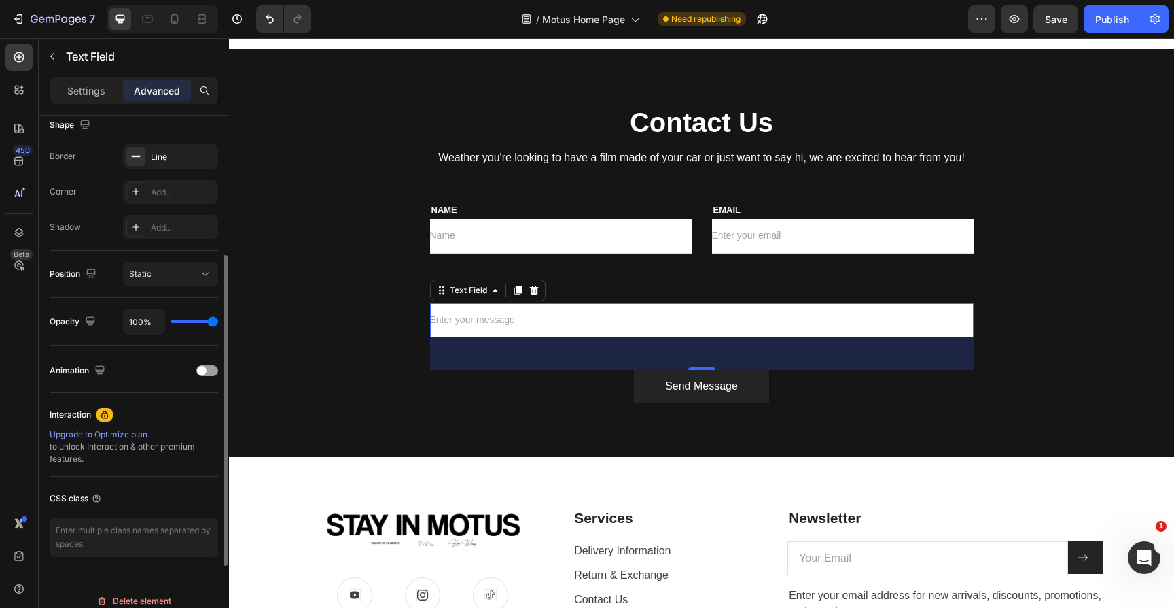
scroll to position [376, 0]
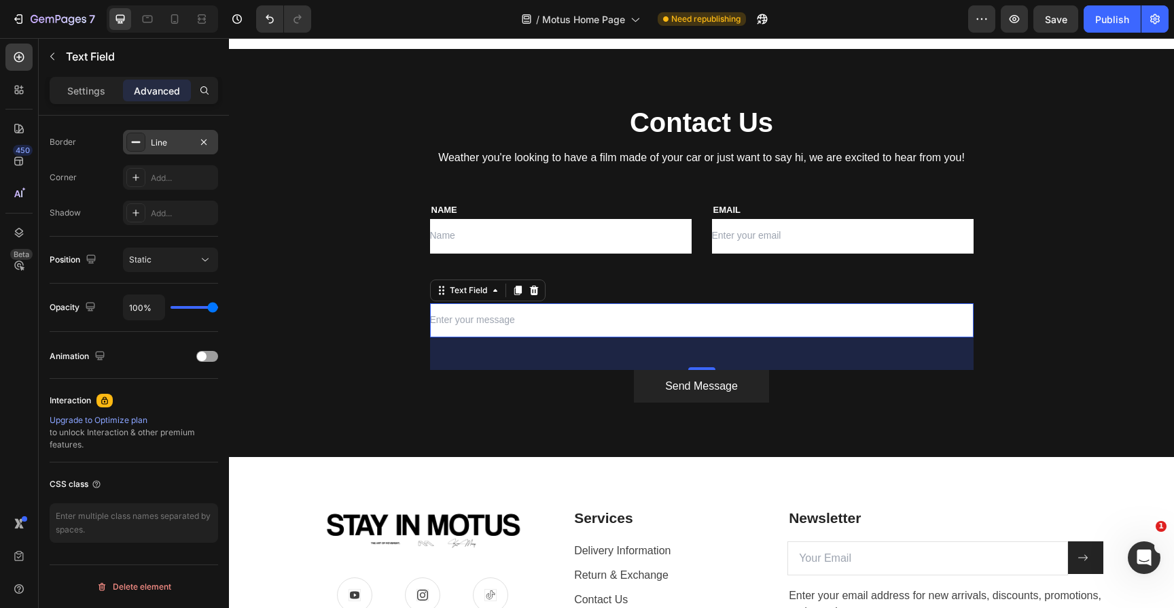
click at [174, 137] on div "Line" at bounding box center [170, 143] width 39 height 12
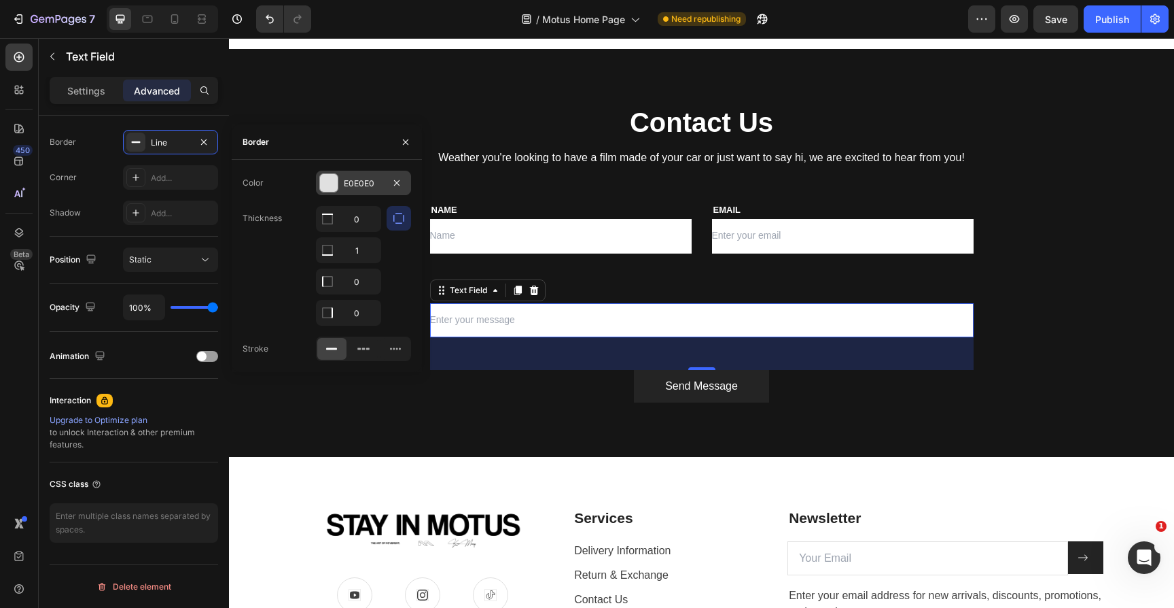
click at [330, 181] on div at bounding box center [329, 183] width 18 height 18
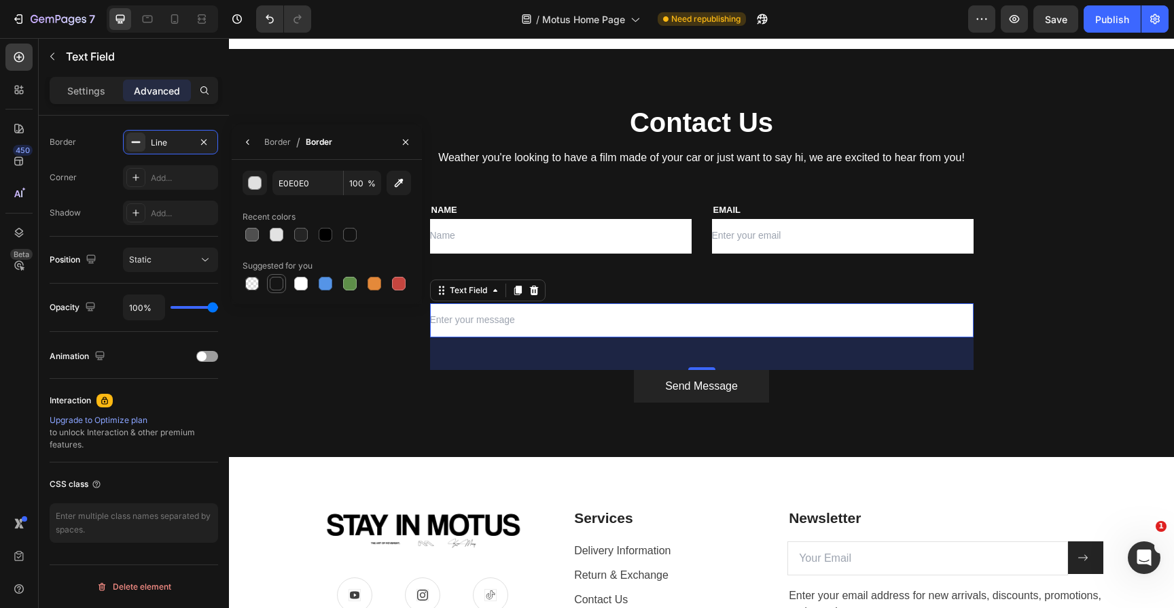
click at [283, 283] on div at bounding box center [277, 284] width 14 height 14
type input "151515"
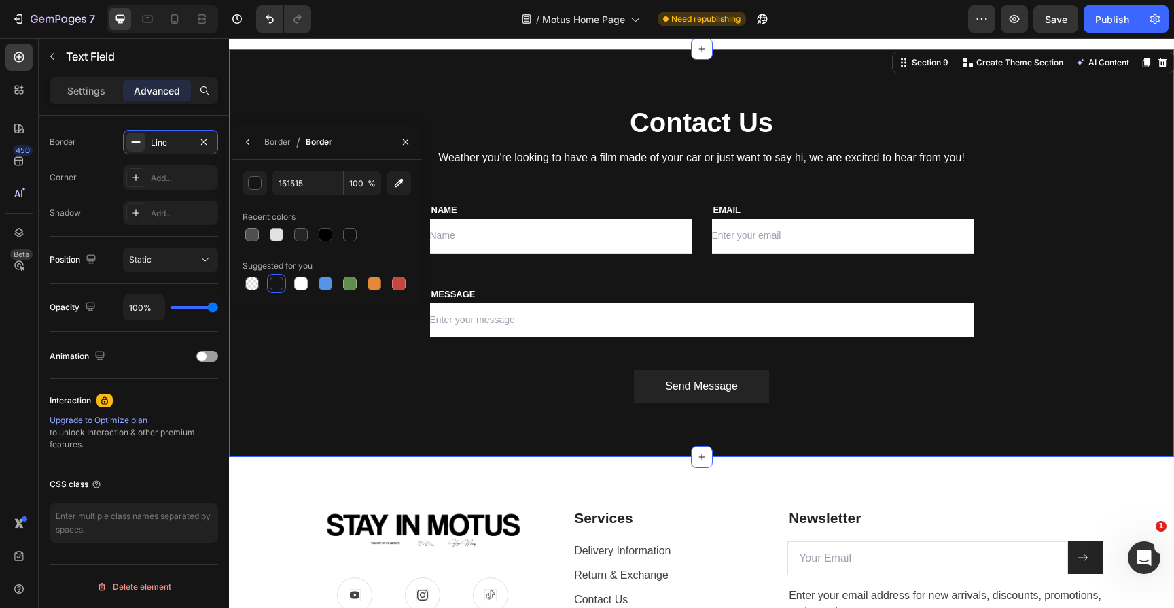
scroll to position [0, 0]
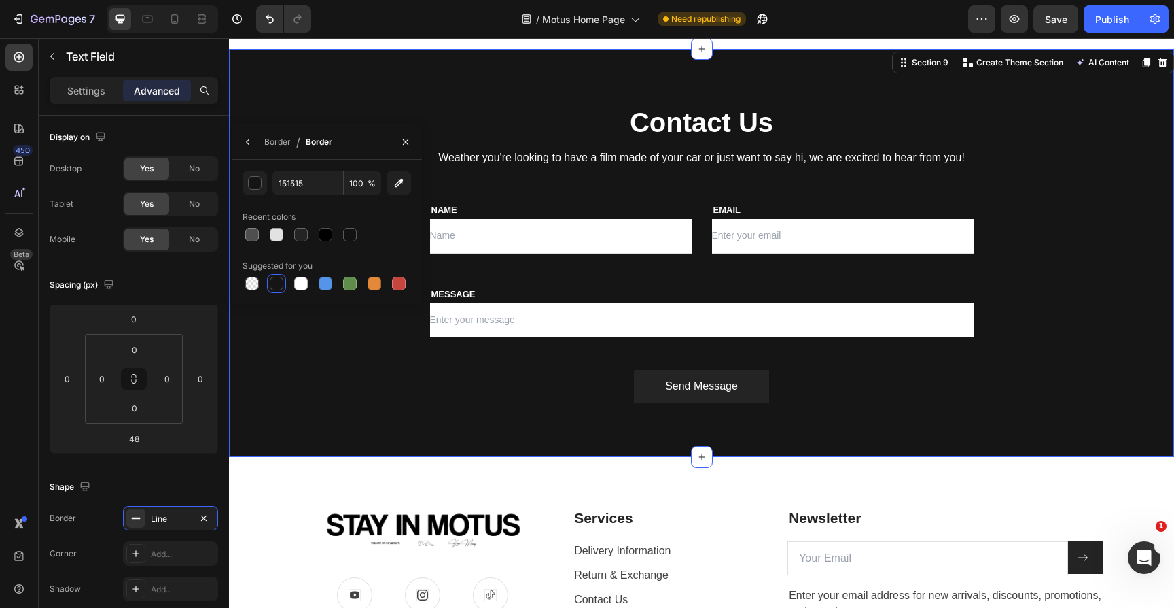
click at [365, 420] on div "Contact Us Heading Weather you're looking to have a film made of your car or ju…" at bounding box center [701, 253] width 945 height 408
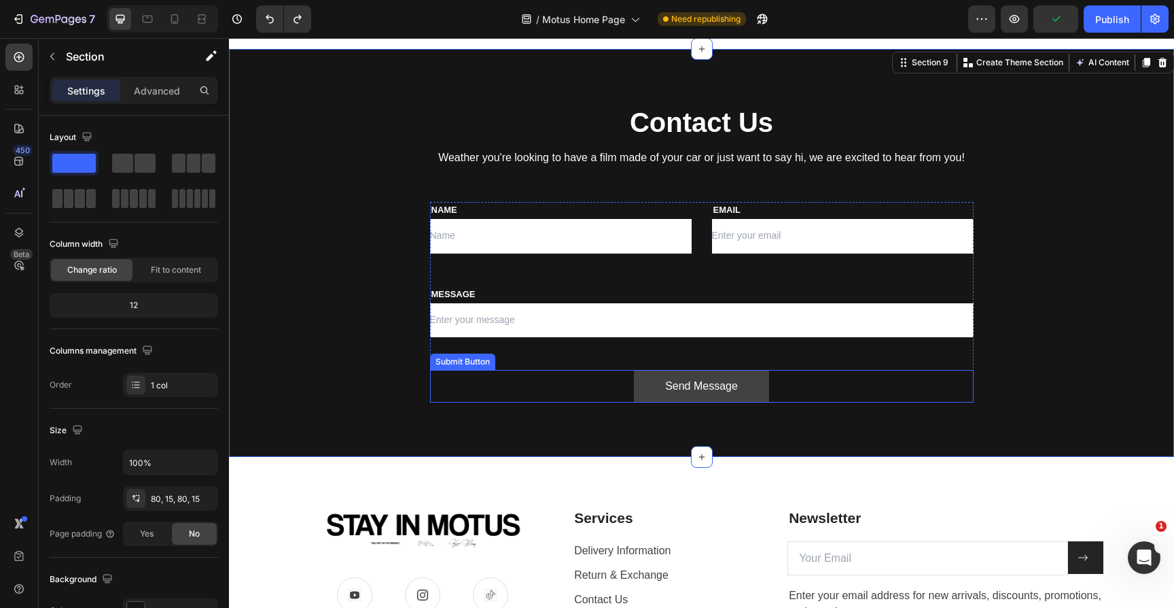
click at [646, 383] on button "Send Message" at bounding box center [701, 386] width 135 height 33
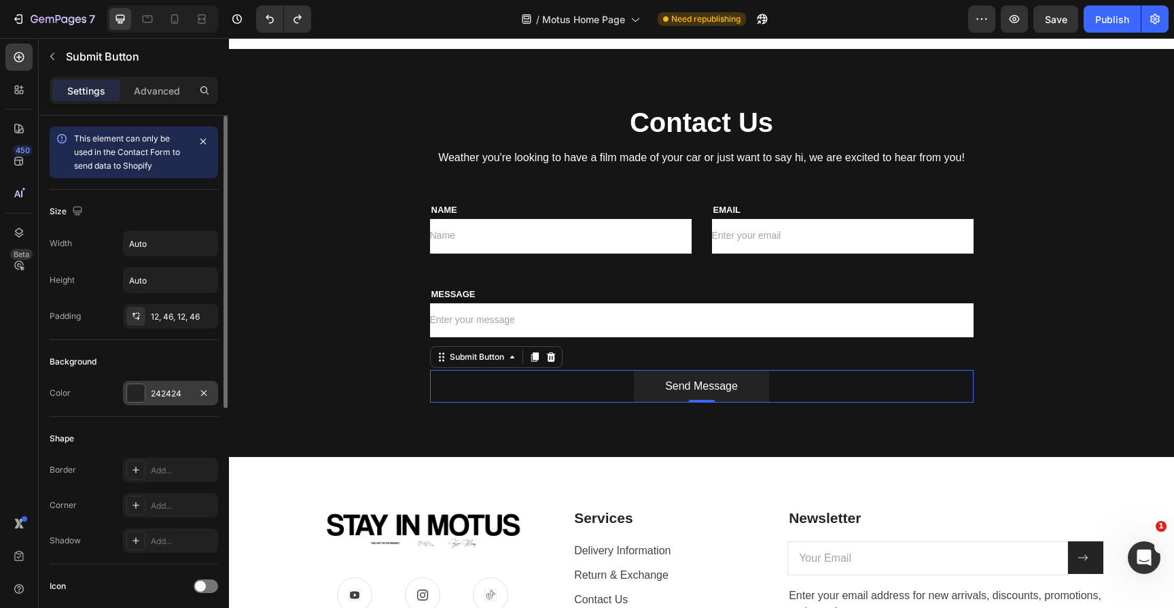
click at [135, 395] on div at bounding box center [136, 393] width 18 height 18
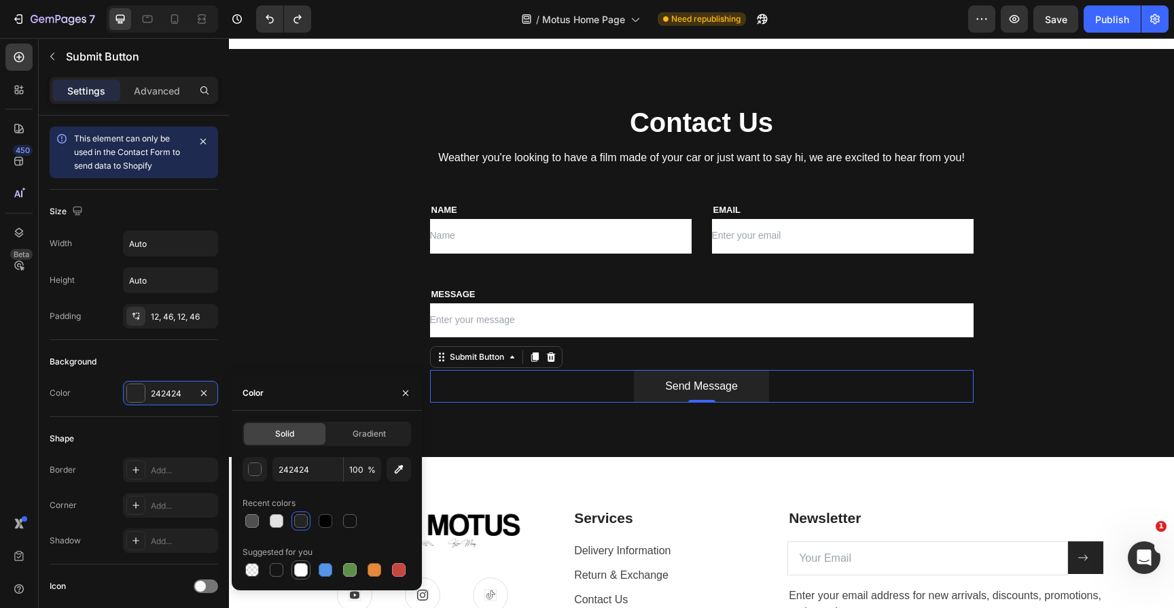
click at [296, 563] on div at bounding box center [301, 570] width 14 height 14
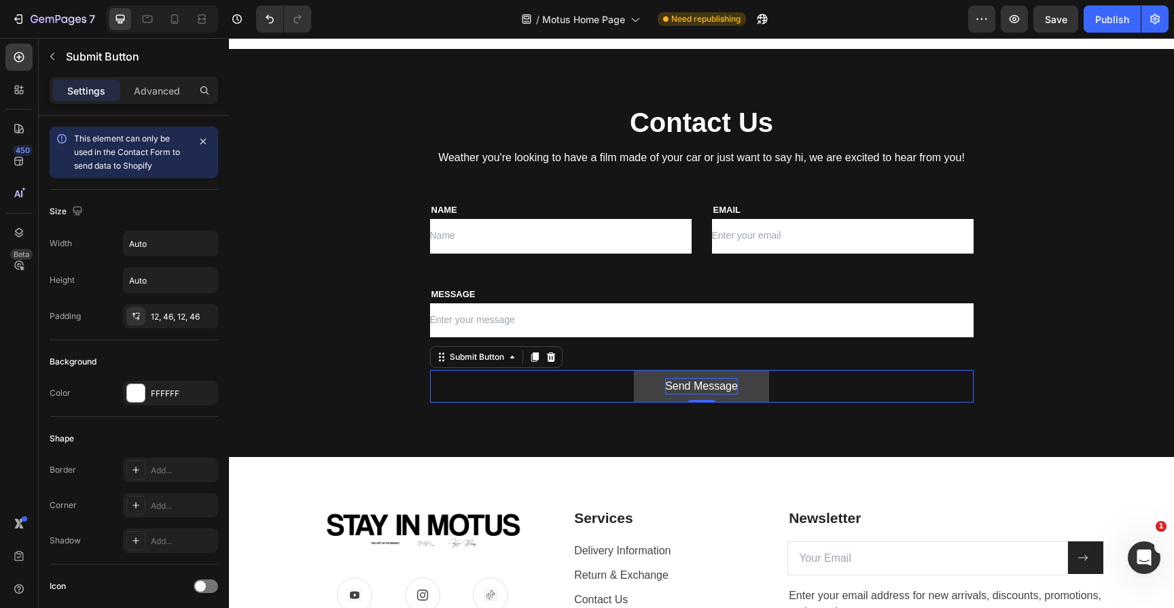
click at [697, 381] on div "Send Message" at bounding box center [701, 386] width 73 height 16
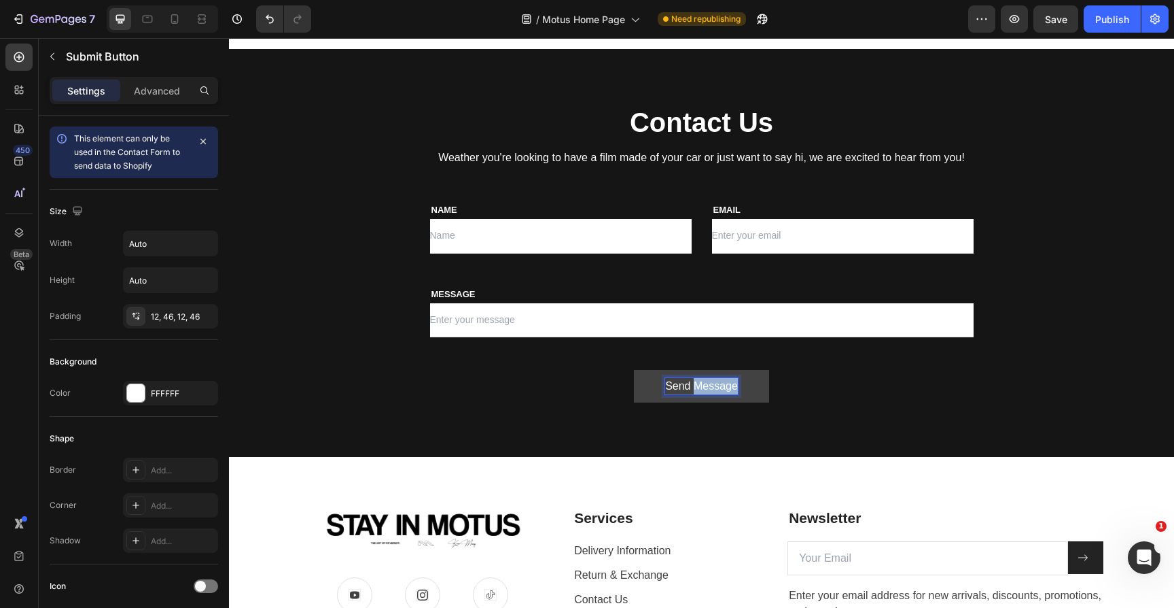
click at [697, 381] on p "Send Message" at bounding box center [701, 386] width 73 height 16
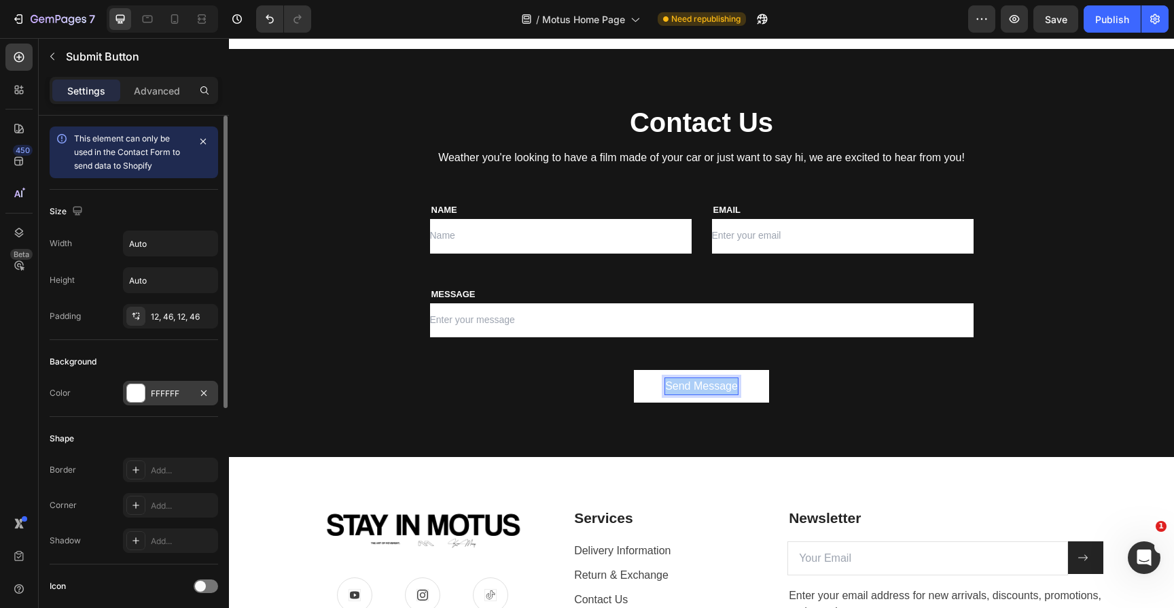
click at [135, 393] on div at bounding box center [136, 393] width 18 height 18
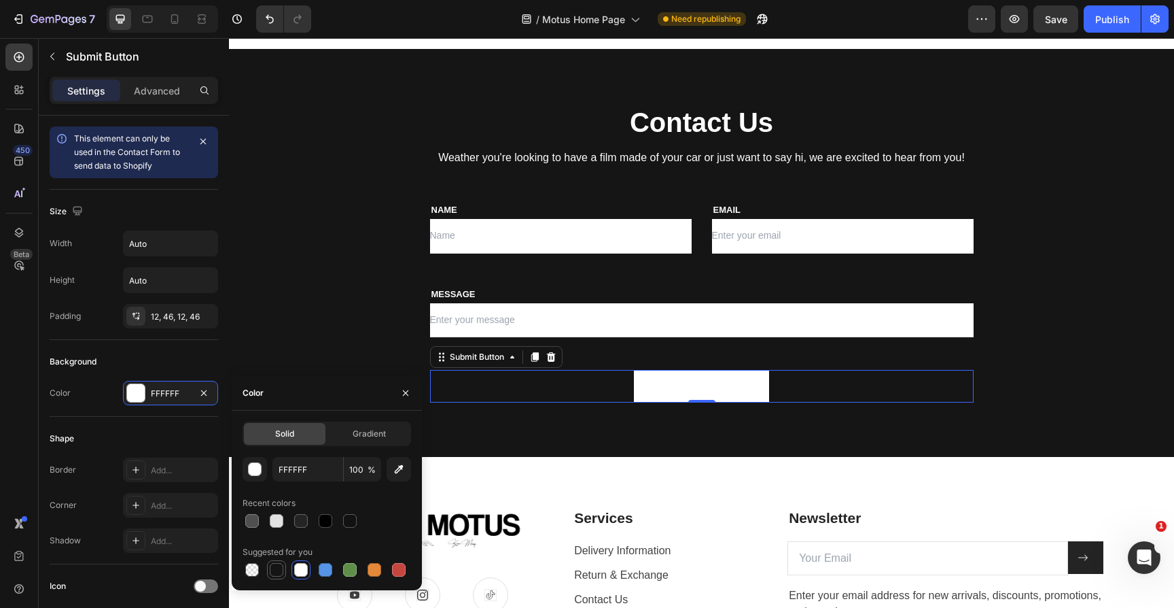
click at [281, 574] on div at bounding box center [277, 570] width 14 height 14
click at [303, 573] on div at bounding box center [301, 570] width 14 height 14
type input "FFFFFF"
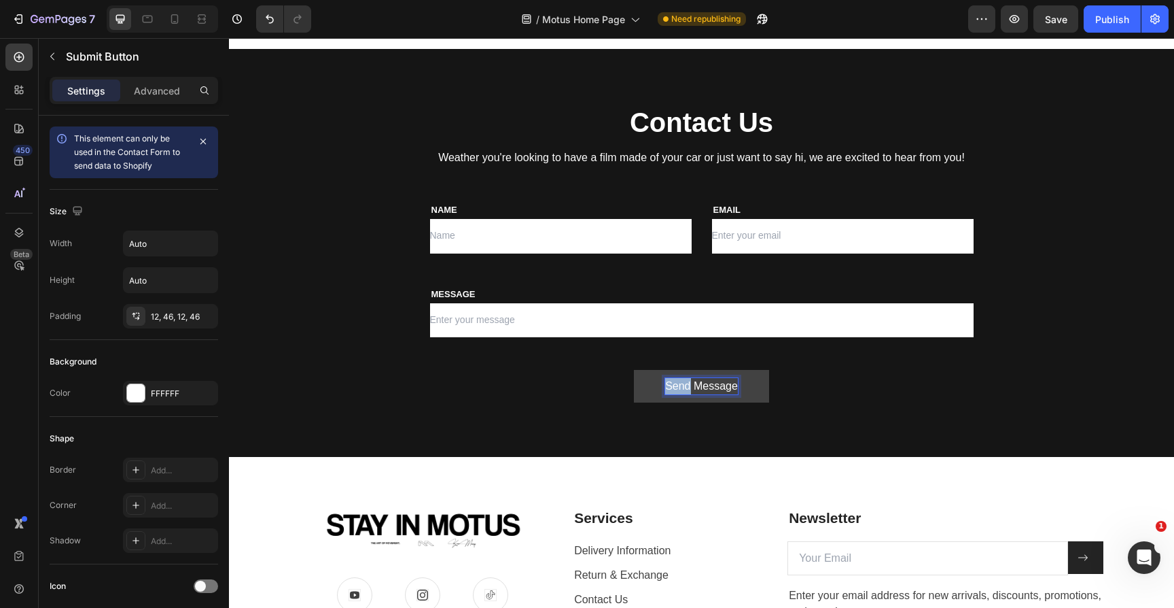
click at [686, 383] on p "Send Message" at bounding box center [701, 386] width 73 height 16
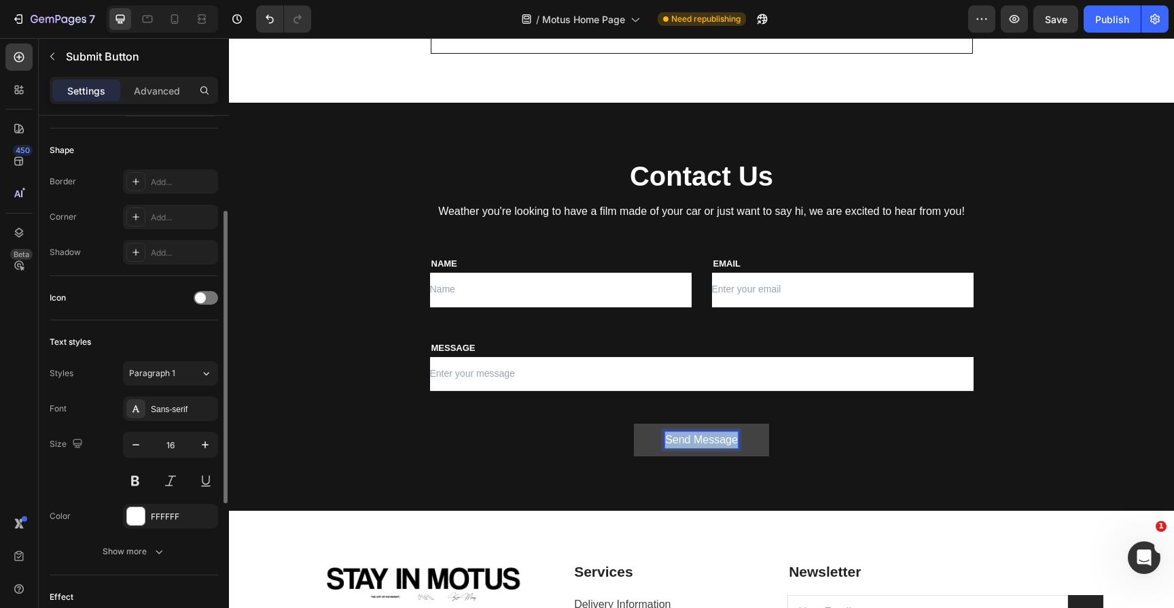
scroll to position [291, 0]
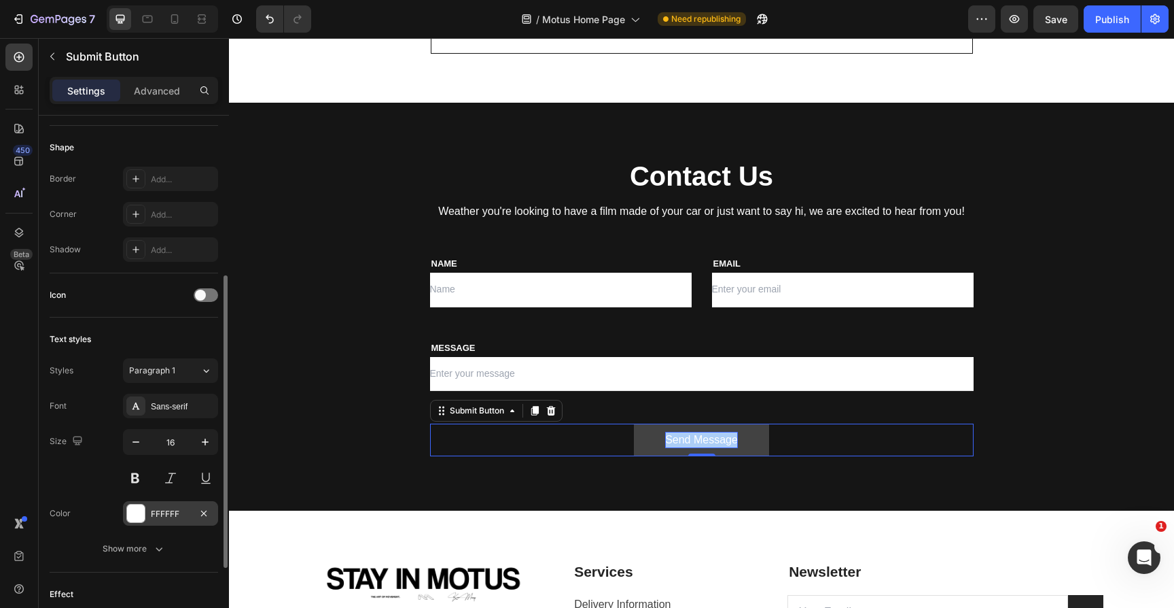
click at [138, 514] on div at bounding box center [136, 513] width 18 height 18
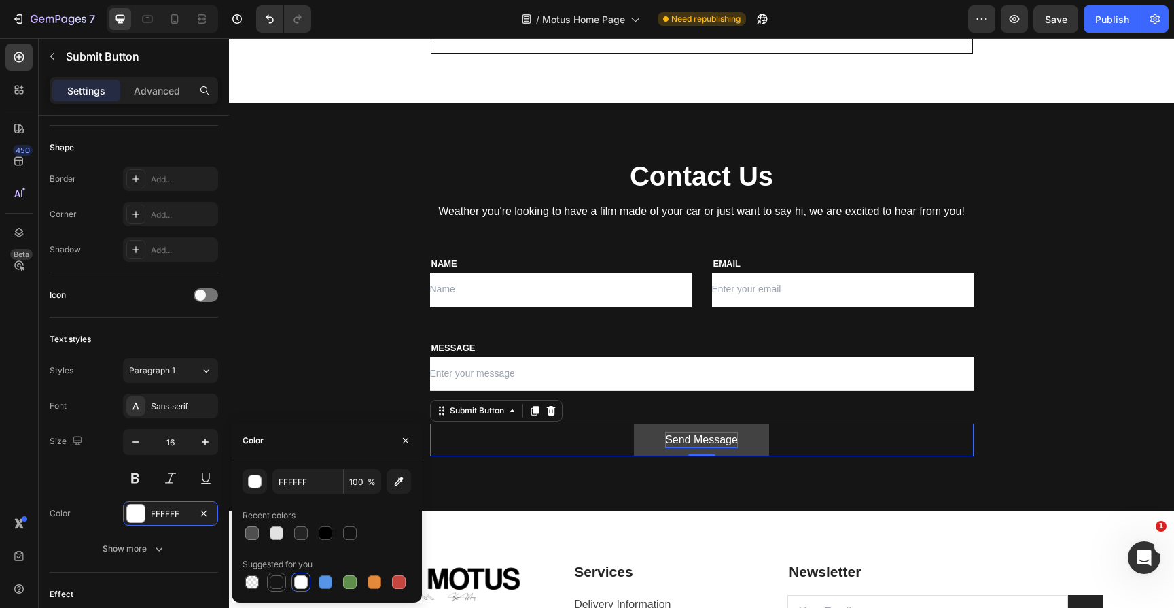
click at [282, 586] on div at bounding box center [277, 582] width 14 height 14
type input "151515"
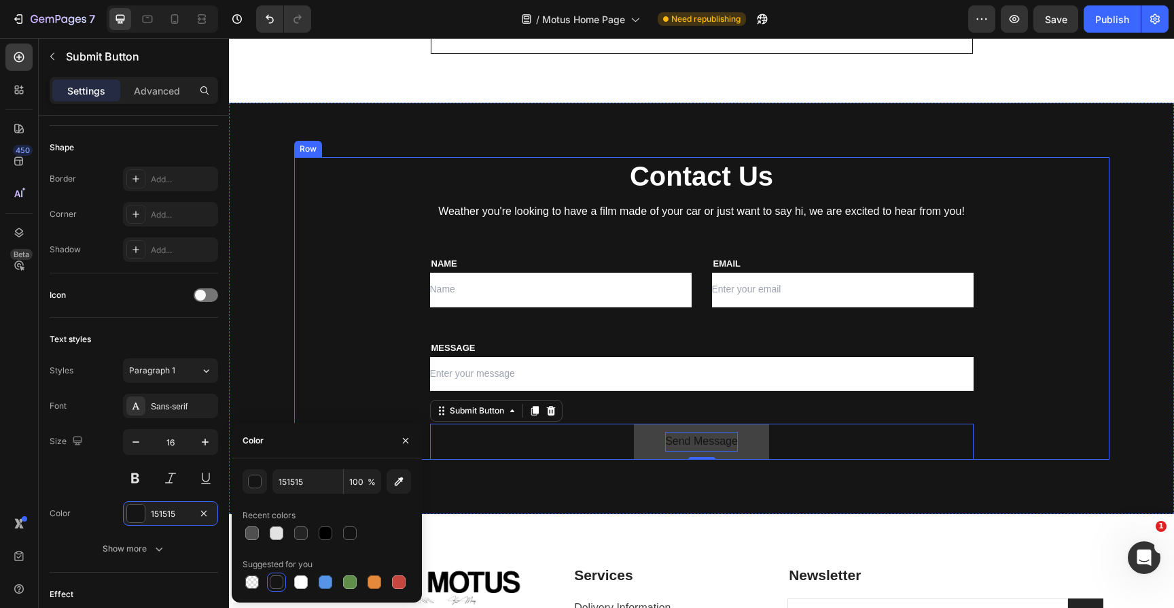
click at [326, 294] on div "Contact Us Heading Weather you're looking to have a film made of your car or ju…" at bounding box center [701, 308] width 815 height 302
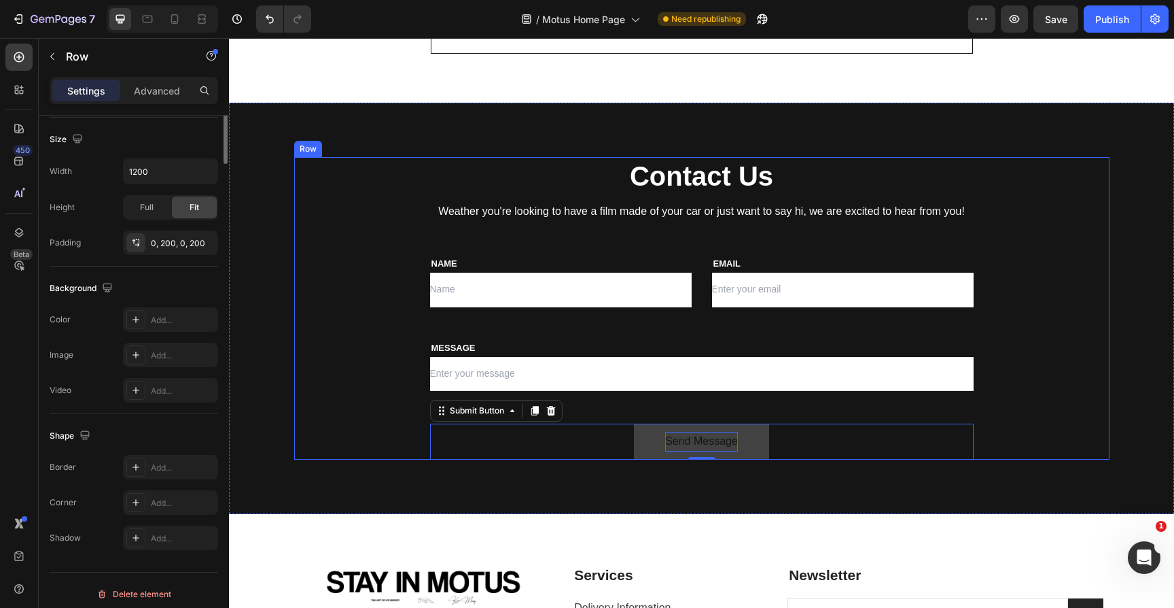
scroll to position [0, 0]
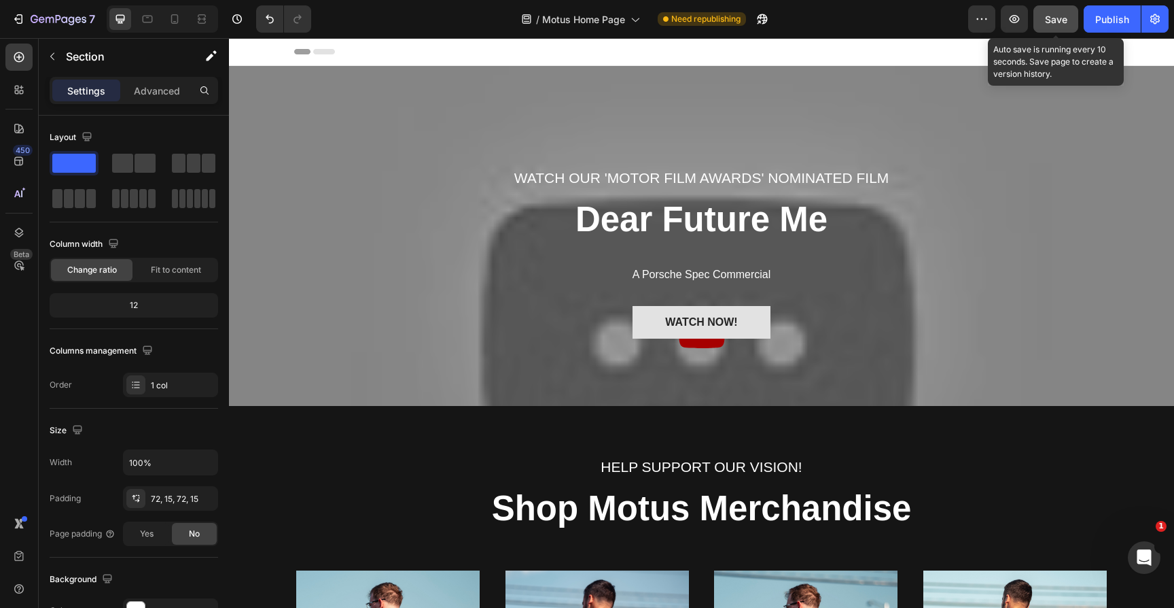
click at [1054, 18] on span "Save" at bounding box center [1056, 20] width 22 height 12
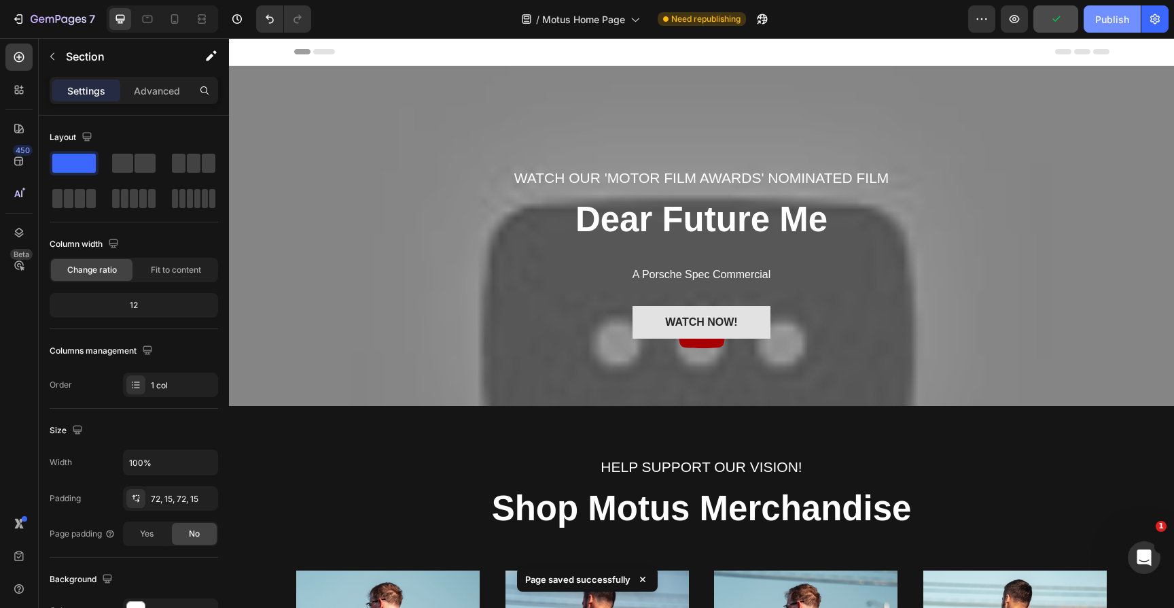
click at [1108, 21] on div "Publish" at bounding box center [1112, 19] width 34 height 14
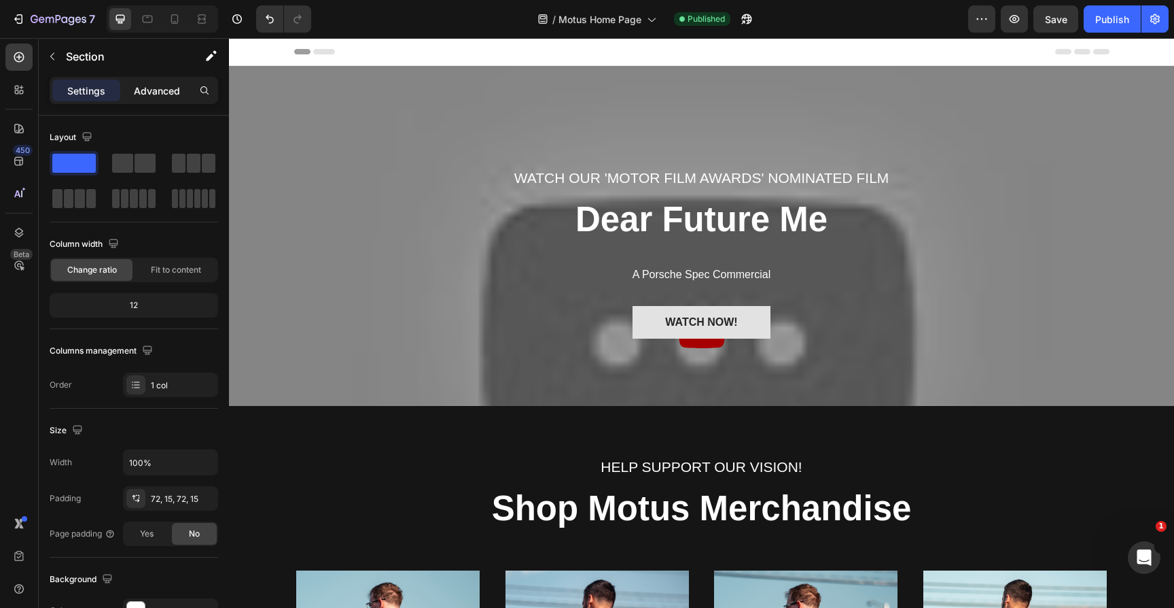
click at [163, 86] on p "Advanced" at bounding box center [157, 91] width 46 height 14
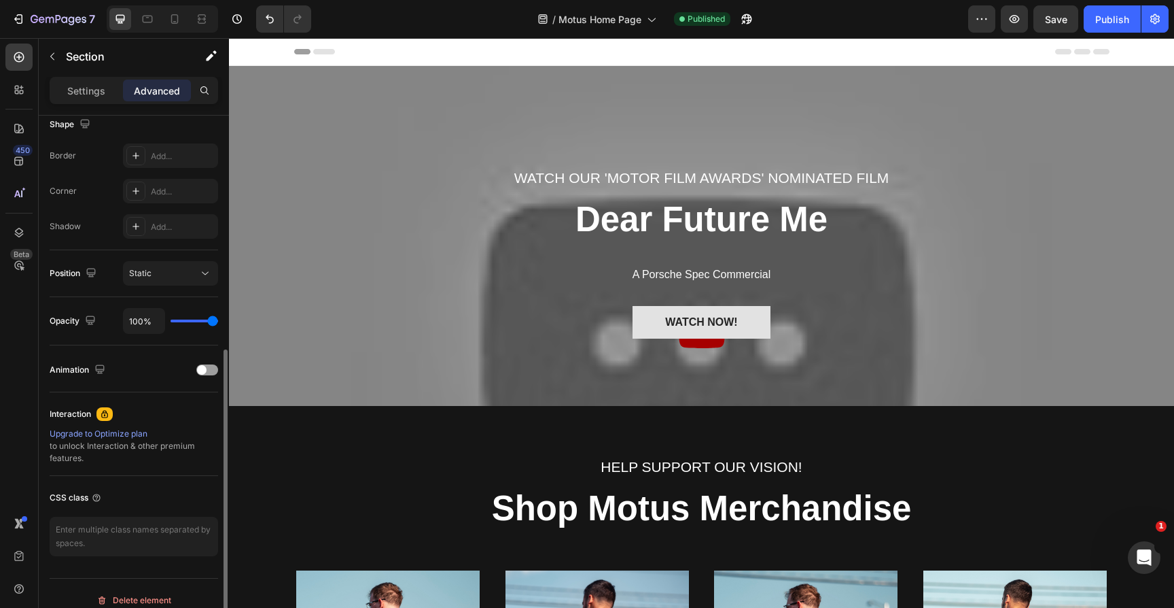
scroll to position [376, 0]
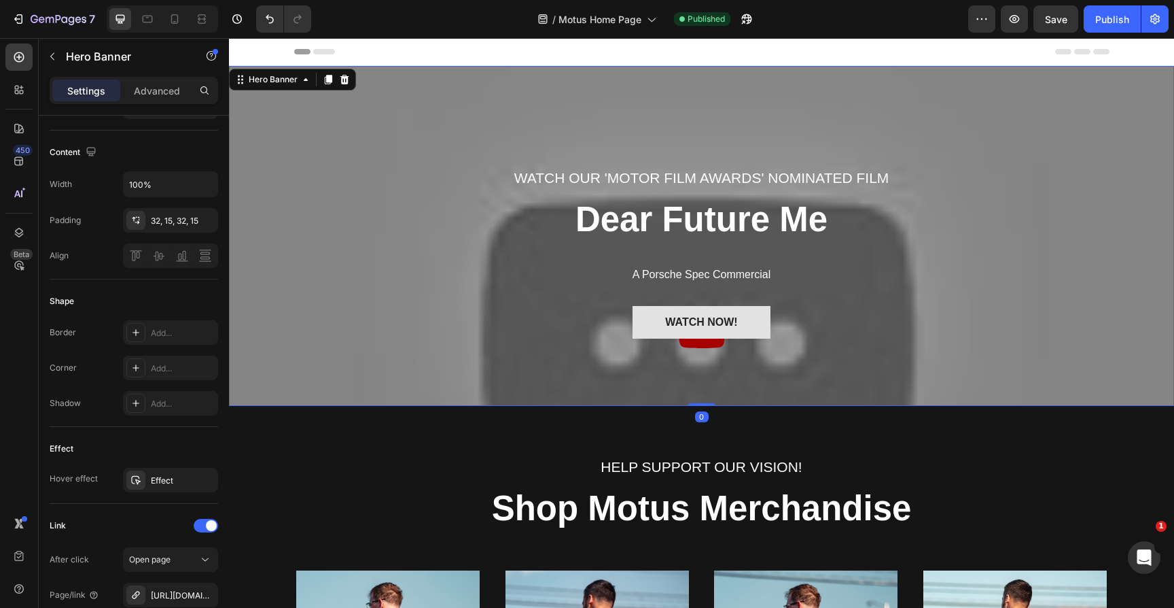
click at [270, 107] on div "Watch our 'Motor FIlm Awards' Nominated FIlm Text block Dear Future Me Heading …" at bounding box center [701, 235] width 925 height 357
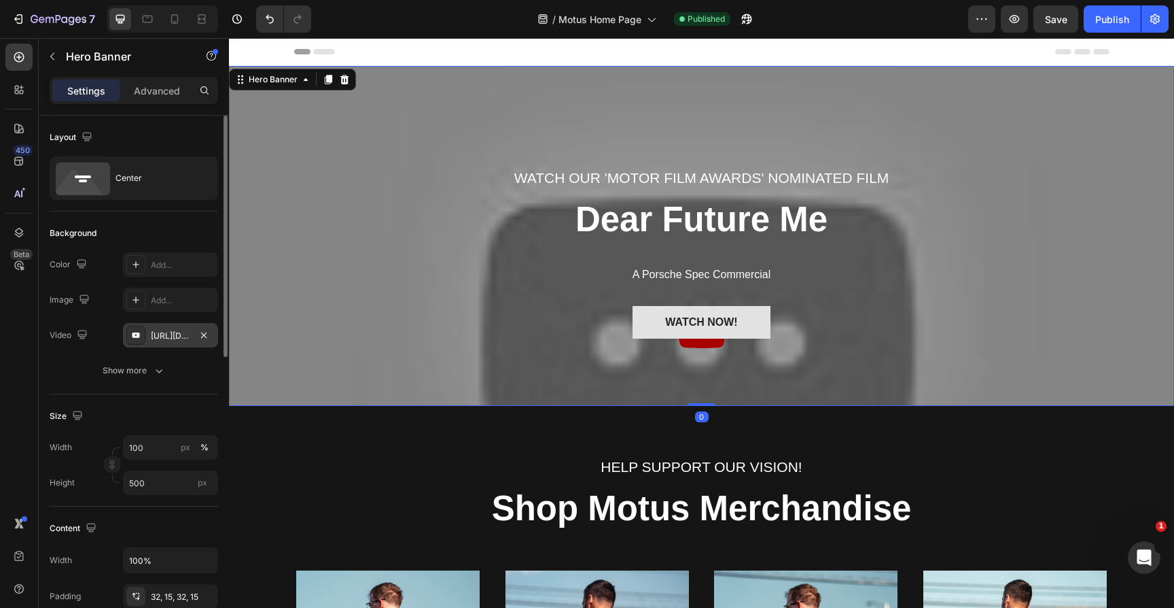
click at [175, 334] on div "https://youtu.be/XF2bIeNNSbc" at bounding box center [170, 336] width 39 height 12
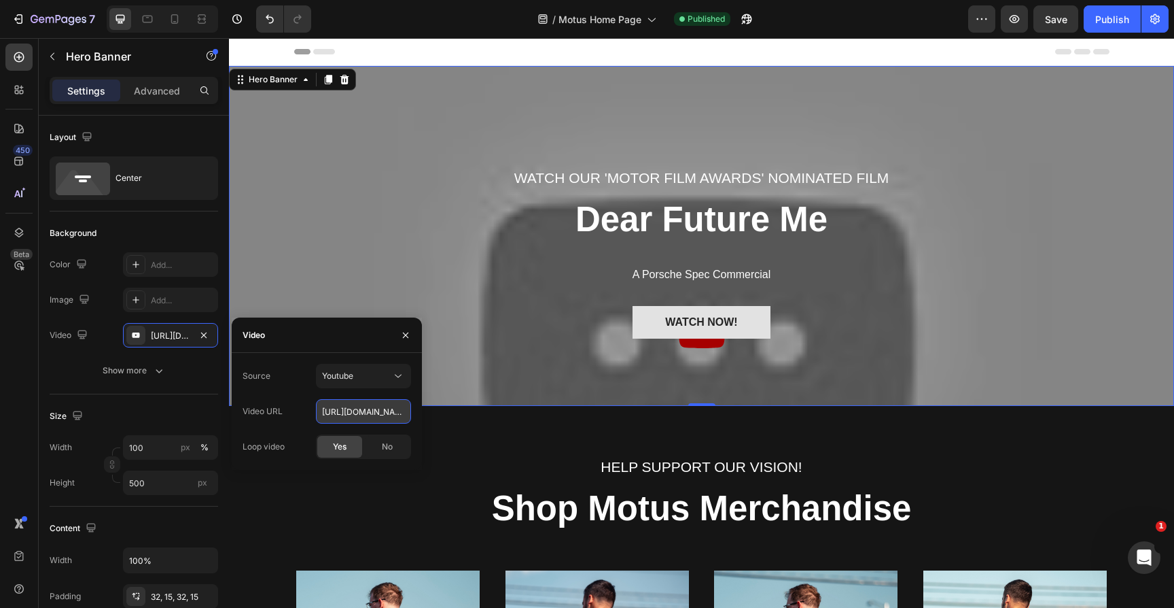
click at [344, 407] on input "https://youtu.be/XF2bIeNNSbc" at bounding box center [363, 411] width 95 height 24
paste input "mZIRB_05m00"
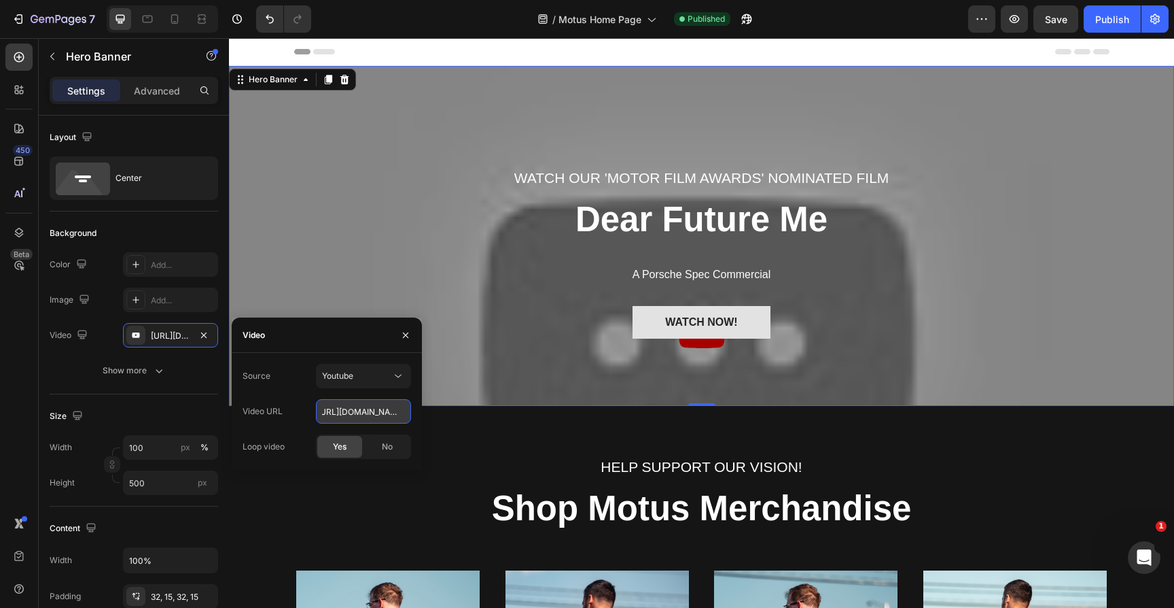
type input "https://youtu.be/mZIRB_05m00"
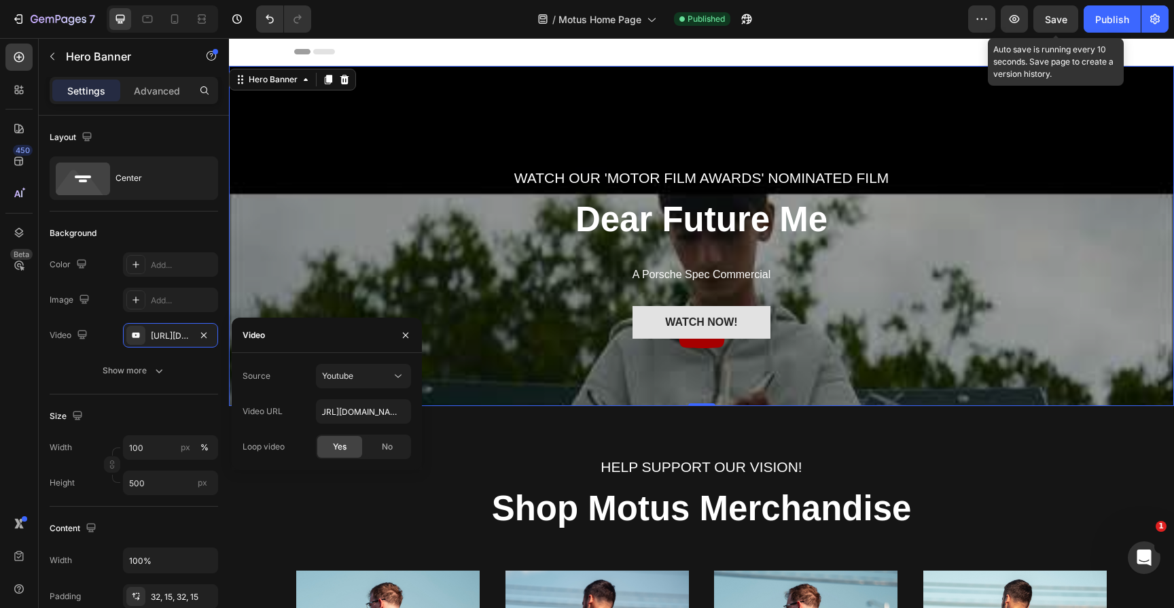
scroll to position [0, 0]
click at [1053, 17] on span "Save" at bounding box center [1056, 20] width 22 height 12
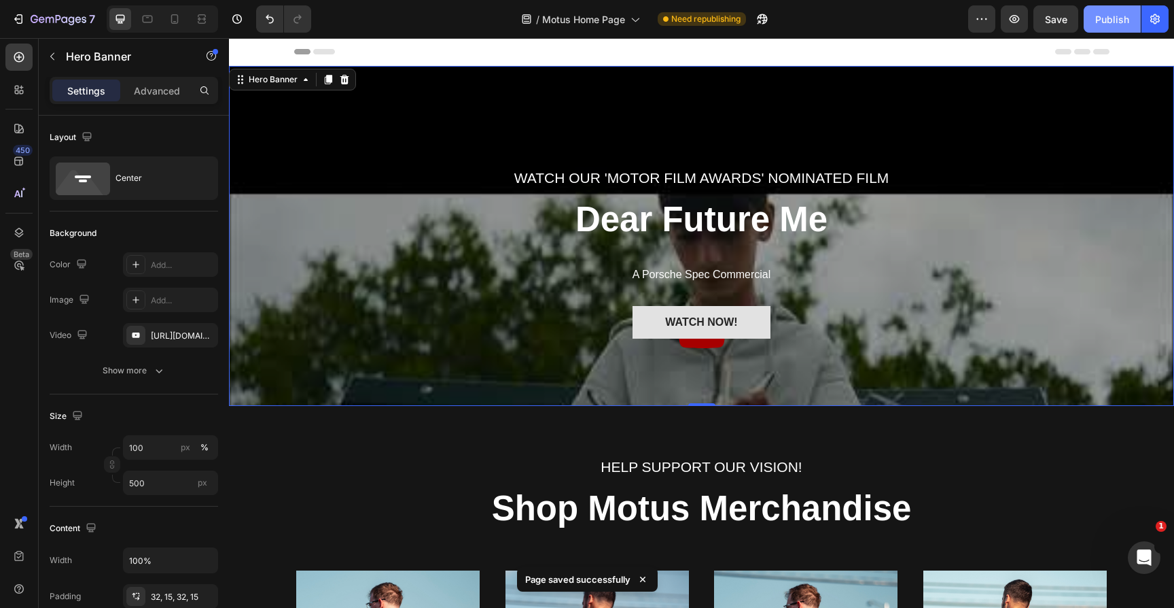
click at [1117, 27] on button "Publish" at bounding box center [1112, 18] width 57 height 27
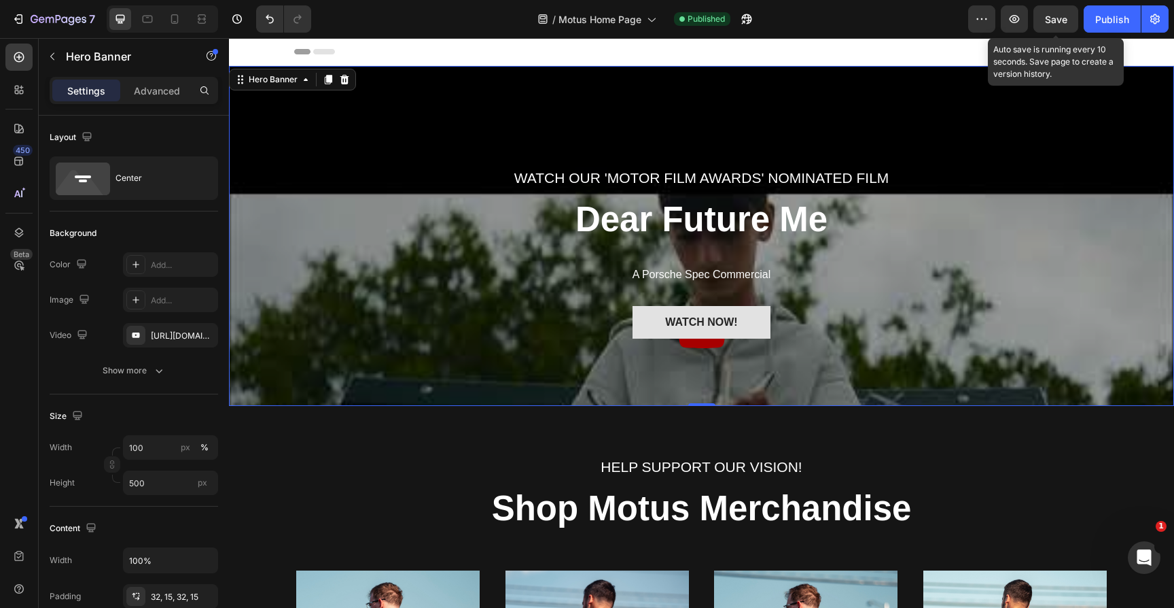
click at [1055, 20] on span "Save" at bounding box center [1056, 20] width 22 height 12
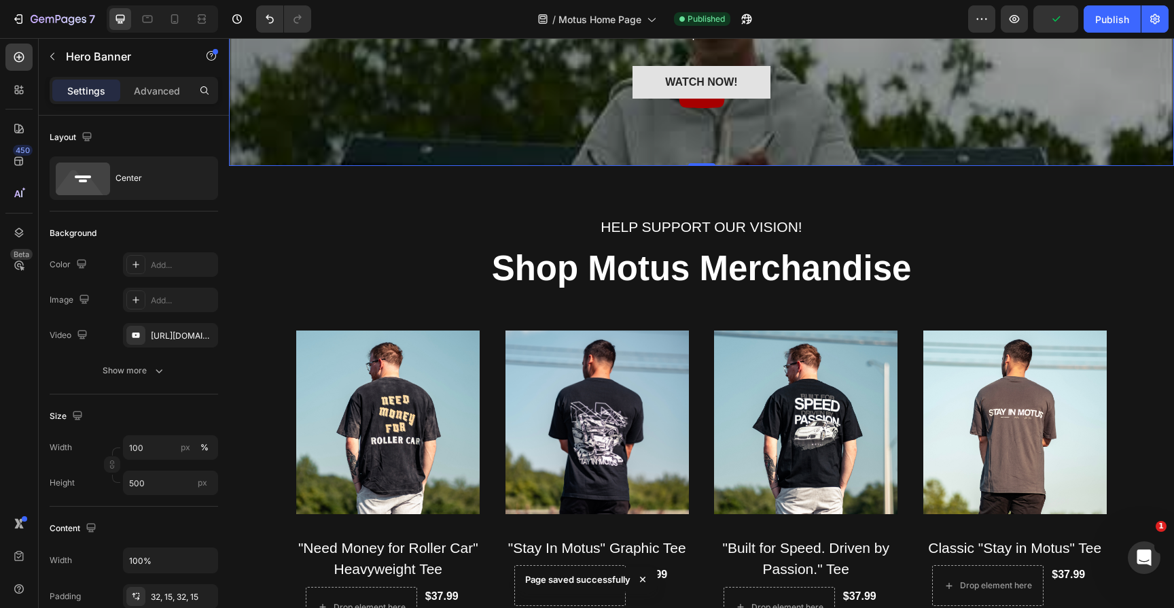
scroll to position [391, 0]
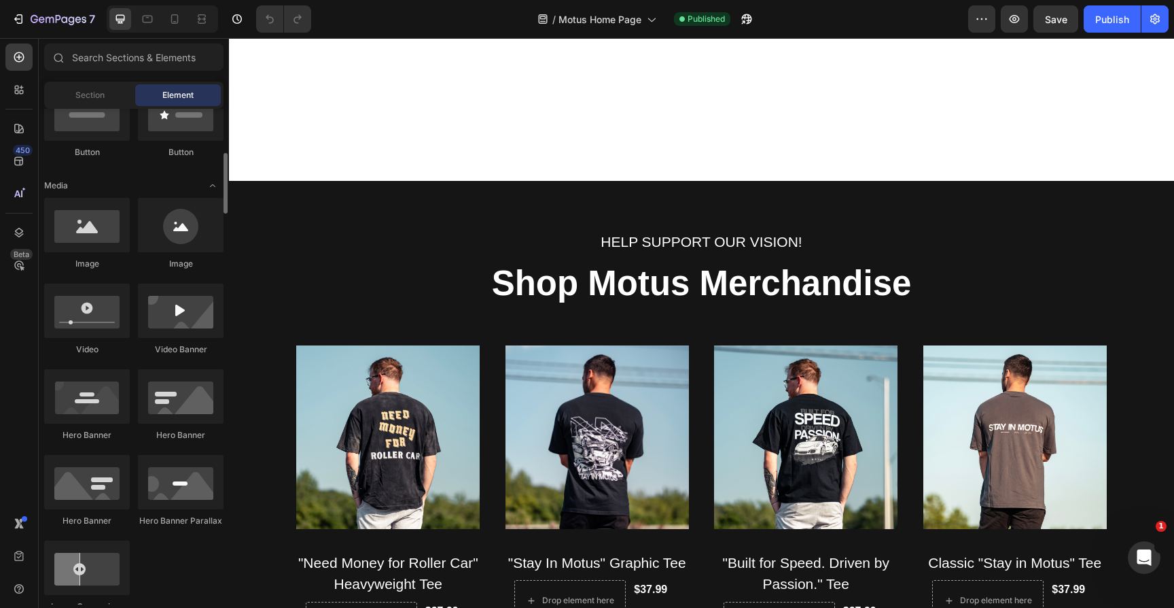
scroll to position [557, 0]
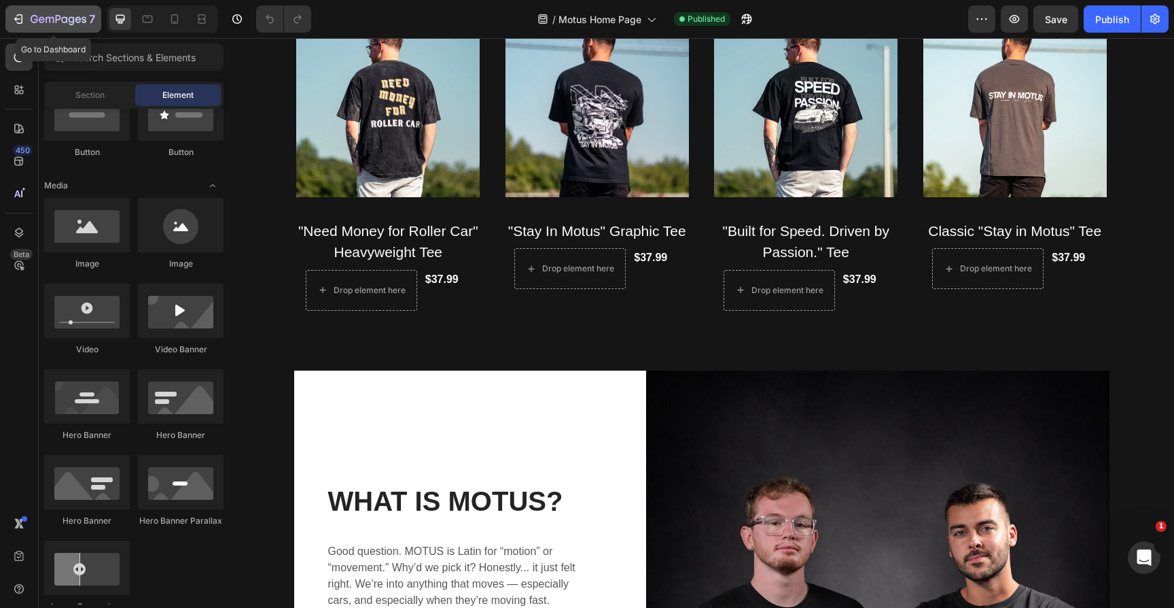
click at [17, 16] on icon "button" at bounding box center [20, 19] width 6 height 10
